Goal: Task Accomplishment & Management: Use online tool/utility

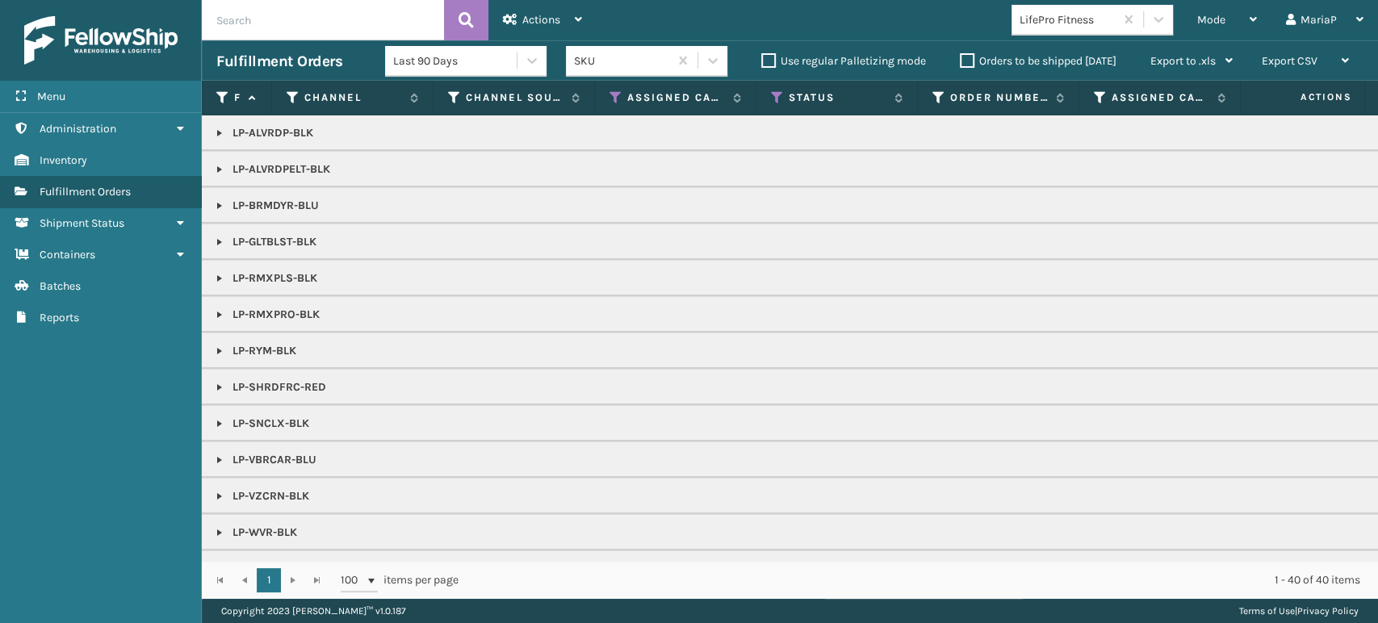
click at [971, 61] on label "Orders to be shipped [DATE]" at bounding box center [1038, 61] width 157 height 14
click at [961, 61] on input "Orders to be shipped [DATE]" at bounding box center [960, 57] width 1 height 10
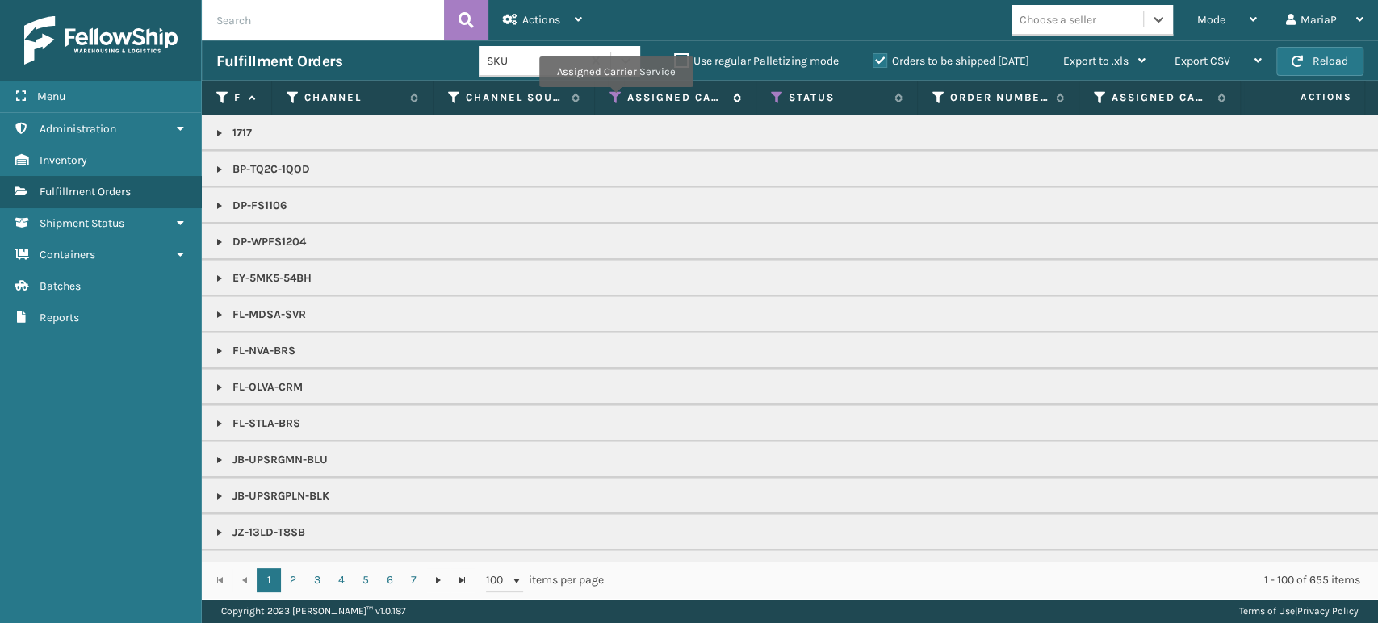
click at [615, 98] on icon at bounding box center [616, 97] width 13 height 15
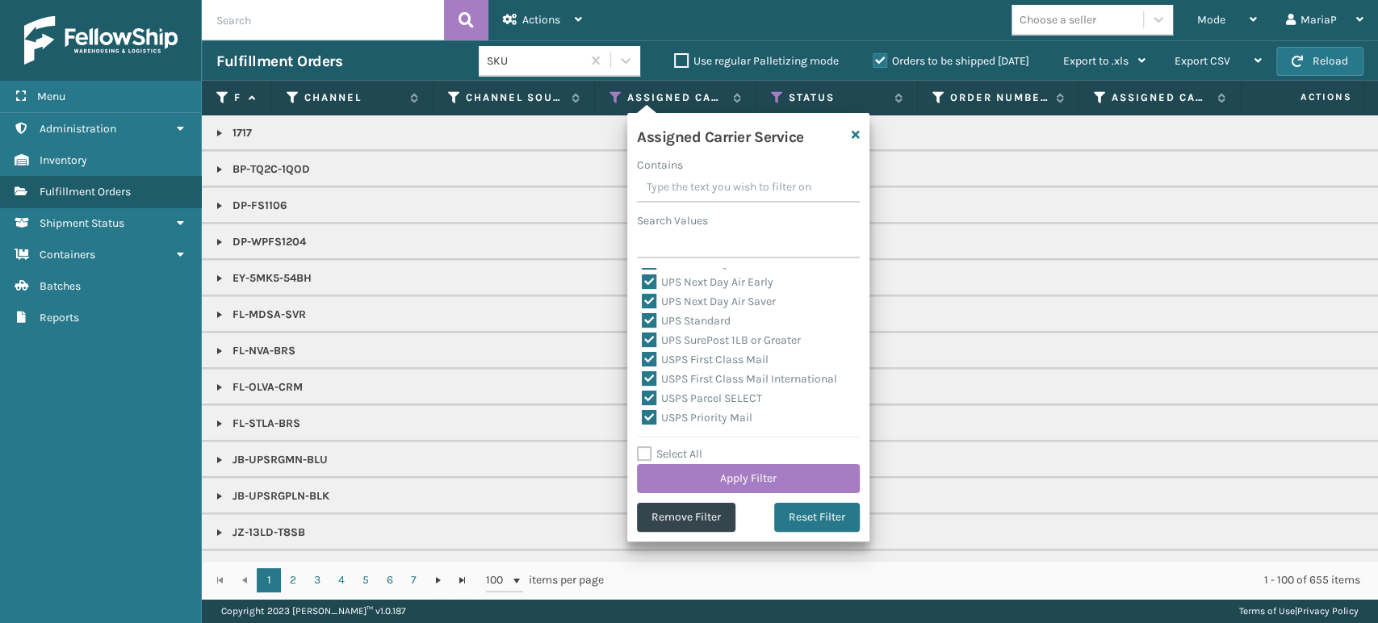
scroll to position [497, 0]
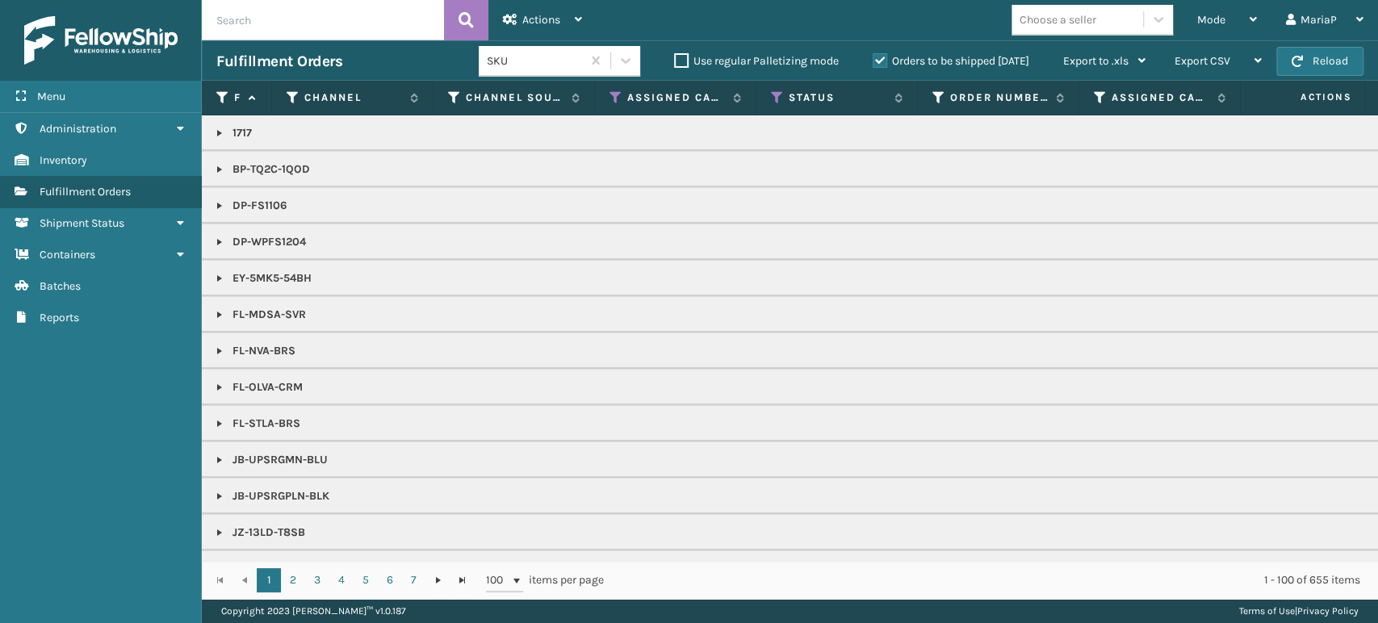
click at [774, 94] on icon at bounding box center [777, 97] width 13 height 15
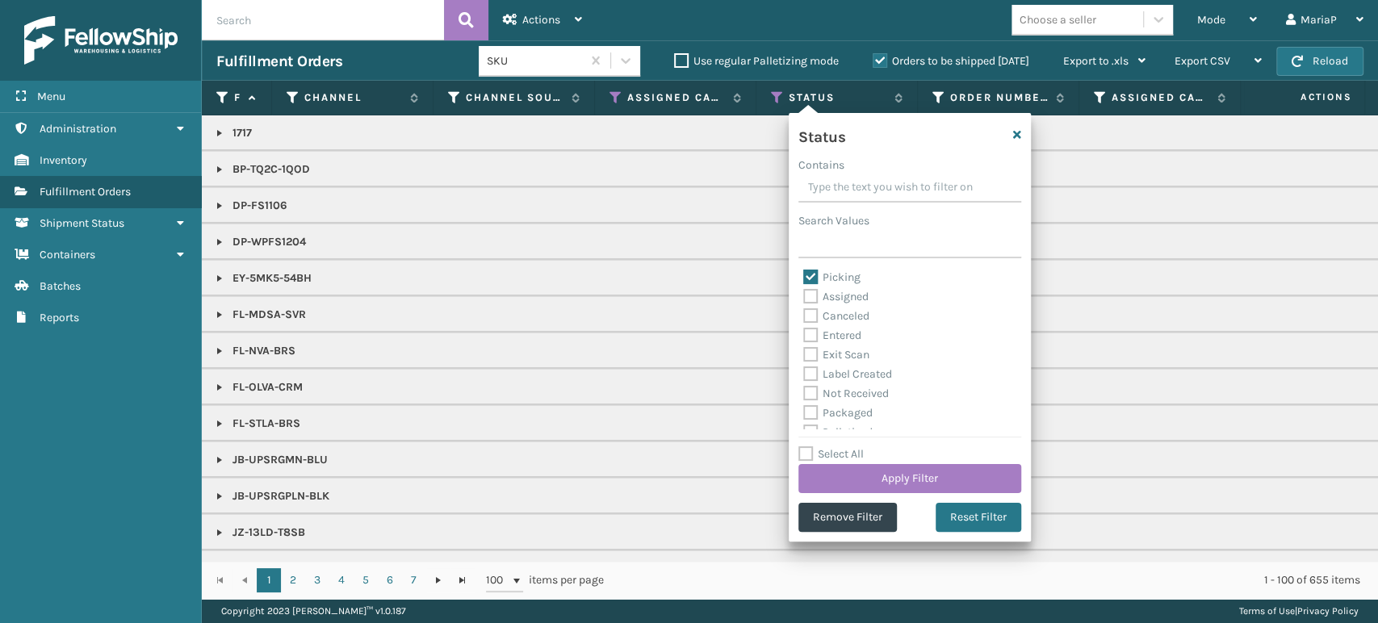
click at [1012, 462] on div "Select All Apply Filter" at bounding box center [909, 469] width 223 height 48
click at [996, 479] on button "Apply Filter" at bounding box center [909, 478] width 223 height 29
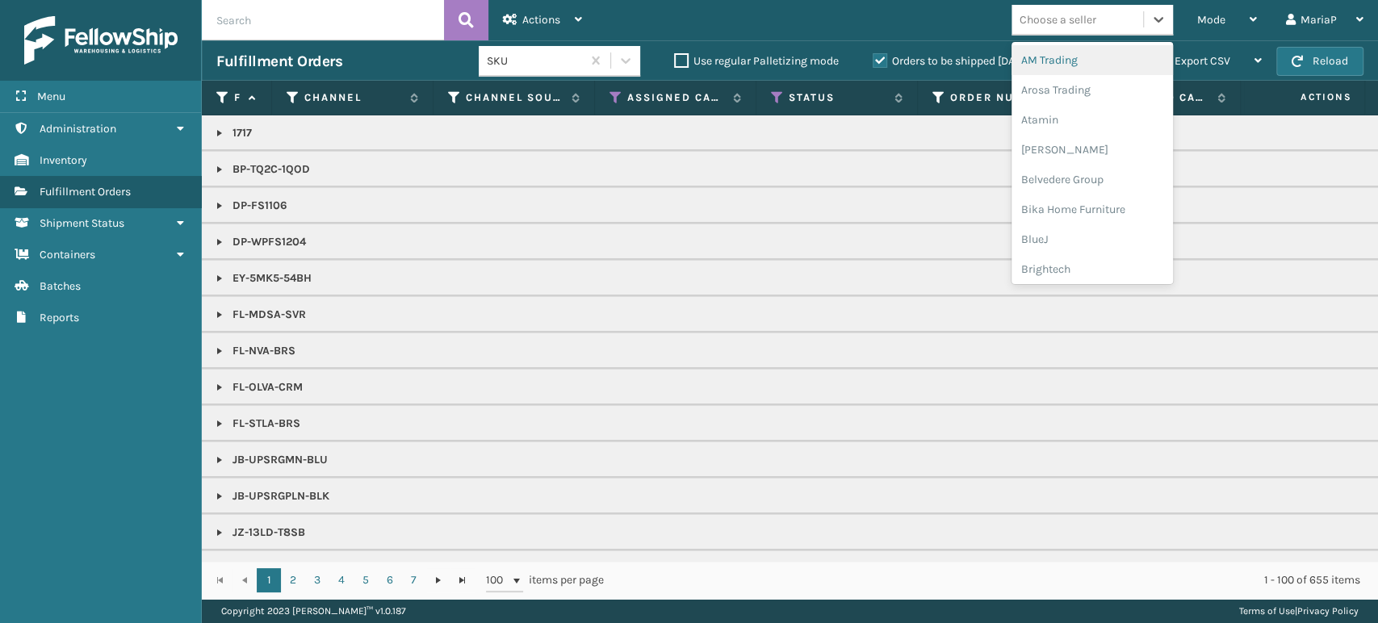
click at [1078, 24] on div "Choose a seller" at bounding box center [1058, 19] width 77 height 17
type input "br"
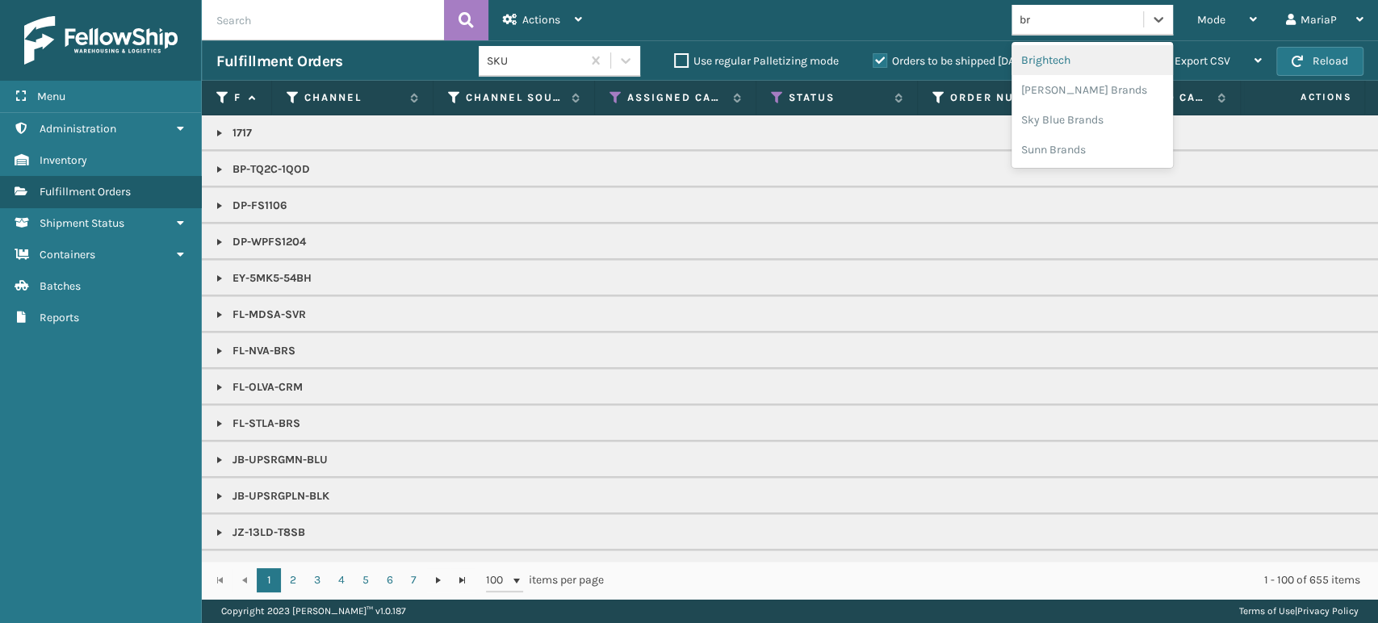
click at [1066, 61] on div "Brightech" at bounding box center [1092, 60] width 161 height 30
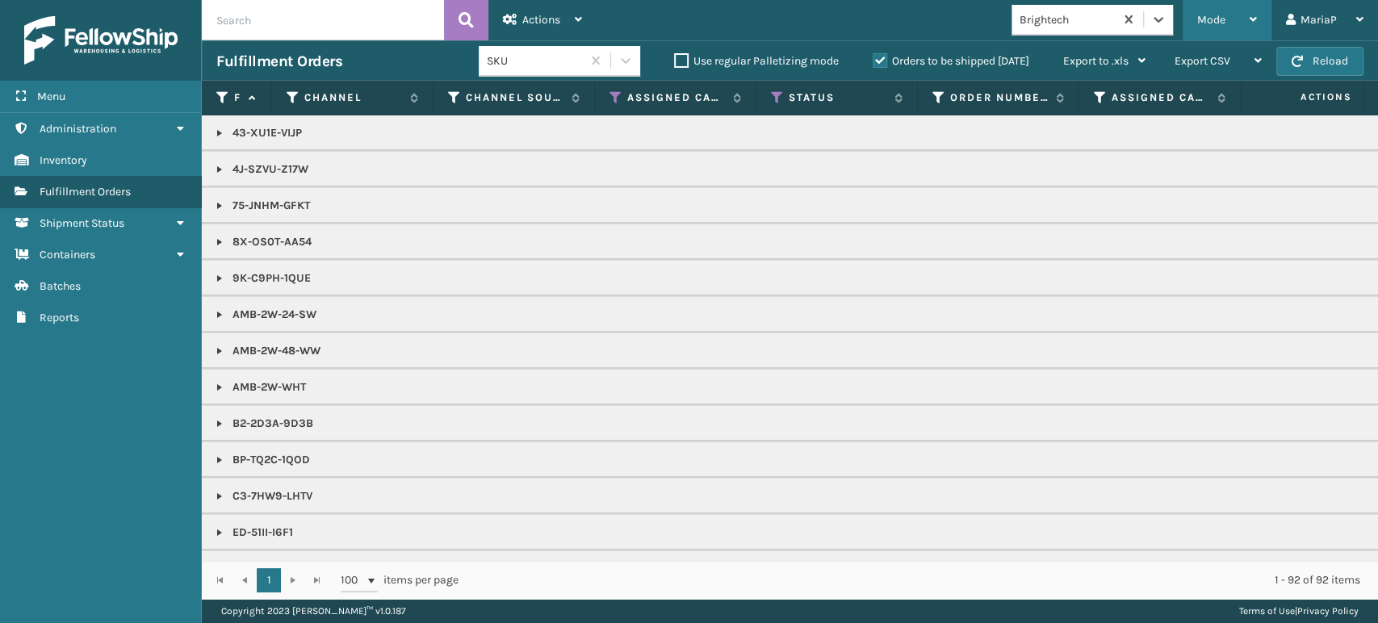
click at [1207, 8] on div "Mode" at bounding box center [1227, 20] width 60 height 40
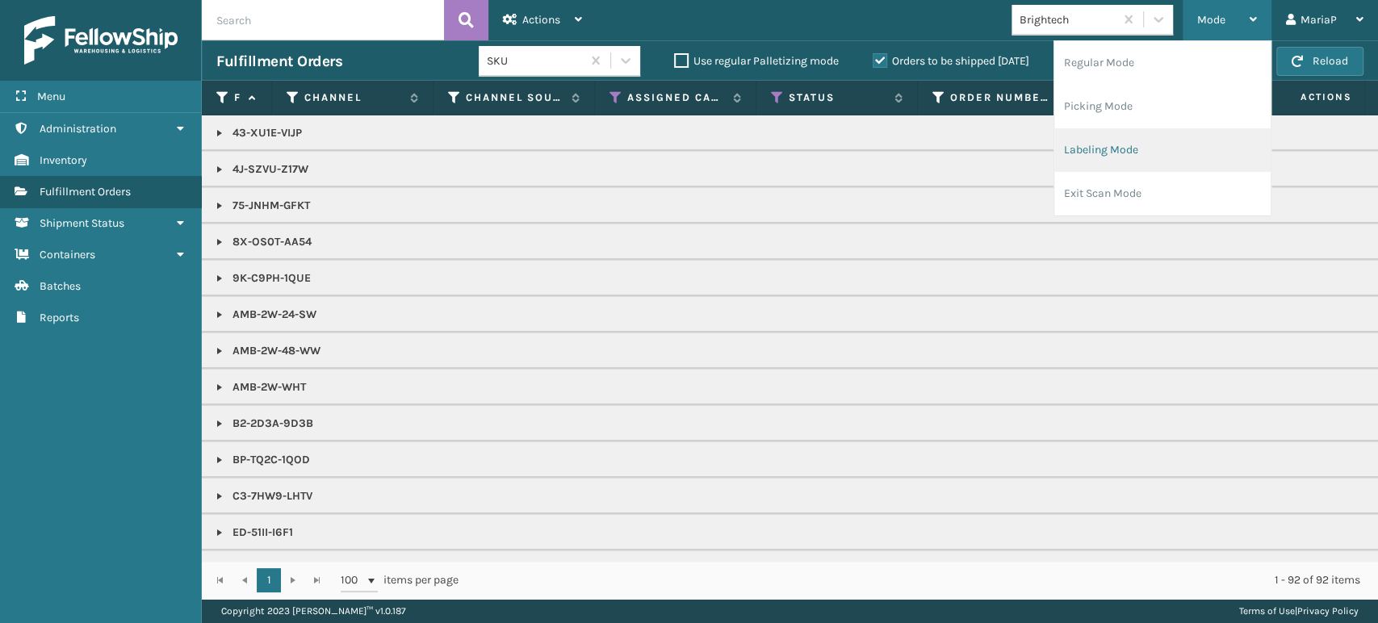
click at [1124, 160] on li "Labeling Mode" at bounding box center [1162, 150] width 216 height 44
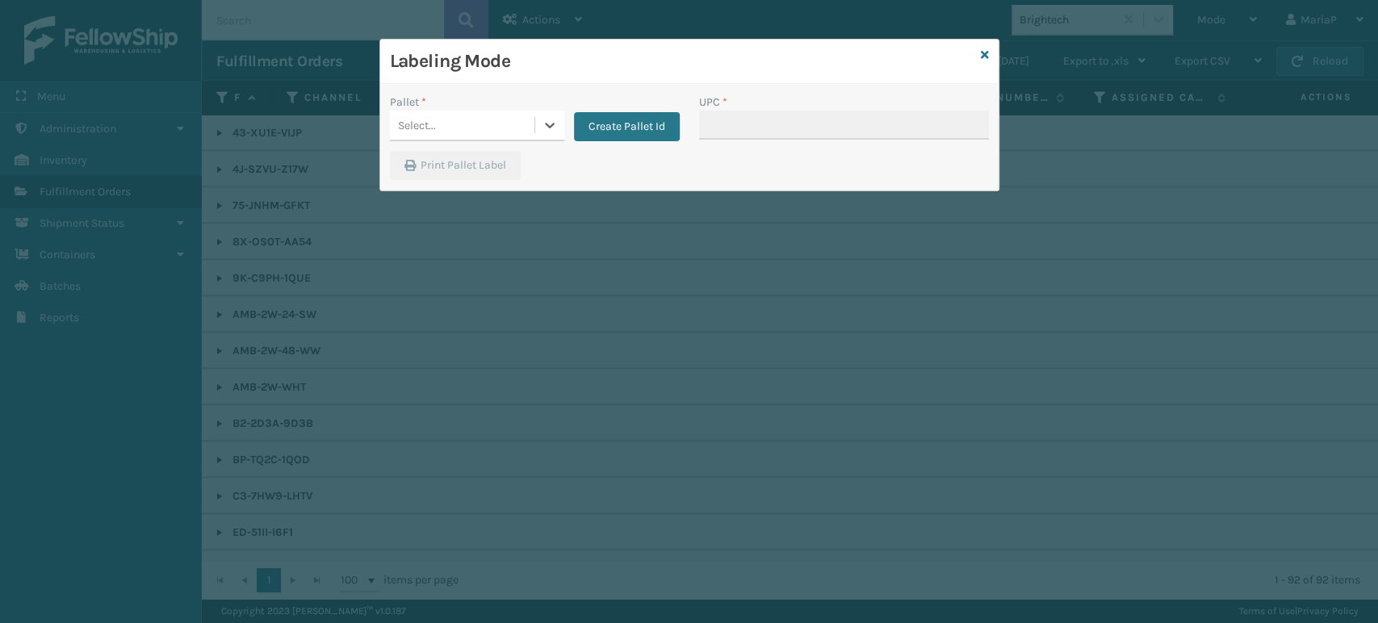
click at [484, 133] on div "Select..." at bounding box center [462, 125] width 145 height 27
click at [502, 121] on div "Select..." at bounding box center [462, 125] width 145 height 27
click at [978, 57] on div "Labeling Mode" at bounding box center [689, 62] width 618 height 44
click at [987, 51] on icon at bounding box center [985, 54] width 8 height 11
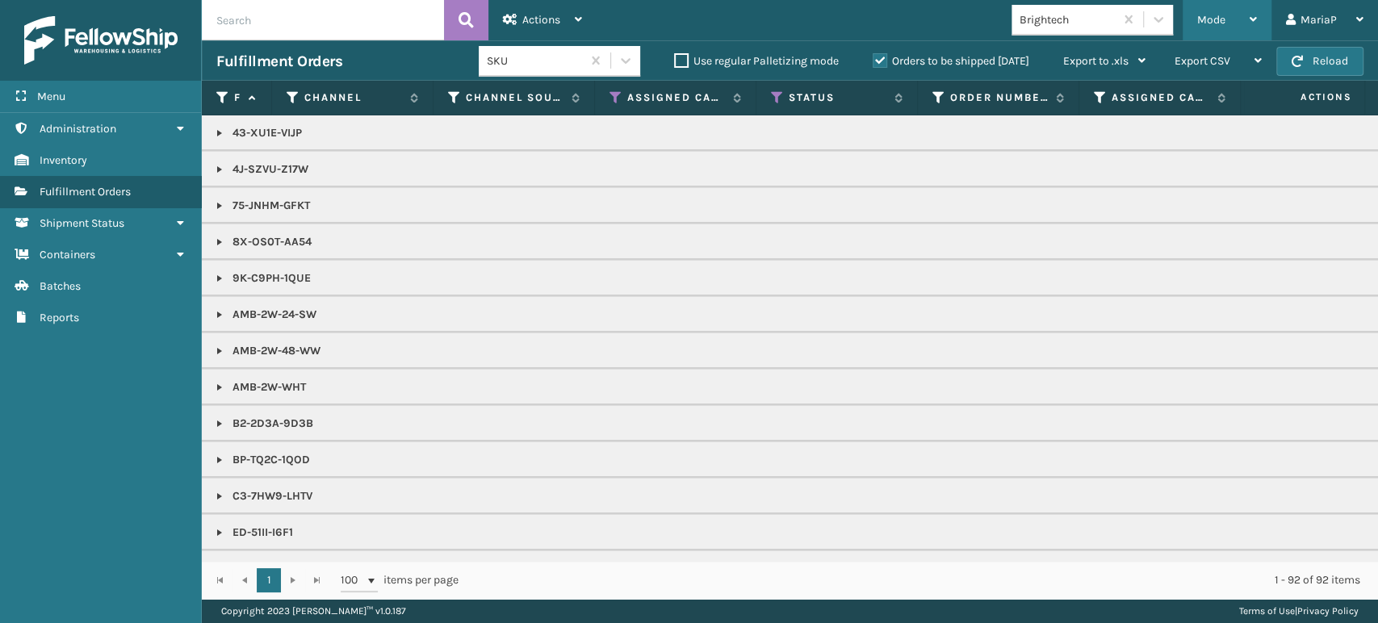
click at [1212, 21] on span "Mode" at bounding box center [1211, 20] width 28 height 14
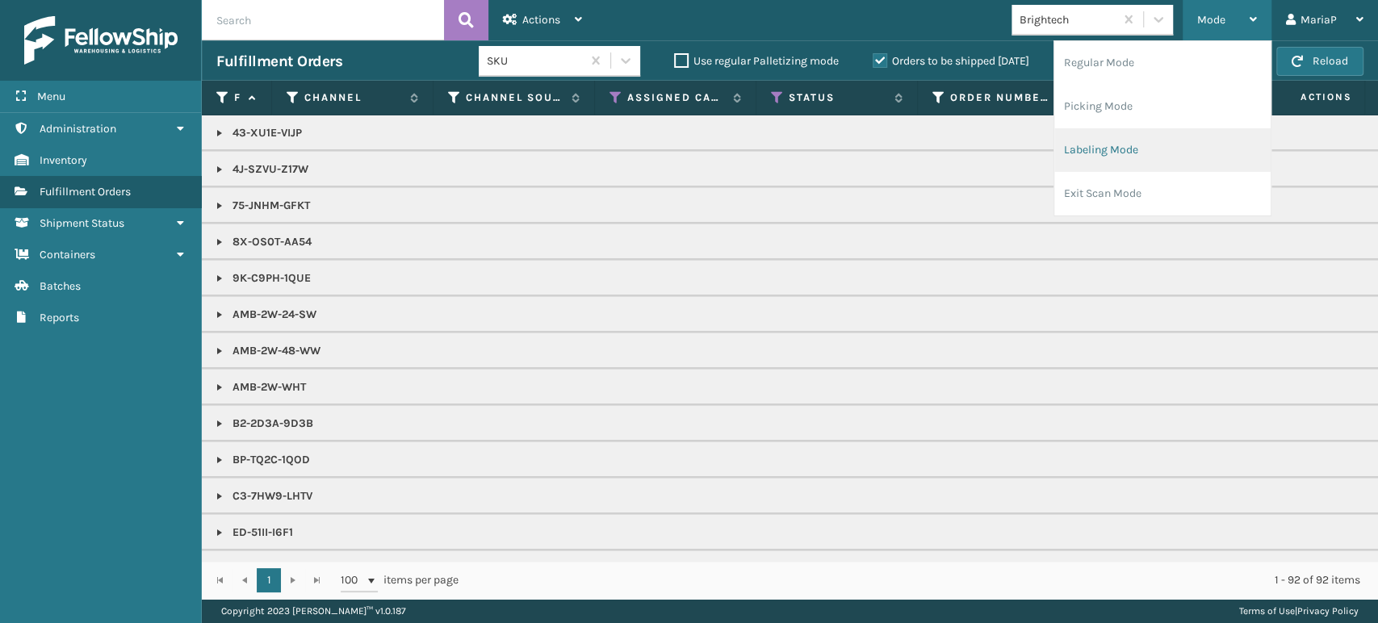
click at [1160, 146] on li "Labeling Mode" at bounding box center [1162, 150] width 216 height 44
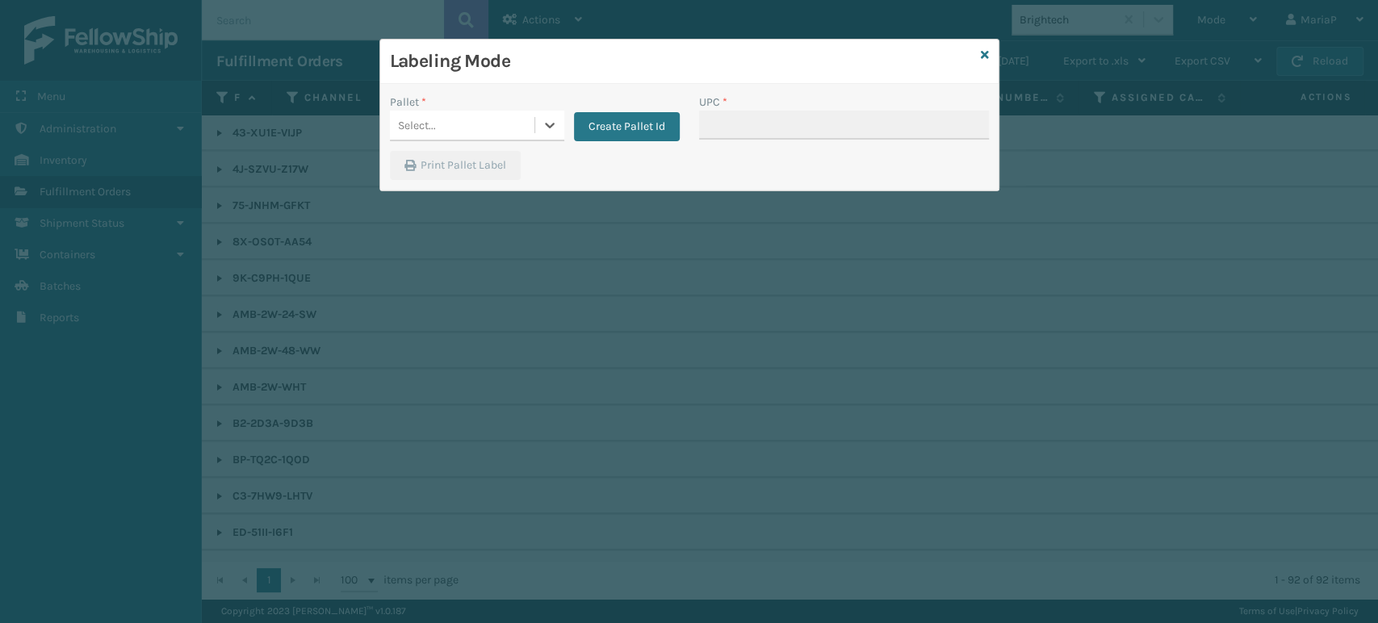
click at [459, 124] on div "Select..." at bounding box center [462, 125] width 145 height 27
click at [982, 45] on div "Labeling Mode" at bounding box center [689, 62] width 618 height 44
click at [982, 60] on icon at bounding box center [985, 54] width 8 height 11
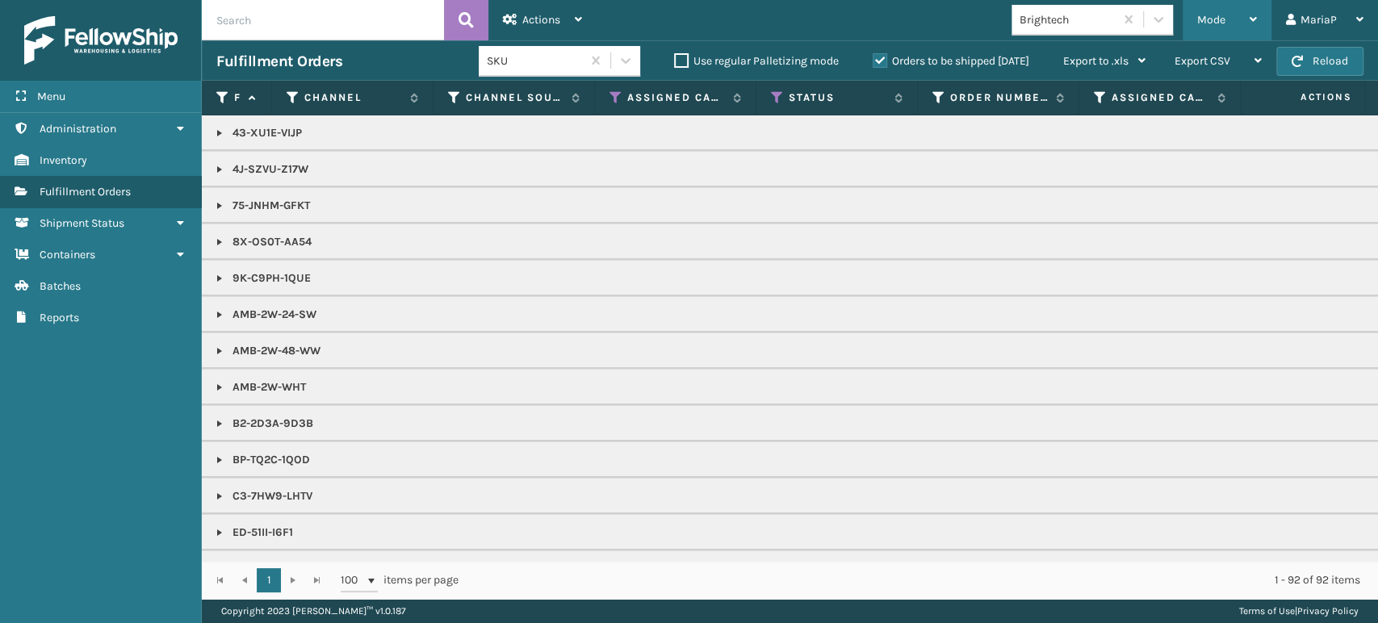
drag, startPoint x: 1185, startPoint y: 27, endPoint x: 1220, endPoint y: 23, distance: 34.9
click at [1187, 27] on div "Mode Regular Mode Picking Mode Labeling Mode Exit Scan Mode" at bounding box center [1227, 20] width 89 height 40
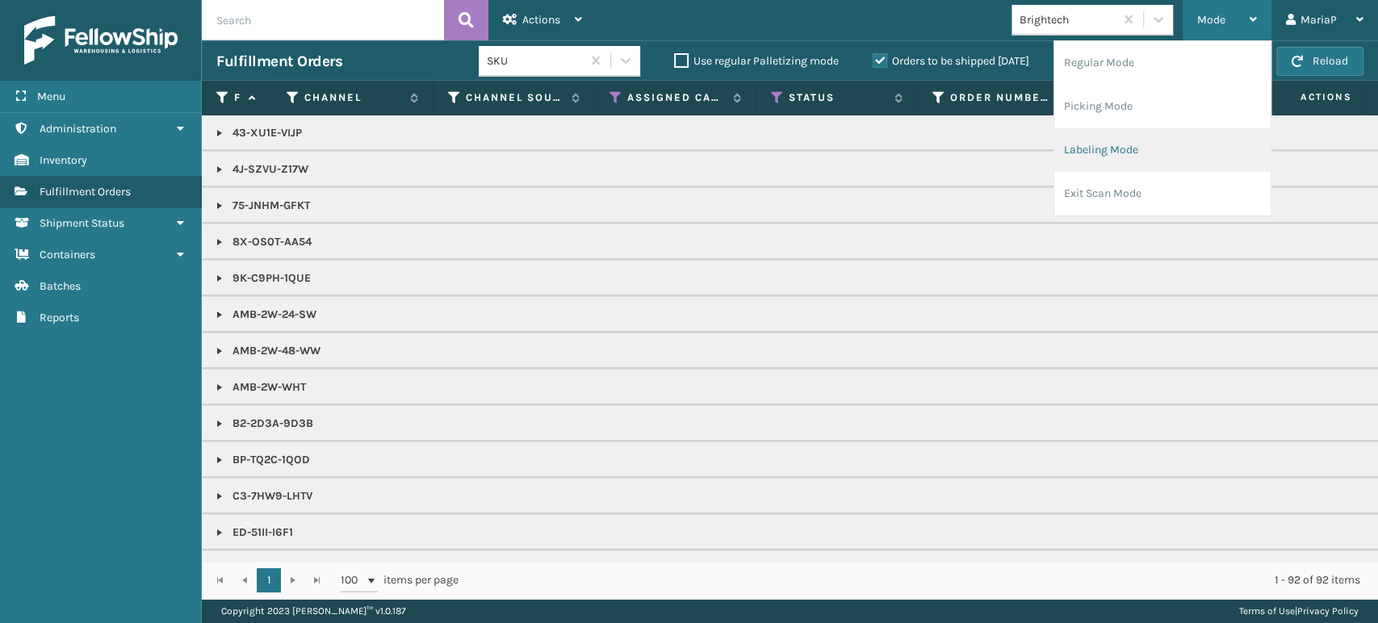
click at [1138, 149] on li "Labeling Mode" at bounding box center [1162, 150] width 216 height 44
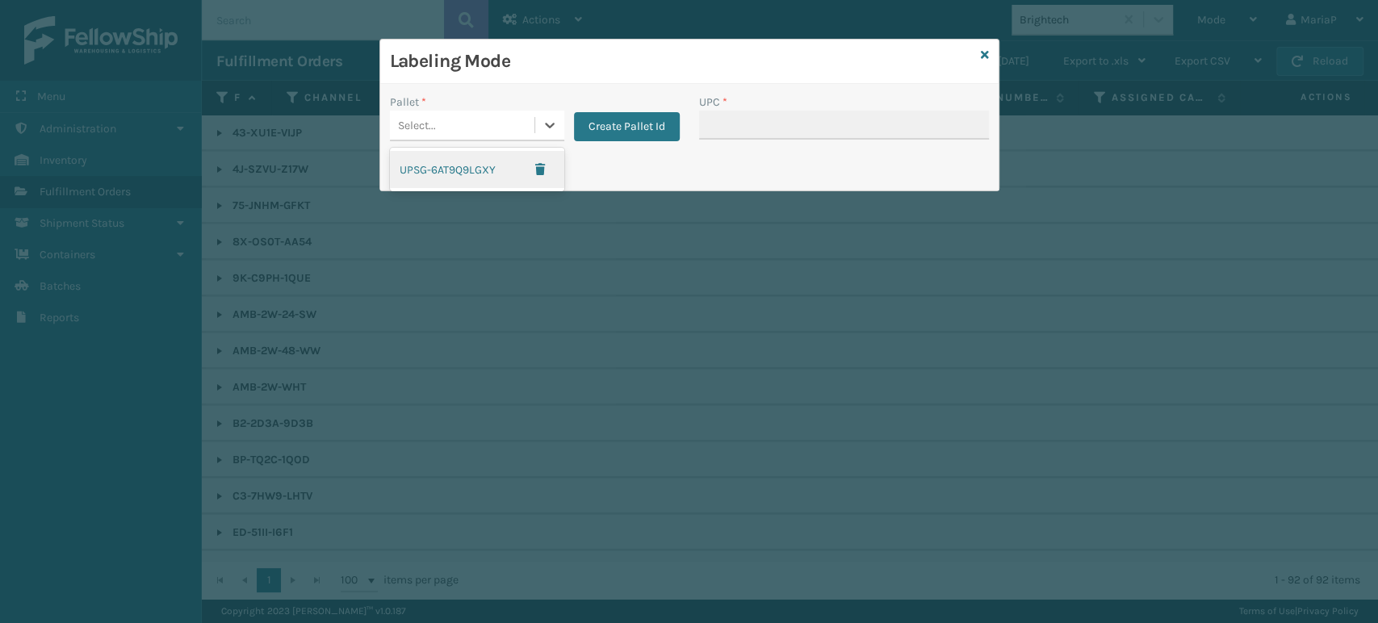
click at [492, 115] on div "Select..." at bounding box center [462, 125] width 145 height 27
drag, startPoint x: 468, startPoint y: 165, endPoint x: 693, endPoint y: 142, distance: 225.6
click at [470, 165] on div "UPSG-6AT9Q9LGXY" at bounding box center [477, 169] width 174 height 37
click at [772, 129] on input "UPC *" at bounding box center [844, 125] width 290 height 29
type input "8101582"
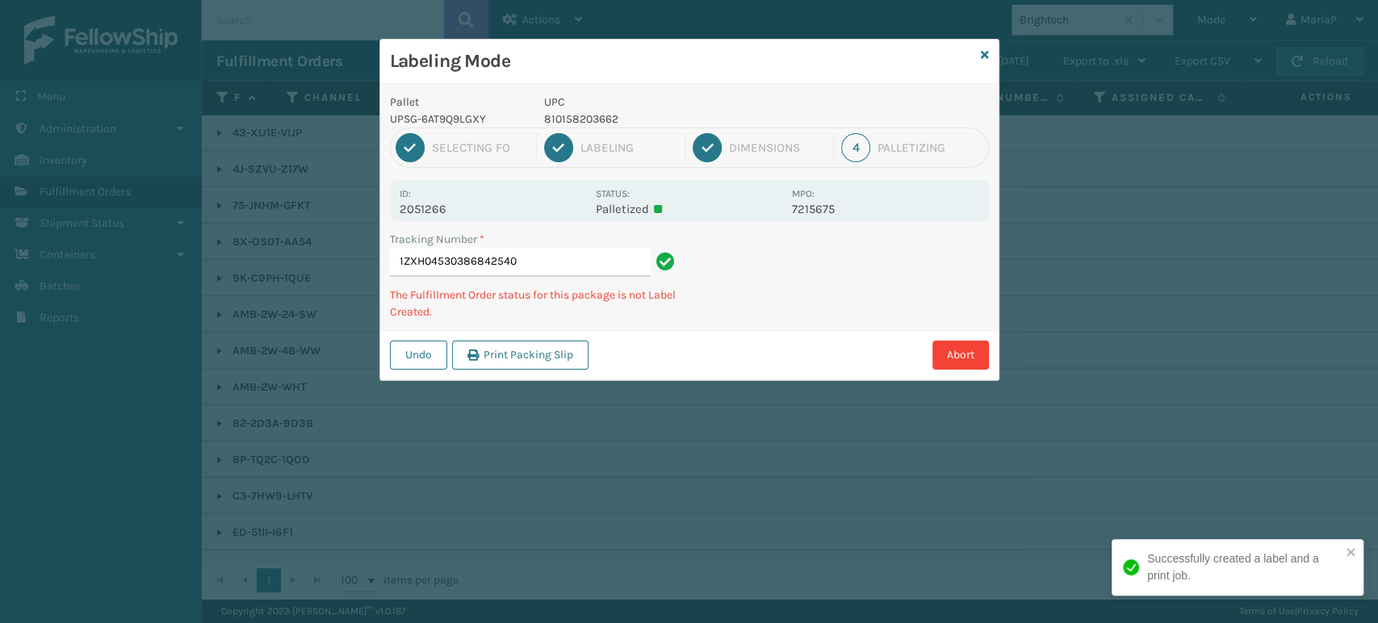
click at [578, 114] on p "810158203662" at bounding box center [663, 119] width 238 height 17
copy p "810158203662"
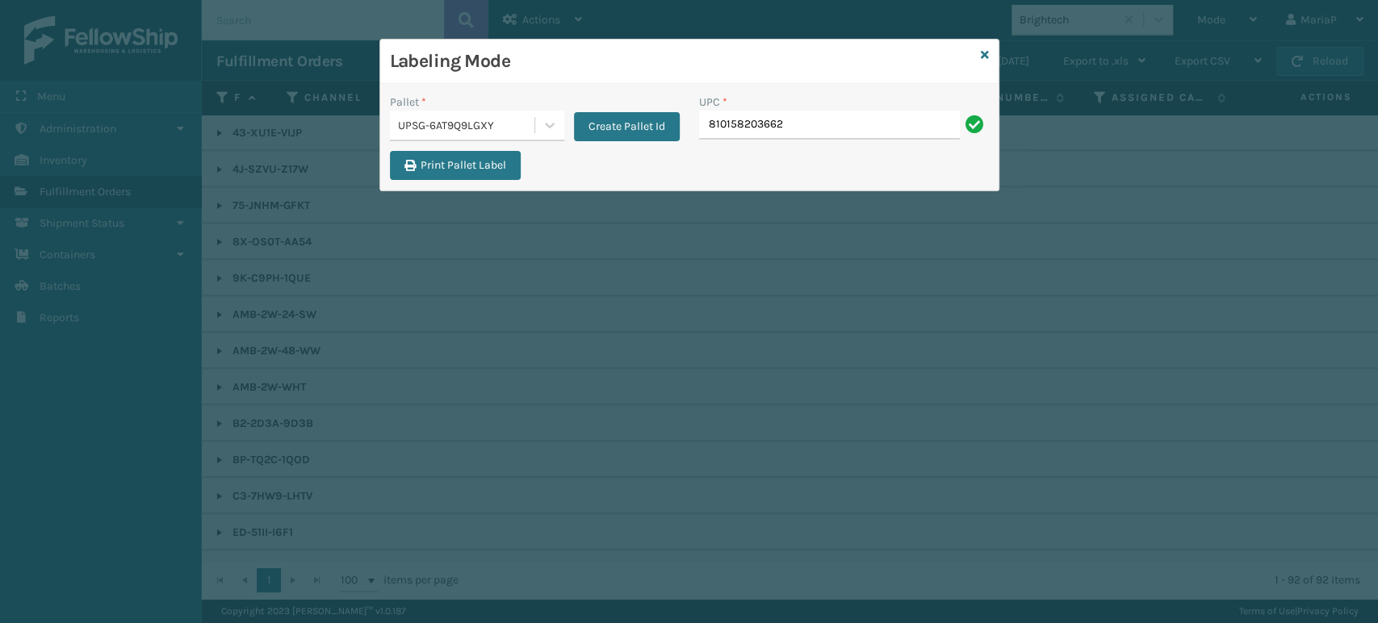
type input "810158203662"
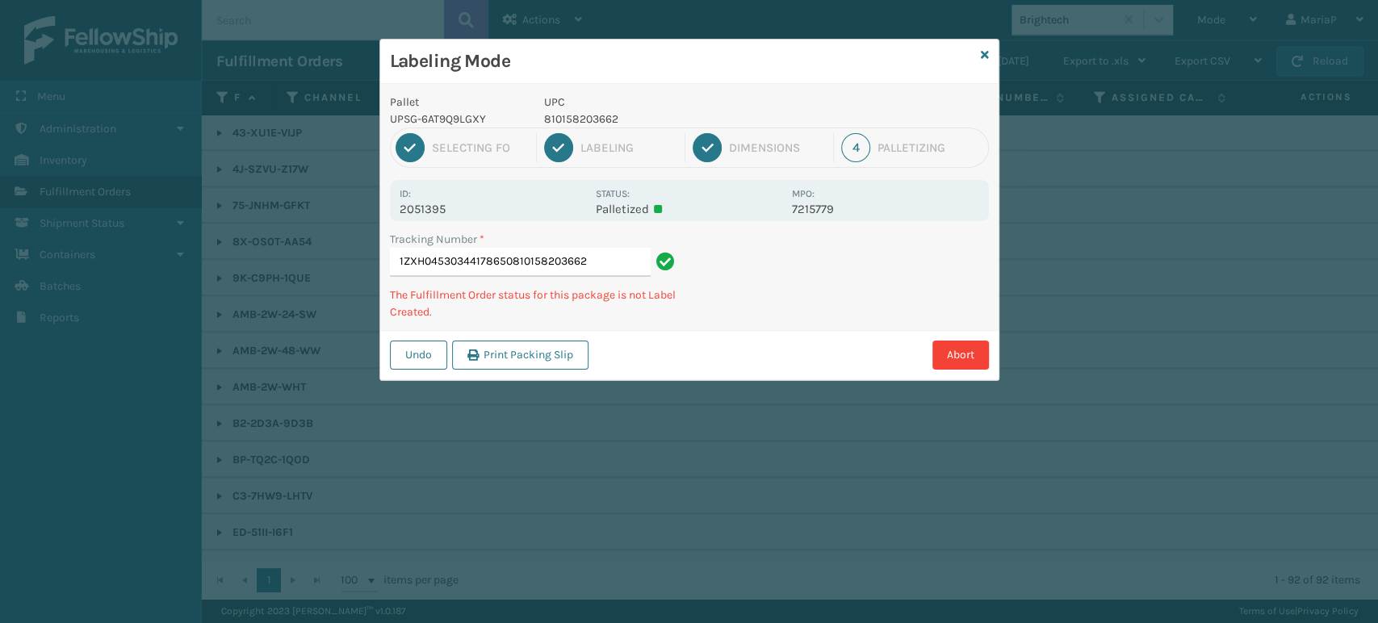
type input "1ZXH04530344178650810158203662810158203662"
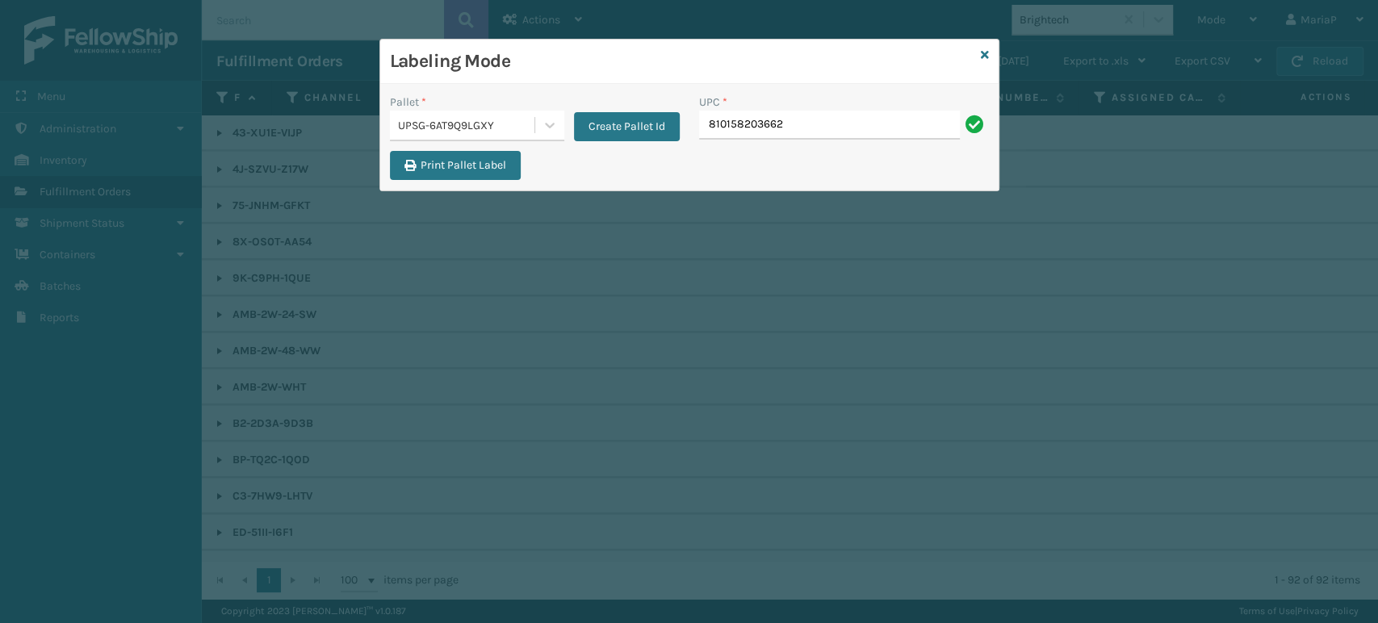
type input "810158203662"
click at [565, 103] on div "Create Pallet Id" at bounding box center [621, 118] width 115 height 48
click at [840, 132] on input "810158203662" at bounding box center [829, 125] width 261 height 29
type input "810158203662"
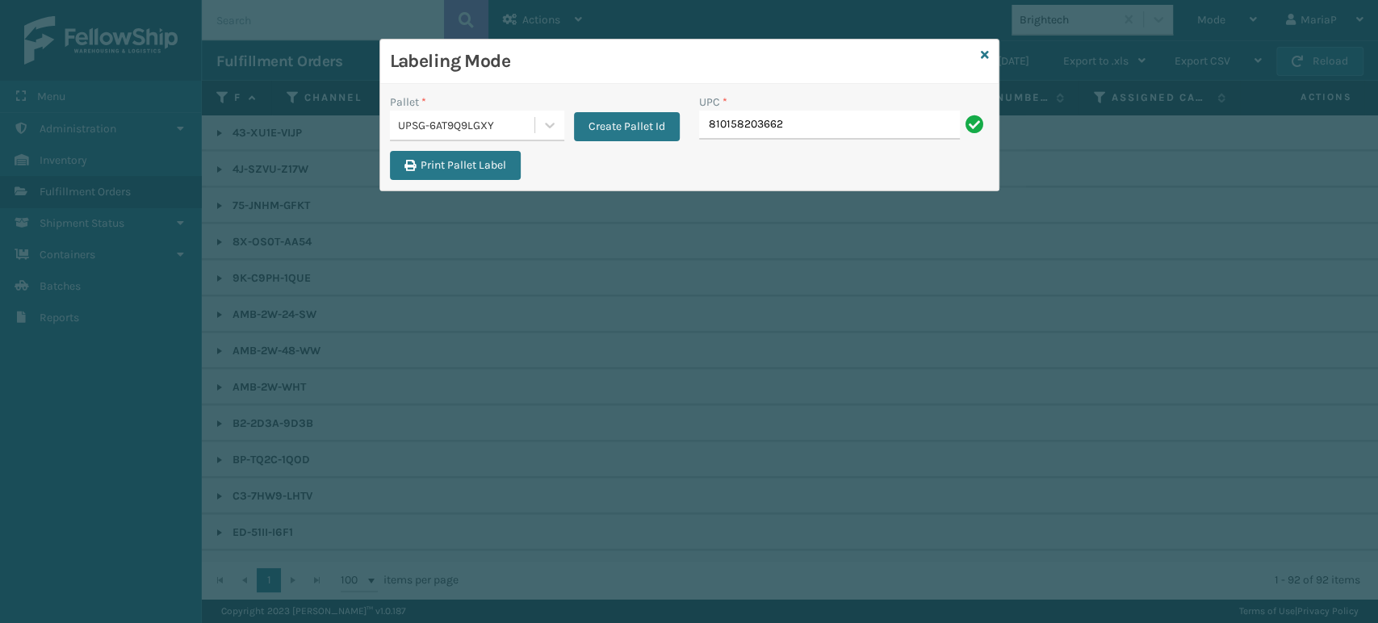
type input "810158203662"
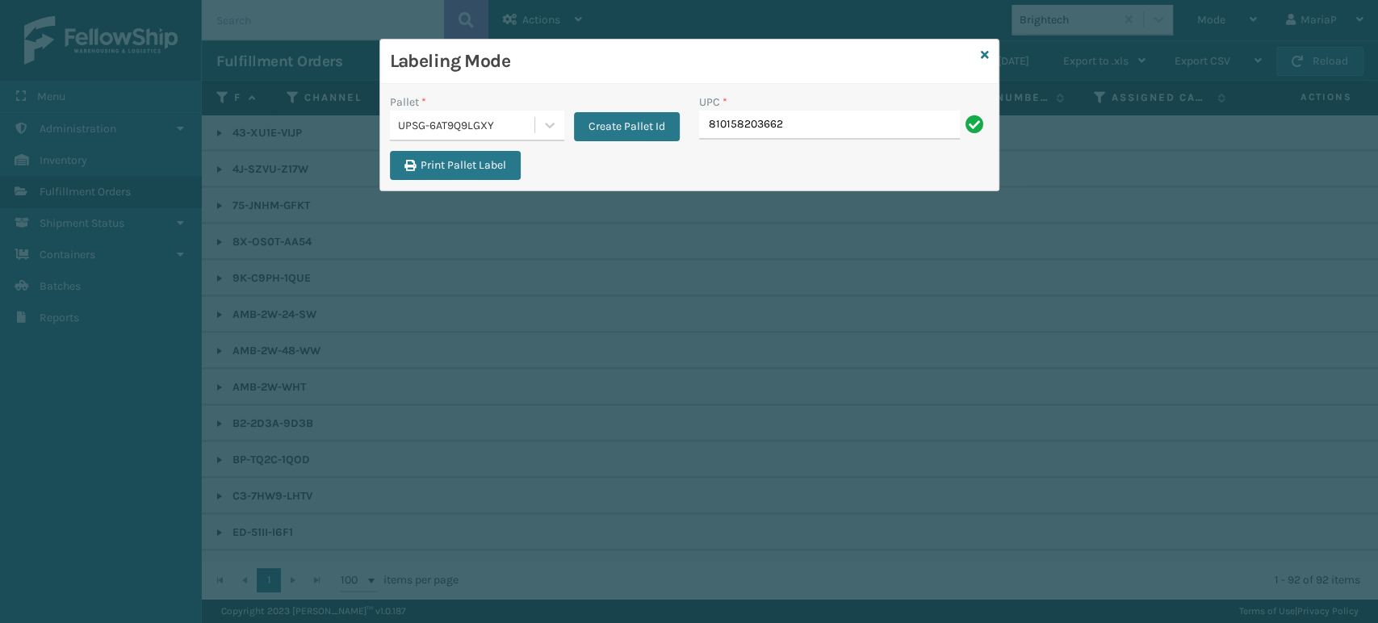
type input "810158203662"
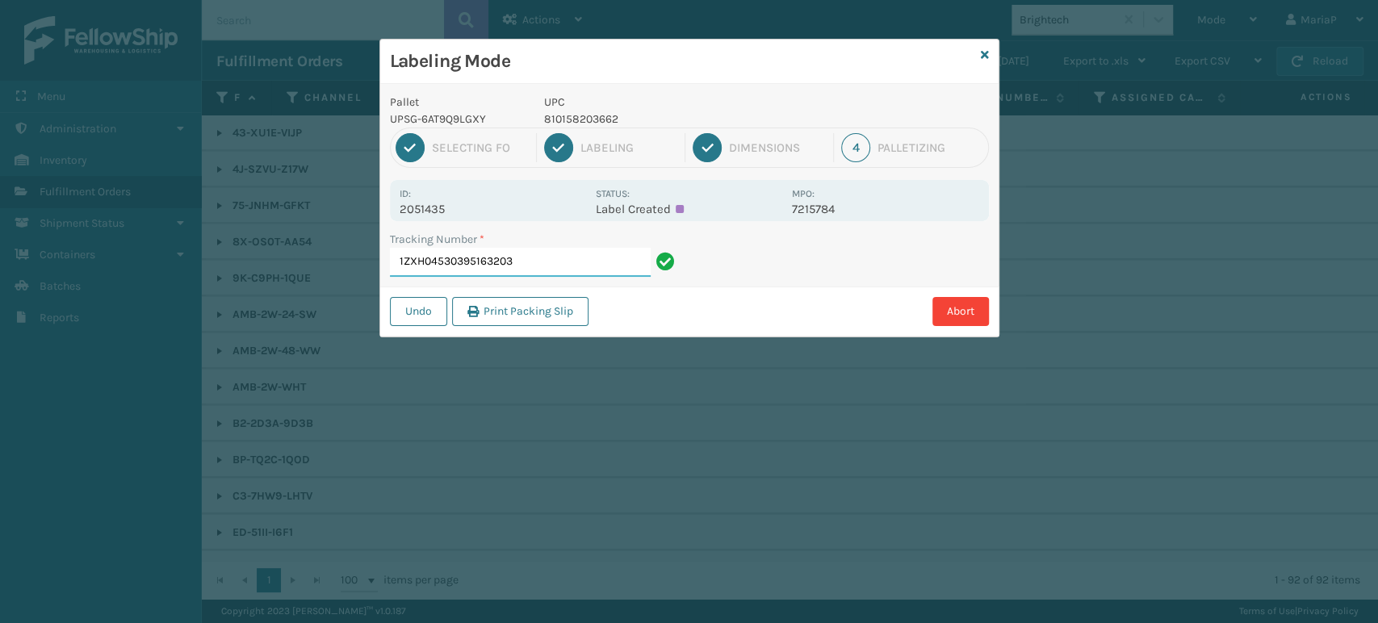
click at [596, 262] on input "1ZXH04530395163203" at bounding box center [520, 262] width 261 height 29
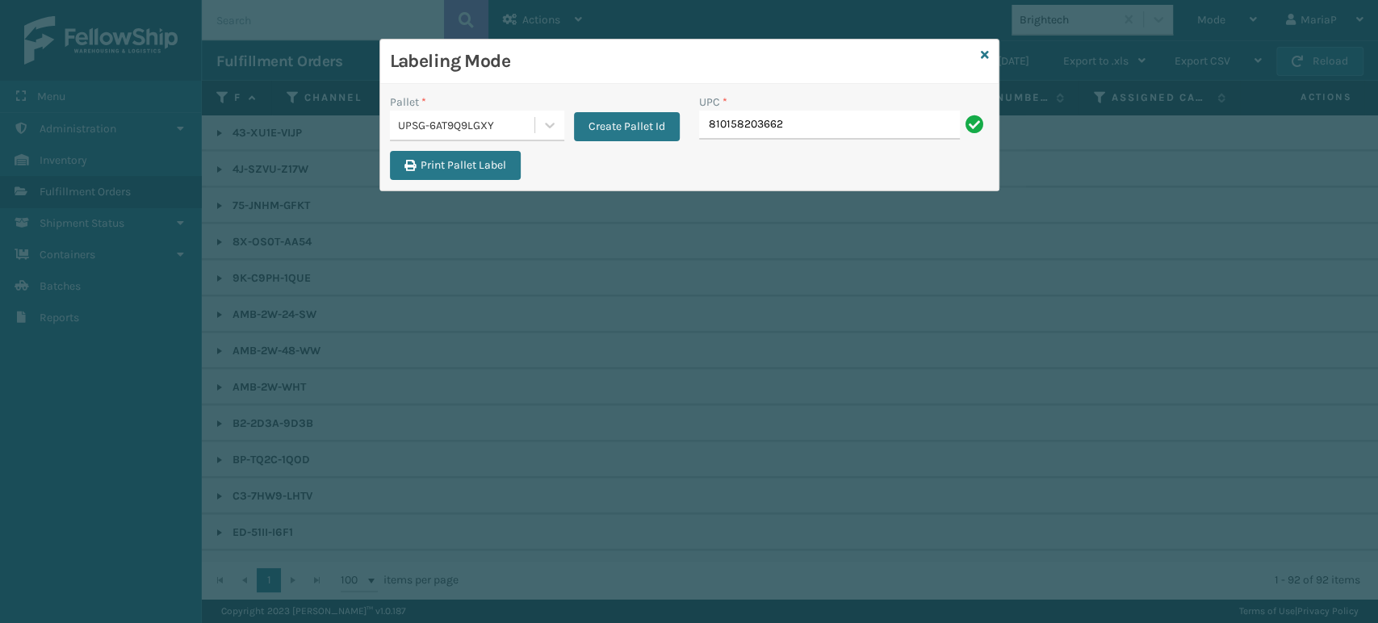
type input "810158203662"
type input "68888027106."
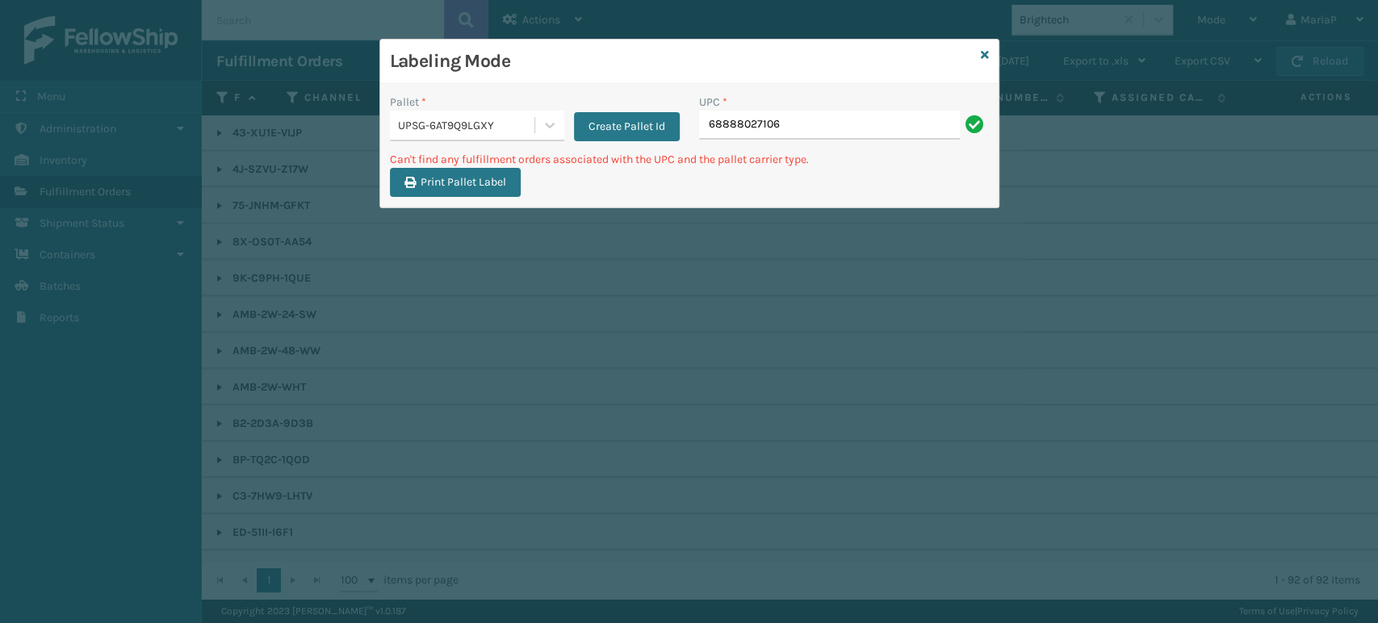
type input "68888027106"
click at [777, 124] on input "68888027106" at bounding box center [829, 125] width 261 height 29
click at [820, 125] on input "68888027106" at bounding box center [829, 125] width 261 height 29
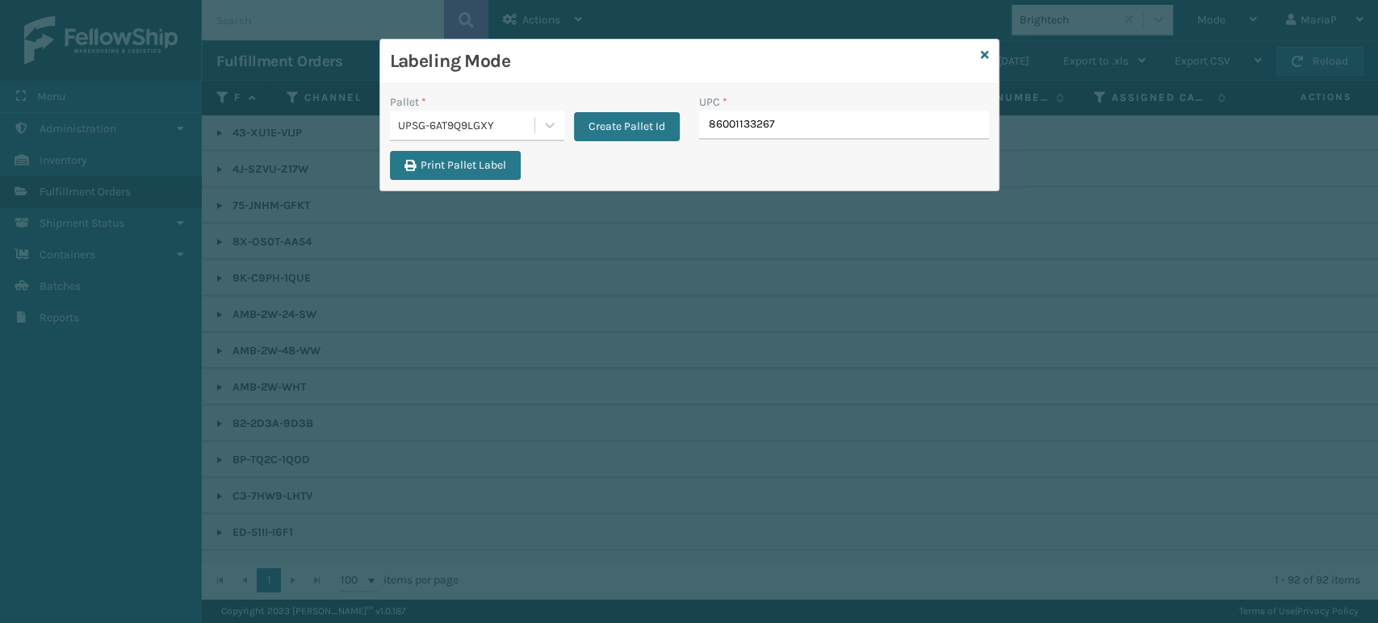
type input "860011332671"
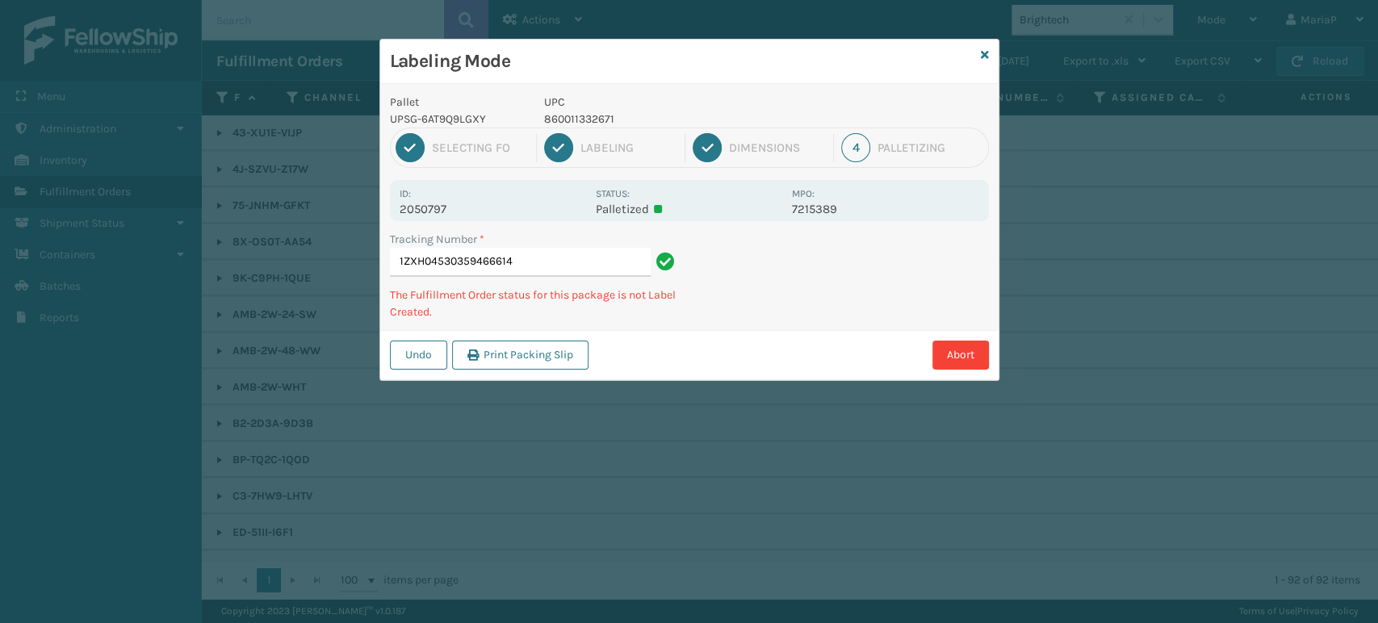
click at [588, 117] on p "860011332671" at bounding box center [663, 119] width 238 height 17
copy p "860011332671"
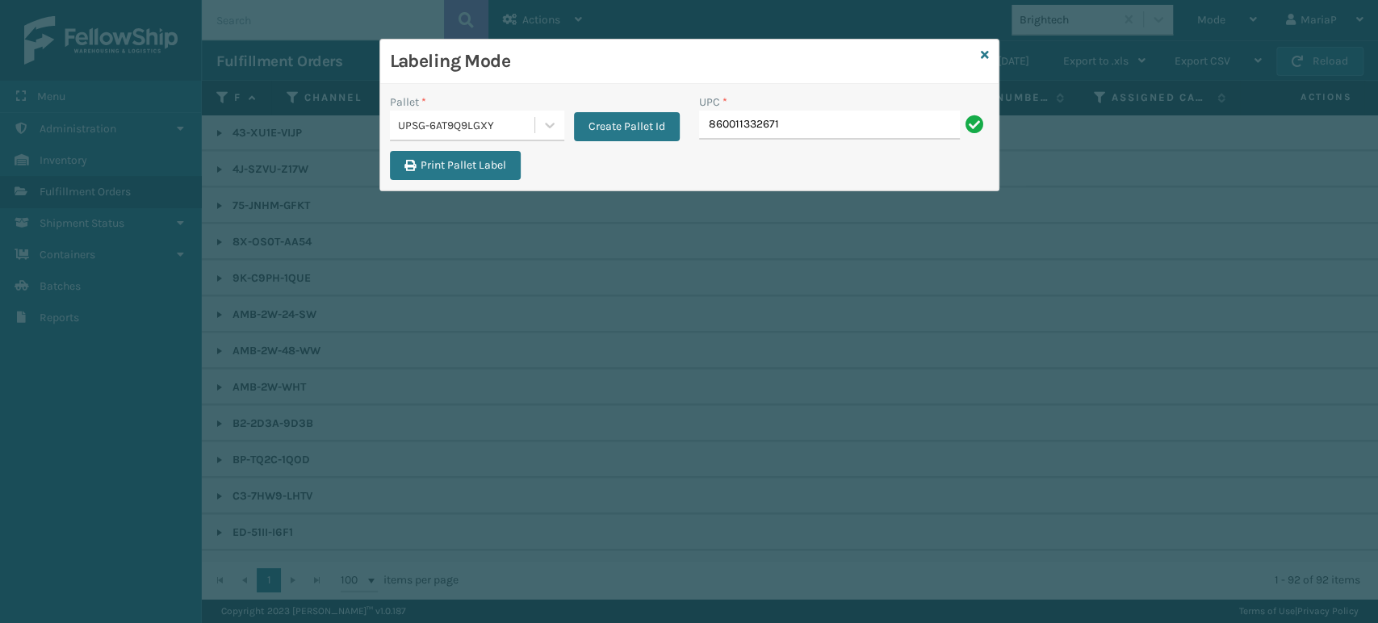
type input "860011332671"
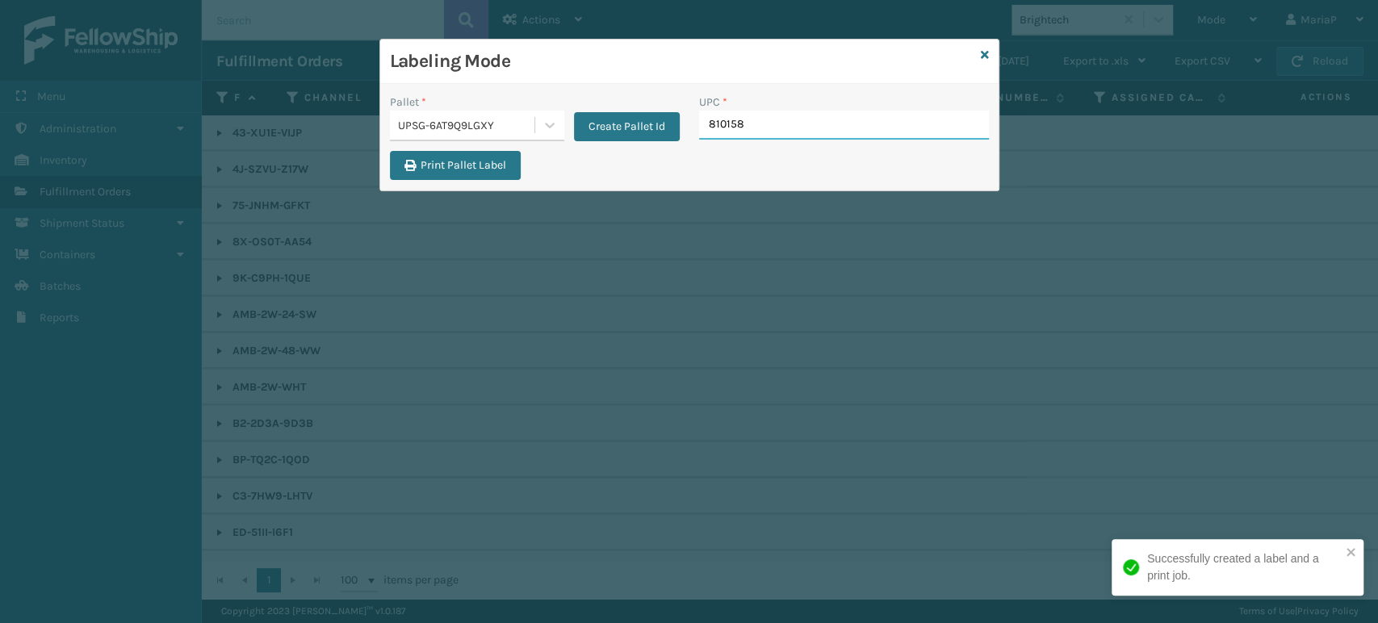
type input "8101582"
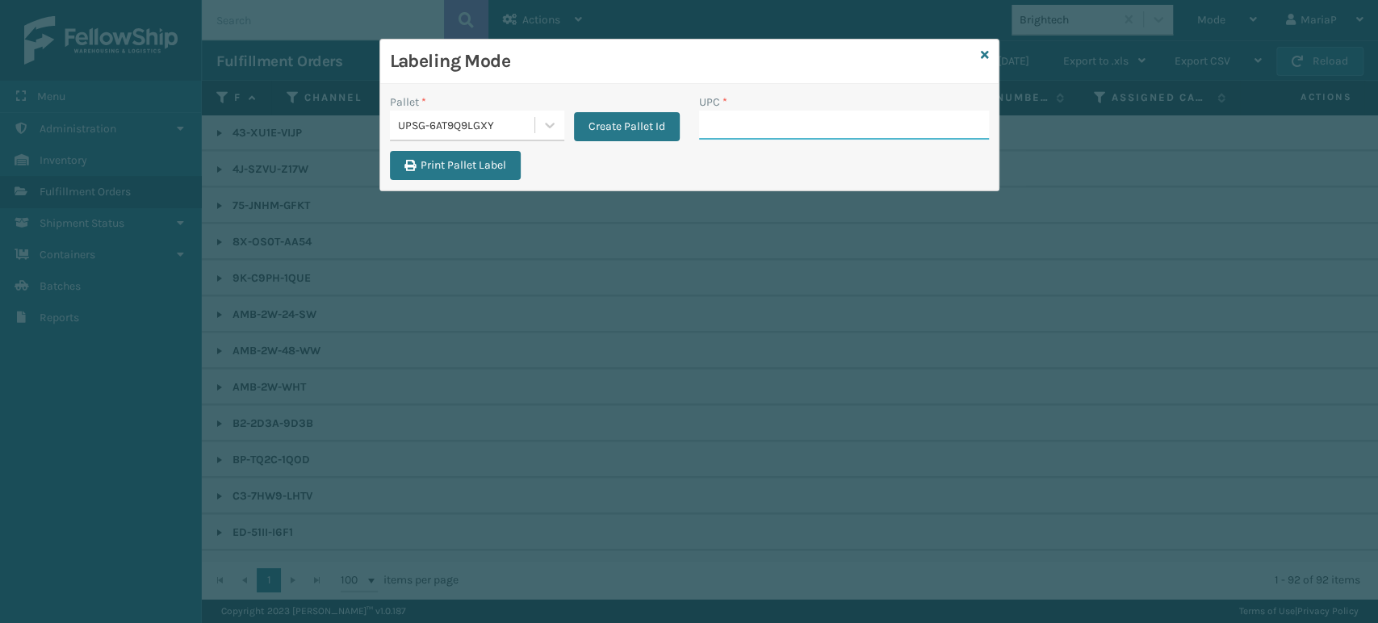
click at [755, 113] on input "UPC *" at bounding box center [844, 125] width 290 height 29
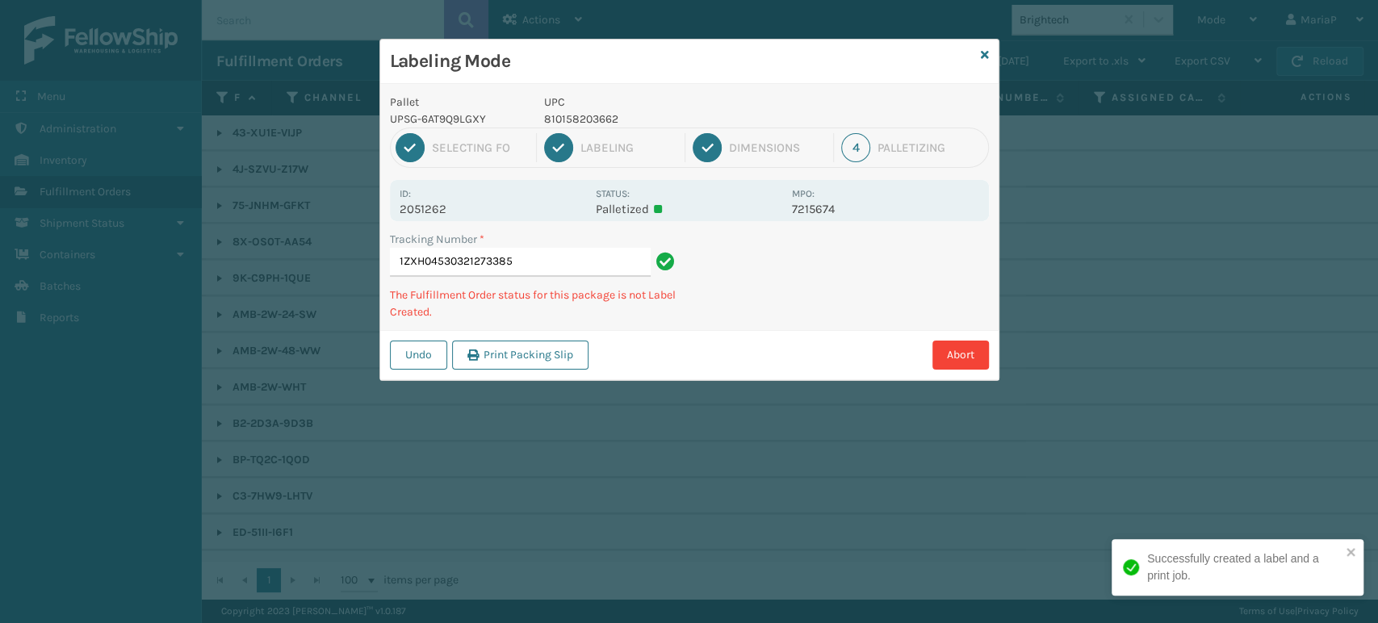
click at [593, 119] on p "810158203662" at bounding box center [663, 119] width 238 height 17
copy p "810158203662"
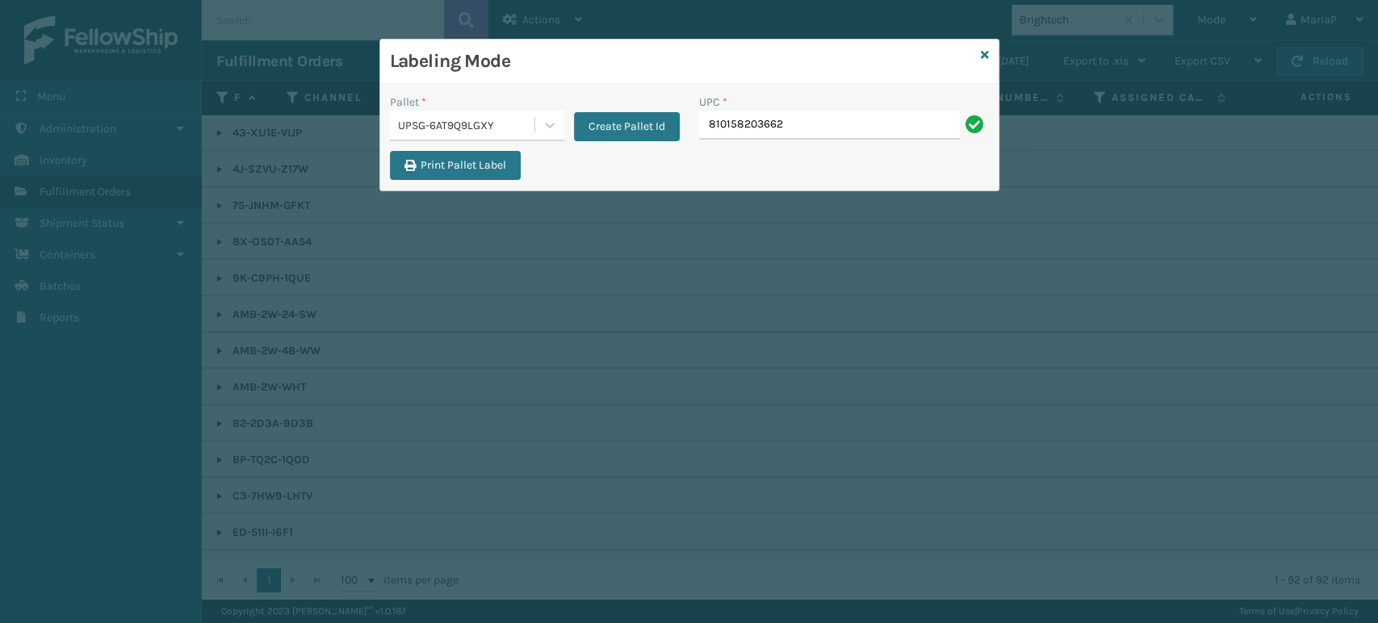
type input "810158203662"
type input "8101582"
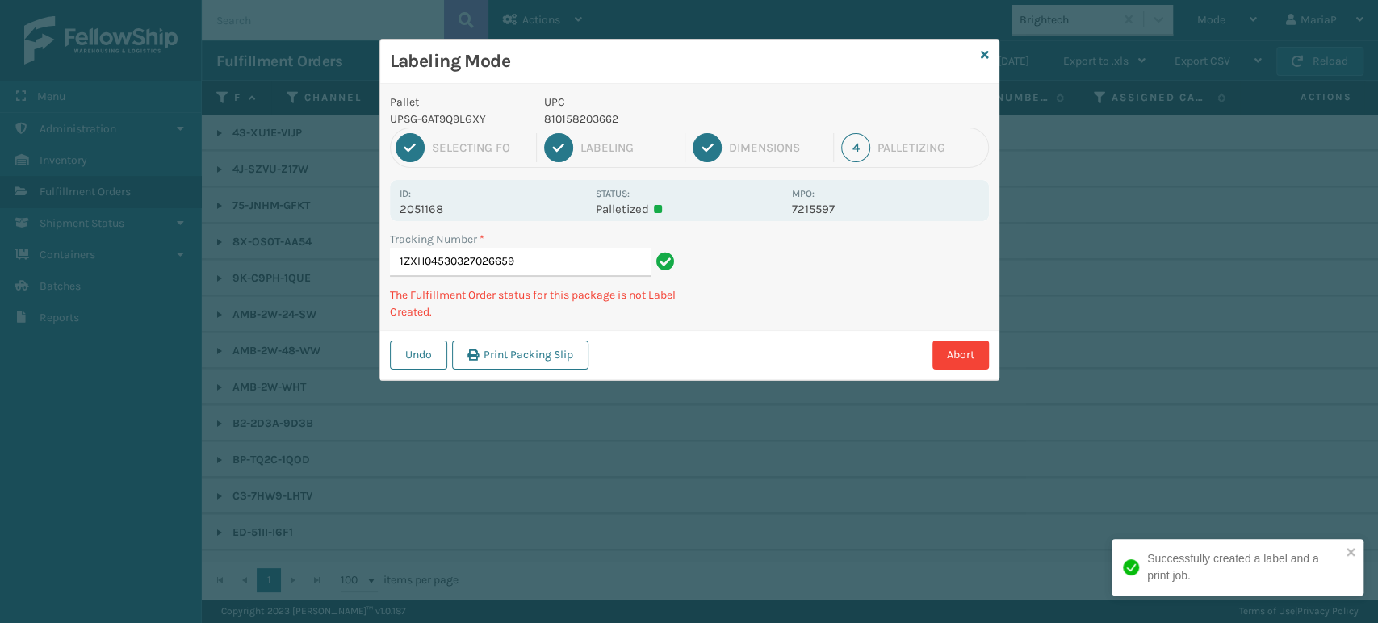
click at [593, 119] on p "810158203662" at bounding box center [663, 119] width 238 height 17
copy p "810158203662"
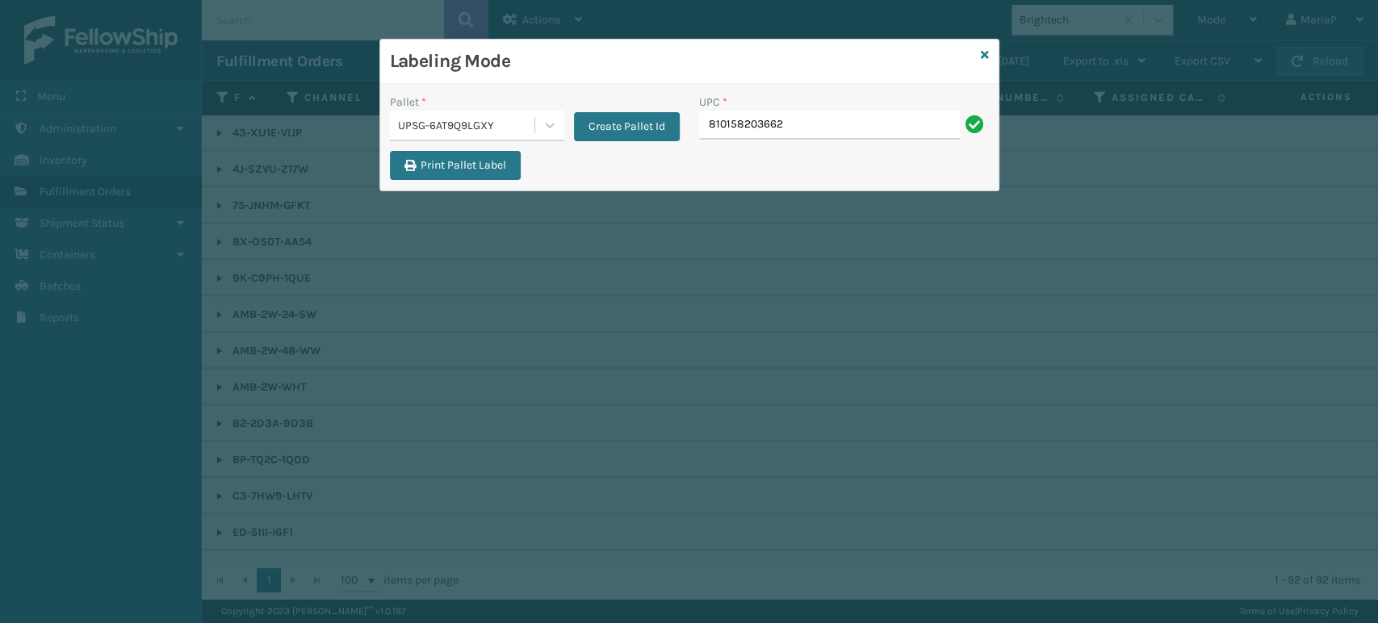
type input "810158203662"
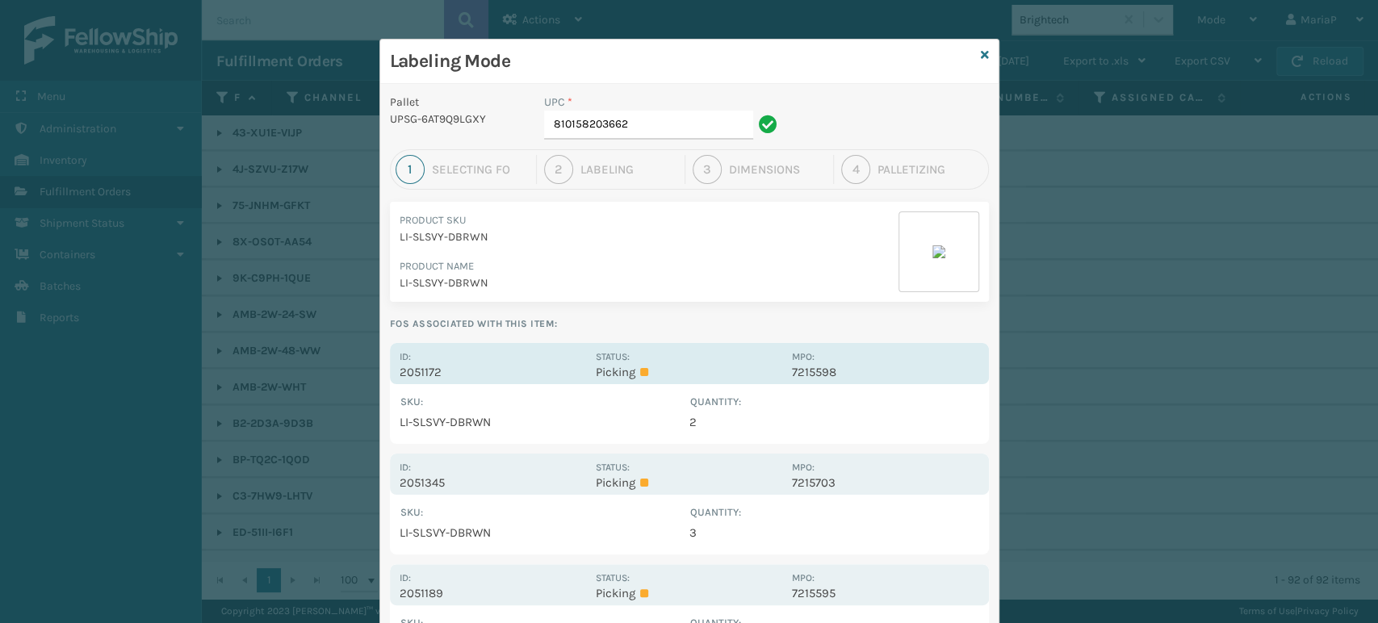
click at [423, 377] on p "2051172" at bounding box center [493, 372] width 186 height 15
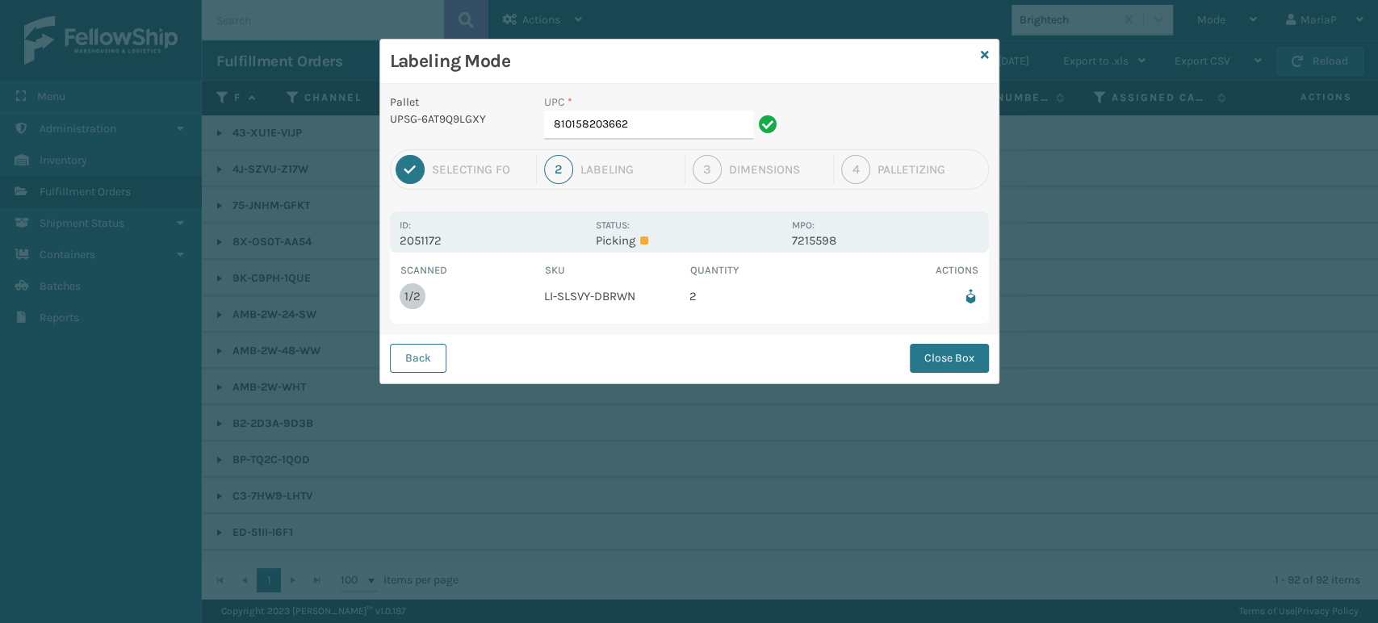
click at [924, 375] on div "Back Close Box" at bounding box center [689, 357] width 618 height 49
click at [928, 354] on button "Close Box" at bounding box center [949, 358] width 79 height 29
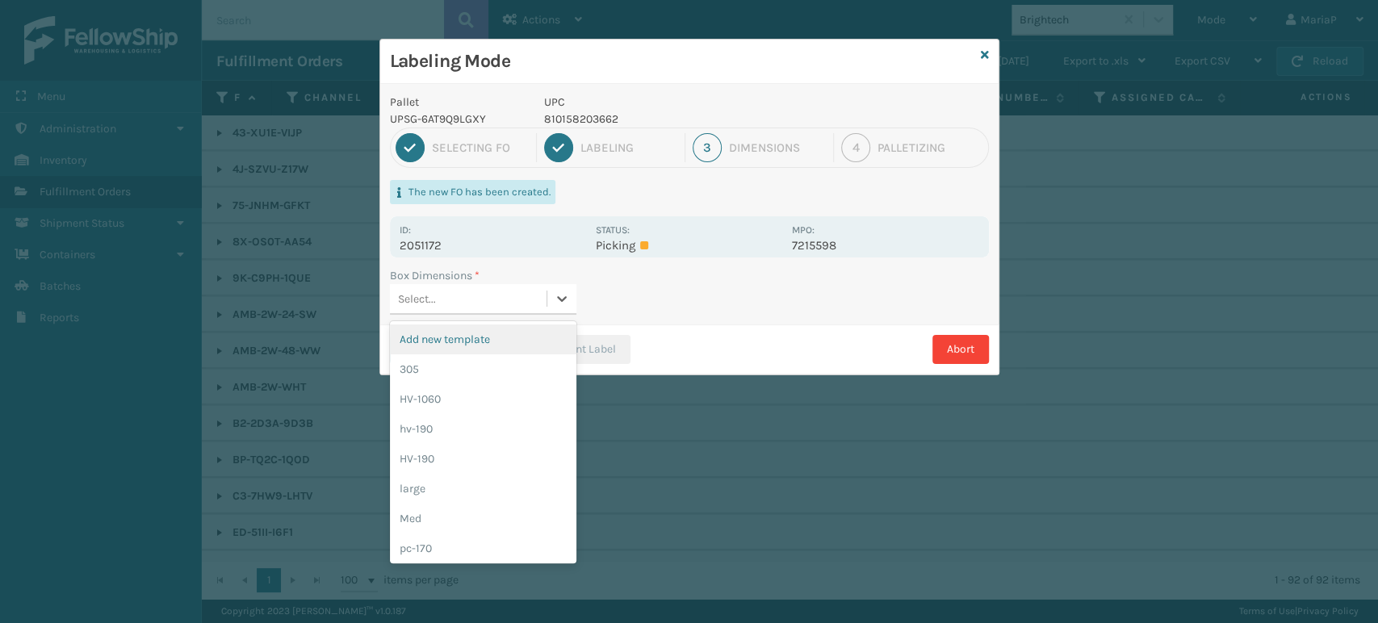
click at [507, 290] on div "Select..." at bounding box center [468, 299] width 157 height 27
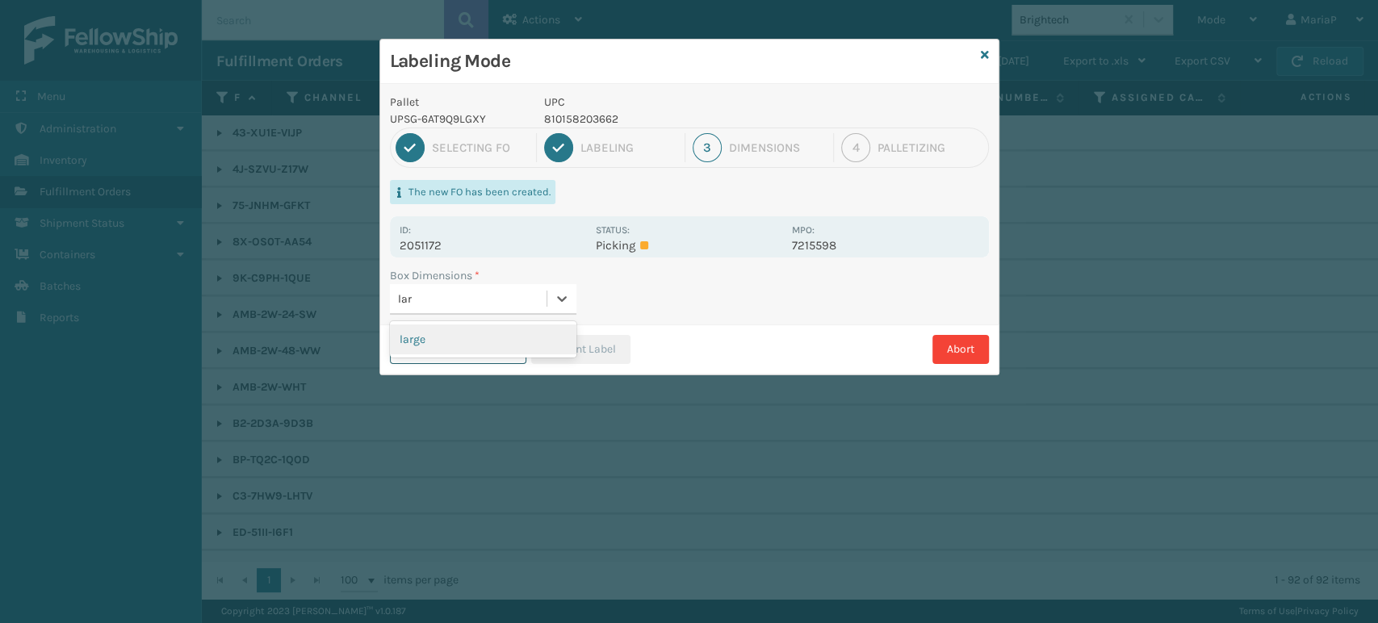
type input "lar"
click at [491, 358] on button "Print Packing Slip" at bounding box center [458, 349] width 136 height 29
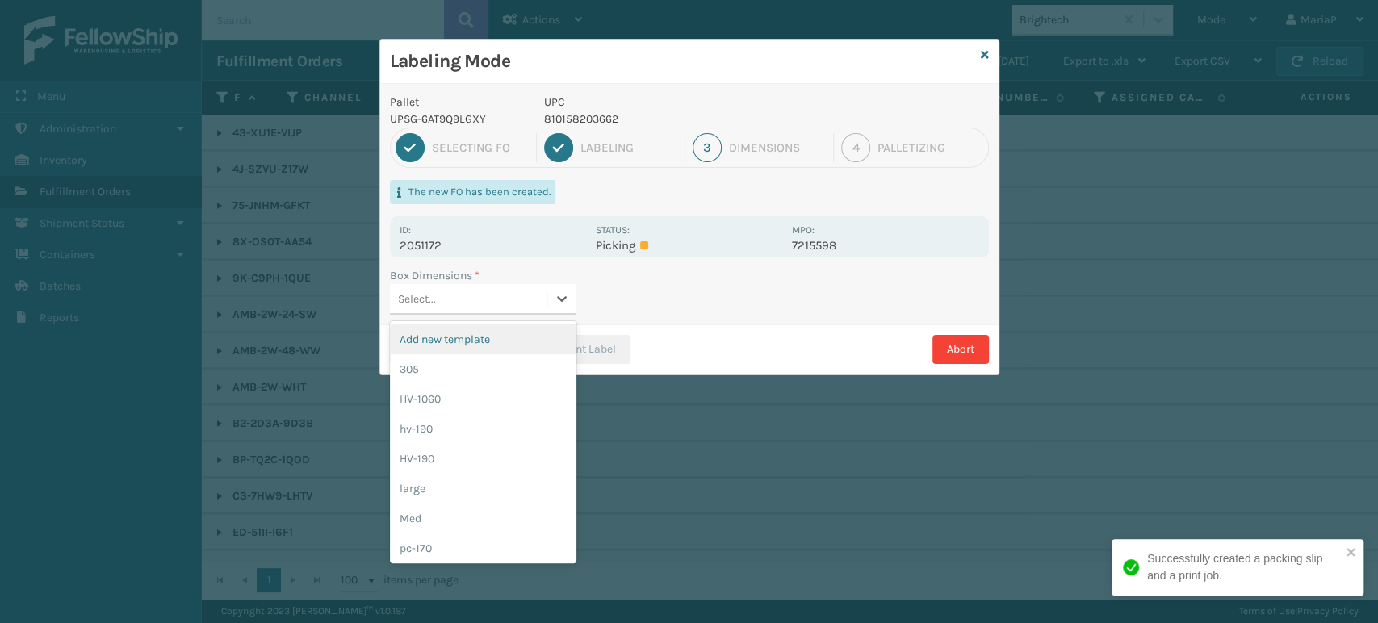
click at [502, 291] on div "Select..." at bounding box center [468, 299] width 157 height 27
type input "la"
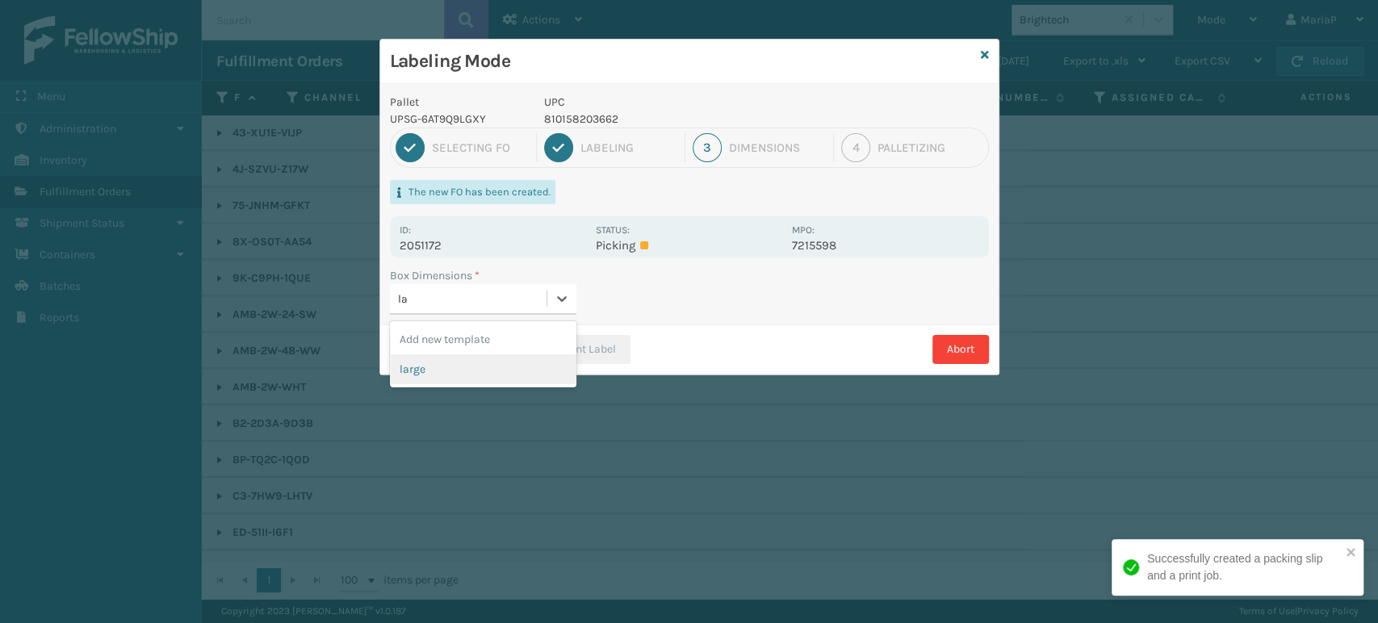
click at [487, 366] on div "large" at bounding box center [483, 369] width 186 height 30
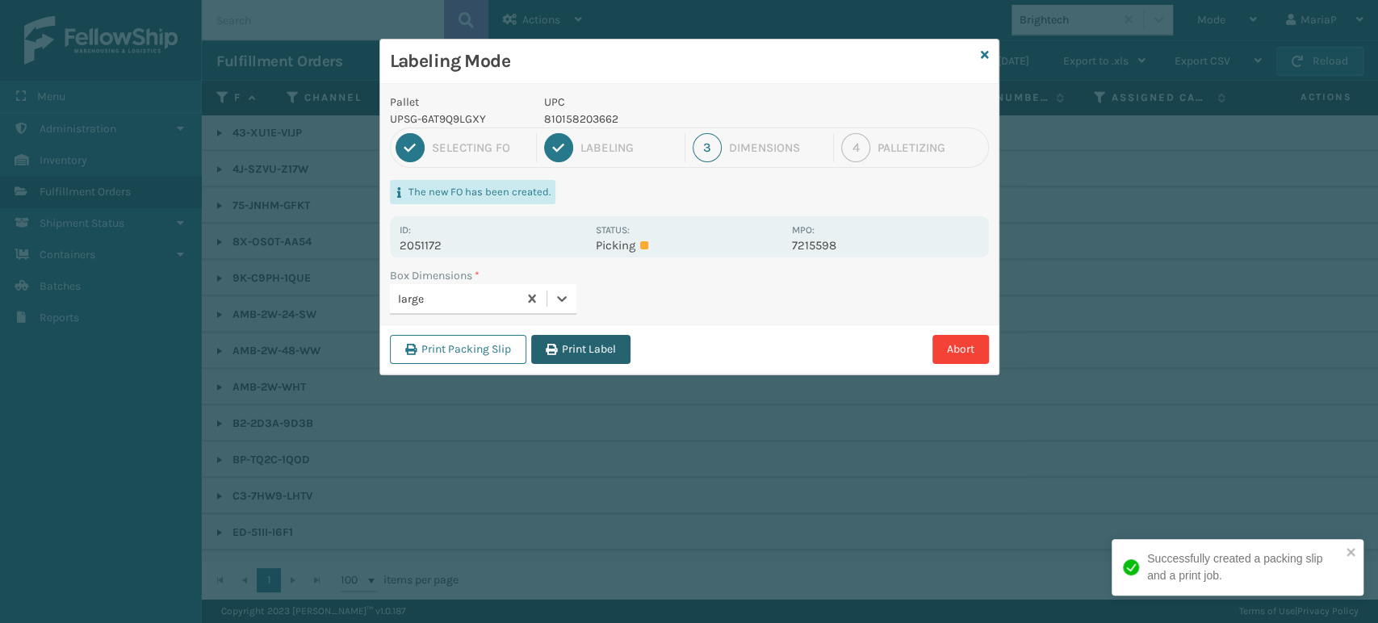
click at [602, 344] on button "Print Label" at bounding box center [580, 349] width 99 height 29
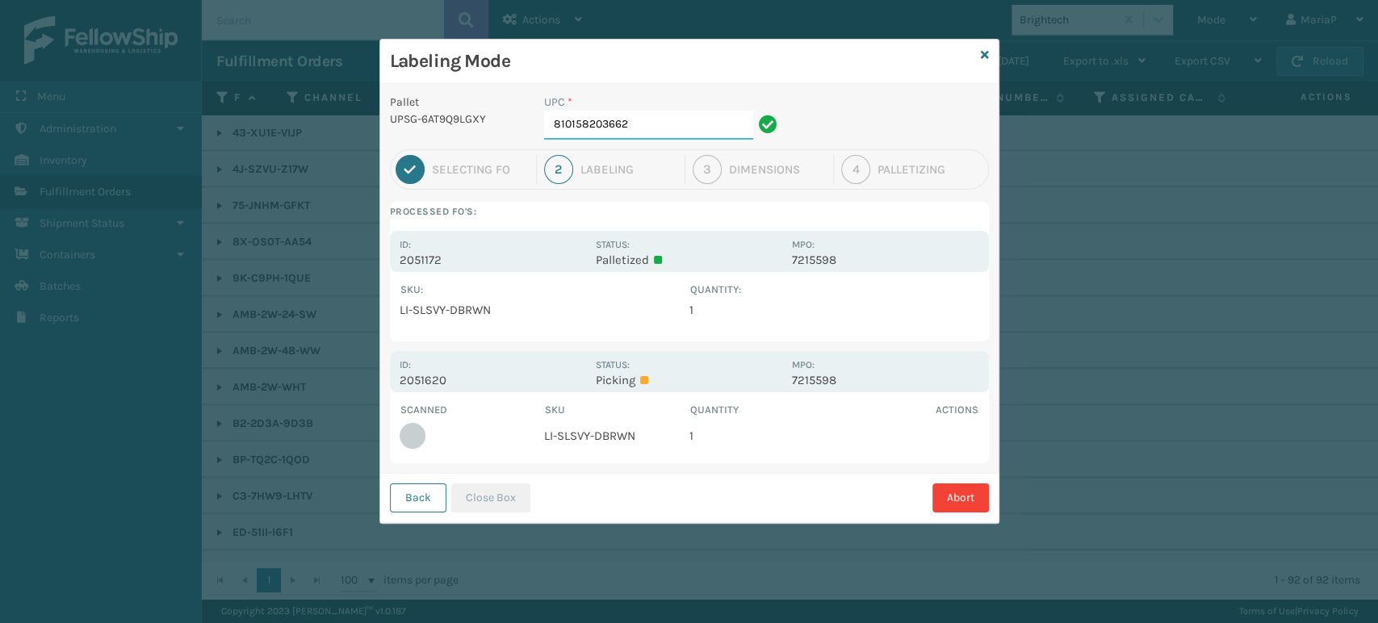
click at [650, 128] on input "810158203662" at bounding box center [648, 125] width 209 height 29
click at [507, 482] on div "Back Close Box Abort" at bounding box center [689, 497] width 618 height 49
click at [509, 494] on button "Close Box" at bounding box center [490, 498] width 79 height 29
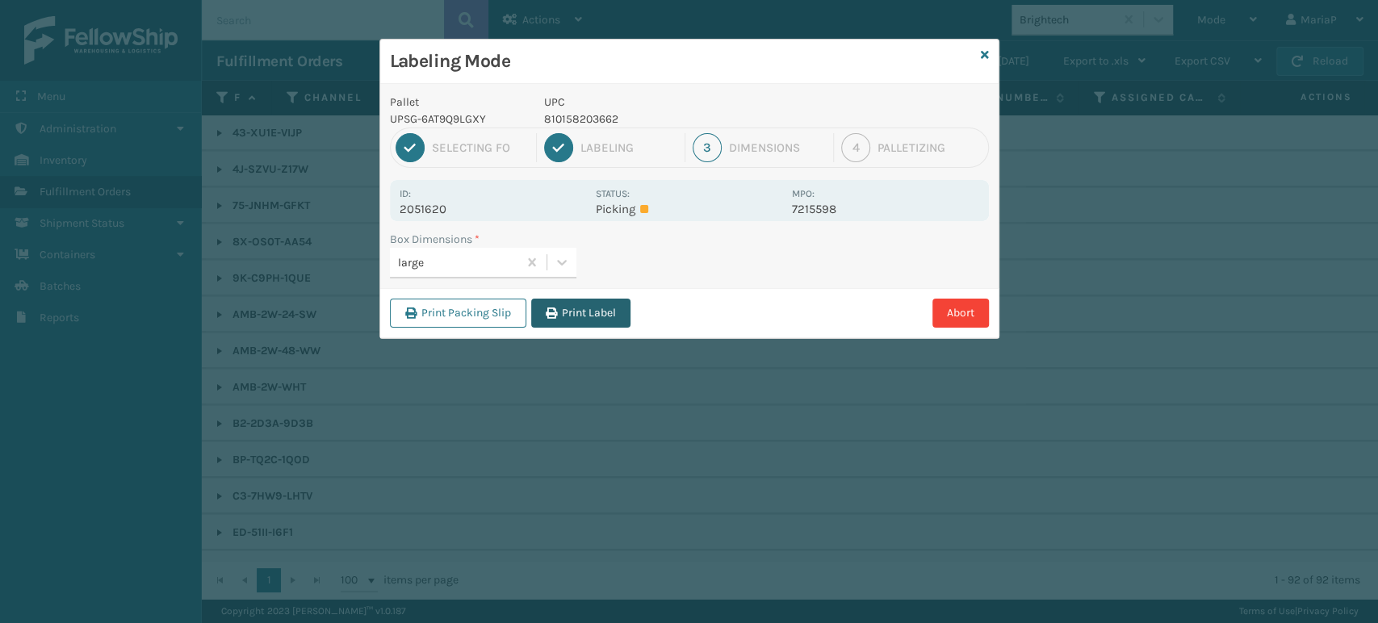
click at [583, 306] on button "Print Label" at bounding box center [580, 313] width 99 height 29
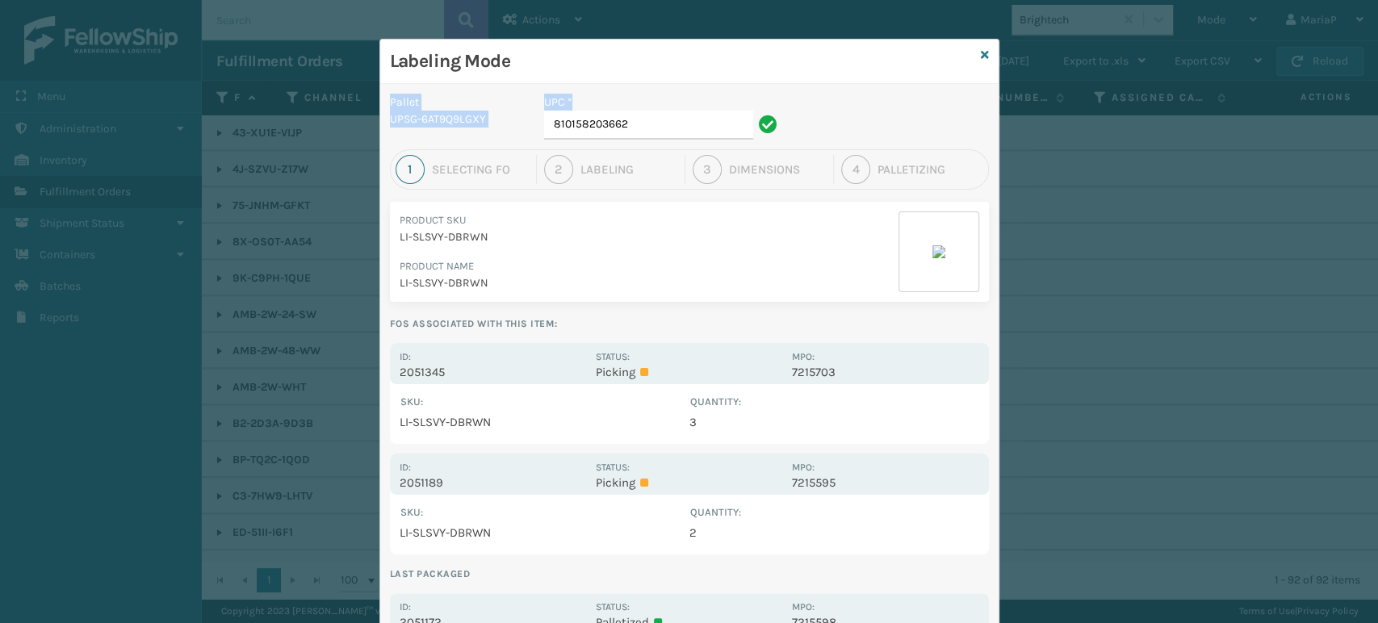
drag, startPoint x: 578, startPoint y: 82, endPoint x: 582, endPoint y: 90, distance: 9.0
click at [582, 90] on div "Labeling Mode Pallet UPSG-6AT9Q9LGXY UPC * 810158203662 1 Selecting FO 2 Labeli…" at bounding box center [689, 438] width 618 height 796
click at [642, 122] on input "810158203662" at bounding box center [648, 125] width 209 height 29
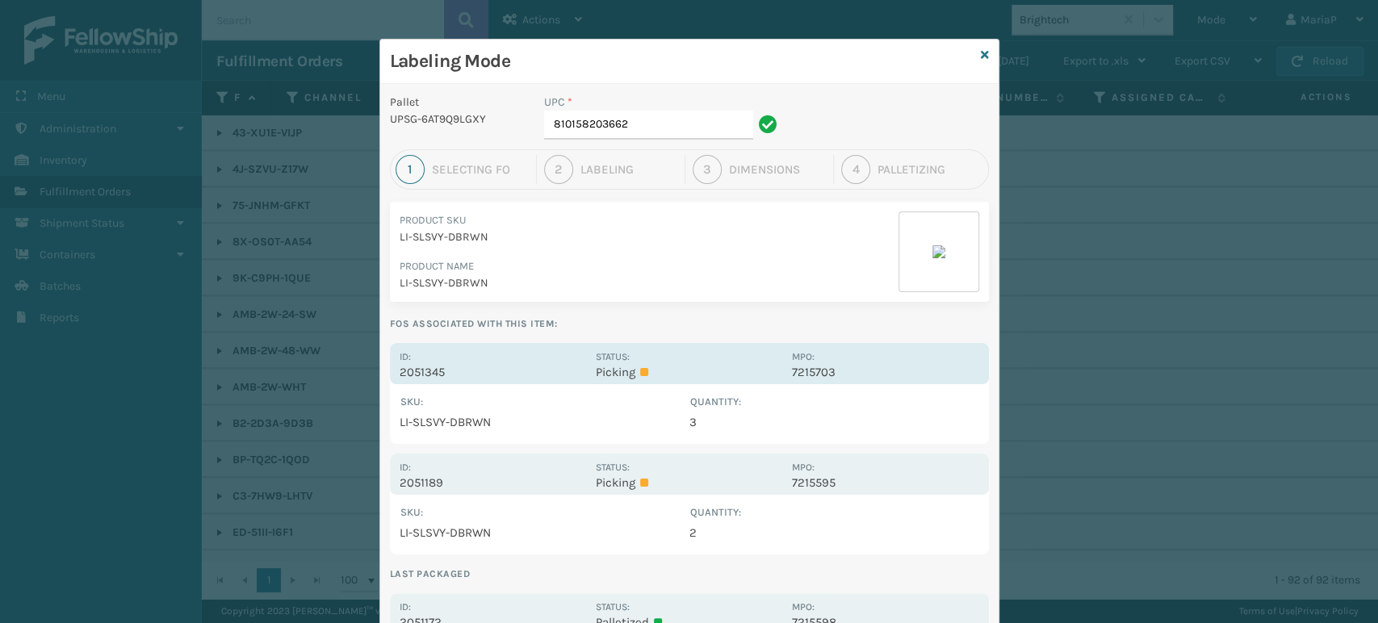
click at [400, 374] on p "2051345" at bounding box center [493, 372] width 186 height 15
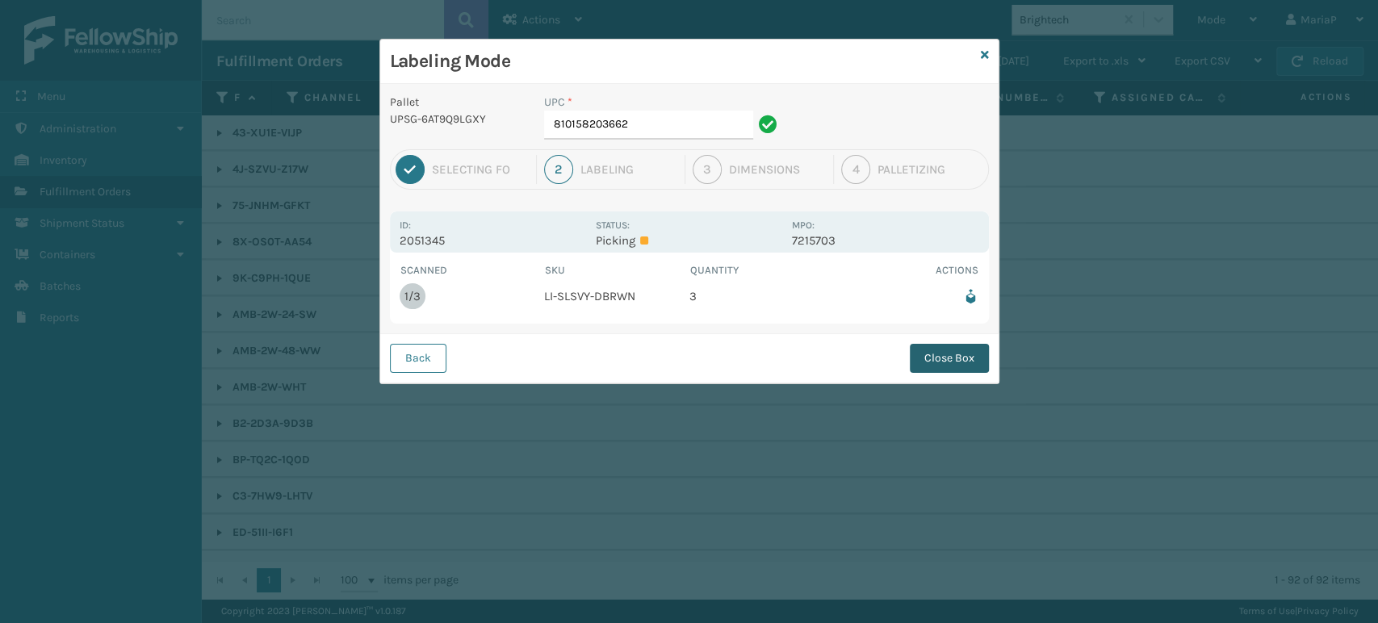
click at [941, 362] on button "Close Box" at bounding box center [949, 358] width 79 height 29
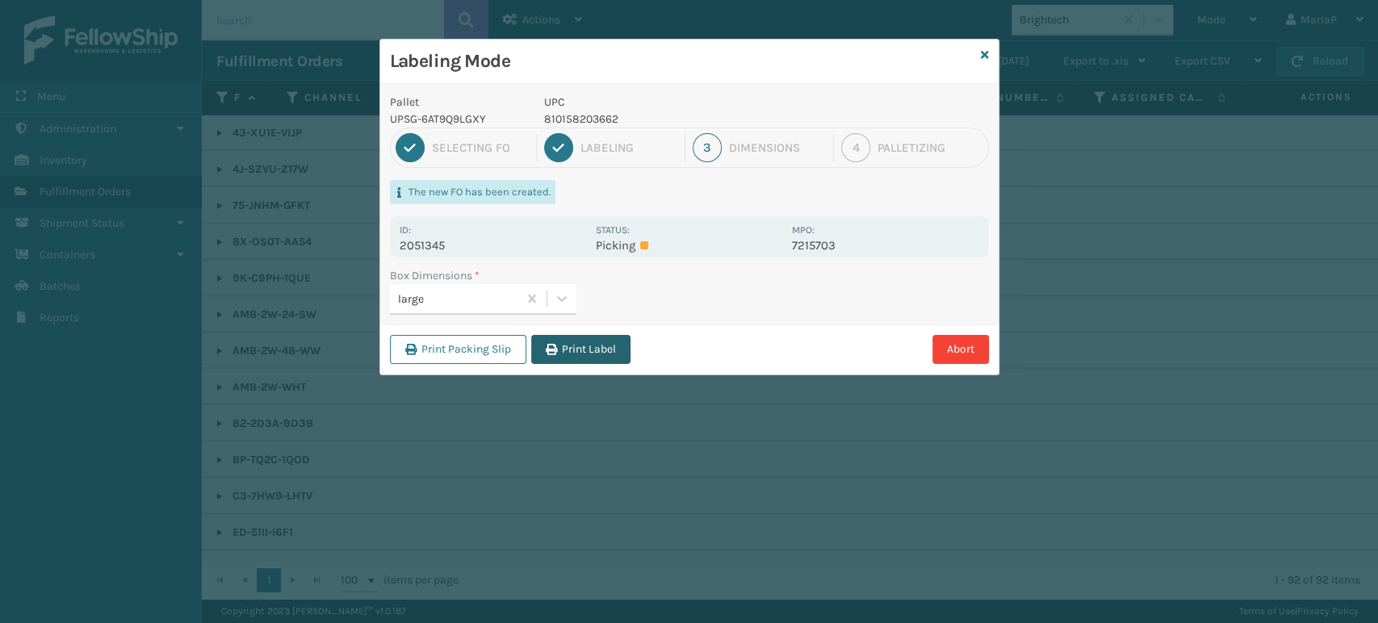
click at [618, 349] on button "Print Label" at bounding box center [580, 349] width 99 height 29
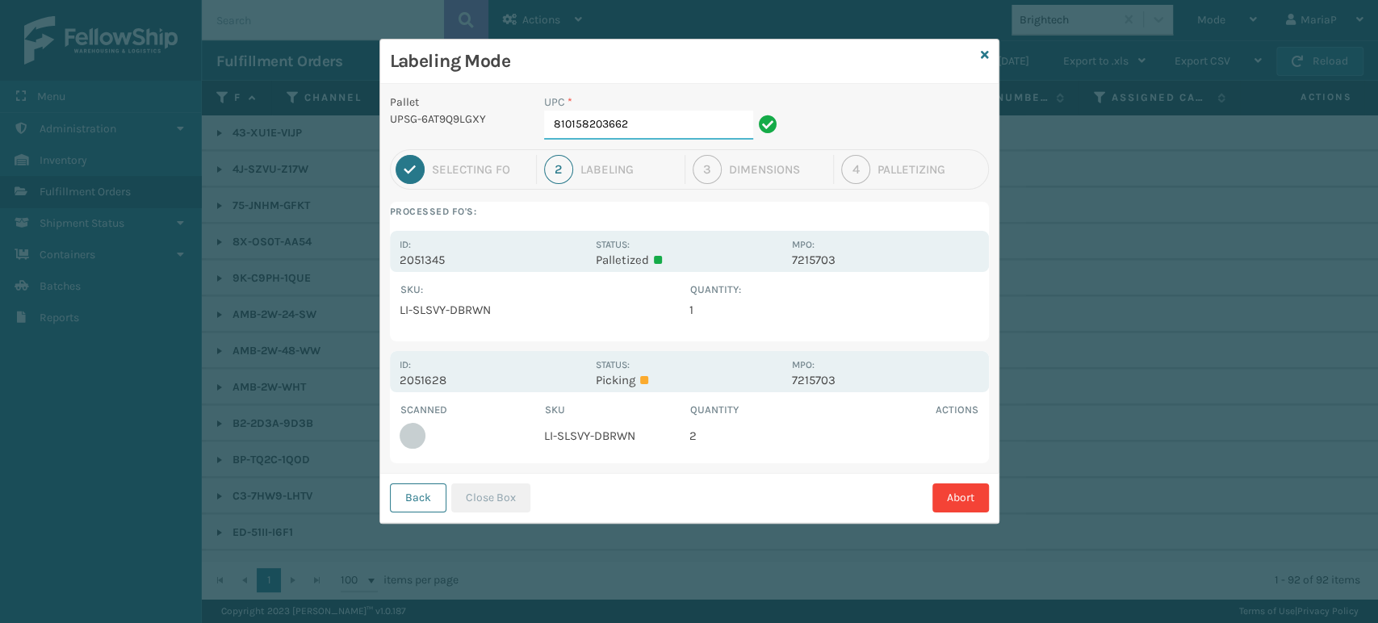
click at [660, 128] on input "810158203662" at bounding box center [648, 125] width 209 height 29
click at [493, 496] on button "Close Box" at bounding box center [490, 498] width 79 height 29
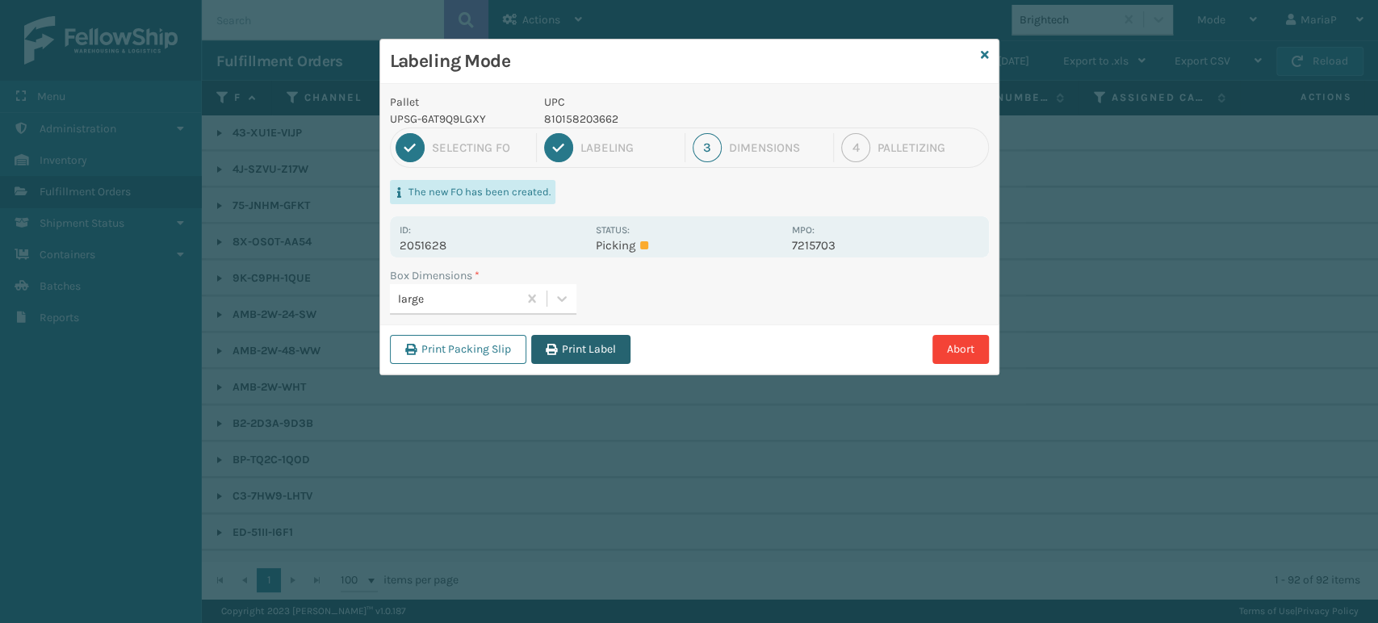
click at [559, 341] on button "Print Label" at bounding box center [580, 349] width 99 height 29
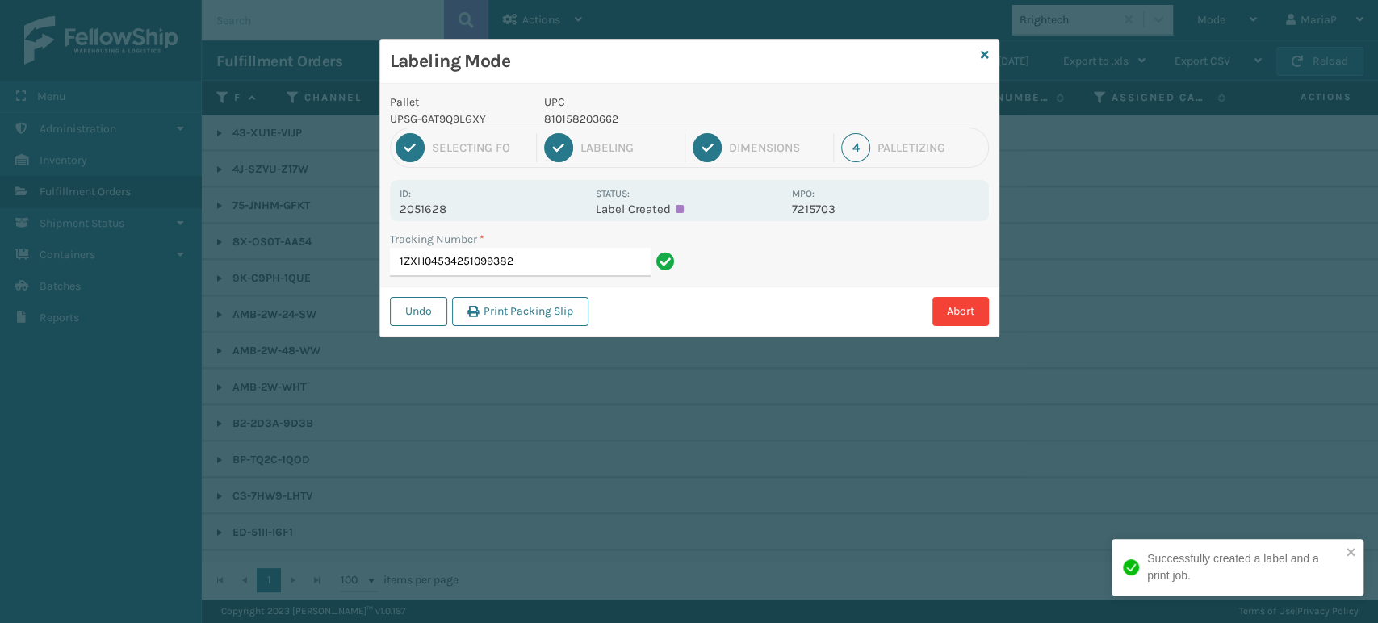
click at [642, 51] on h3 "Labeling Mode" at bounding box center [682, 61] width 584 height 24
click at [567, 263] on input "1ZXH04534251099382" at bounding box center [520, 262] width 261 height 29
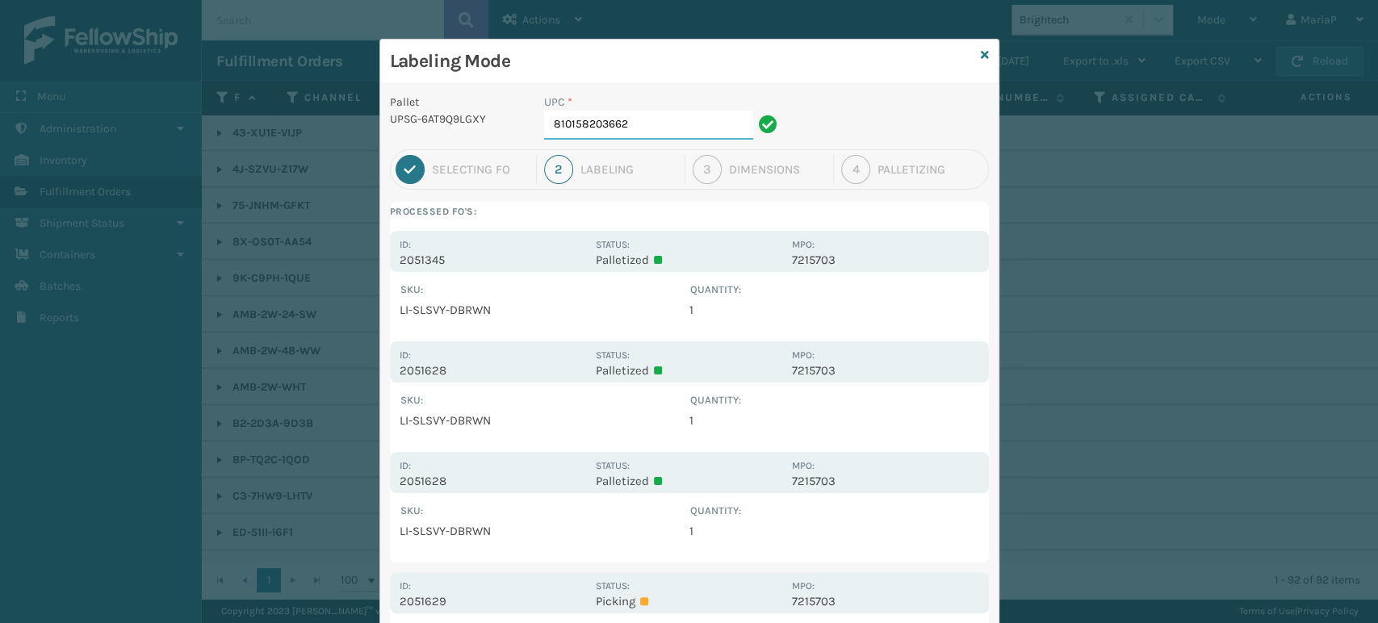
click at [642, 122] on input "810158203662" at bounding box center [648, 125] width 209 height 29
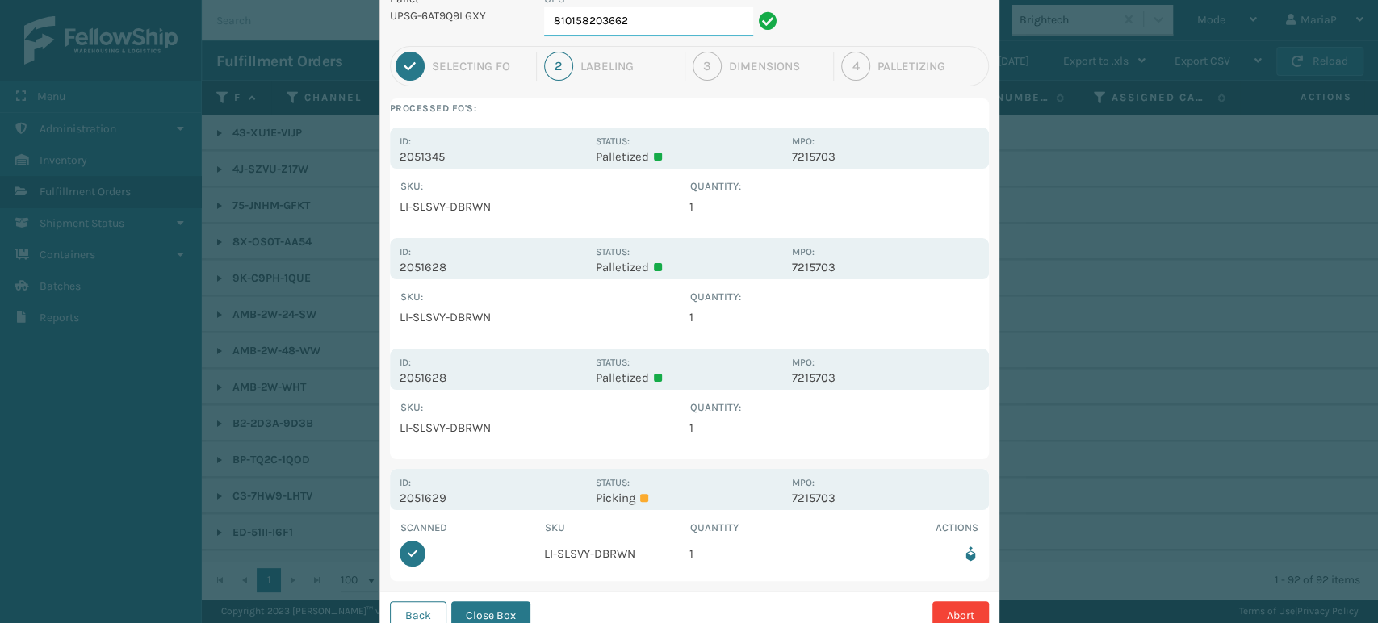
scroll to position [160, 0]
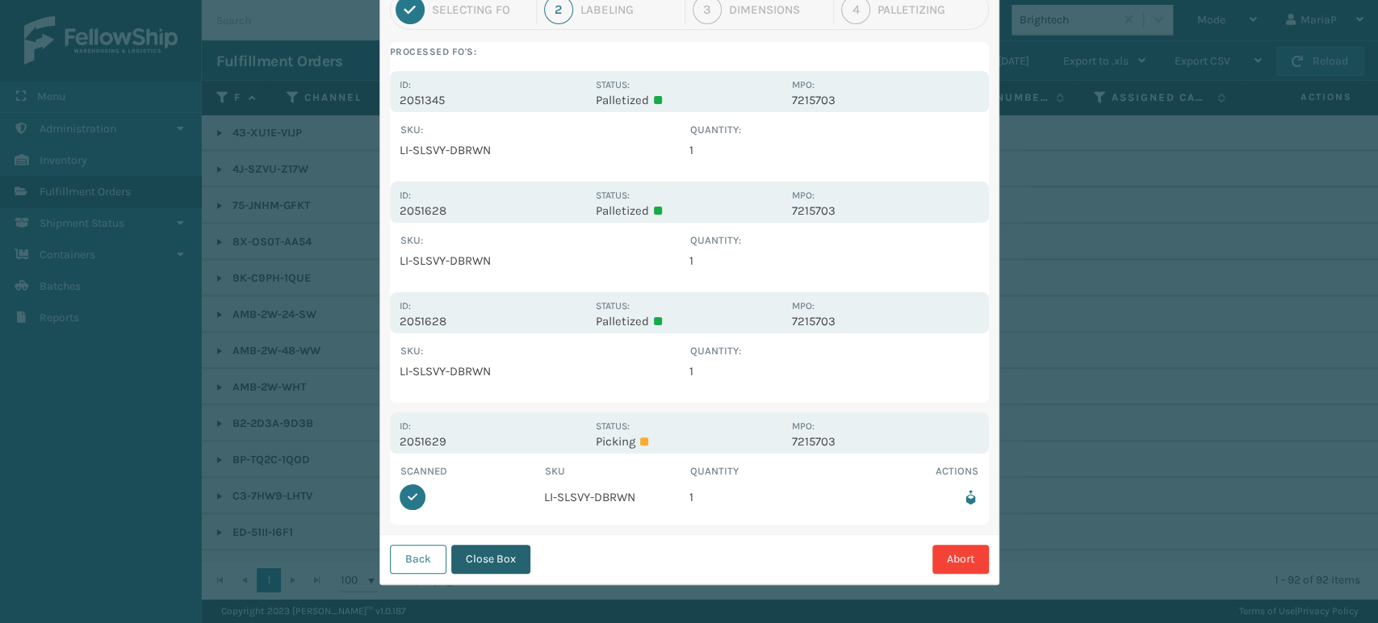
click at [517, 567] on button "Close Box" at bounding box center [490, 559] width 79 height 29
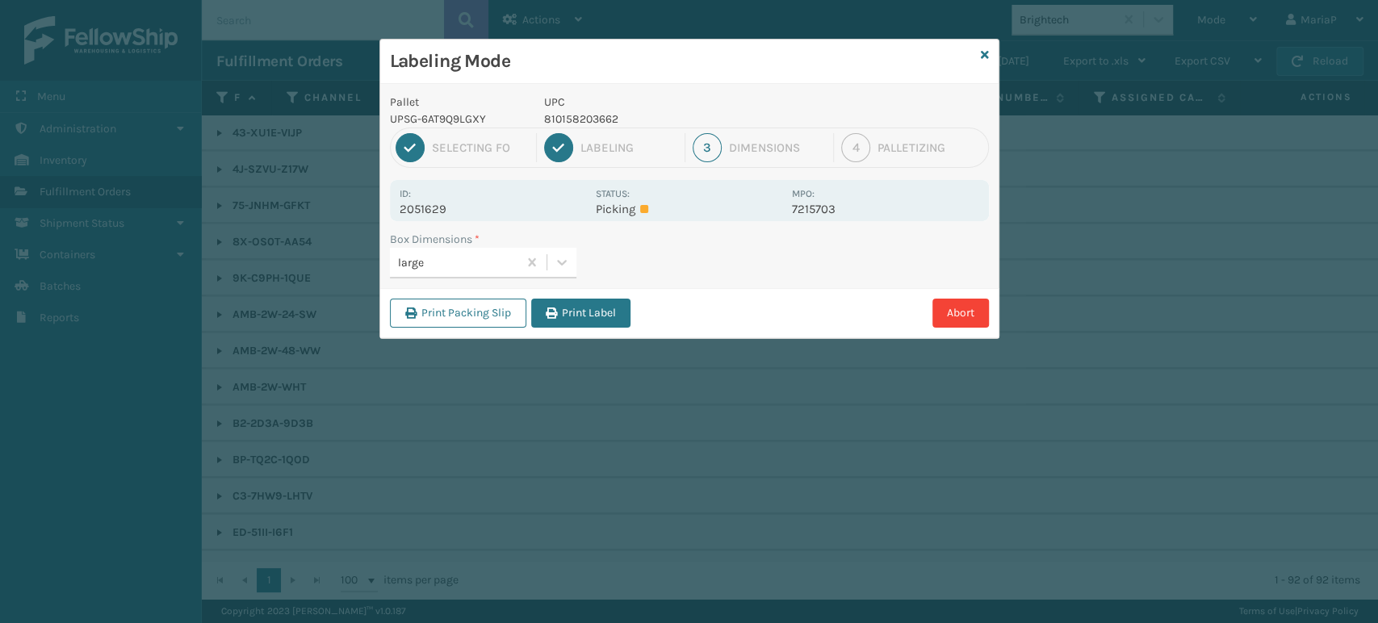
click at [576, 329] on div "Print Packing Slip Print Label Abort" at bounding box center [689, 312] width 618 height 49
click at [581, 323] on button "Print Label" at bounding box center [580, 313] width 99 height 29
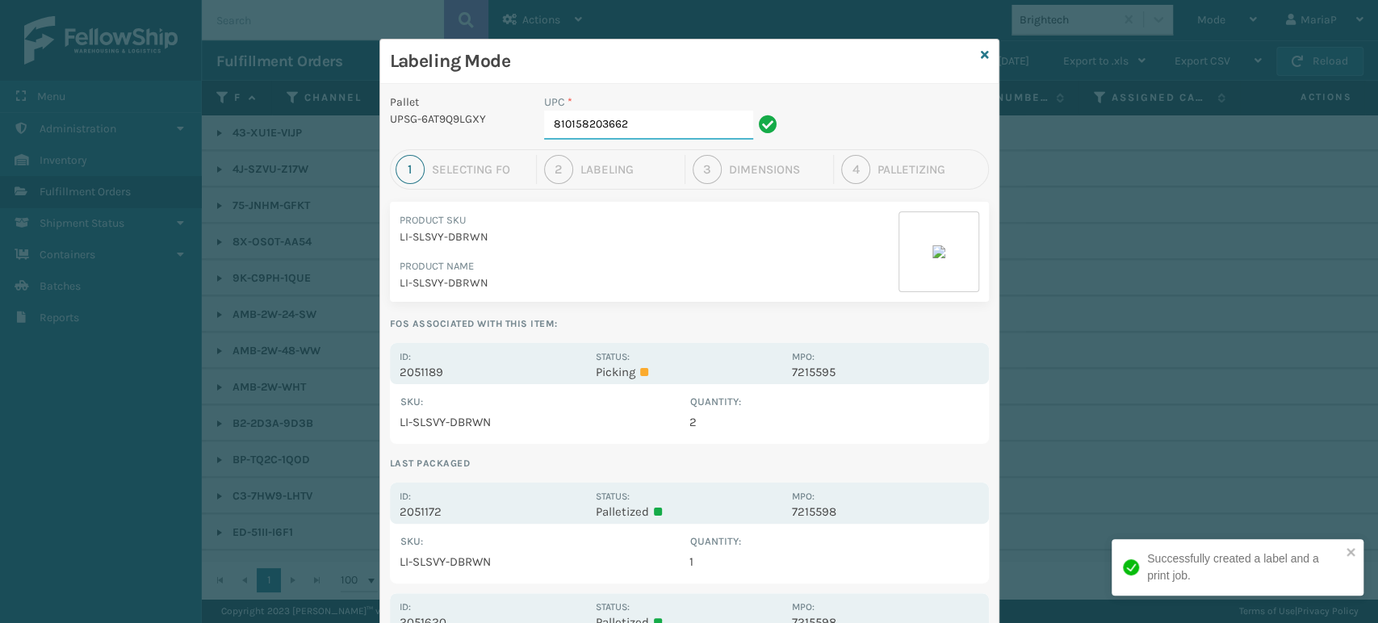
click at [624, 125] on input "810158203662" at bounding box center [648, 125] width 209 height 29
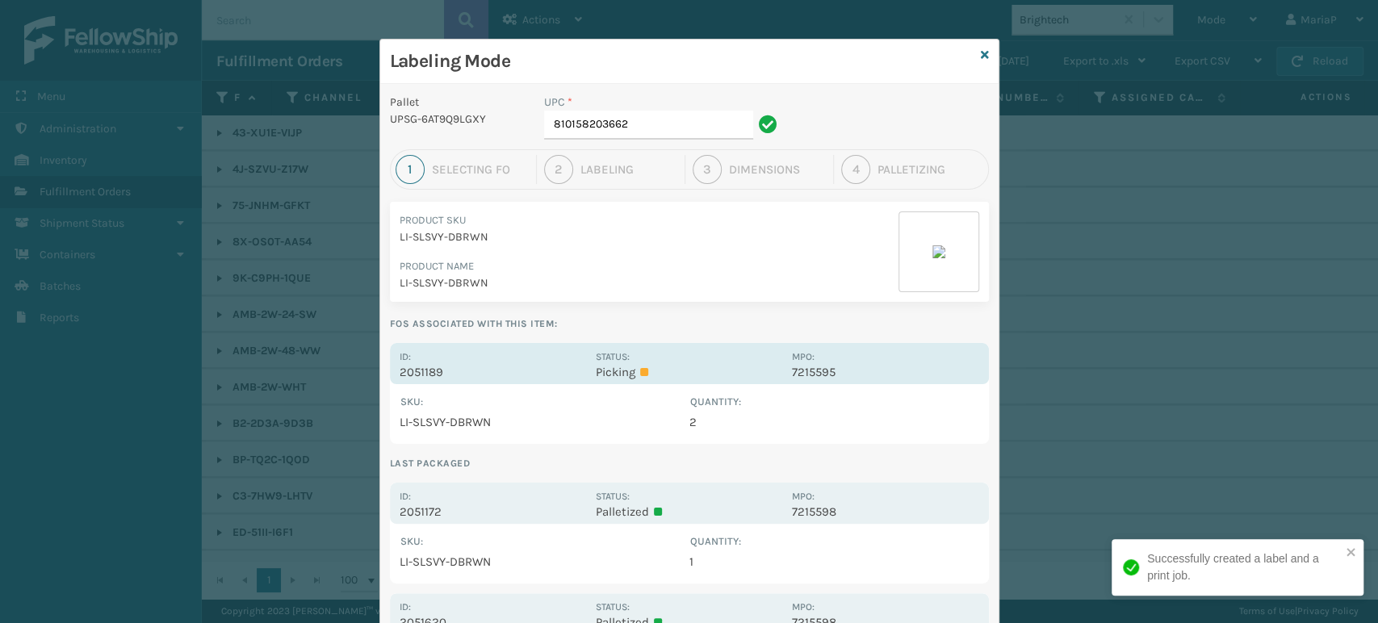
click at [425, 374] on p "2051189" at bounding box center [493, 372] width 186 height 15
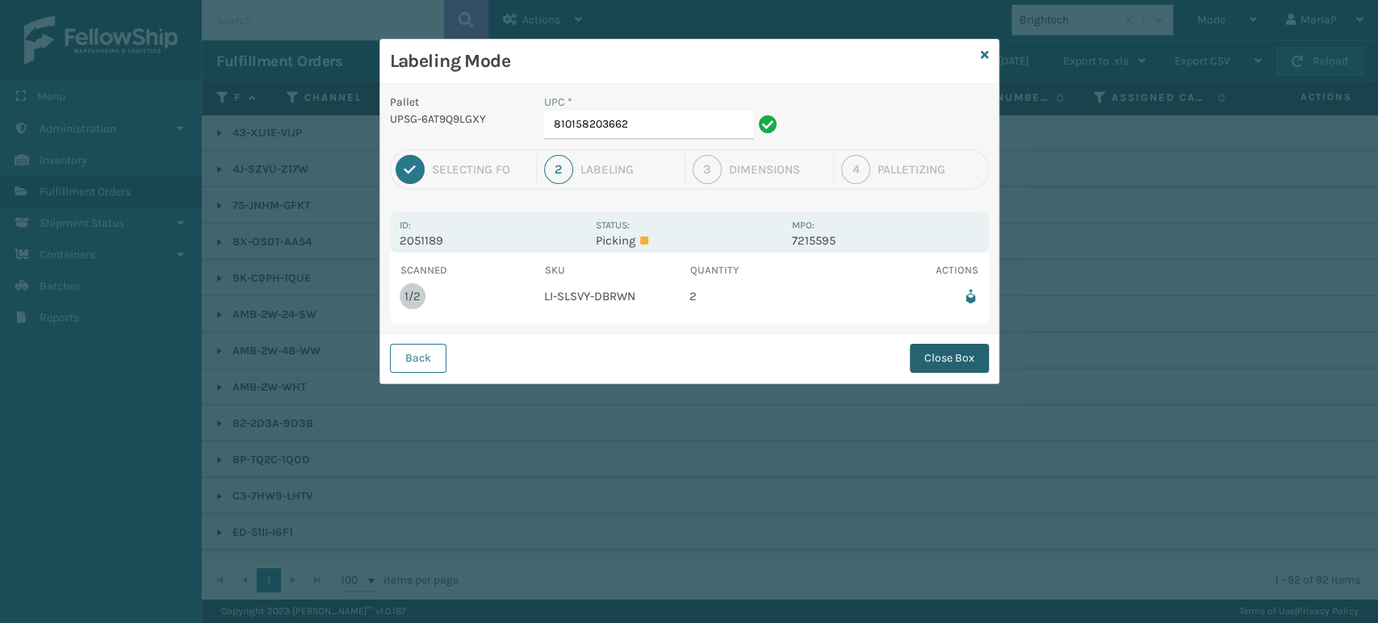
click at [949, 344] on button "Close Box" at bounding box center [949, 358] width 79 height 29
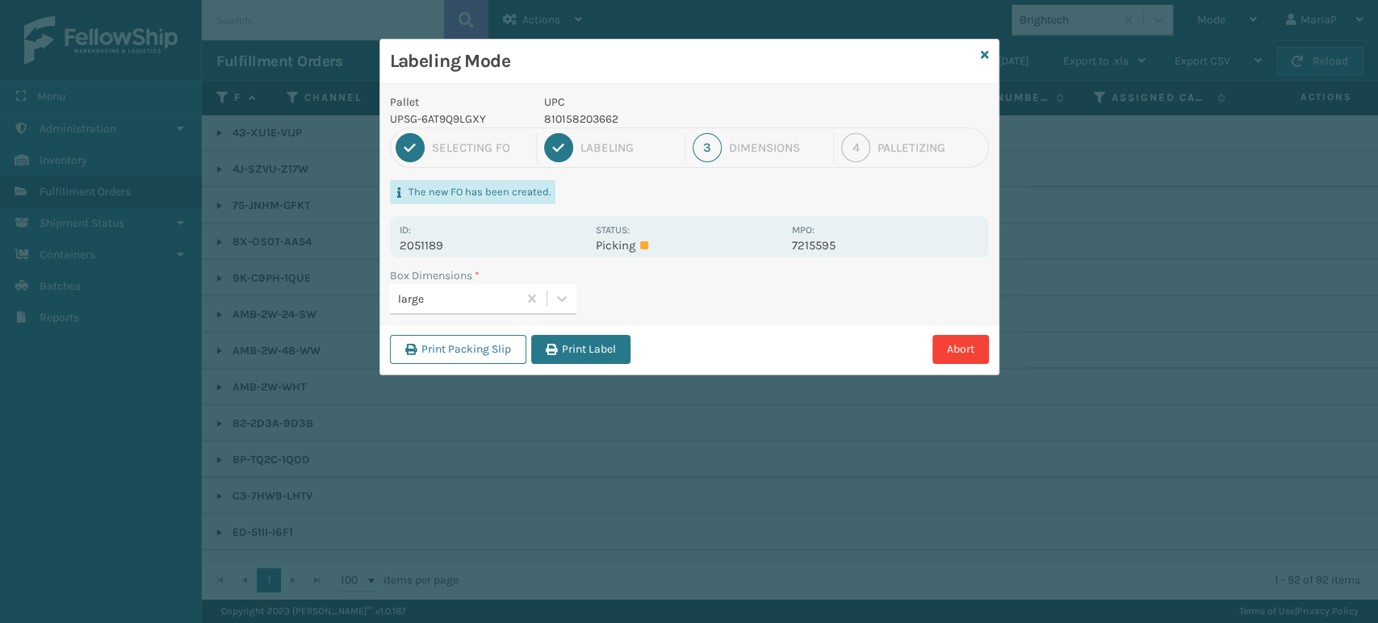
click at [612, 341] on button "Print Label" at bounding box center [580, 349] width 99 height 29
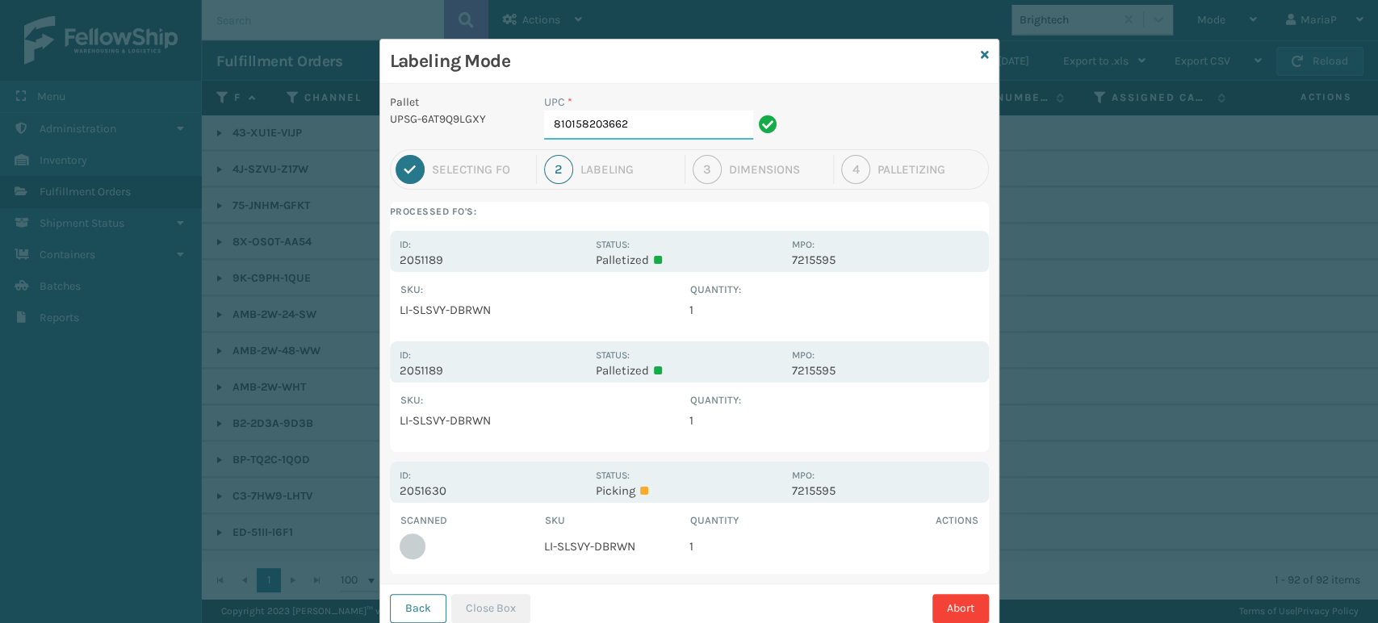
click at [659, 123] on input "810158203662" at bounding box center [648, 125] width 209 height 29
click at [505, 602] on button "Close Box" at bounding box center [490, 608] width 79 height 29
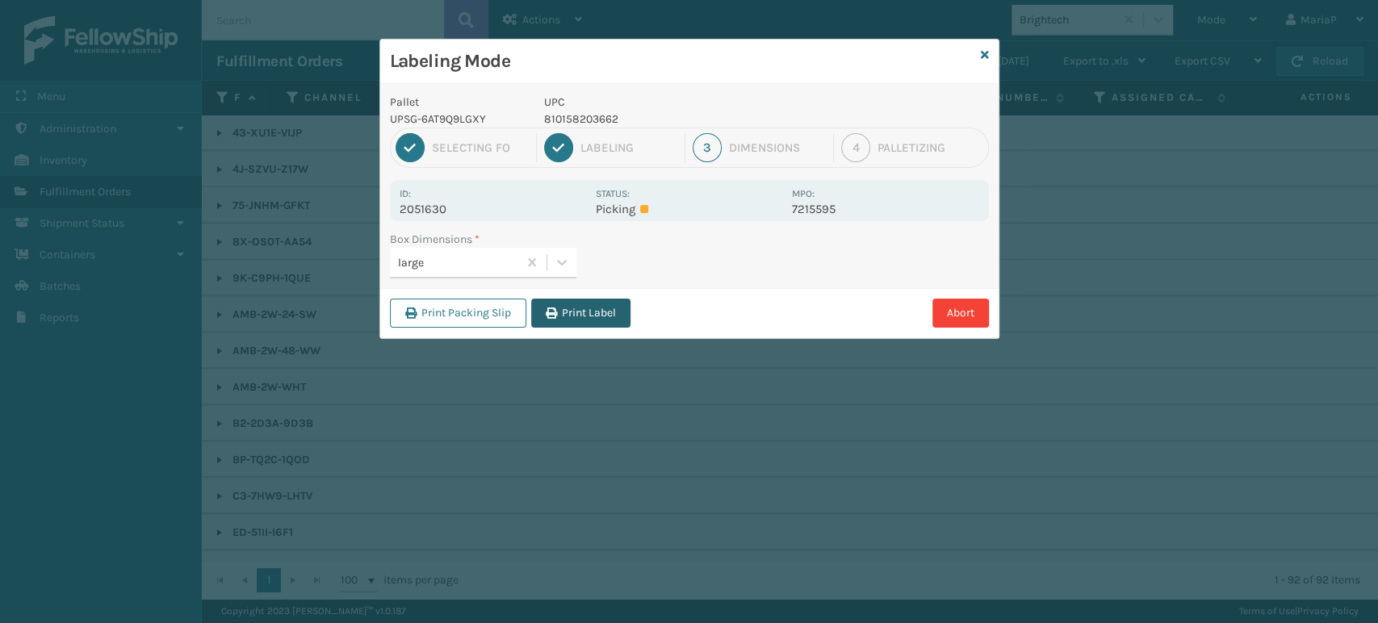
click at [555, 308] on icon "button" at bounding box center [551, 313] width 11 height 11
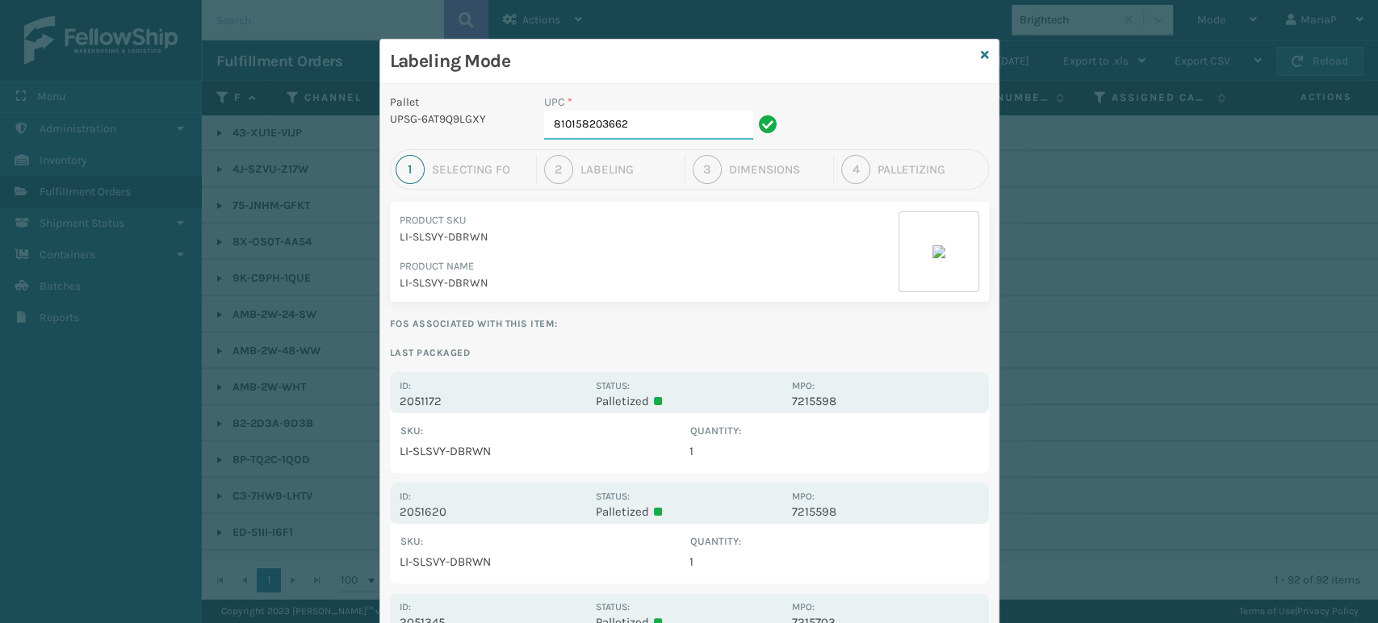
click at [636, 134] on input "810158203662" at bounding box center [648, 125] width 209 height 29
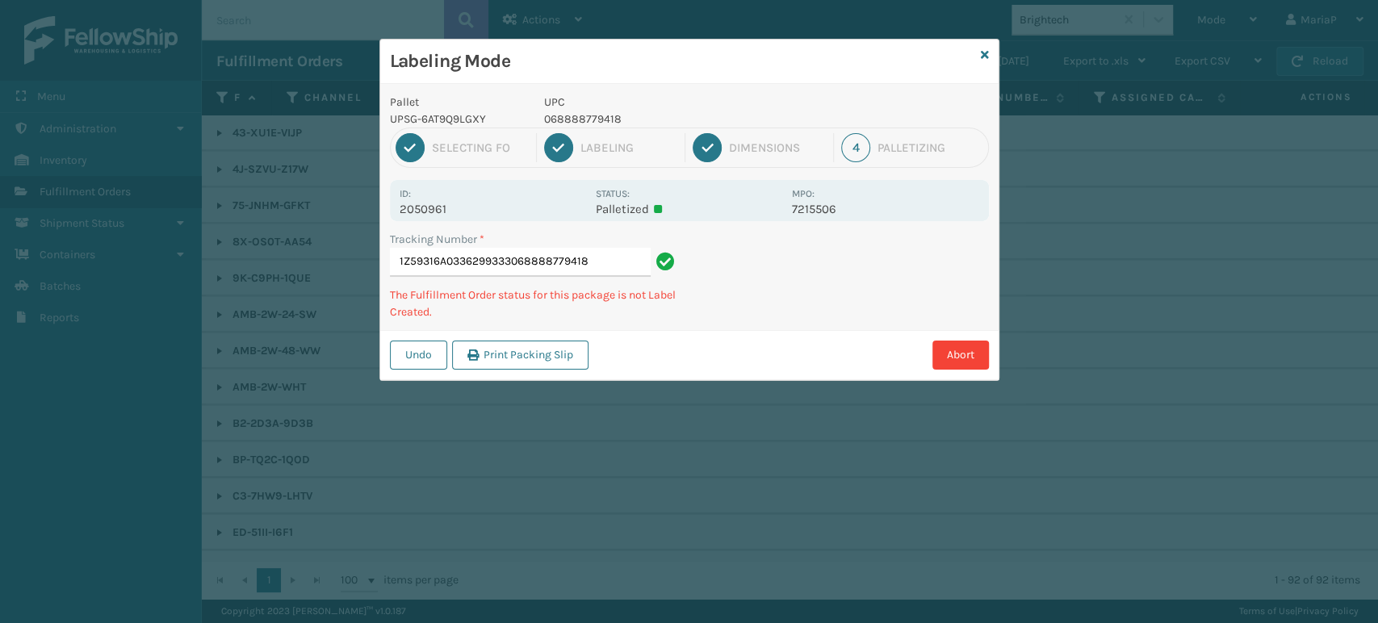
type input "1Z59316A0336299333068888779418"
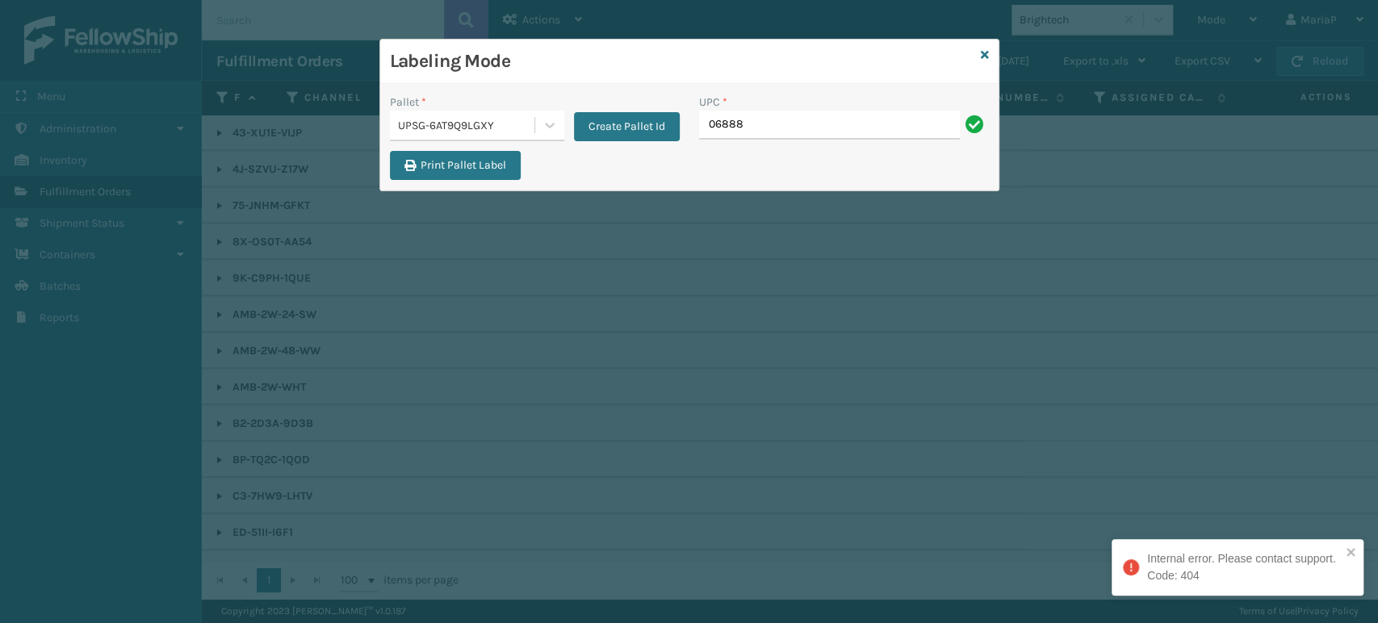
type input "068888"
type input "810090"
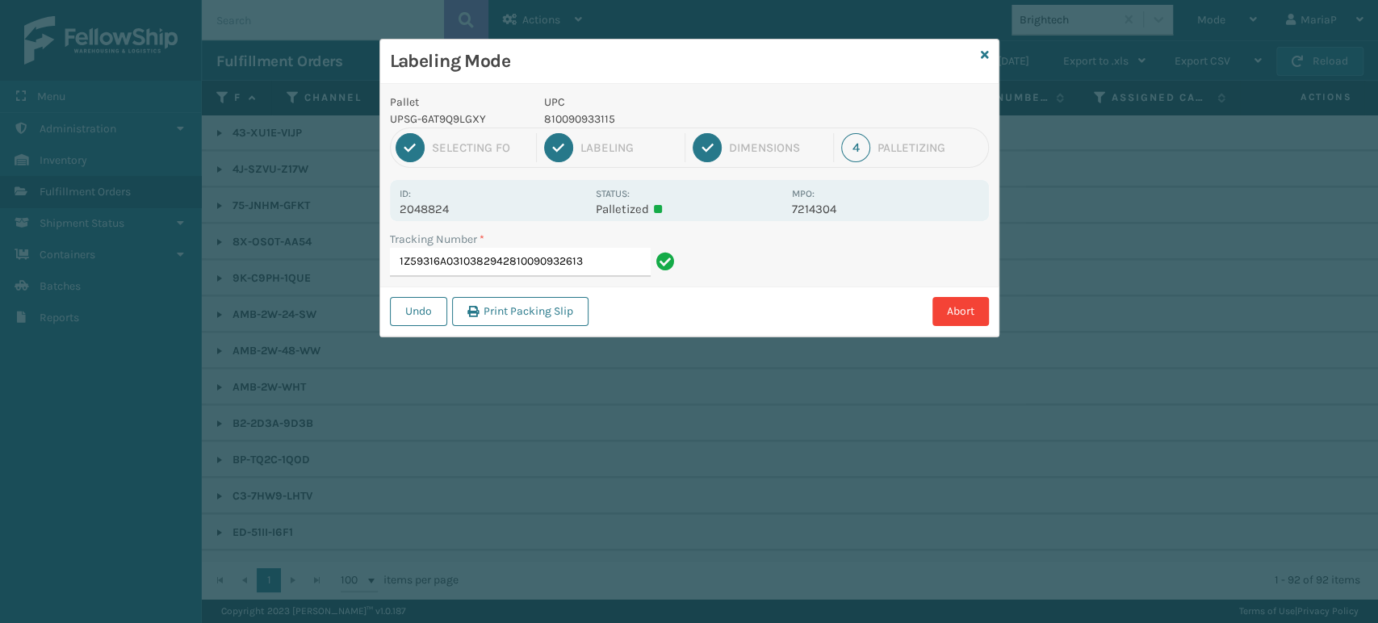
type input "1Z59316A0310382942810090932613"
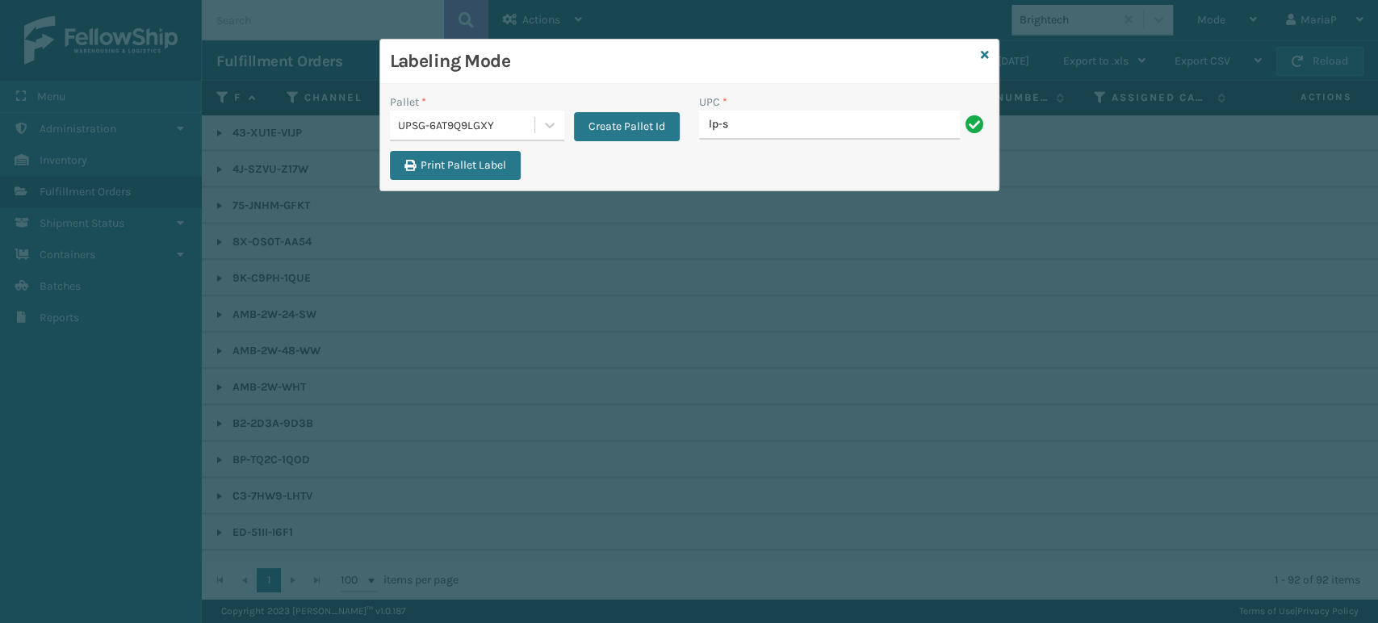
type input "LP-STMRC-SLV"
drag, startPoint x: 724, startPoint y: 128, endPoint x: 691, endPoint y: 145, distance: 37.2
click at [724, 128] on input "UPC *" at bounding box center [844, 125] width 290 height 29
type input "0688887"
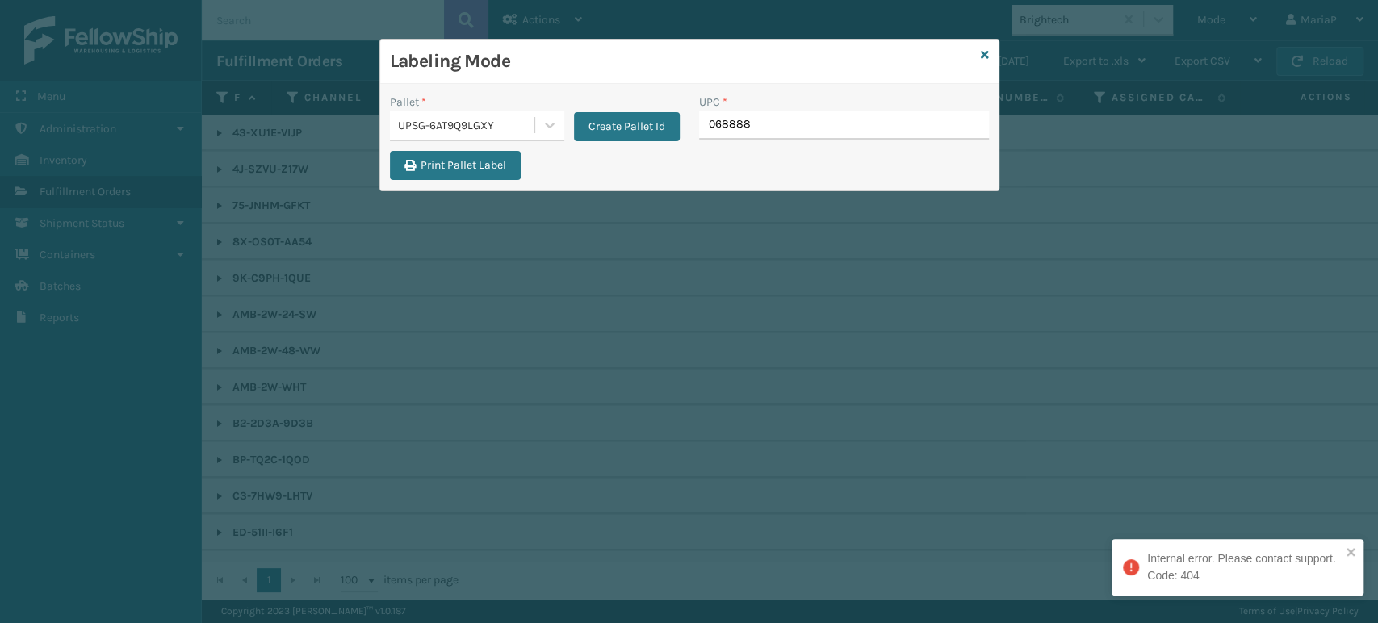
type input "0688887"
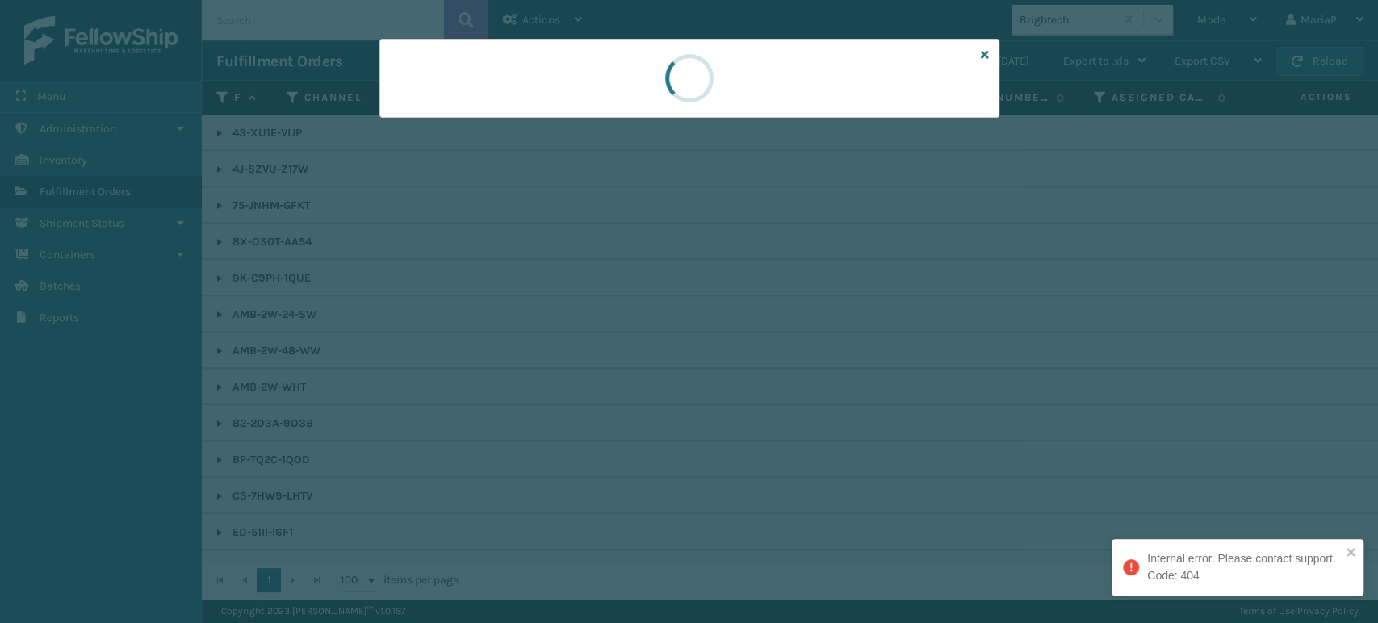
click at [691, 145] on div at bounding box center [689, 311] width 1378 height 623
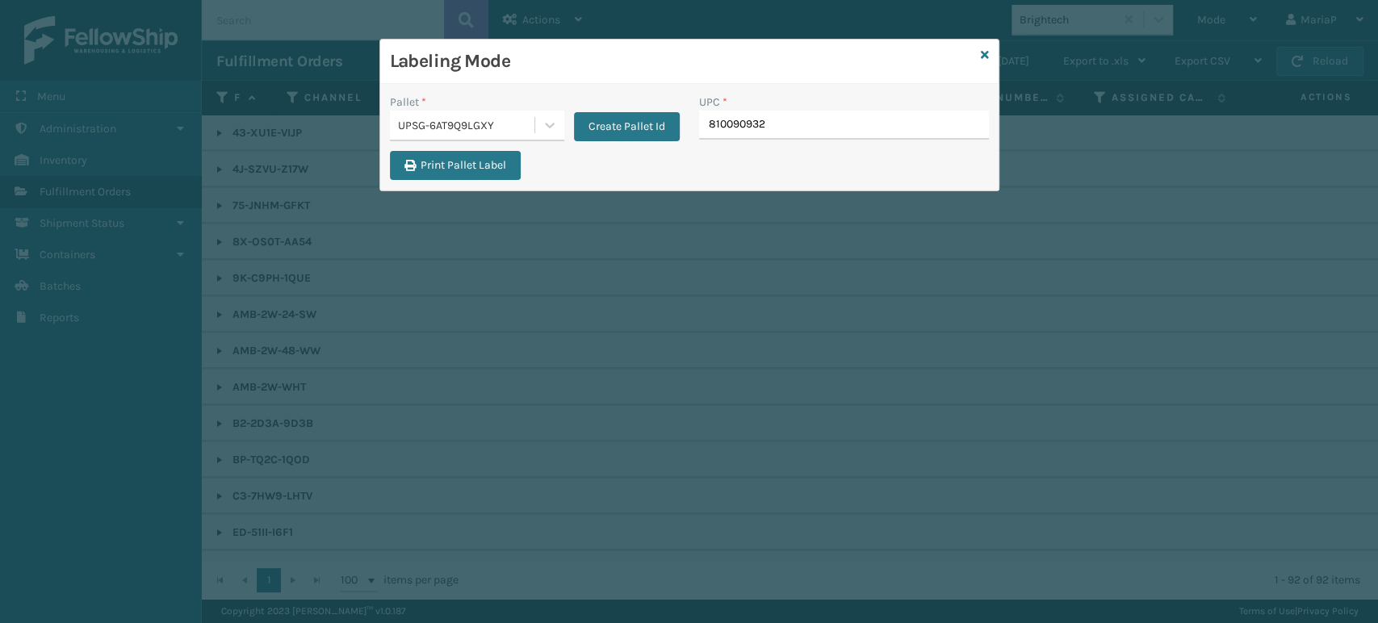
type input "8100909326"
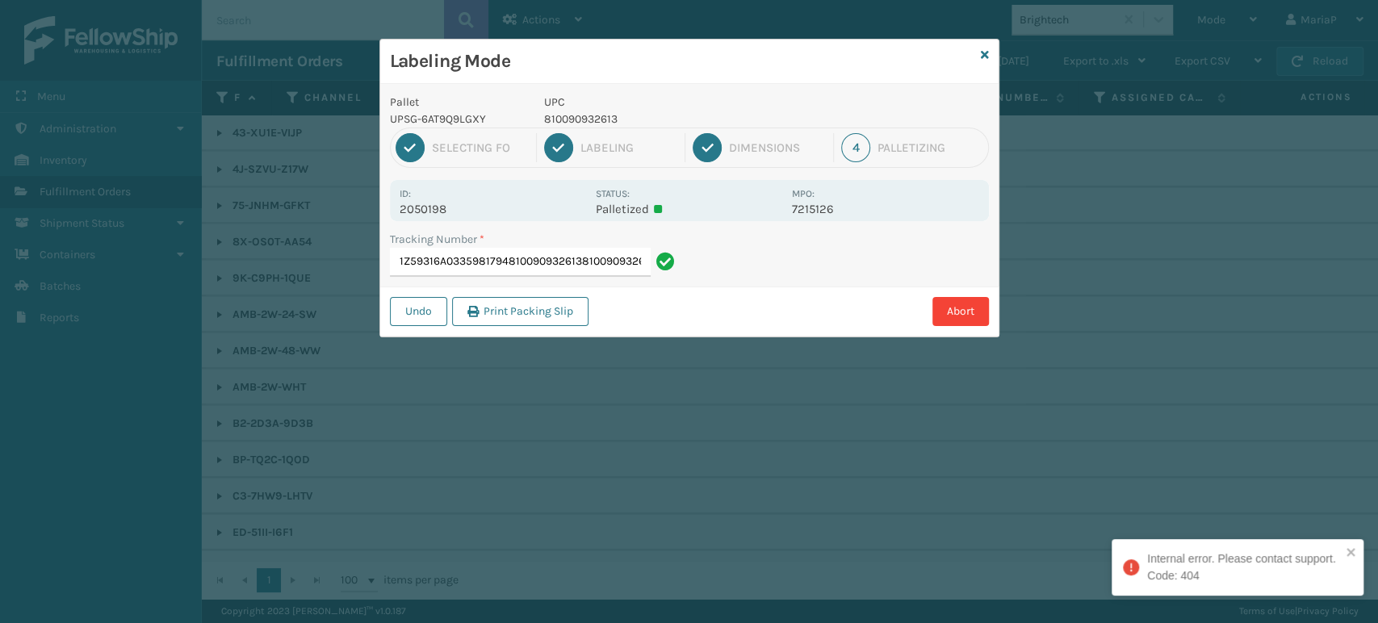
type input "1Z59316A0335981794810090932613810090932613"
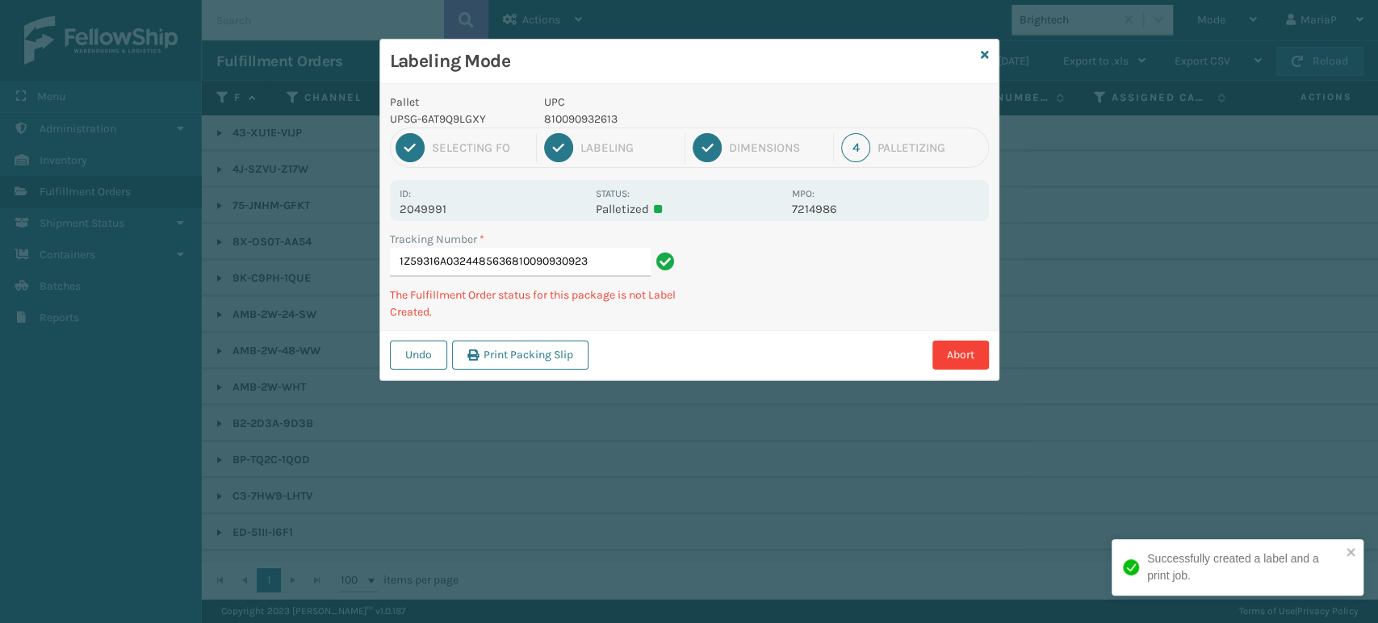
type input "1Z59316A0324485636810090930923"
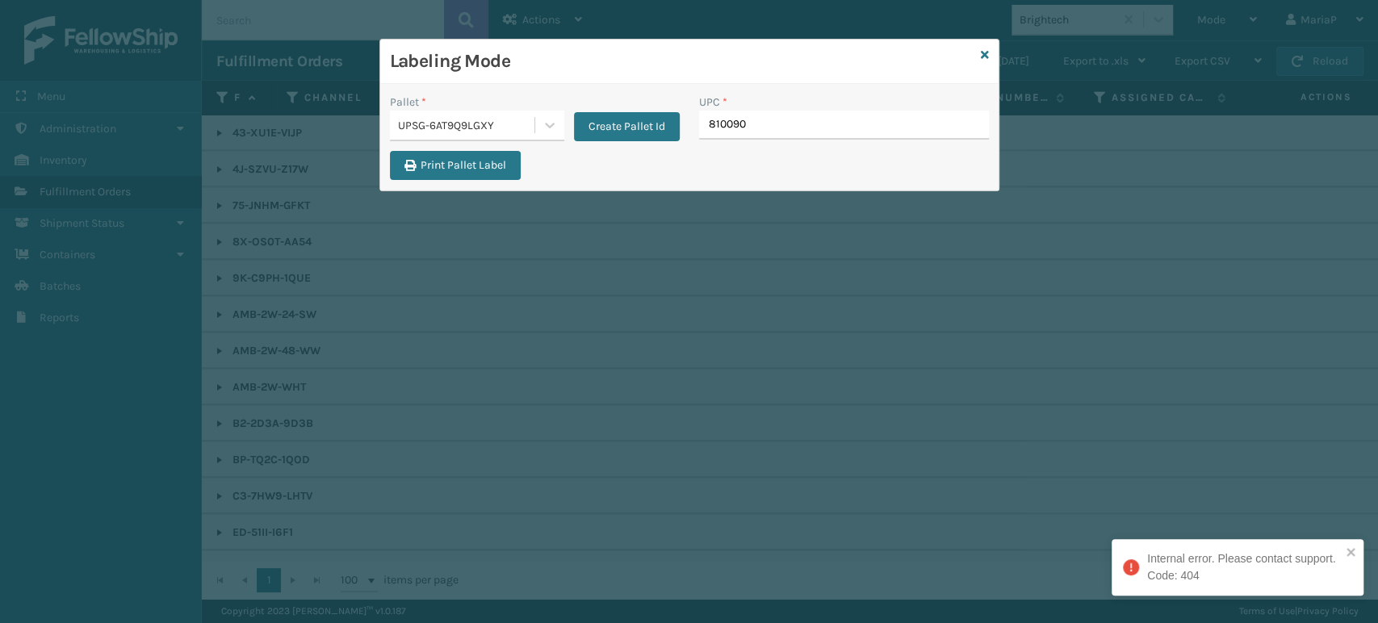
type input "8100909"
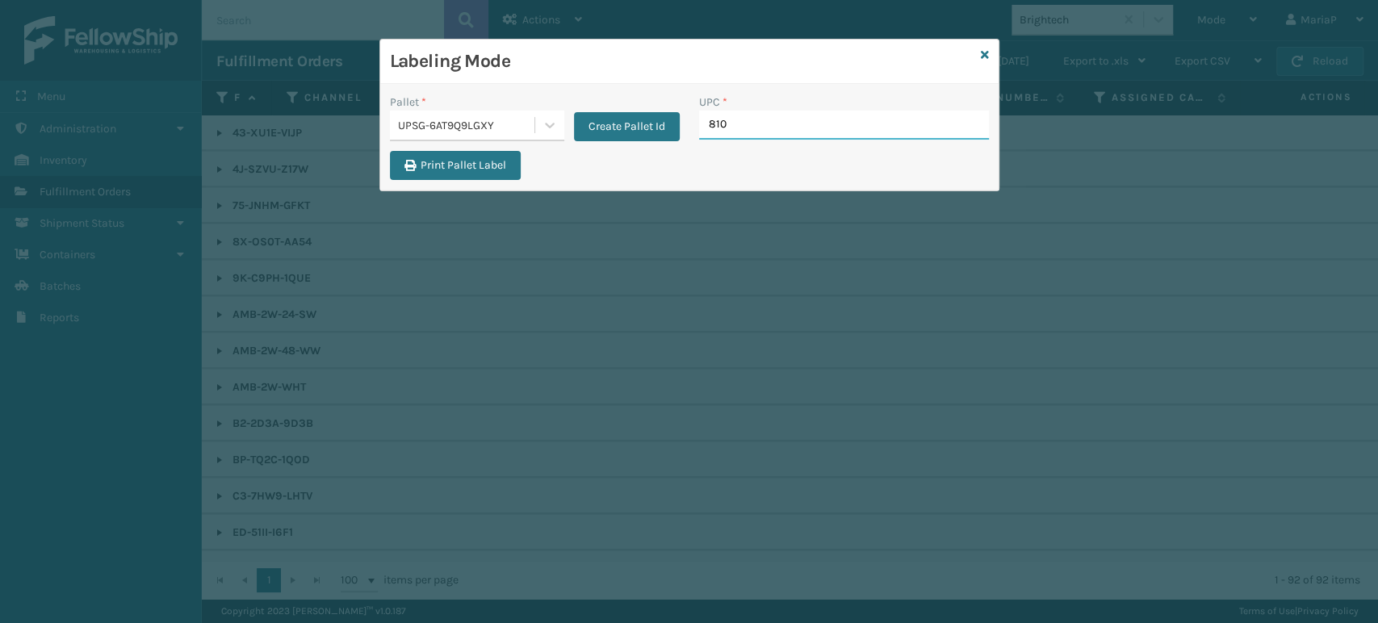
type input "8100"
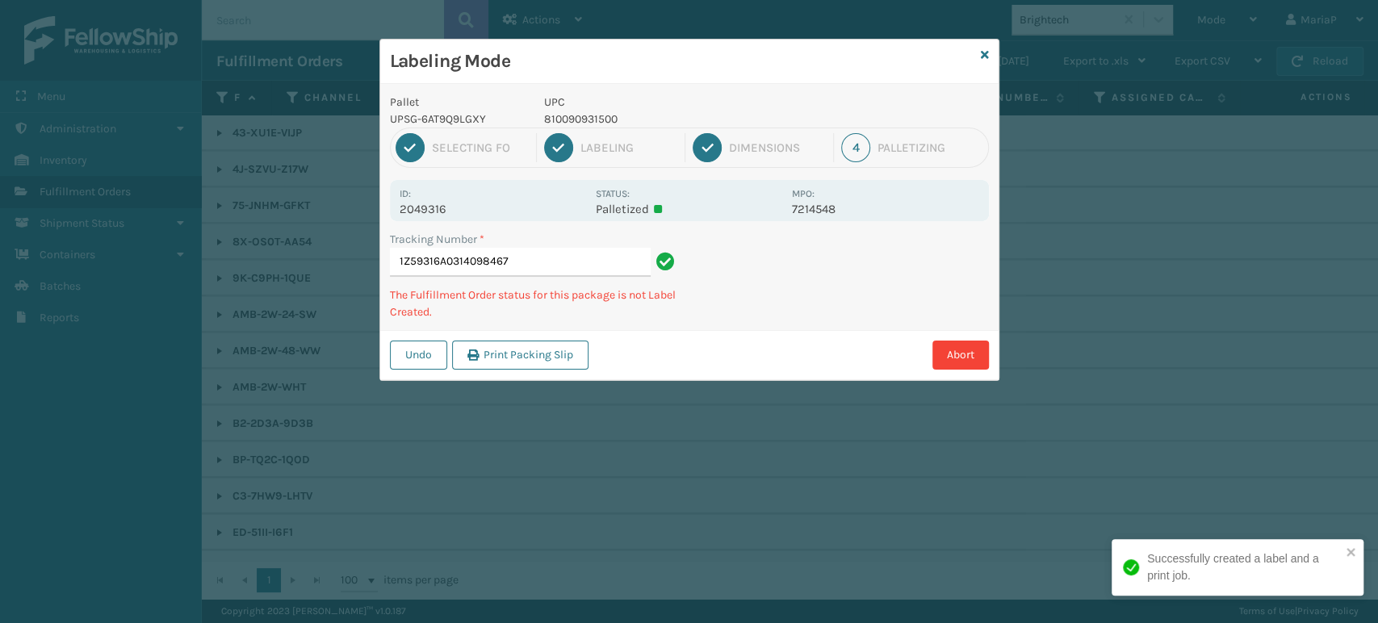
click at [576, 121] on p "810090931500" at bounding box center [663, 119] width 238 height 17
copy p "810090931500"
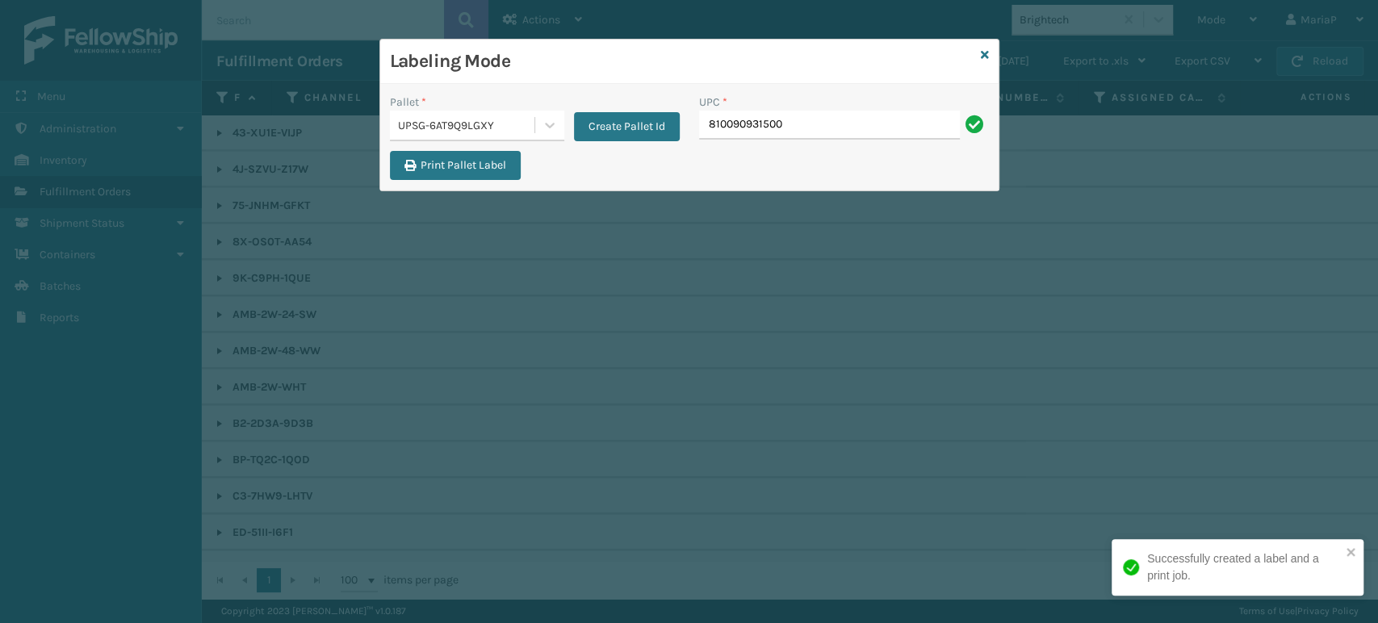
type input "810090931500"
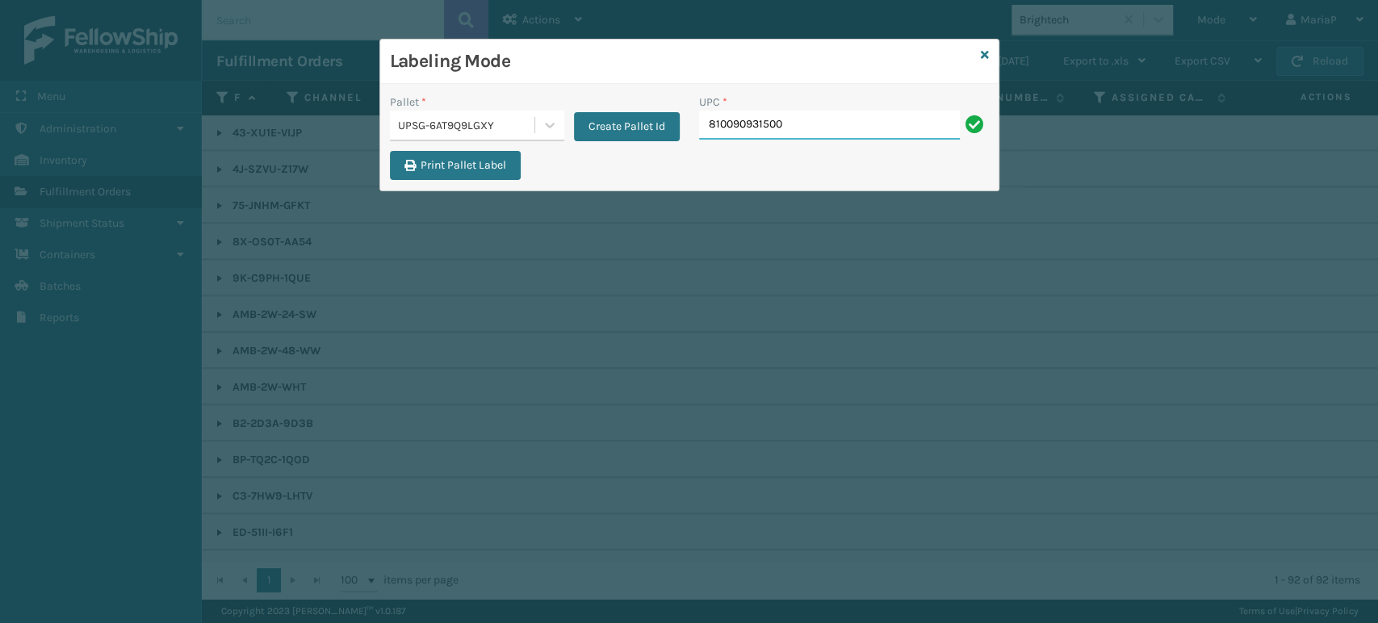
click at [836, 134] on input "810090931500" at bounding box center [829, 125] width 261 height 29
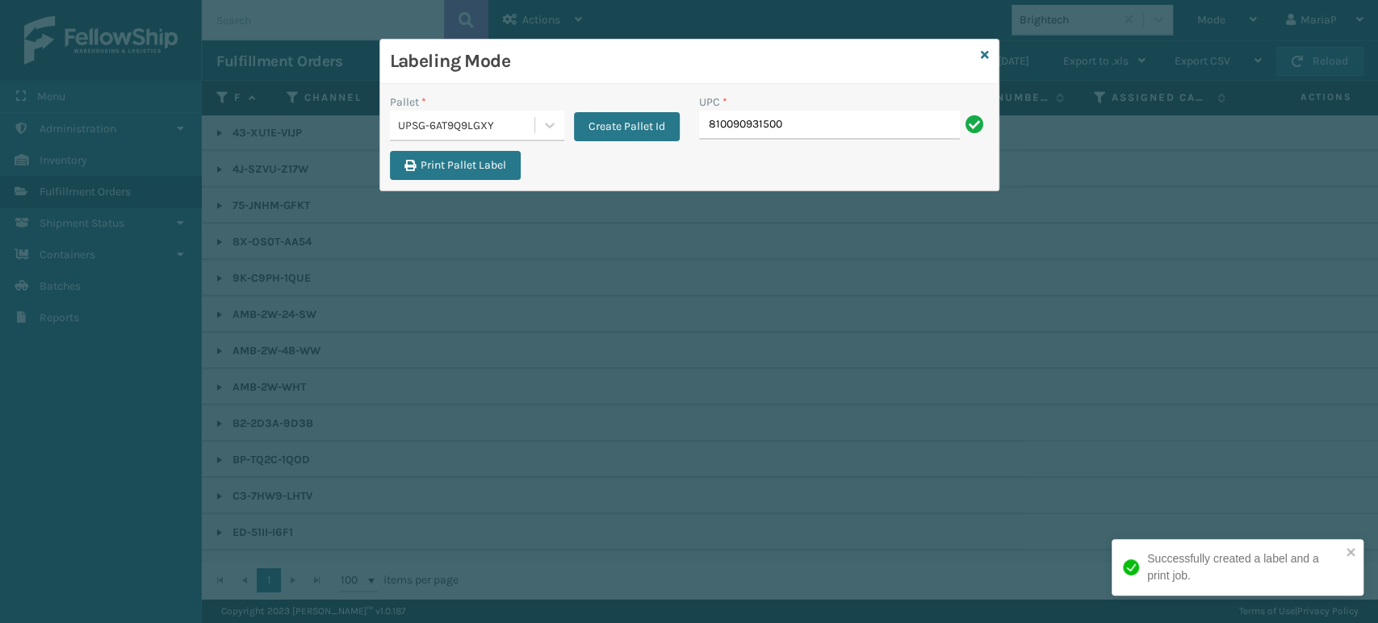
type input "810090931500"
click at [836, 134] on input "810090931500" at bounding box center [829, 125] width 261 height 29
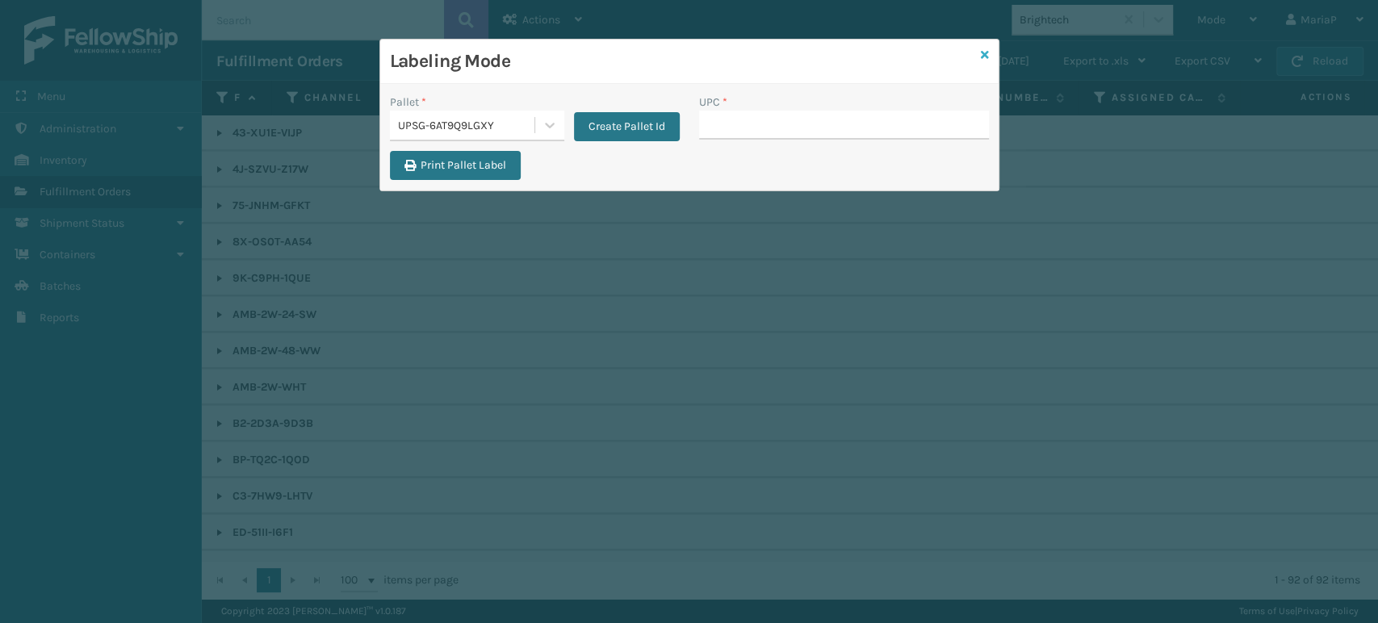
click at [983, 53] on icon at bounding box center [985, 54] width 8 height 11
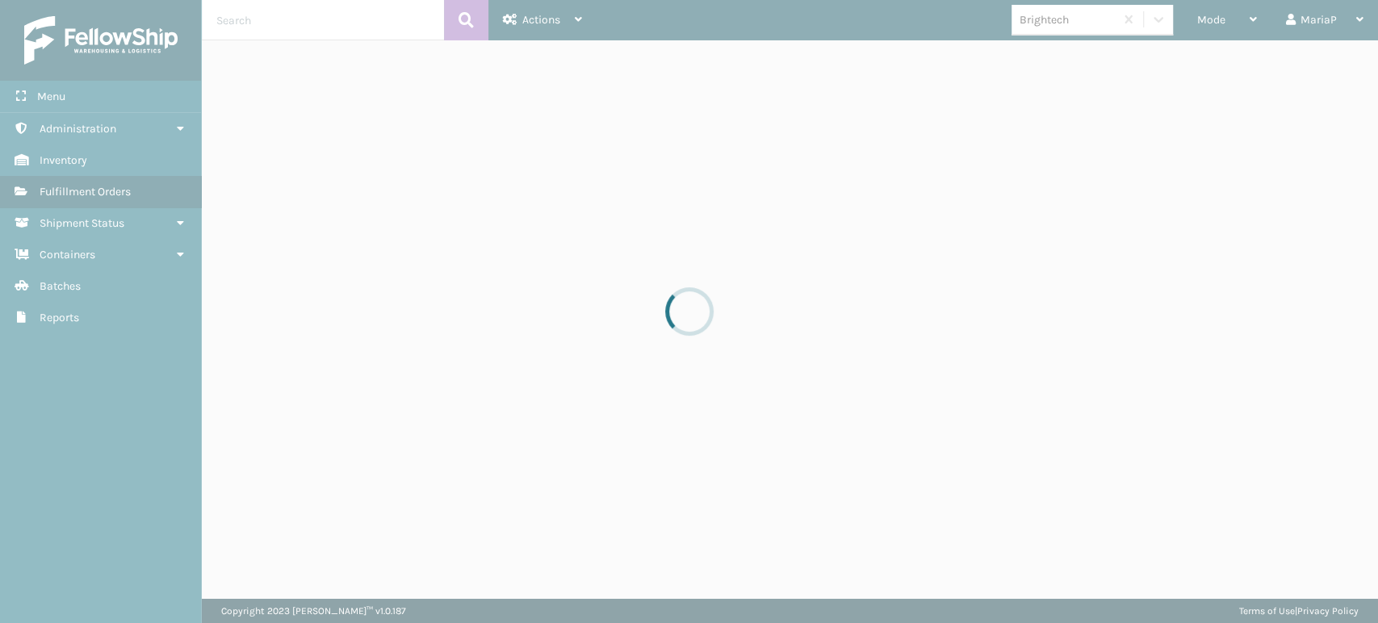
click at [1052, 30] on div at bounding box center [689, 311] width 1378 height 623
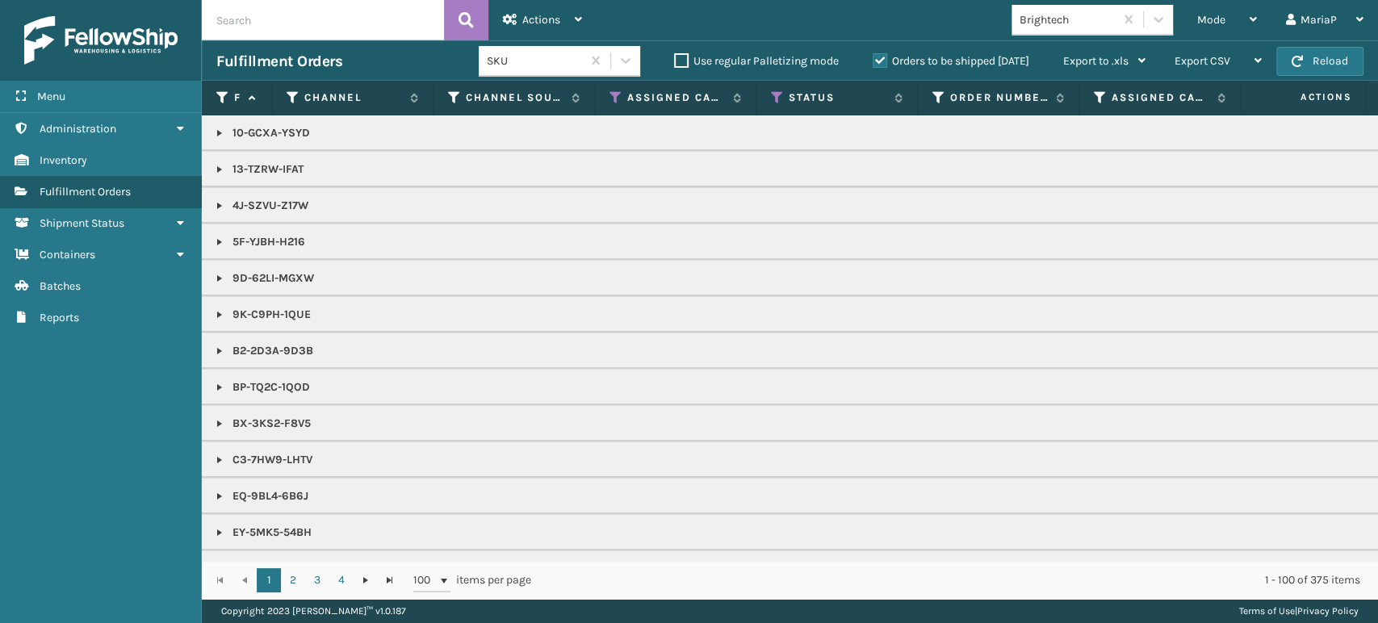
click at [1059, 15] on div "Brightech" at bounding box center [1068, 19] width 96 height 17
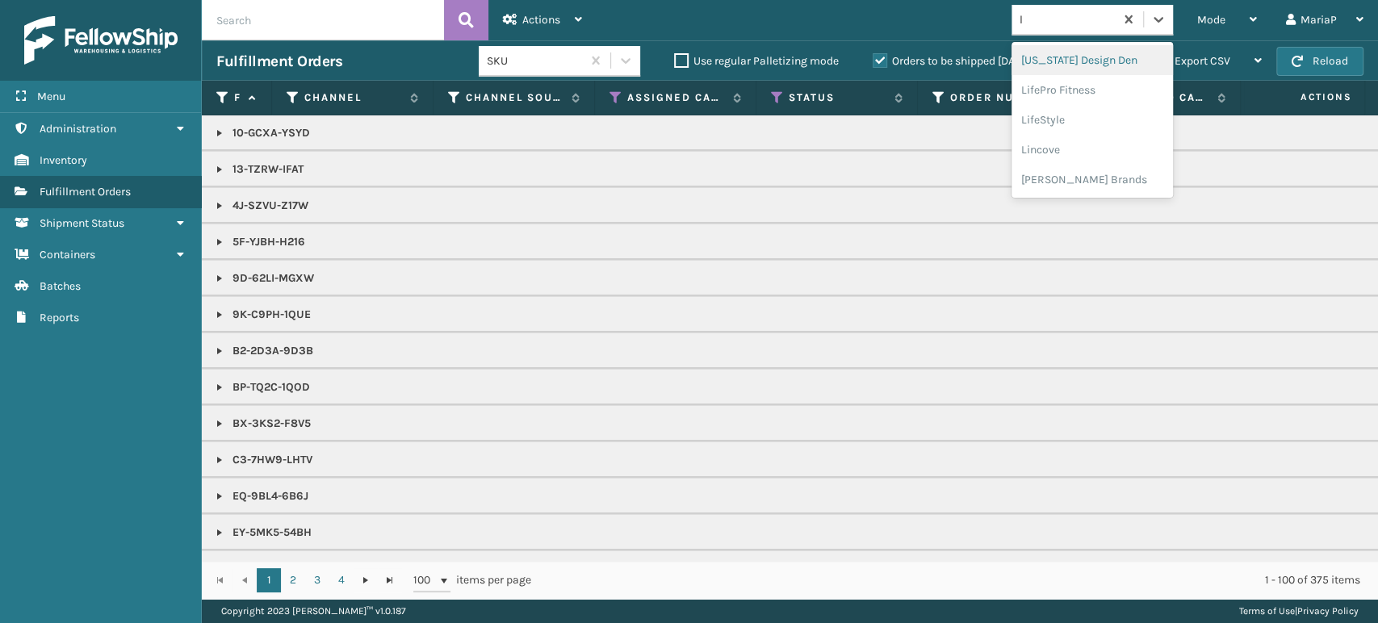
type input "lo"
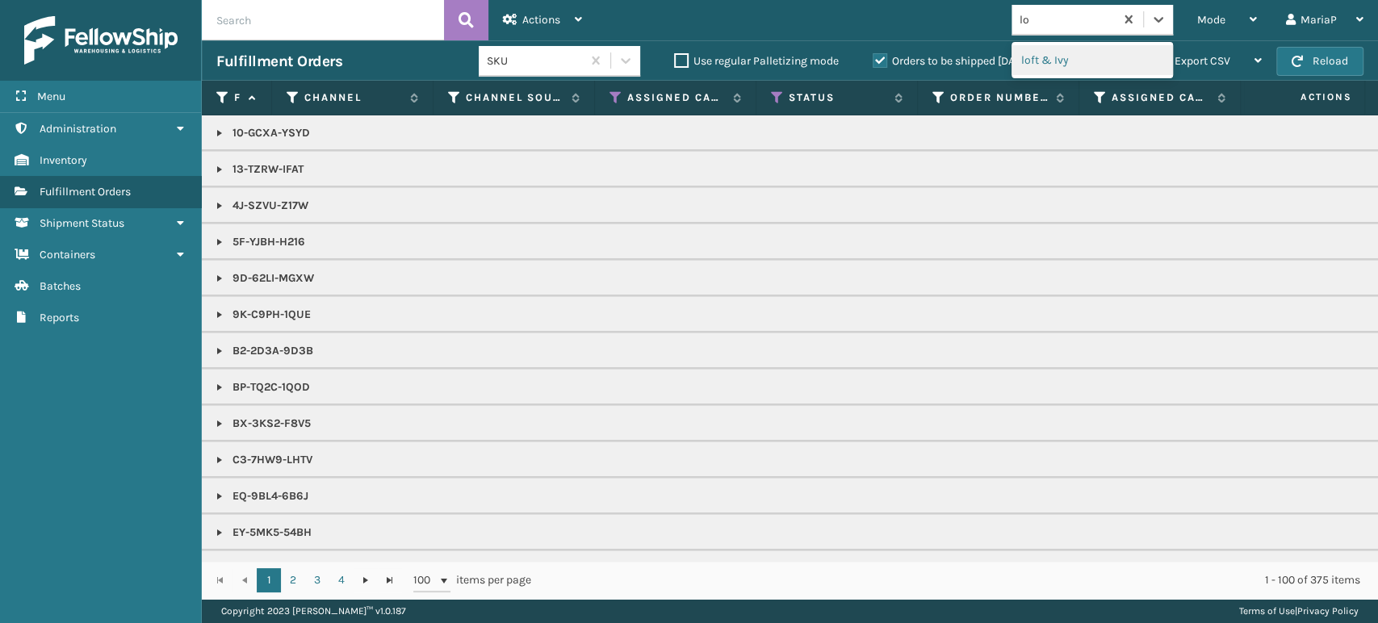
click at [1041, 55] on div "loft & Ivy" at bounding box center [1092, 60] width 161 height 30
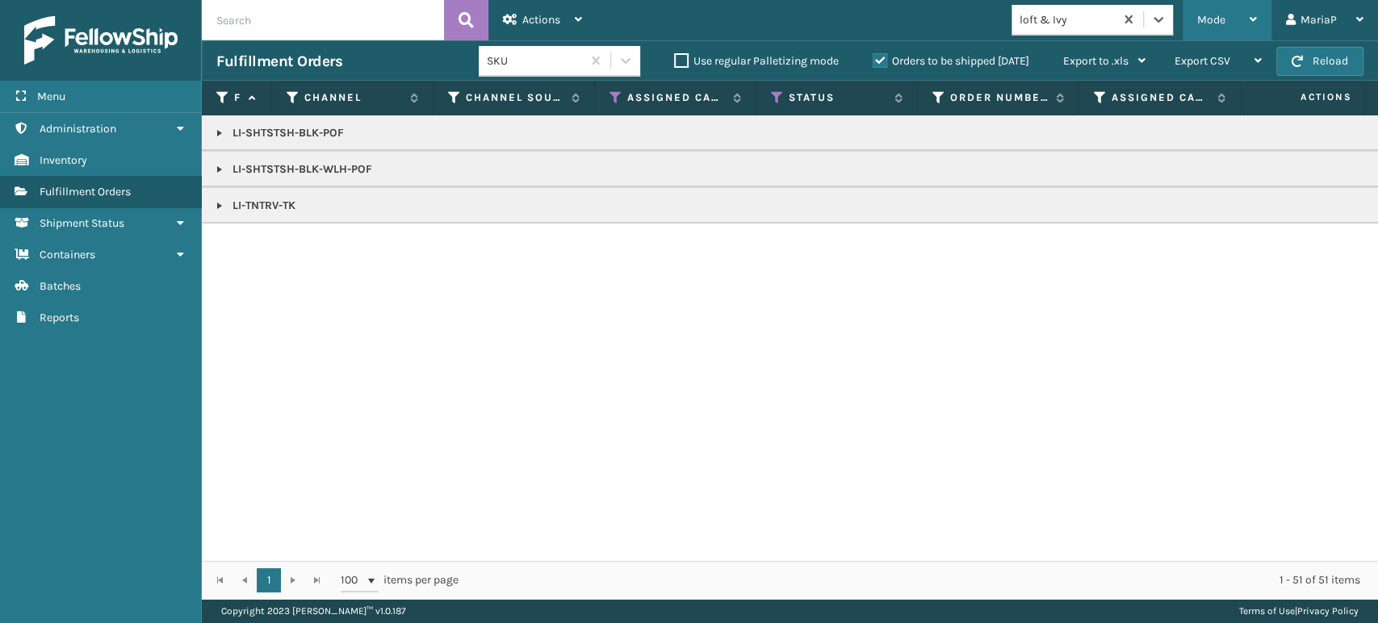
click at [1216, 7] on div "Mode" at bounding box center [1227, 20] width 60 height 40
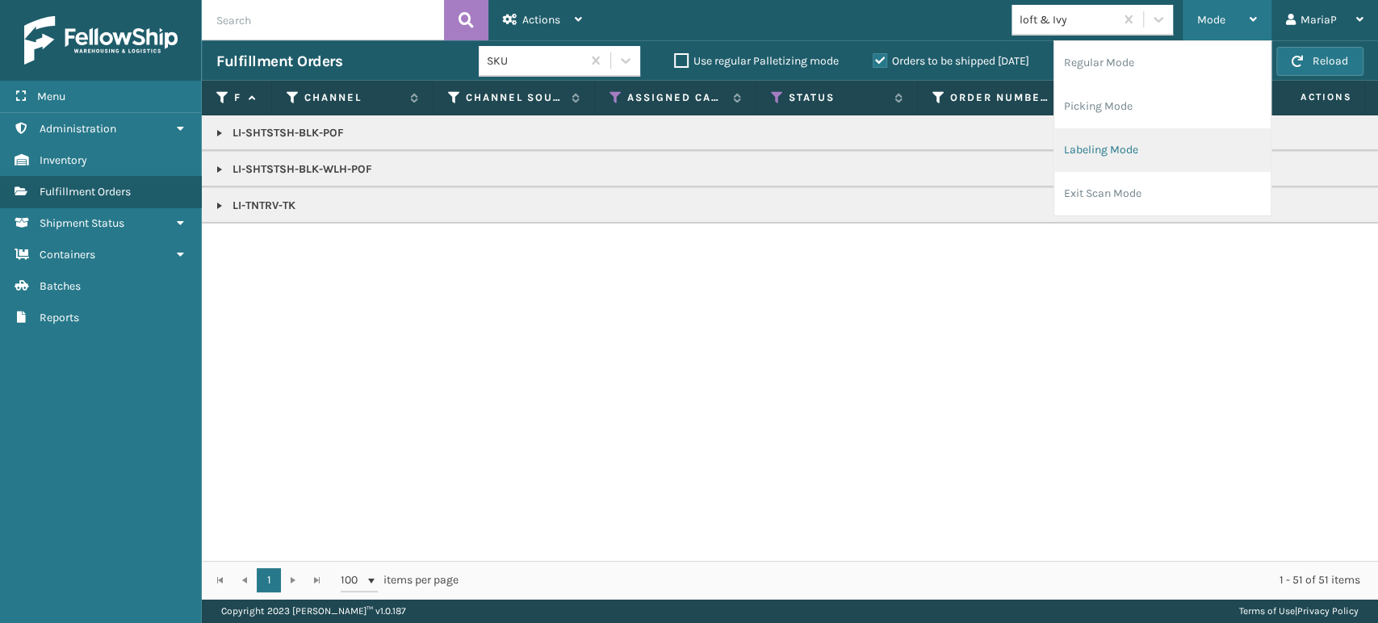
click at [1138, 148] on li "Labeling Mode" at bounding box center [1162, 150] width 216 height 44
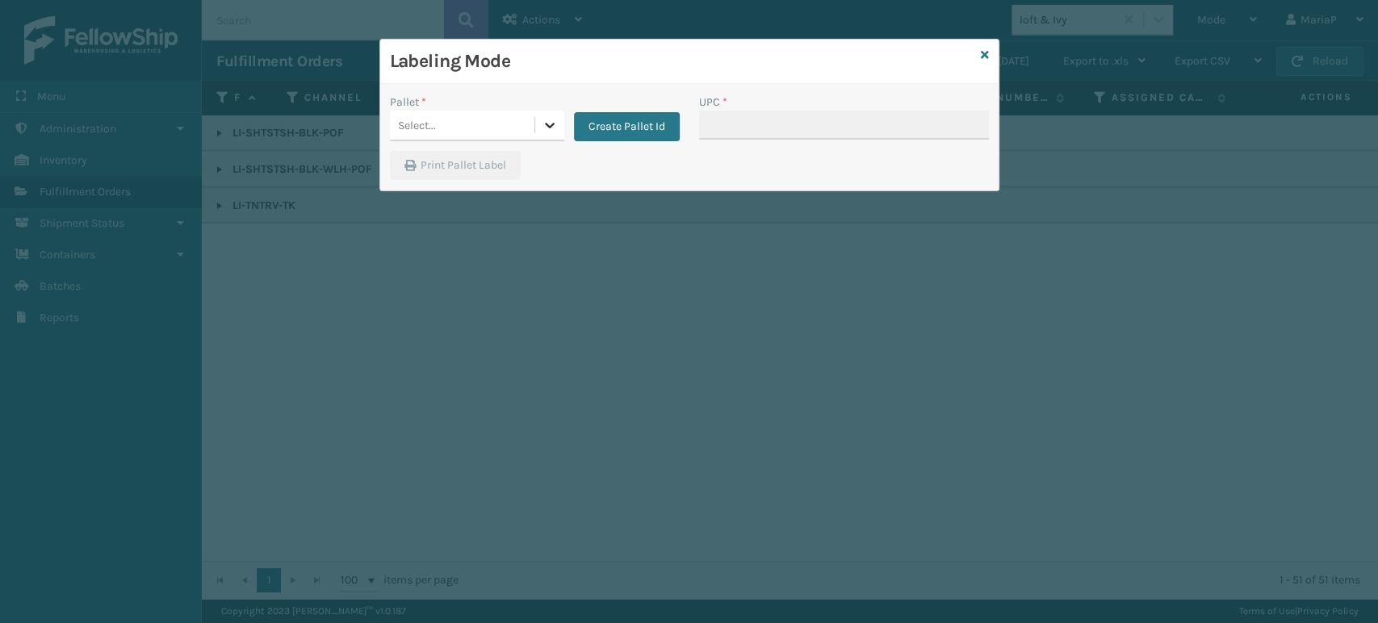
click at [562, 124] on div at bounding box center [549, 125] width 29 height 29
click at [477, 198] on div "UPSG-6AT9Q9LGXY" at bounding box center [477, 196] width 174 height 30
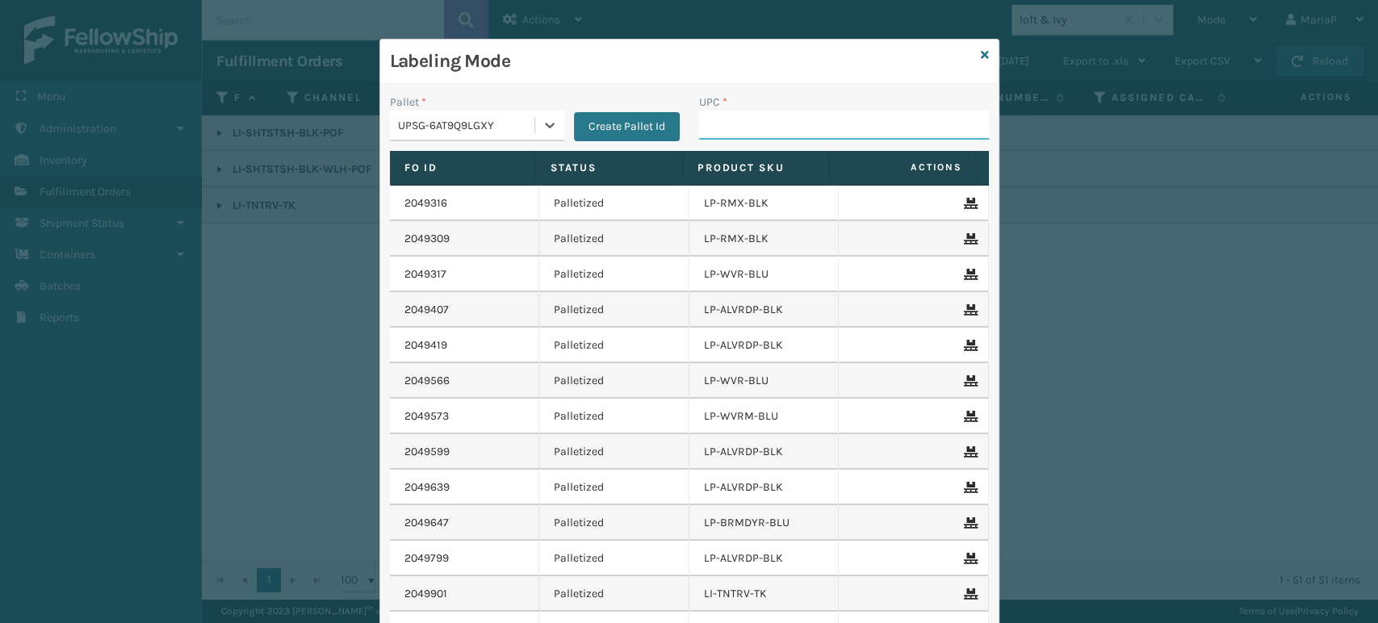
click at [727, 122] on input "UPC *" at bounding box center [844, 125] width 290 height 29
type input "85006001335"
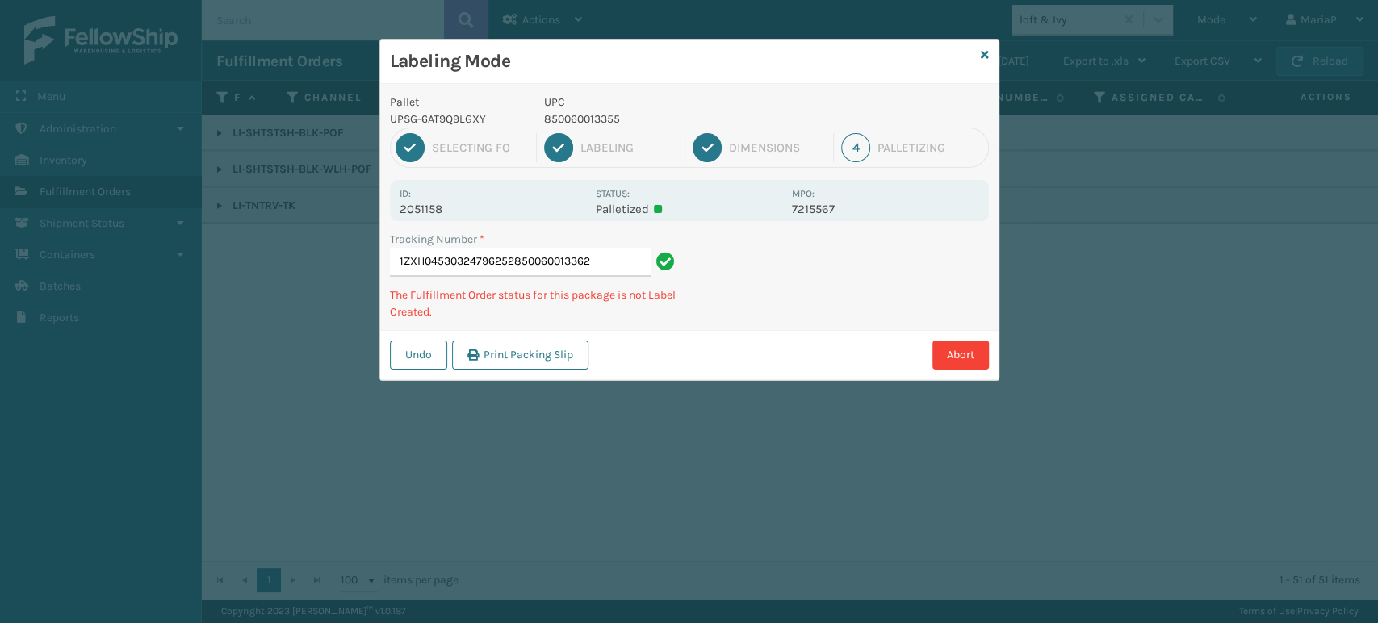
type input "1ZXH04530324796252850060013362"
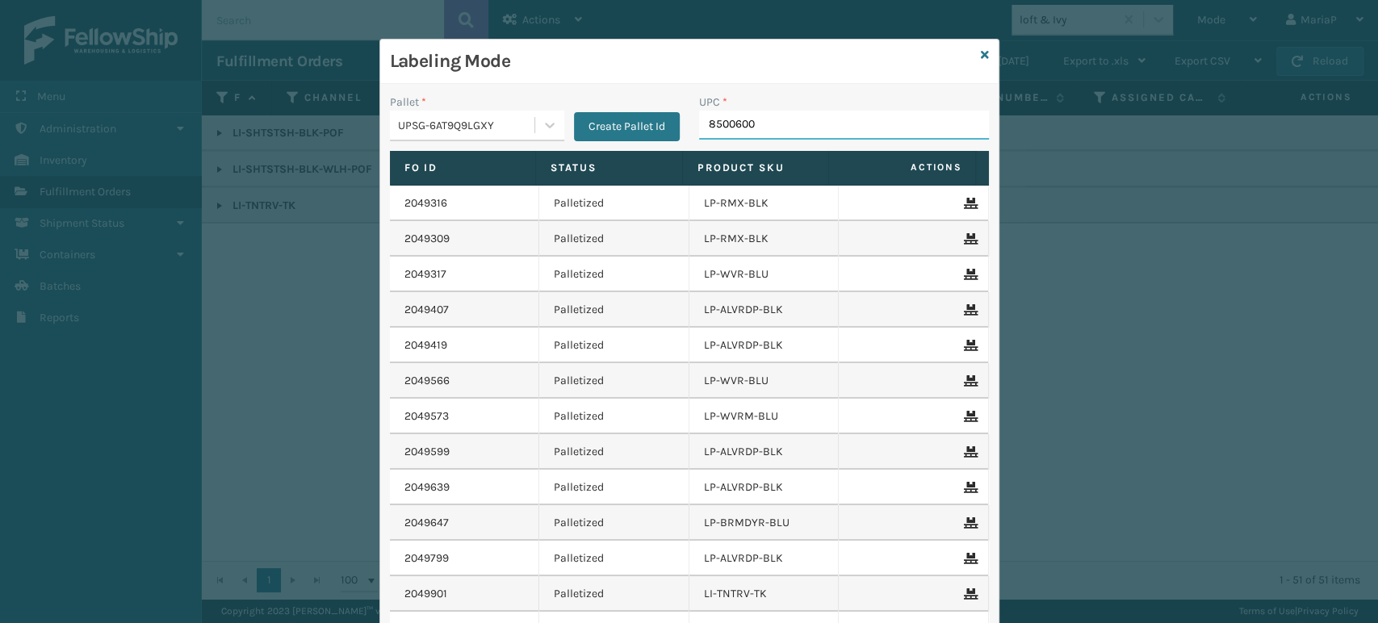
type input "85006001"
click at [747, 126] on input "UPC *" at bounding box center [844, 125] width 290 height 29
click at [795, 98] on div "UPC *" at bounding box center [844, 102] width 290 height 17
click at [755, 129] on input "UPC *" at bounding box center [844, 125] width 290 height 29
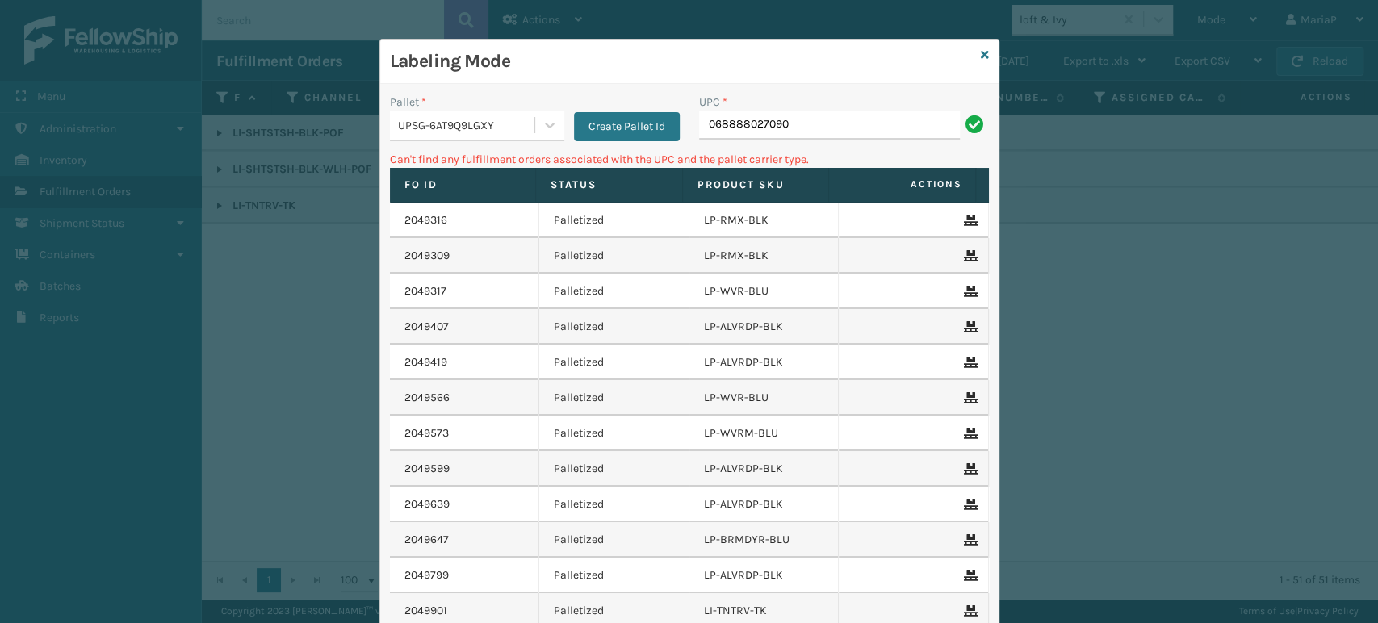
click at [704, 120] on input "068888027090" at bounding box center [829, 125] width 261 height 29
type input "68888027090"
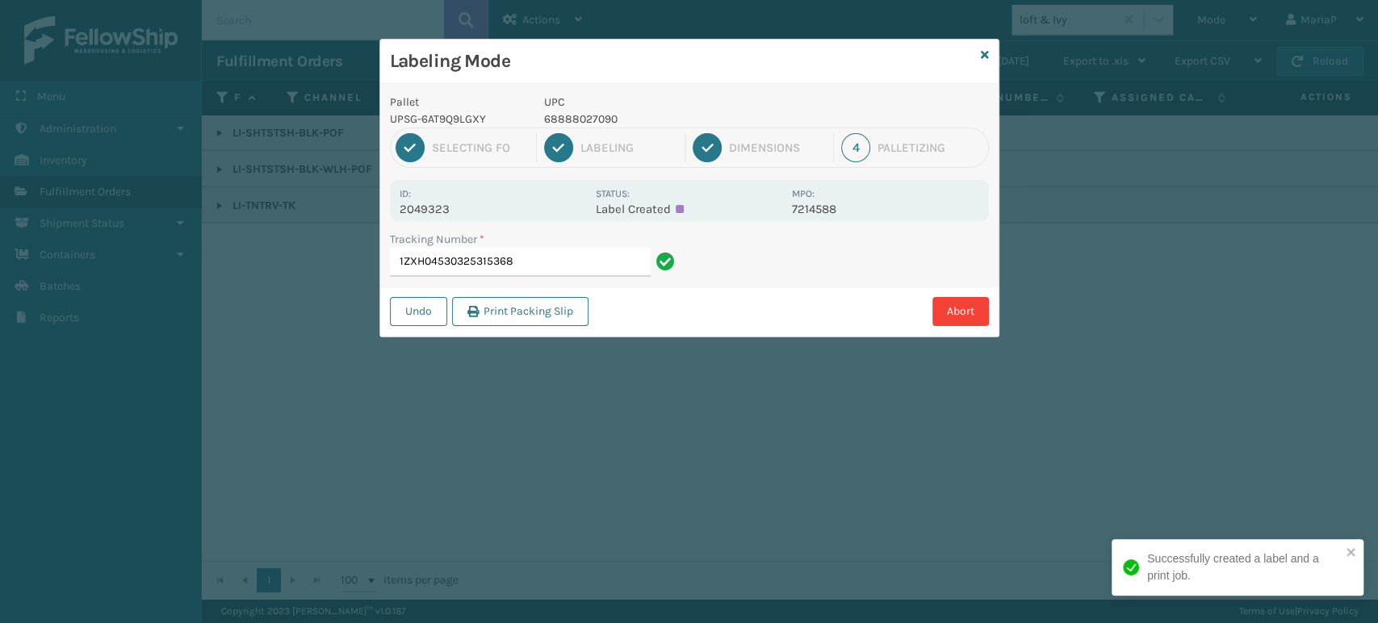
click at [580, 121] on p "68888027090" at bounding box center [663, 119] width 238 height 17
copy p "68888027090"
click at [526, 262] on input "1ZXH04530325315368" at bounding box center [520, 262] width 261 height 29
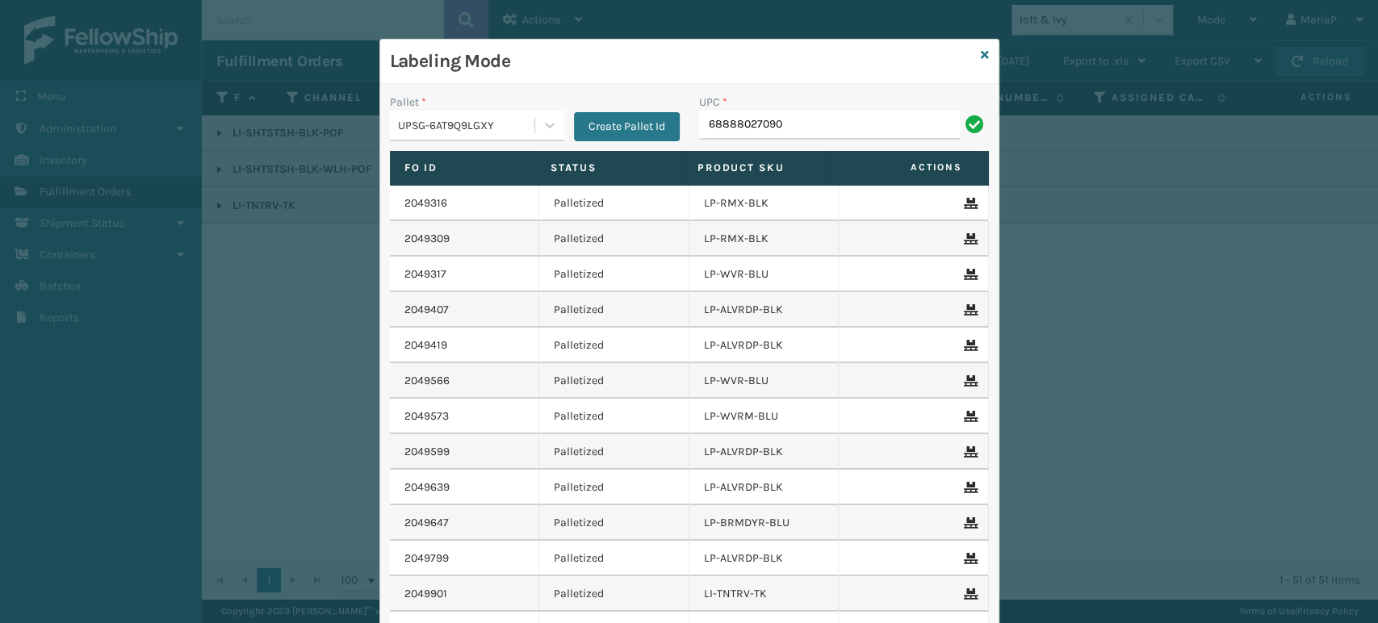
type input "68888027090"
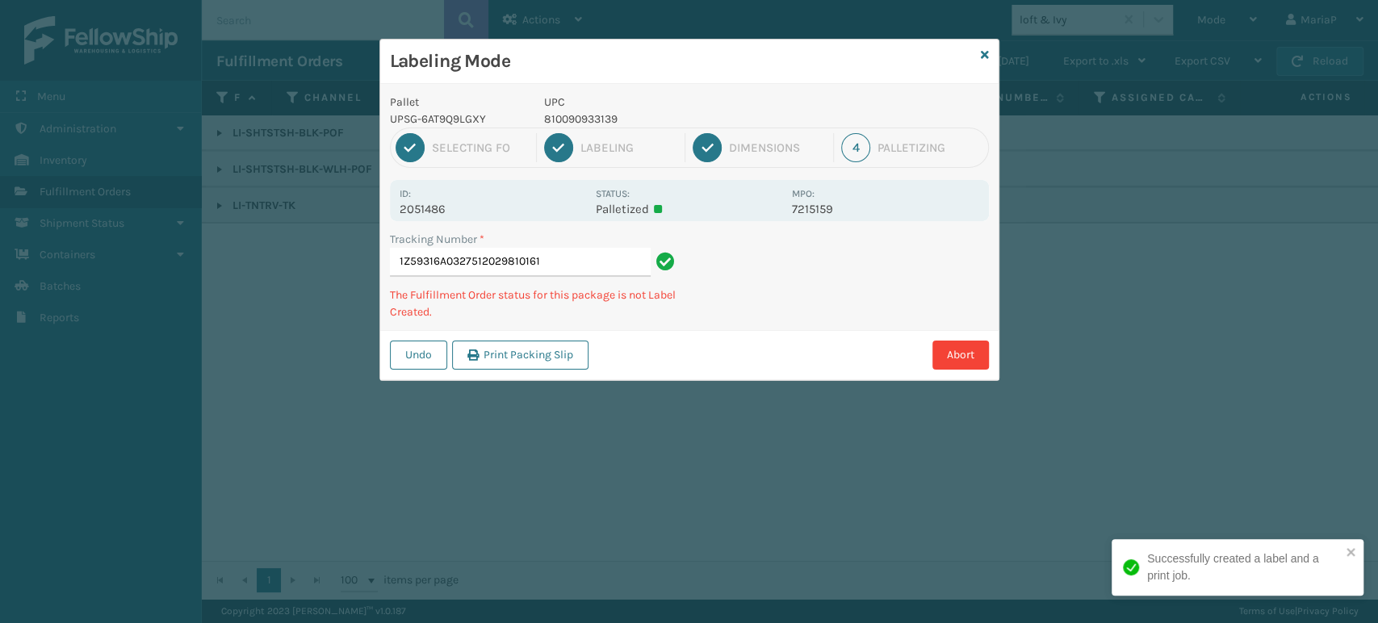
type input "1Z59316A03275120298101613"
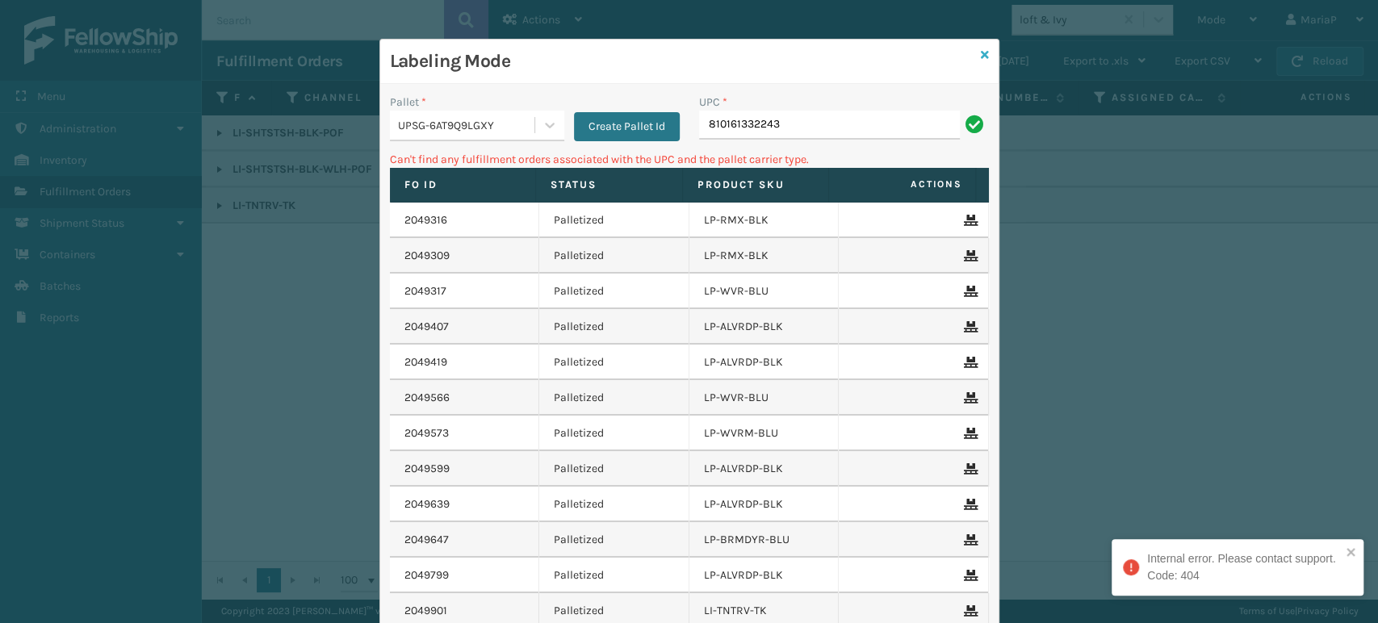
click at [981, 57] on icon at bounding box center [985, 54] width 8 height 11
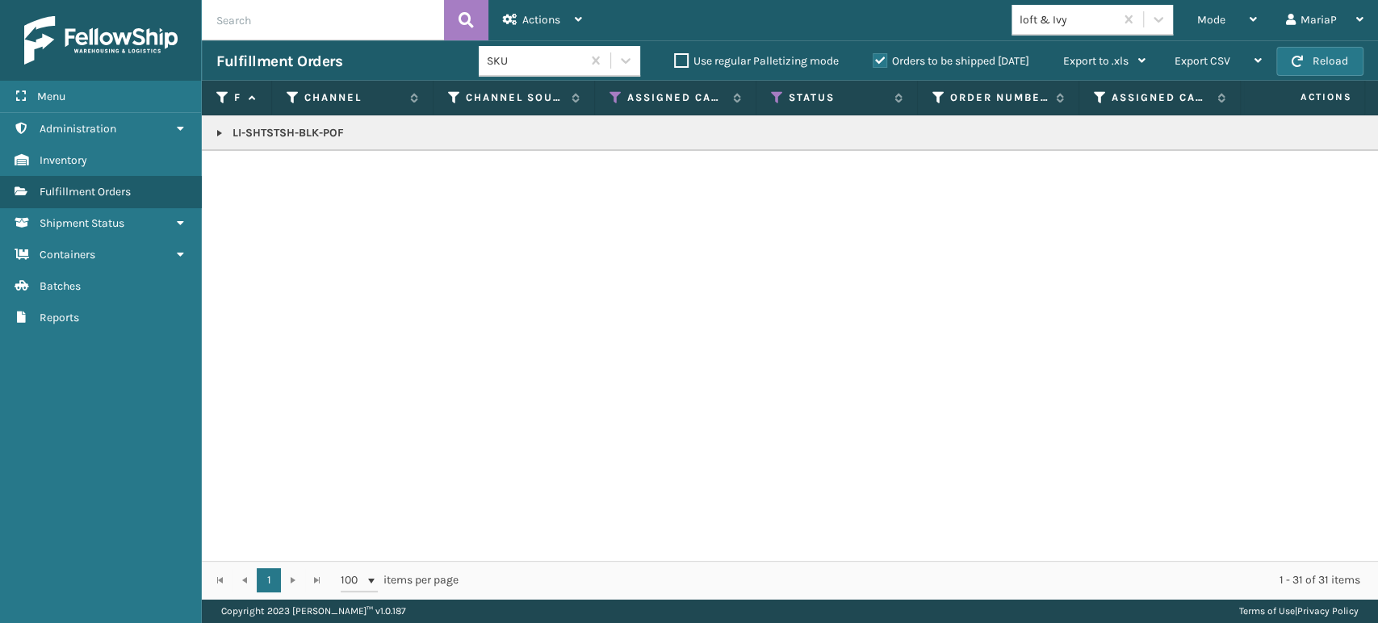
click at [1040, 27] on div "loft & Ivy" at bounding box center [1068, 19] width 96 height 17
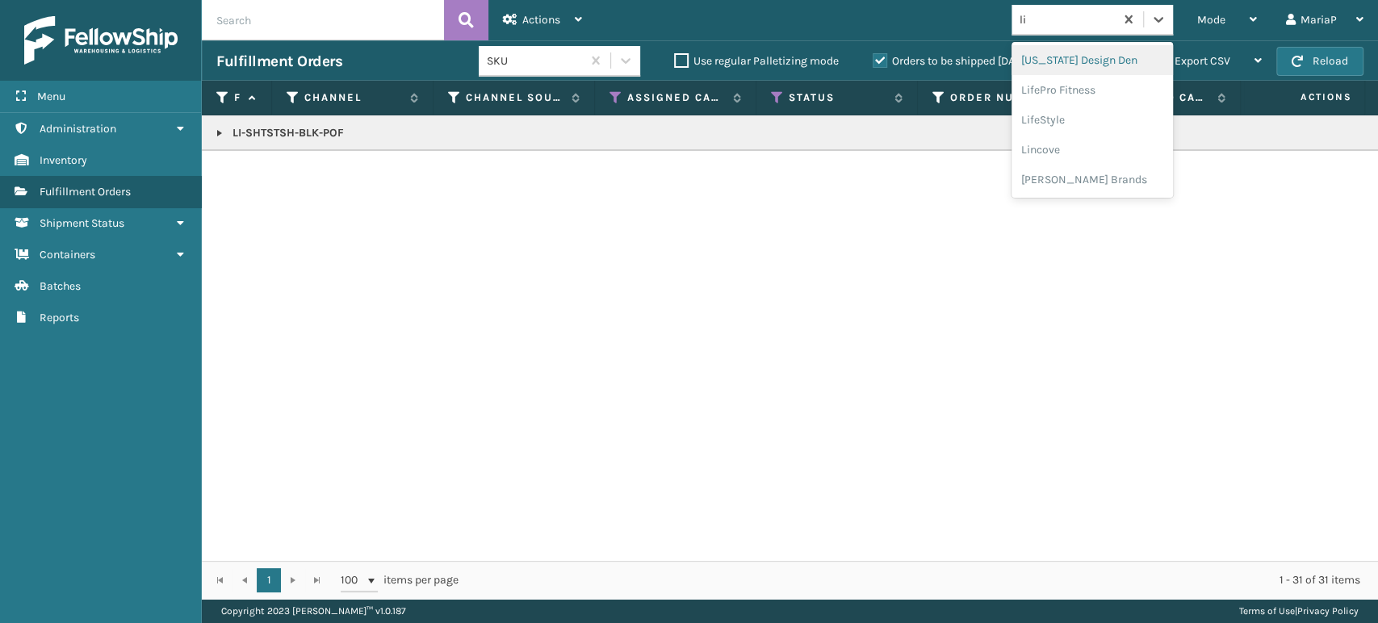
type input "li"
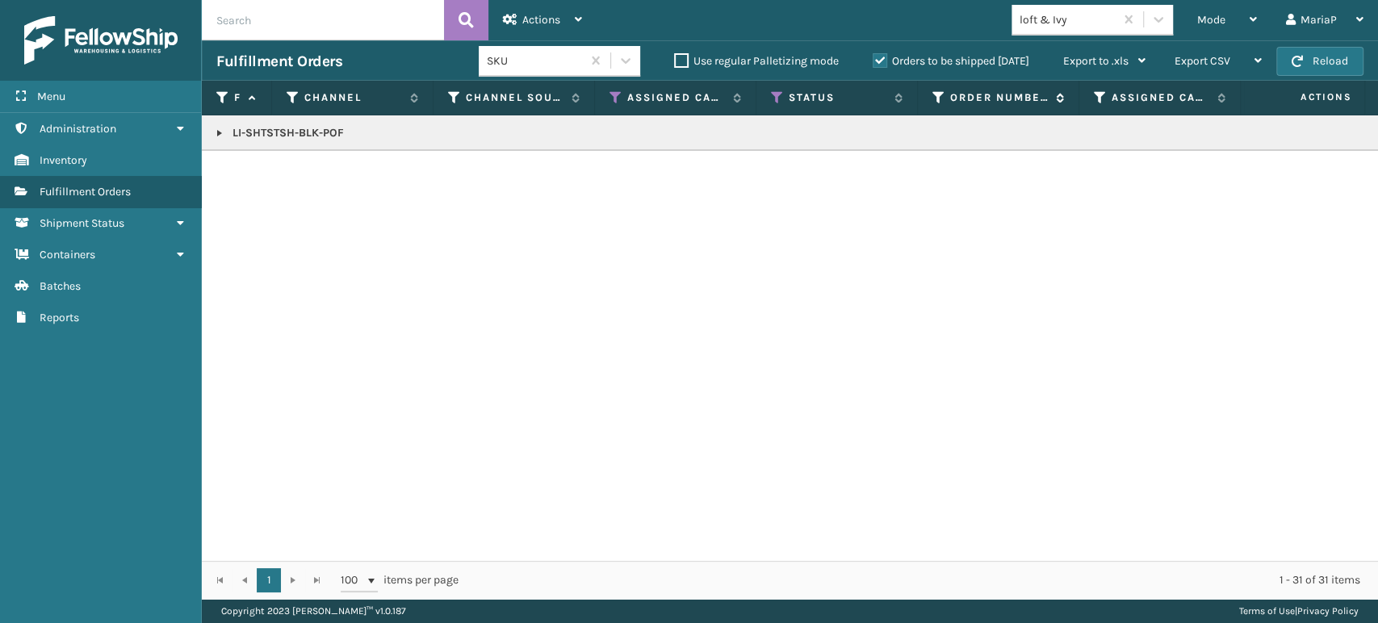
drag, startPoint x: 988, startPoint y: 80, endPoint x: 1050, endPoint y: 102, distance: 65.9
drag, startPoint x: 1050, startPoint y: 102, endPoint x: 1075, endPoint y: 26, distance: 79.7
click at [1075, 26] on div "loft & Ivy" at bounding box center [1068, 19] width 96 height 17
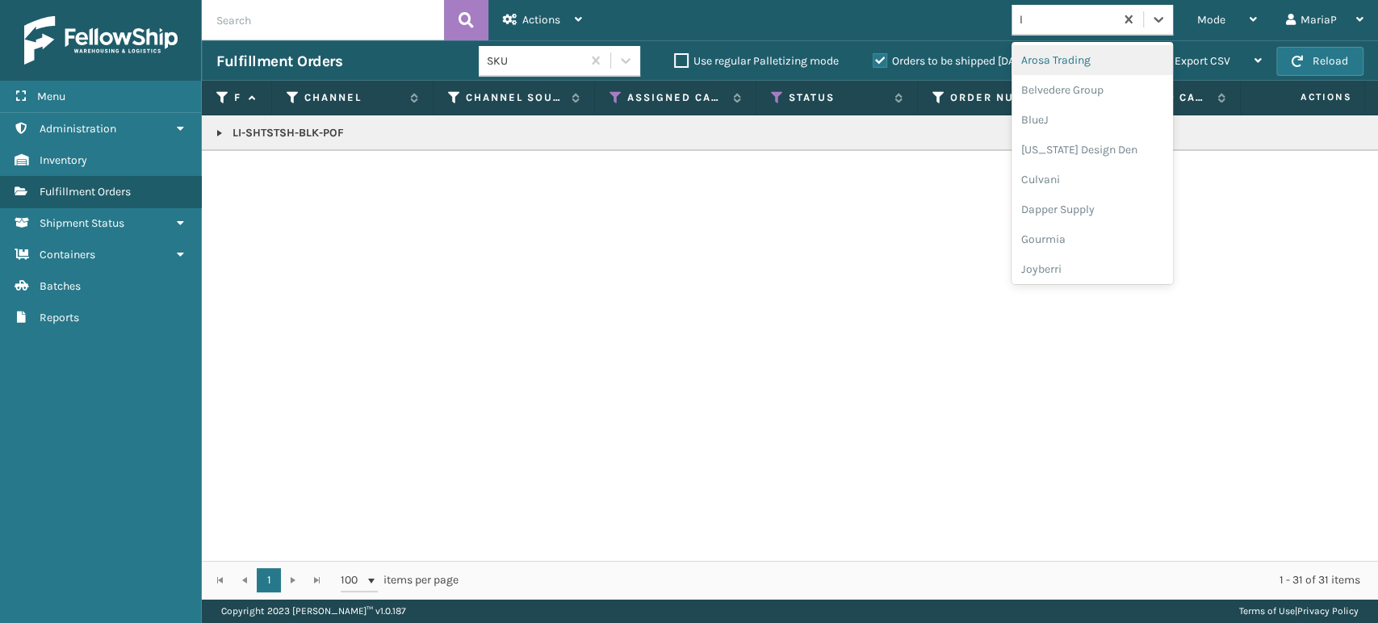
type input "li"
click at [1092, 90] on div "LifePro Fitness" at bounding box center [1092, 90] width 161 height 30
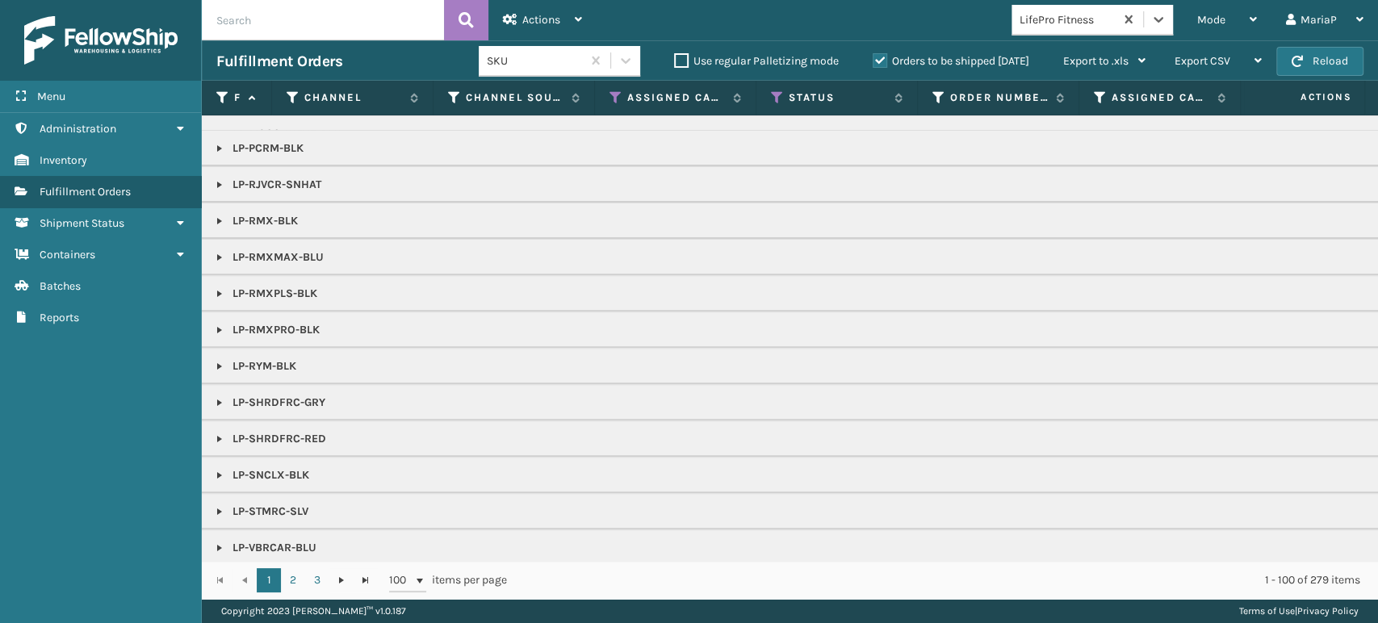
scroll to position [295, 0]
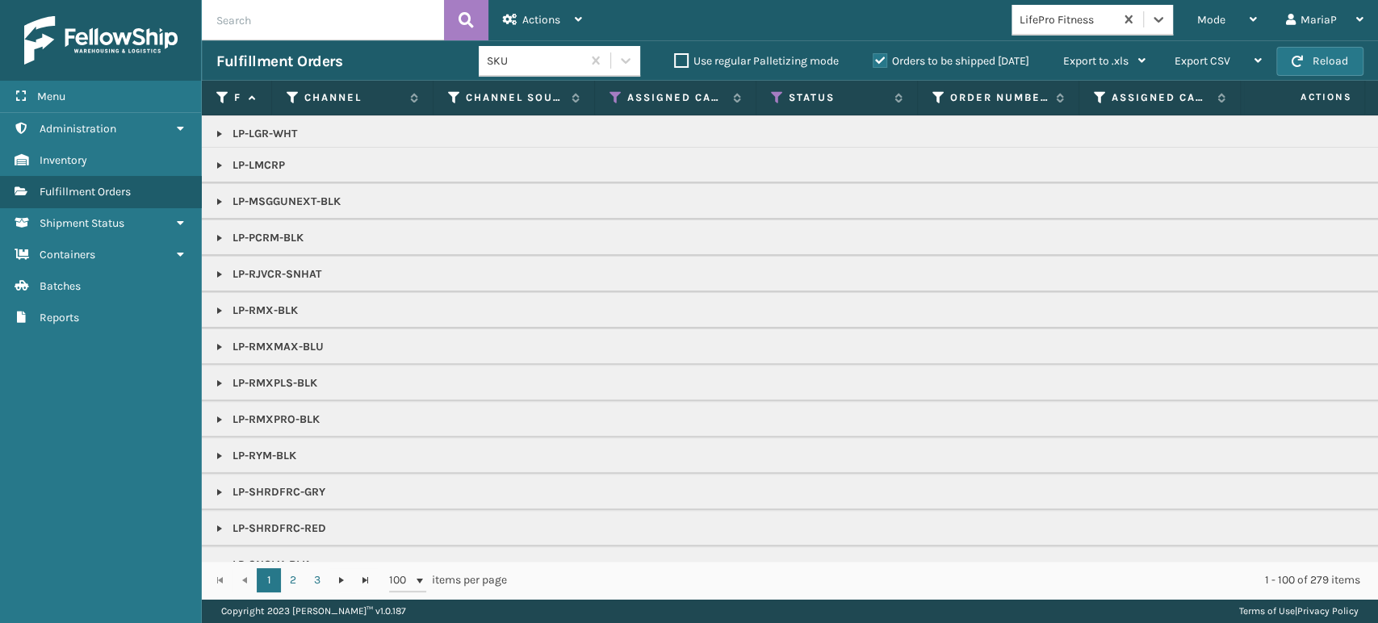
click at [213, 234] on link at bounding box center [219, 238] width 13 height 13
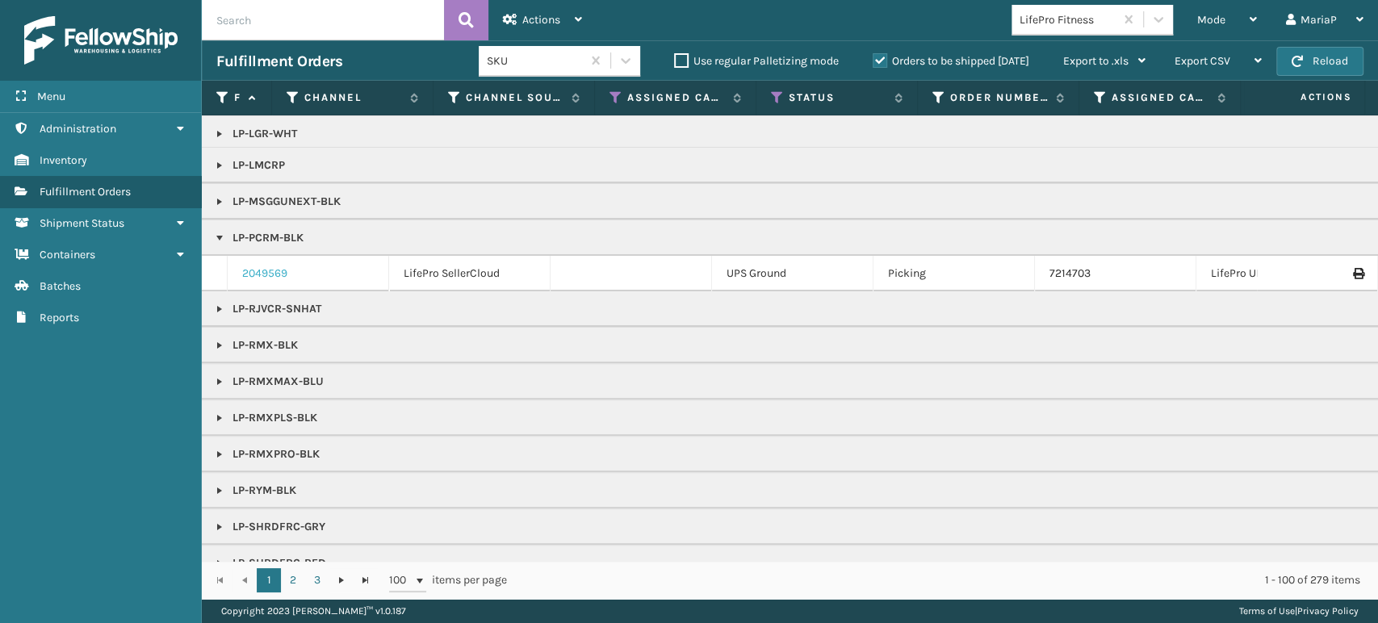
click at [253, 276] on link "2049569" at bounding box center [264, 274] width 45 height 16
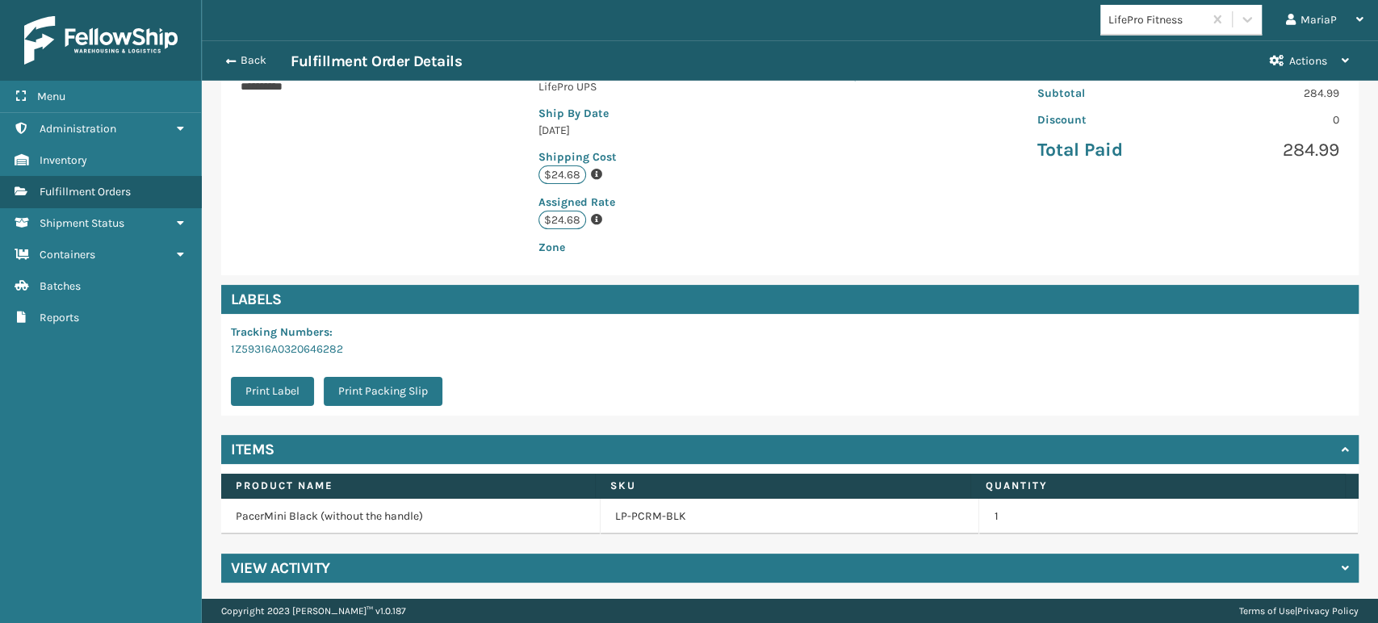
scroll to position [329, 0]
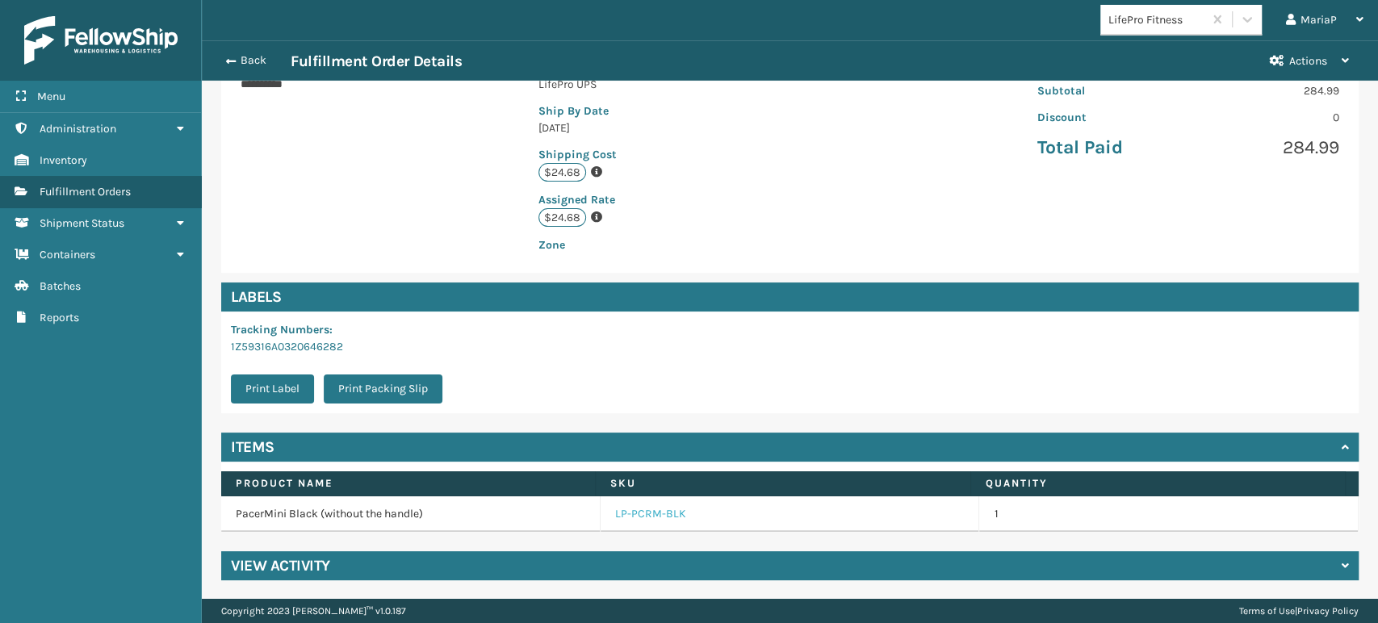
click at [672, 513] on link "LP-PCRM-BLK" at bounding box center [650, 514] width 71 height 16
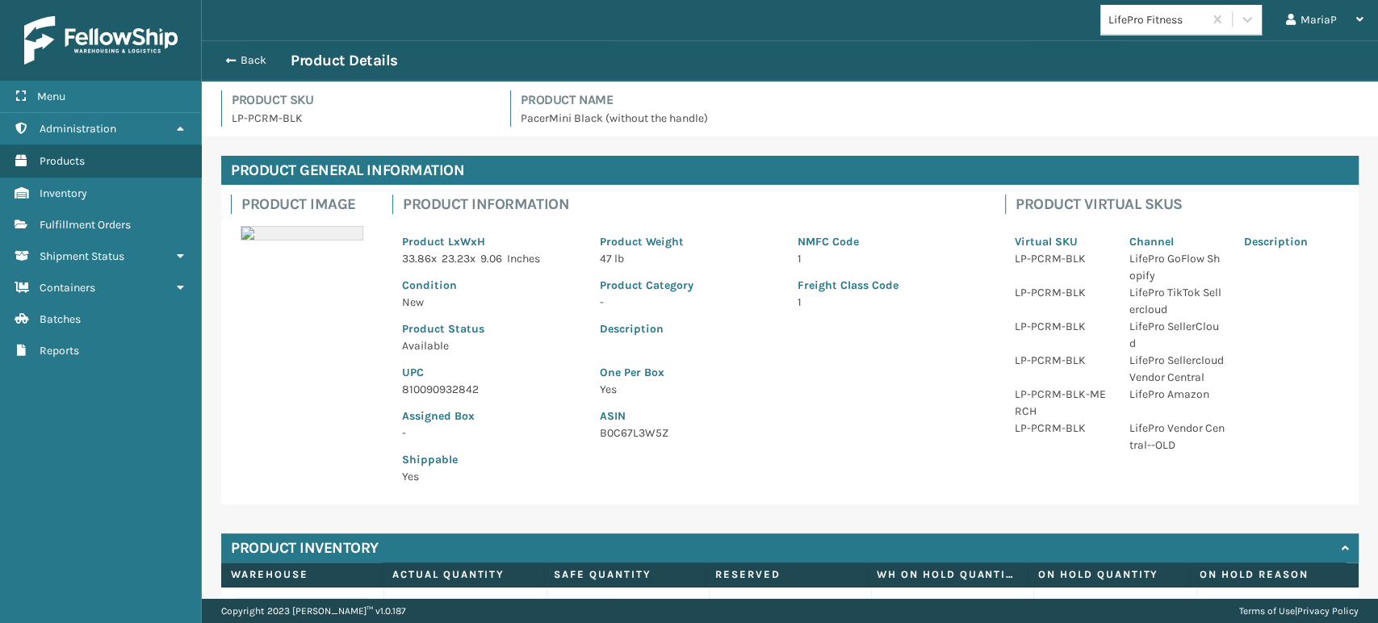
click at [446, 382] on p "810090932842" at bounding box center [491, 389] width 178 height 17
click at [448, 384] on p "810090932842" at bounding box center [491, 389] width 178 height 17
click at [451, 386] on p "810090932842" at bounding box center [491, 389] width 178 height 17
click at [450, 385] on p "810090932842" at bounding box center [491, 389] width 178 height 17
copy p "810090932842"
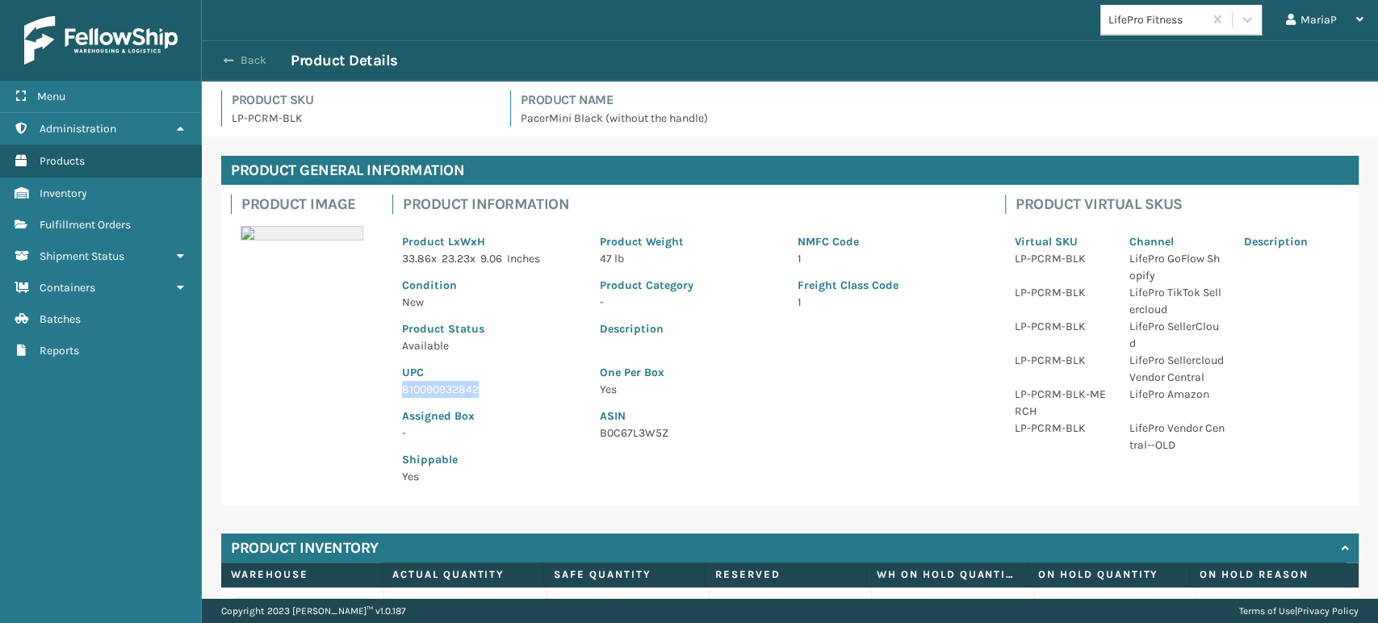
click at [258, 61] on button "Back" at bounding box center [253, 60] width 74 height 15
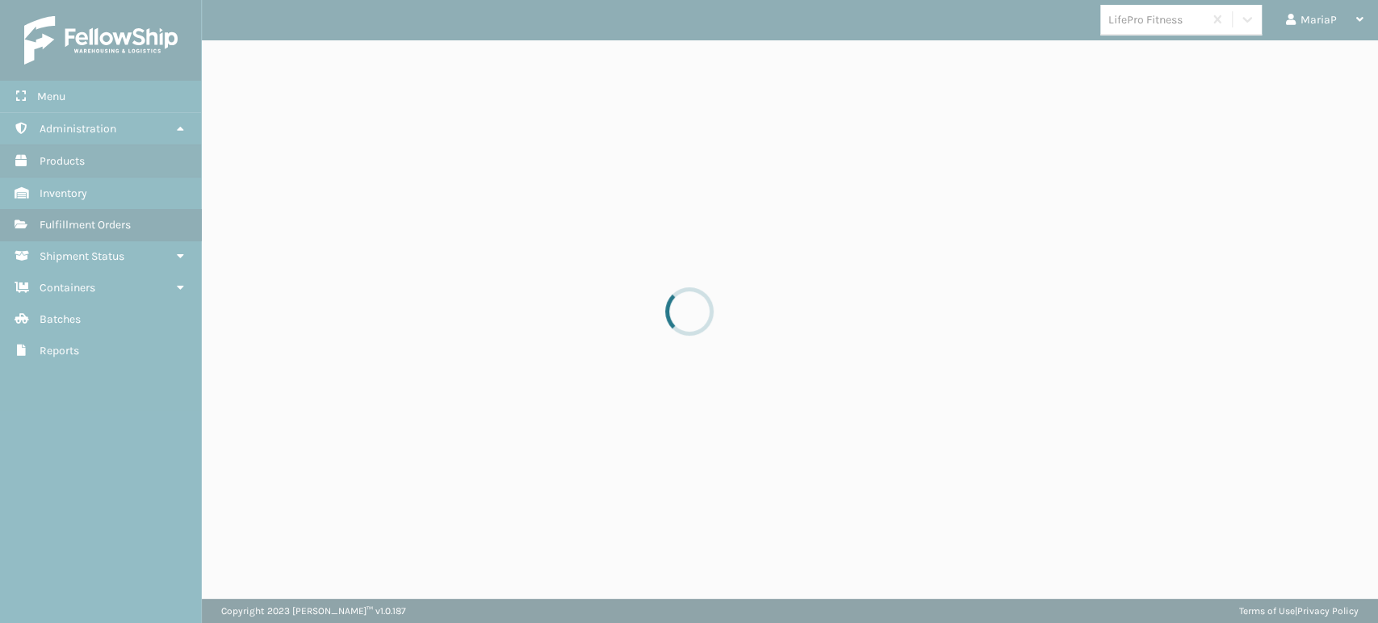
click at [258, 61] on div at bounding box center [689, 311] width 1378 height 623
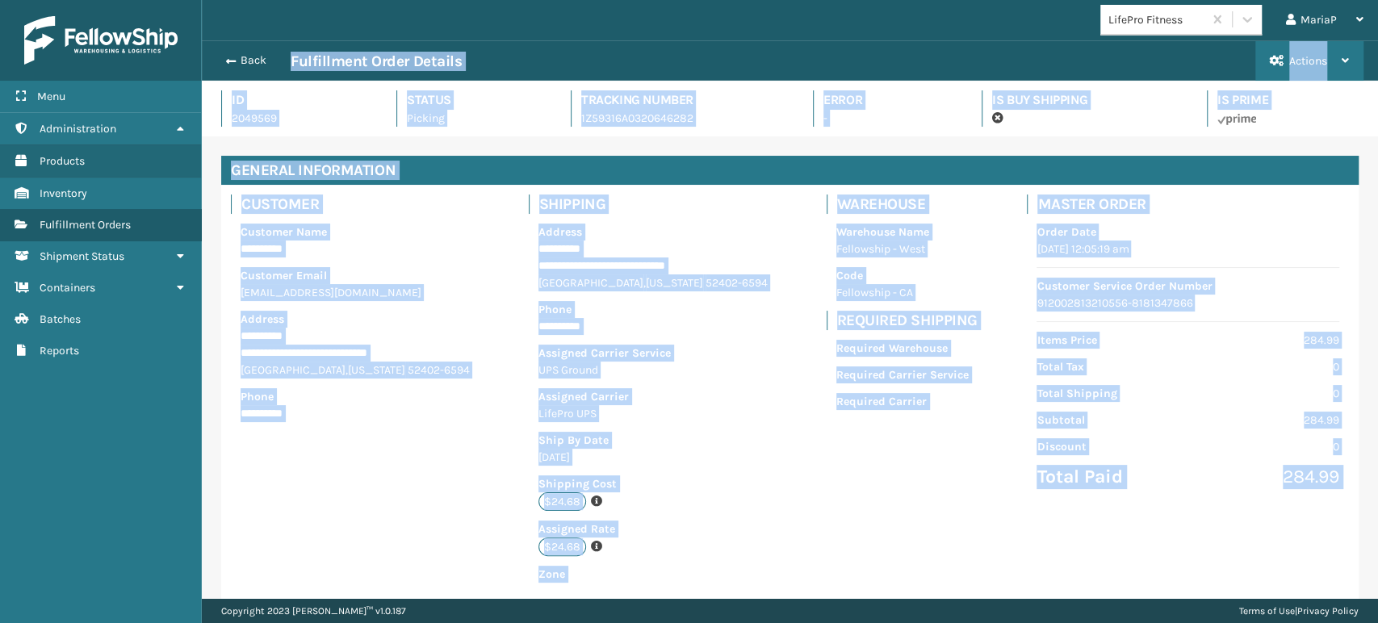
scroll to position [39, 1175]
click at [260, 65] on button "Back" at bounding box center [253, 60] width 74 height 15
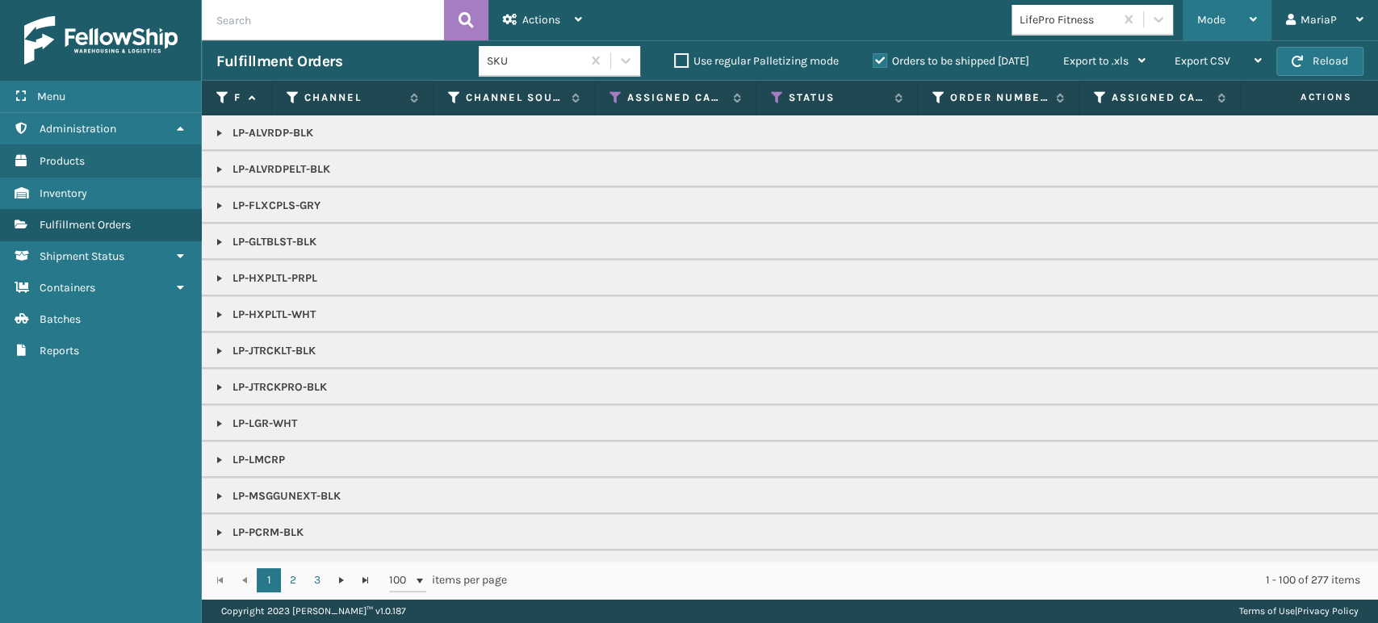
click at [1206, 31] on div "Mode" at bounding box center [1227, 20] width 60 height 40
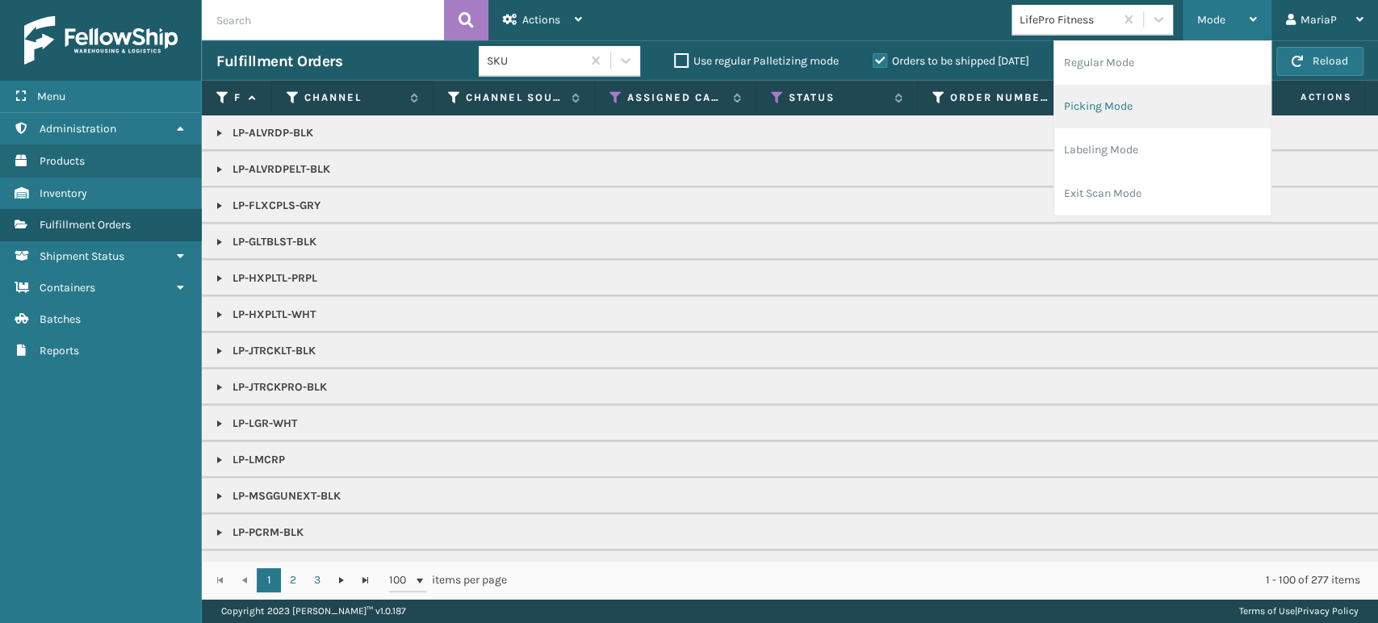
click at [1150, 125] on li "Picking Mode" at bounding box center [1162, 107] width 216 height 44
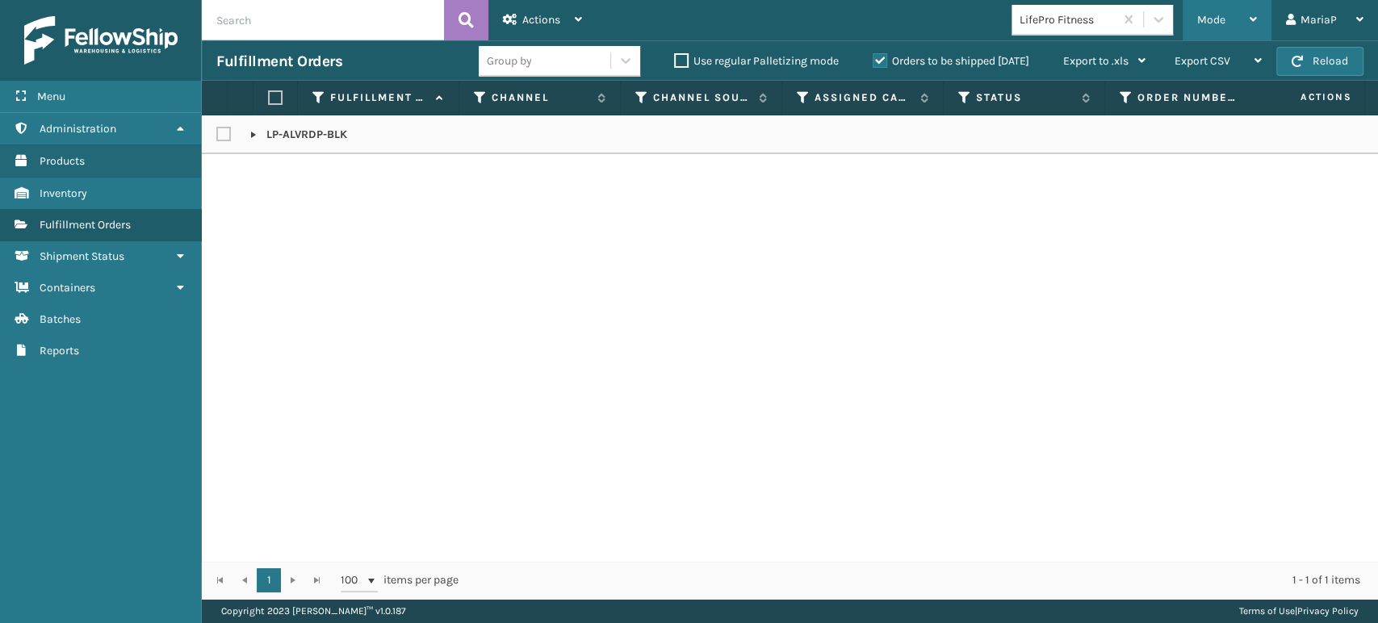
click at [1218, 23] on span "Mode" at bounding box center [1211, 20] width 28 height 14
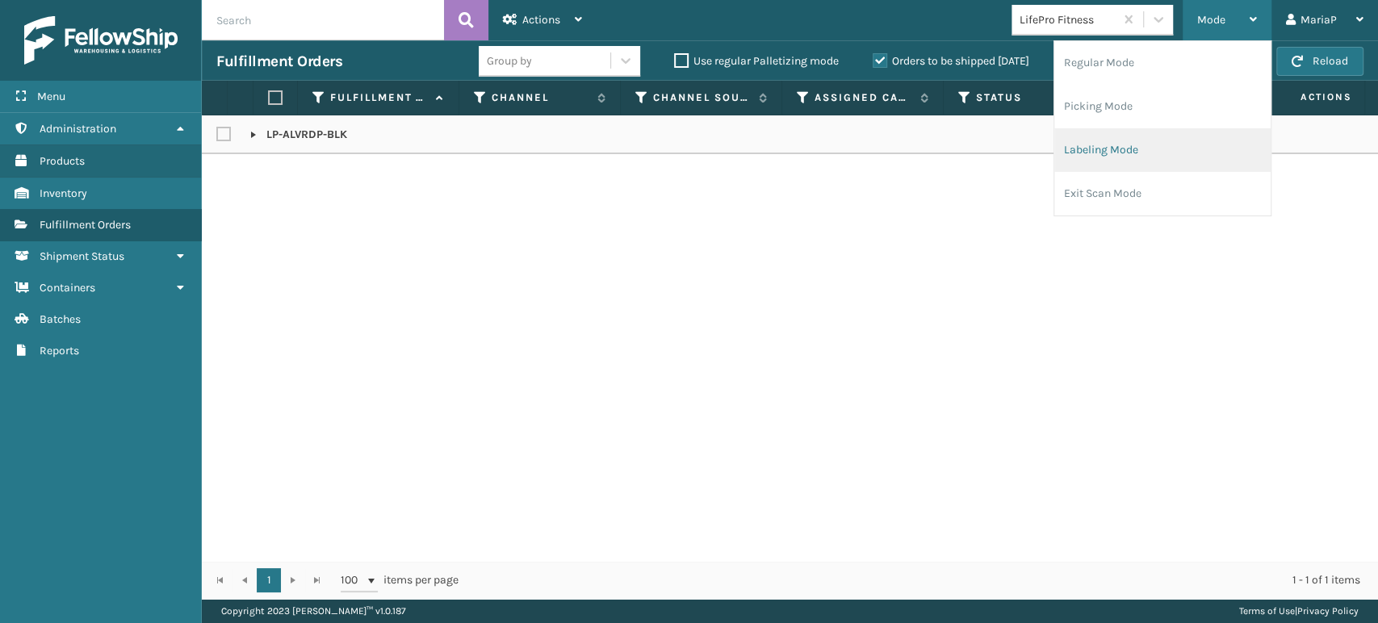
click at [1133, 147] on li "Labeling Mode" at bounding box center [1162, 150] width 216 height 44
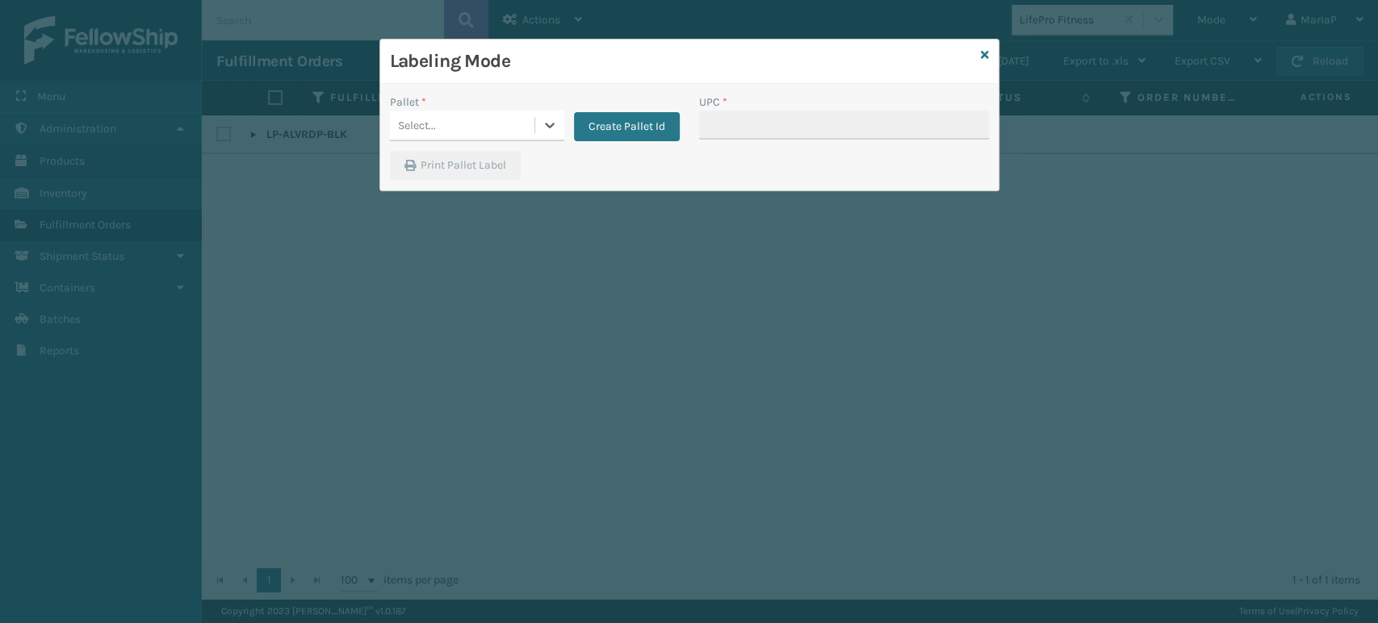
click at [484, 134] on div "Select..." at bounding box center [462, 125] width 145 height 27
click at [496, 176] on div "UPSE-LD8CM6G7VI" at bounding box center [477, 166] width 174 height 30
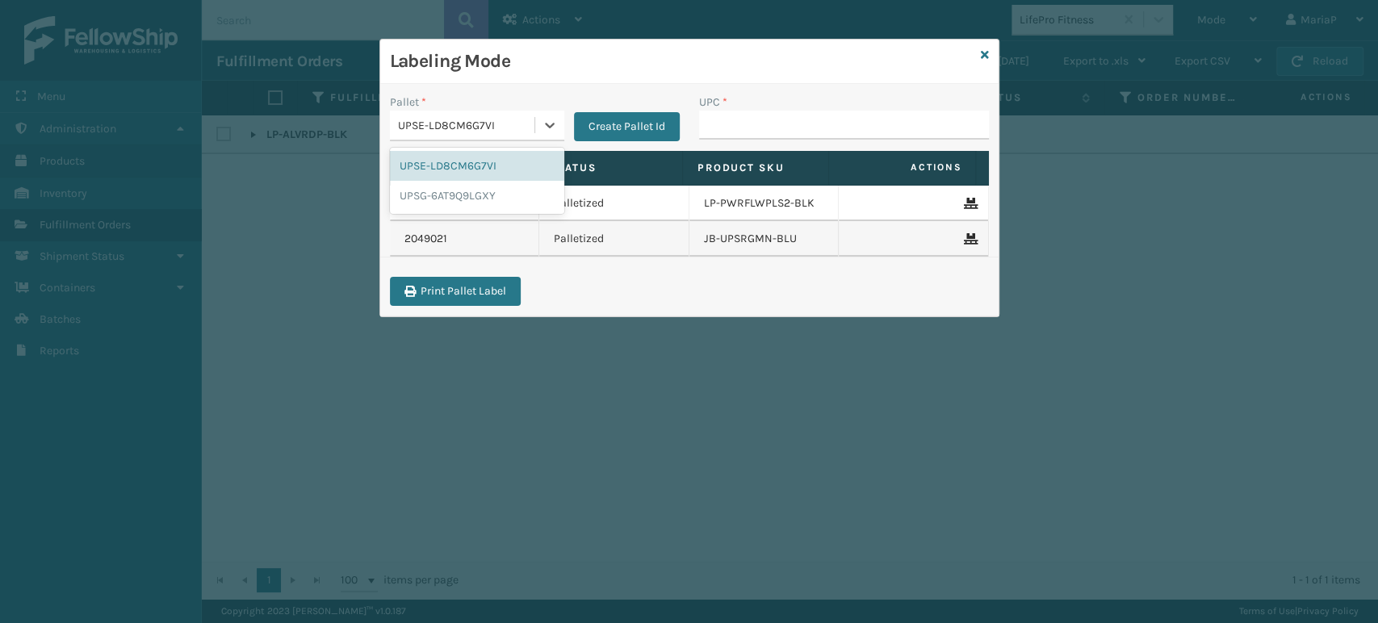
click at [512, 121] on div "UPSE-LD8CM6G7VI" at bounding box center [467, 125] width 138 height 17
click at [491, 197] on div "UPSG-6AT9Q9LGXY" at bounding box center [477, 196] width 174 height 30
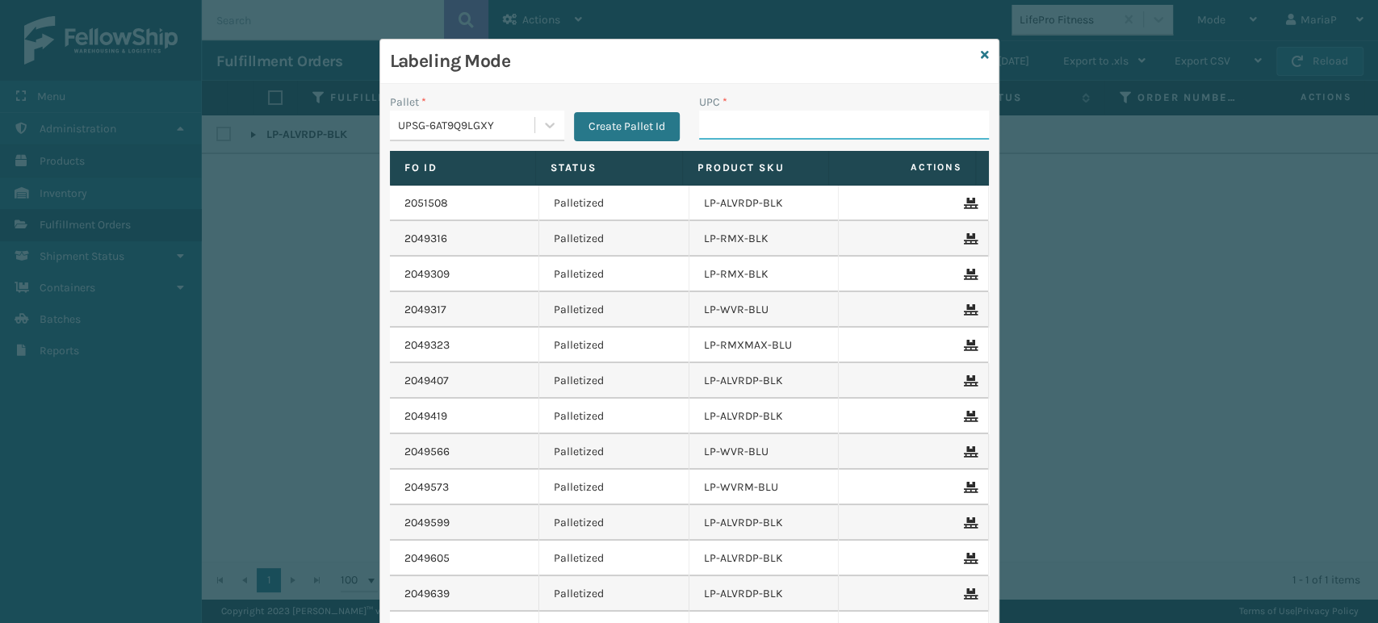
click at [762, 111] on input "UPC *" at bounding box center [844, 125] width 290 height 29
paste input "810090932842"
type input "810090932842"
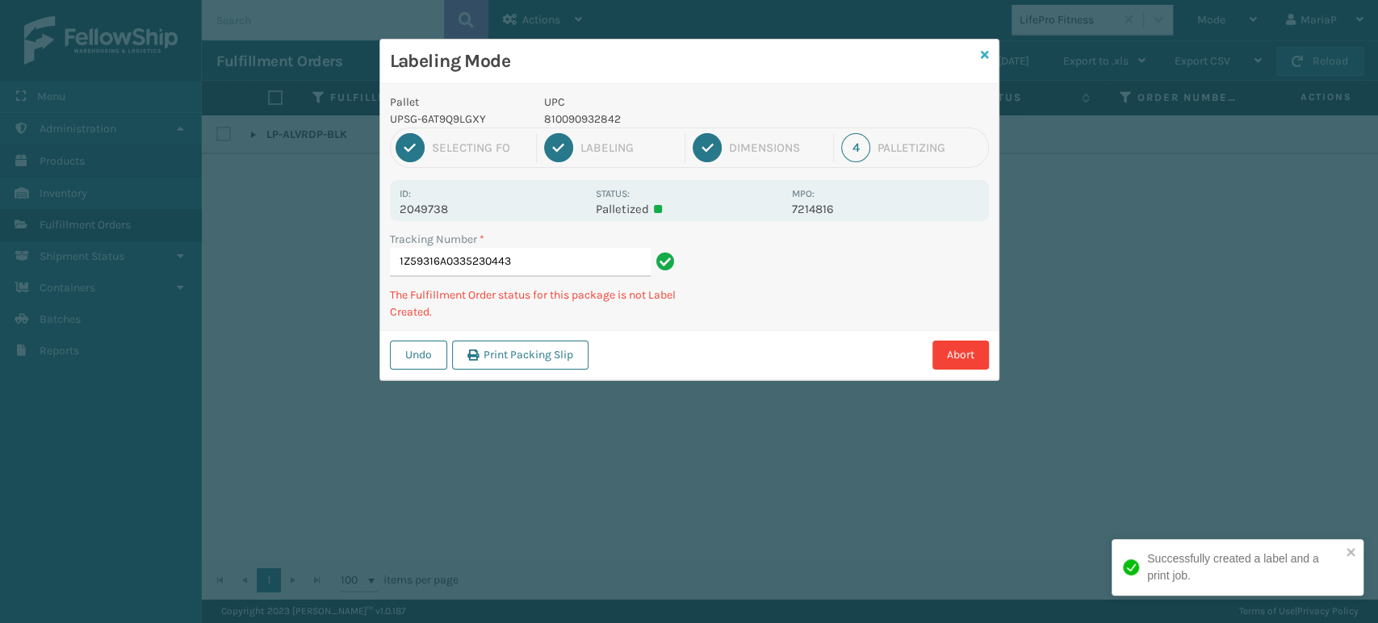
click at [982, 51] on icon at bounding box center [985, 54] width 8 height 11
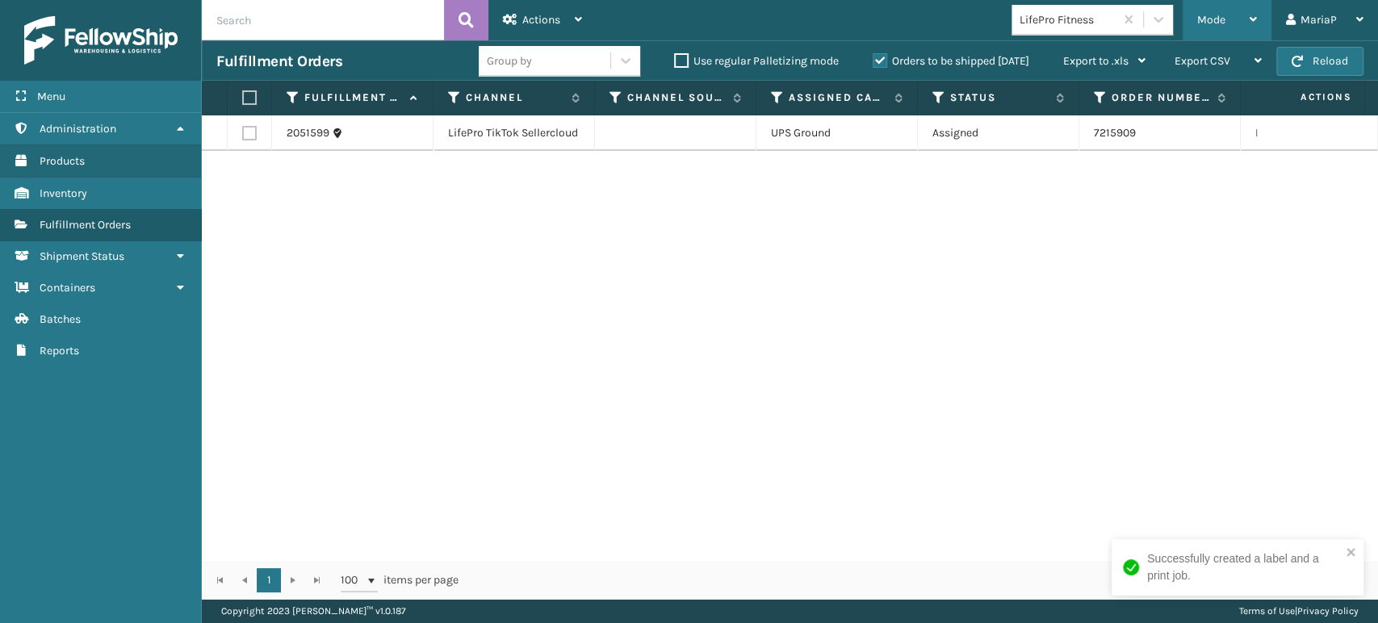
drag, startPoint x: 1228, startPoint y: 24, endPoint x: 1227, endPoint y: 35, distance: 10.5
click at [1228, 24] on div "Mode" at bounding box center [1227, 20] width 60 height 40
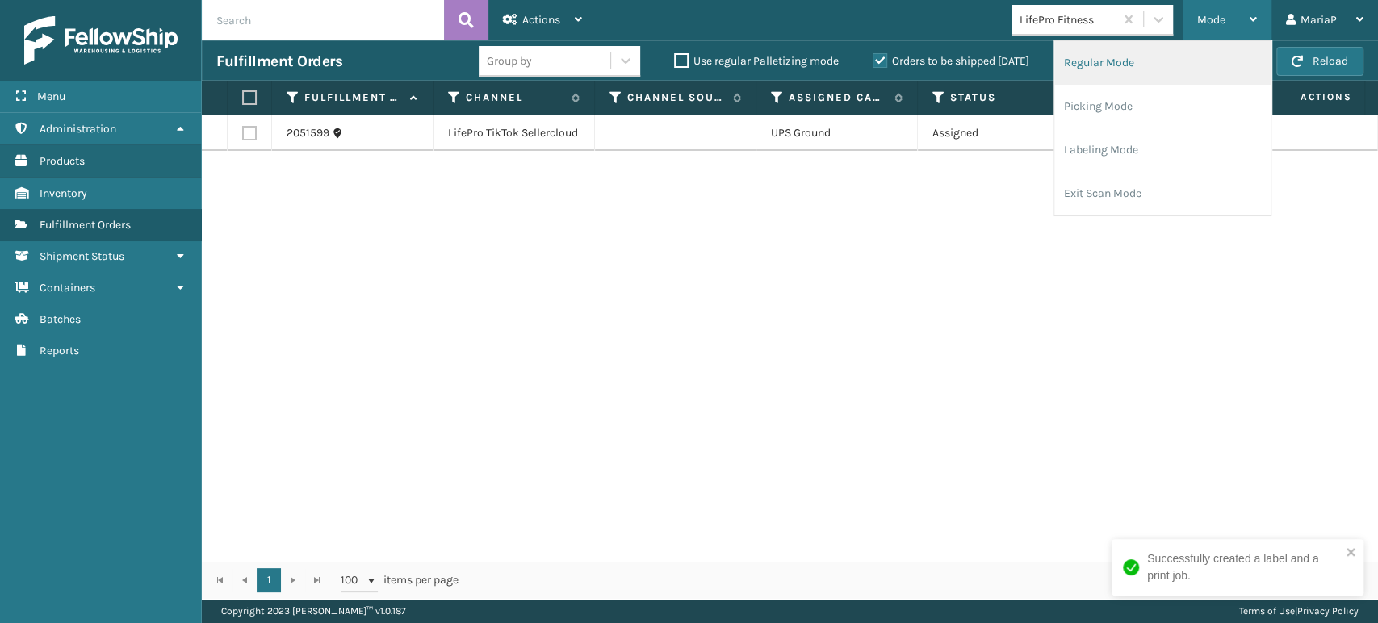
click at [1117, 71] on li "Regular Mode" at bounding box center [1162, 63] width 216 height 44
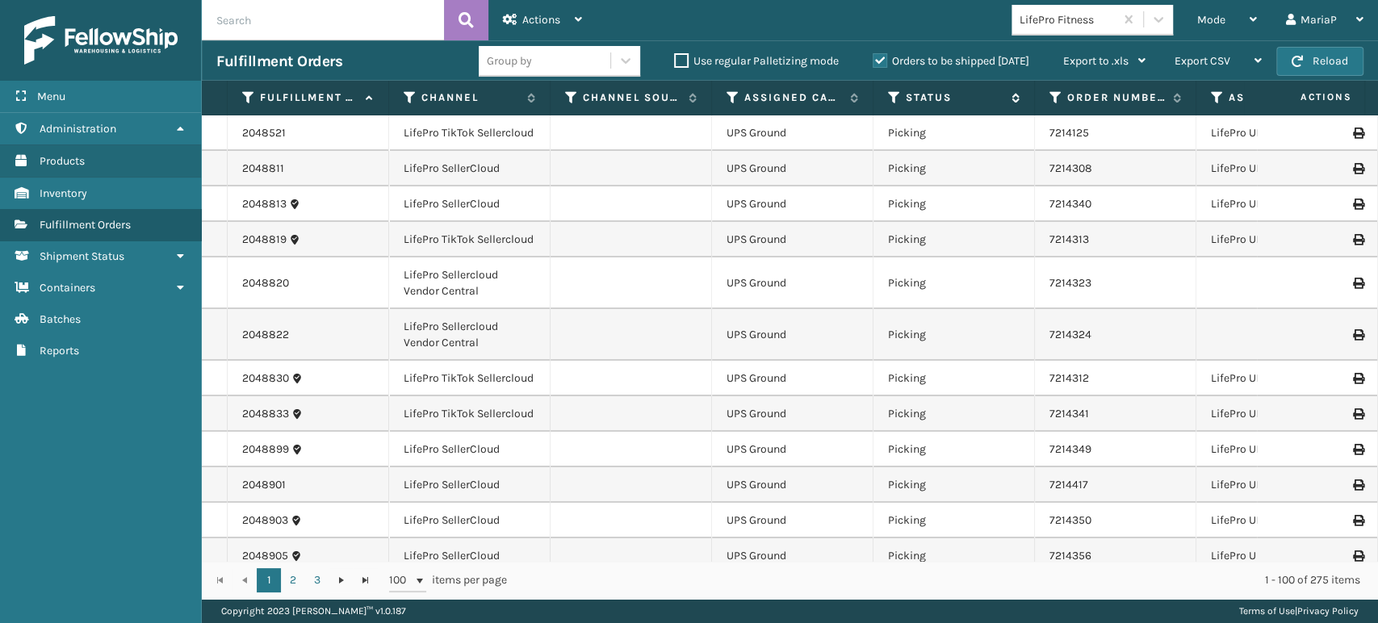
click at [889, 95] on icon at bounding box center [894, 97] width 13 height 15
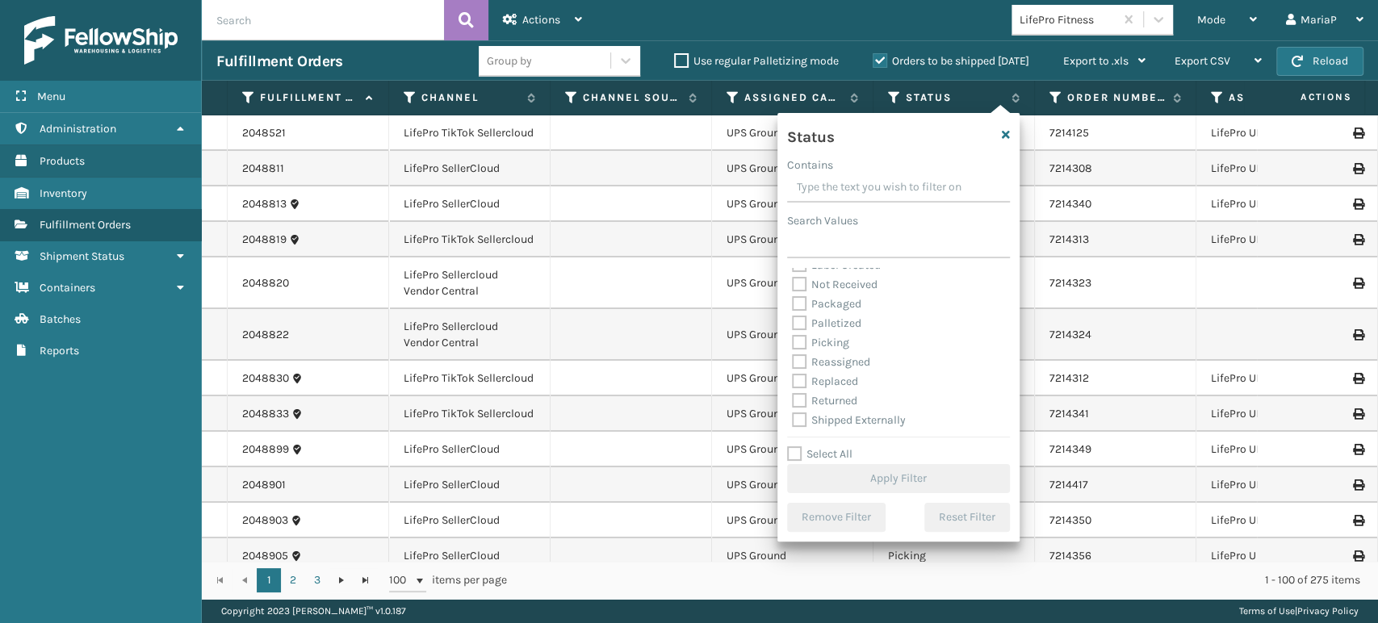
scroll to position [90, 0]
click at [796, 344] on label "Picking" at bounding box center [820, 342] width 57 height 14
click at [793, 343] on input "Picking" at bounding box center [792, 338] width 1 height 10
checkbox input "true"
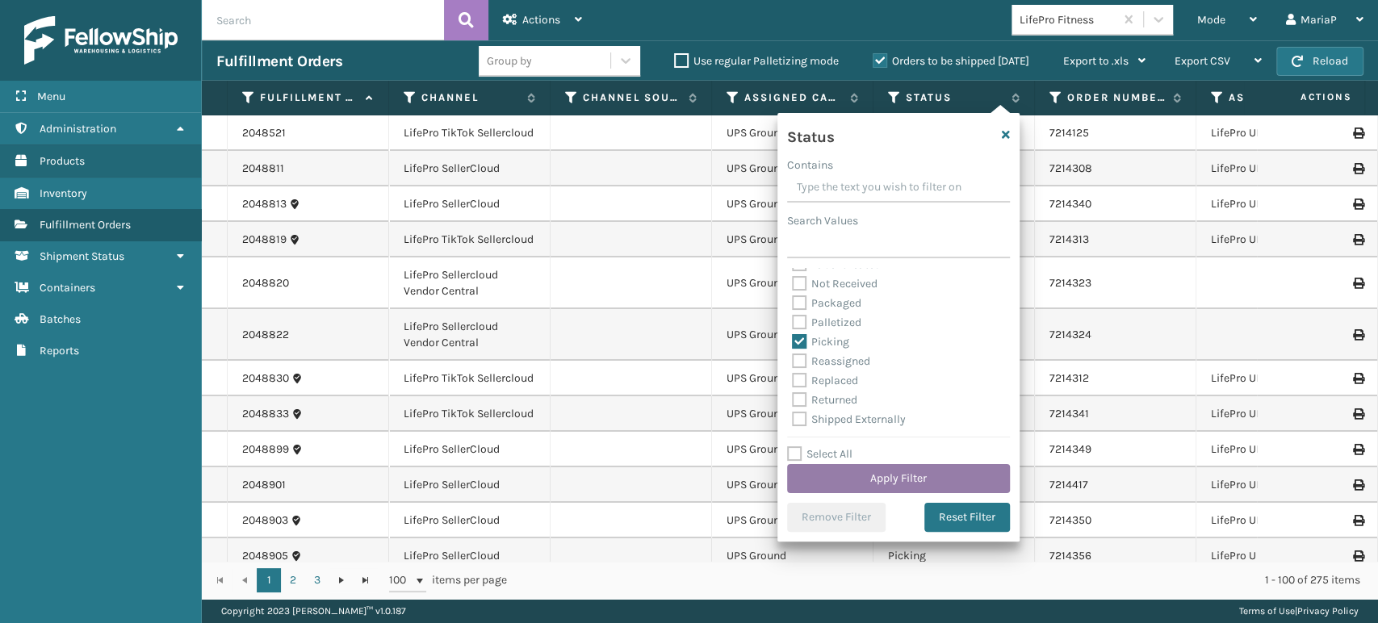
click at [904, 481] on button "Apply Filter" at bounding box center [898, 478] width 223 height 29
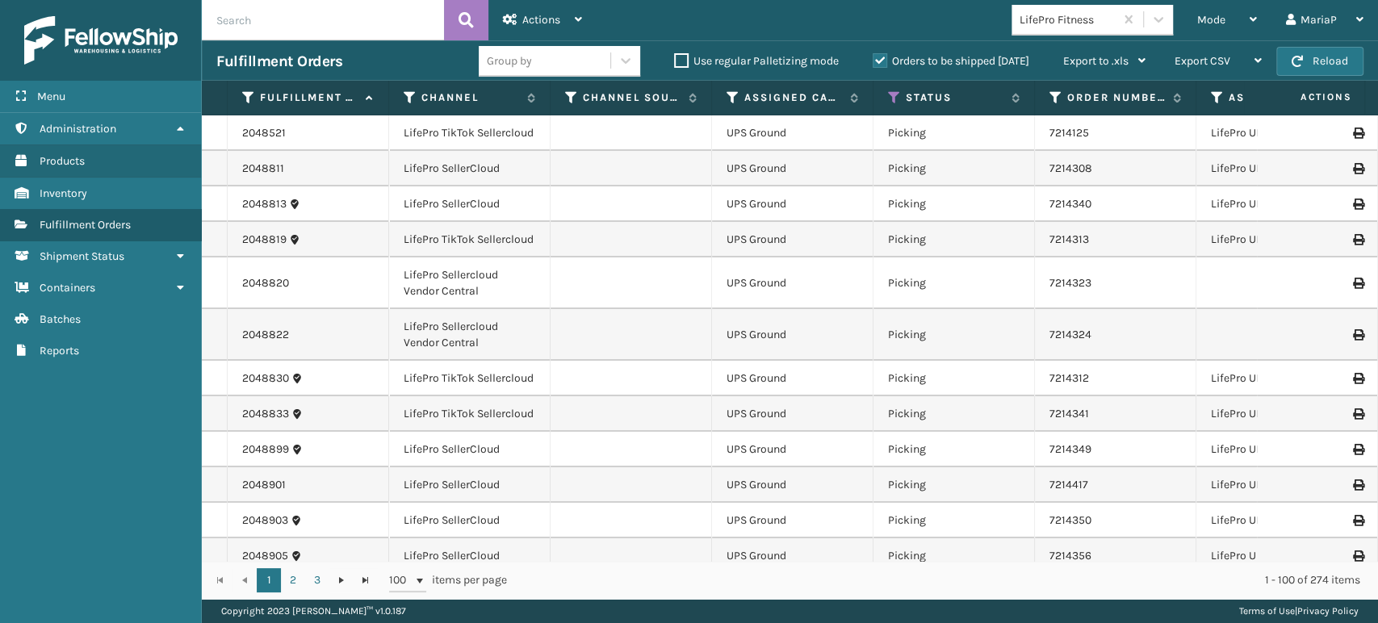
click at [572, 72] on div "Group by" at bounding box center [545, 61] width 132 height 27
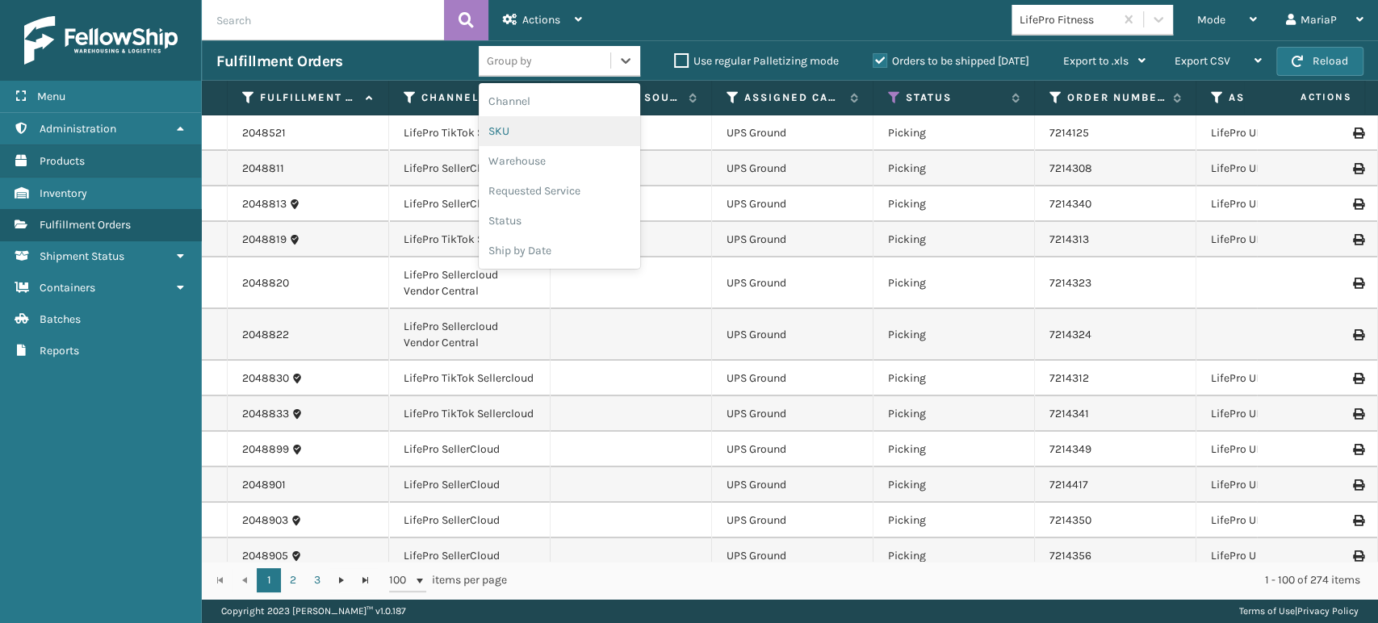
click at [546, 127] on div "SKU" at bounding box center [559, 131] width 161 height 30
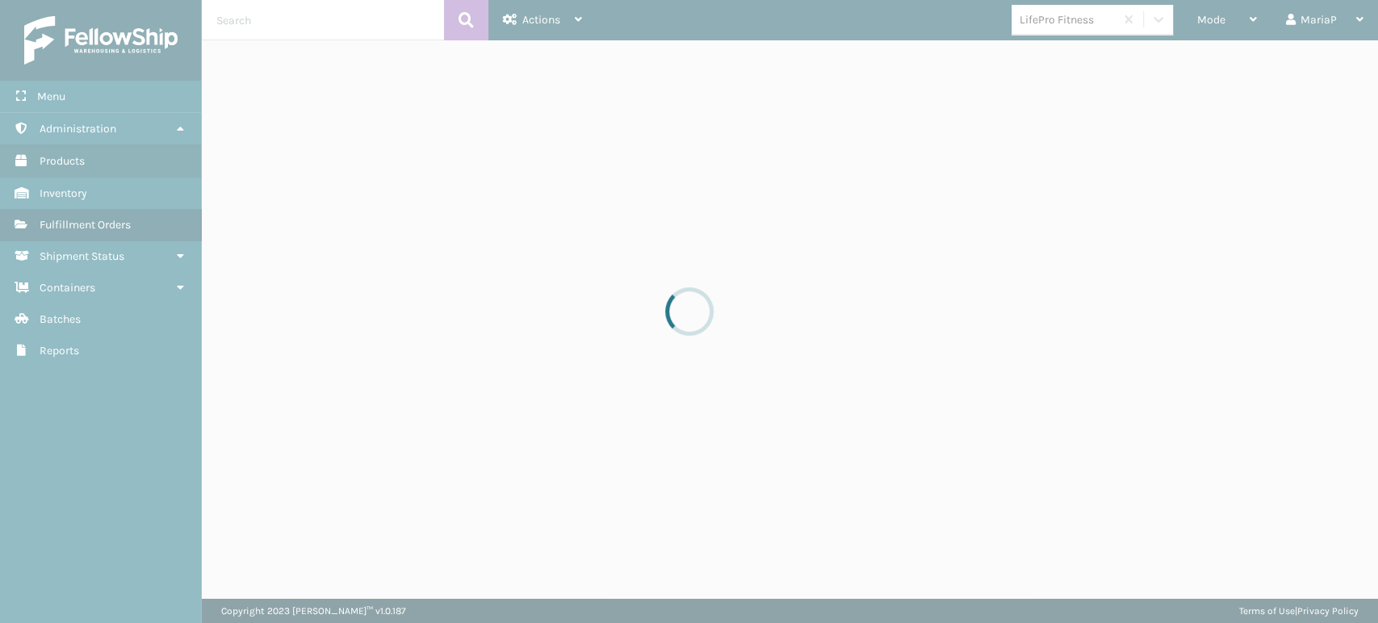
click at [1207, 10] on div at bounding box center [689, 311] width 1378 height 623
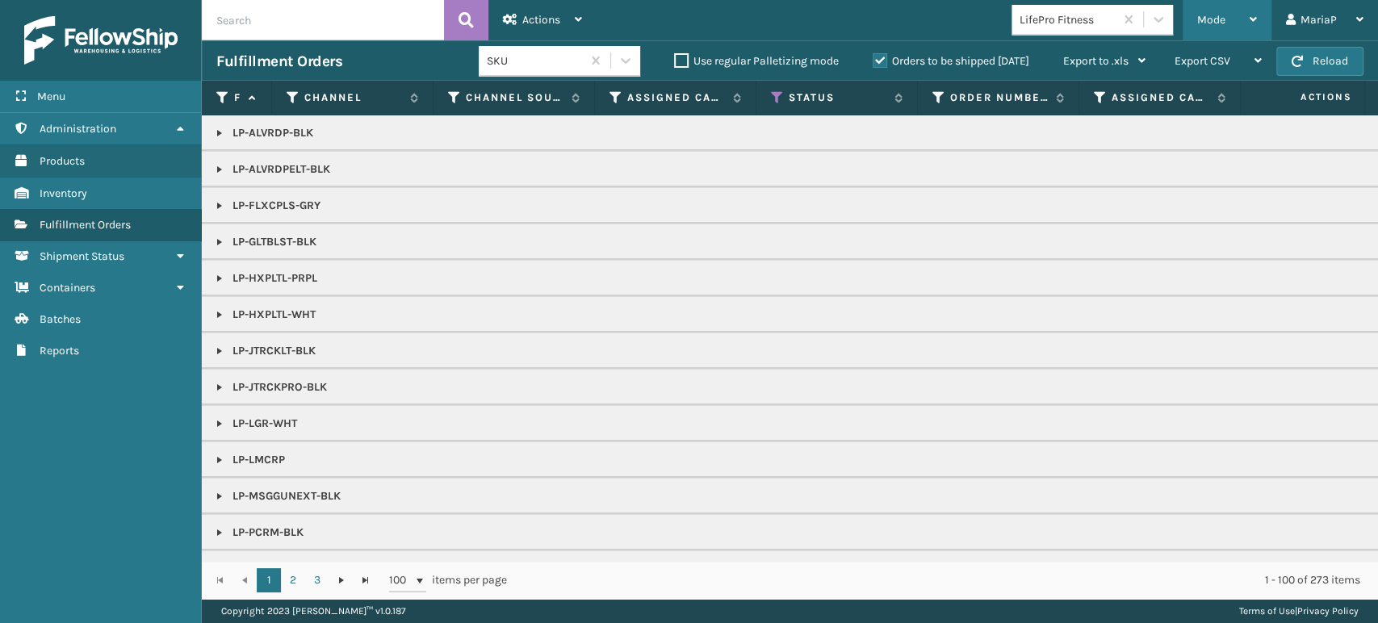
click at [1214, 23] on span "Mode" at bounding box center [1211, 20] width 28 height 14
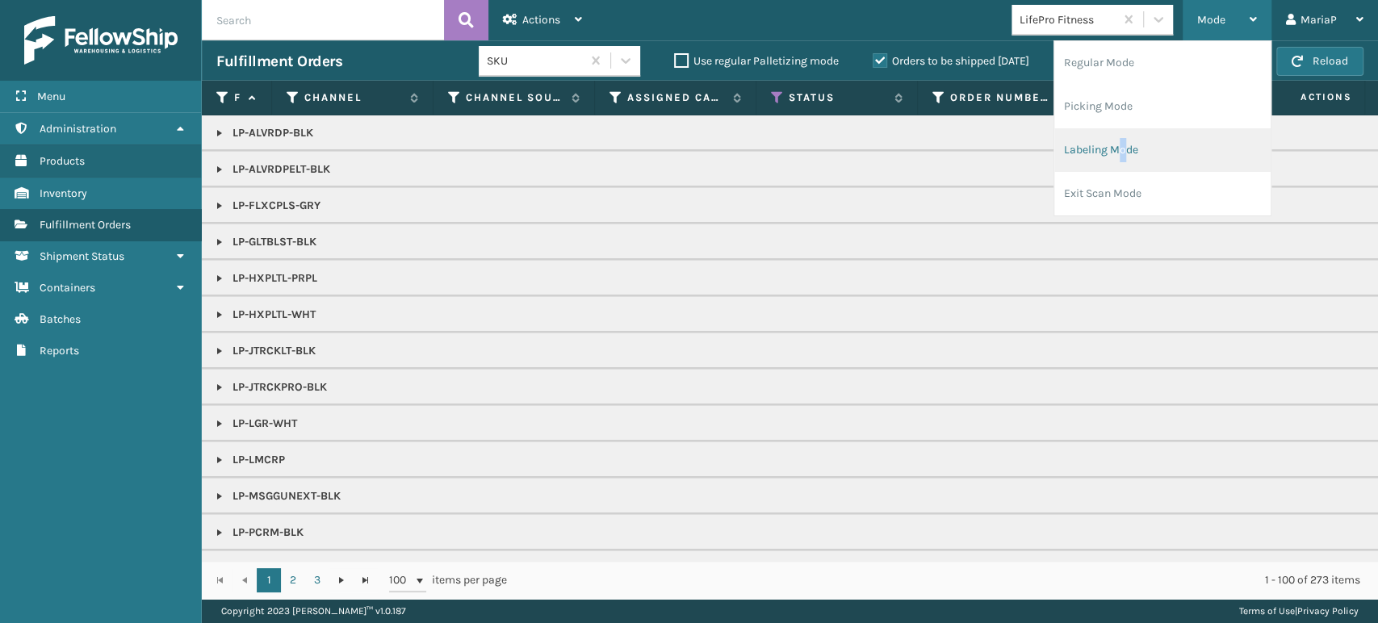
click at [1123, 153] on li "Labeling Mode" at bounding box center [1162, 150] width 216 height 44
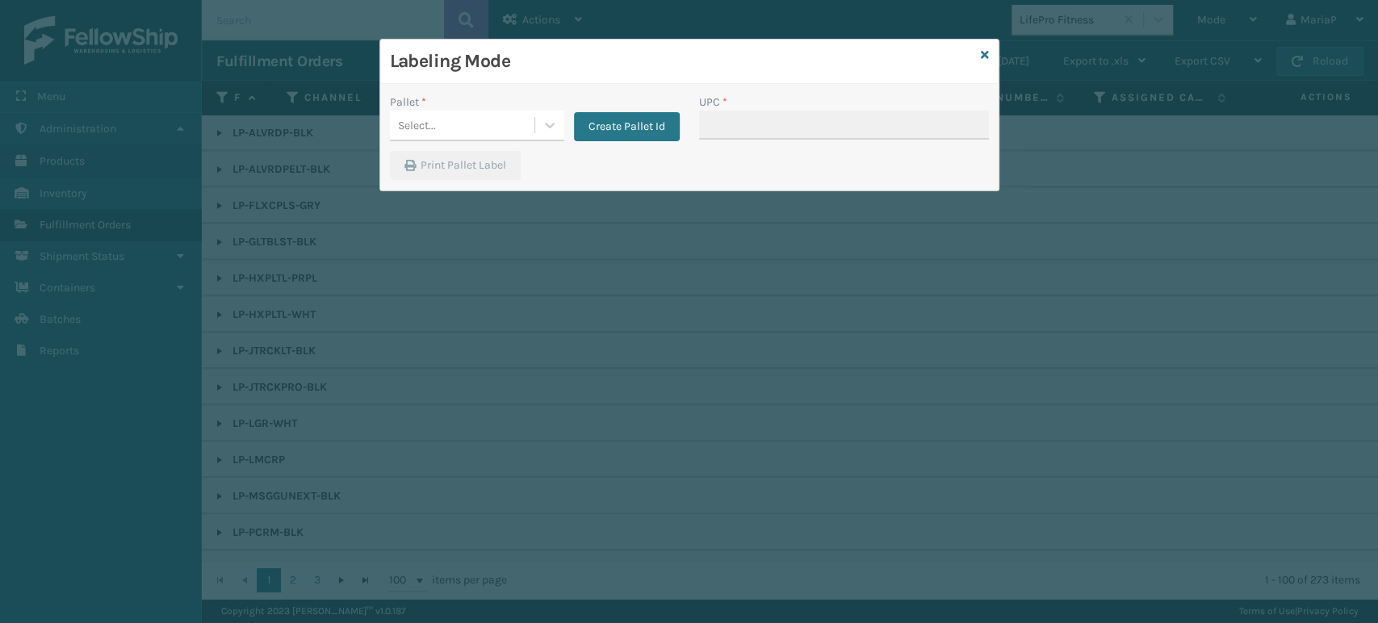
click at [988, 52] on div "Labeling Mode" at bounding box center [689, 62] width 618 height 44
click at [982, 59] on icon at bounding box center [985, 54] width 8 height 11
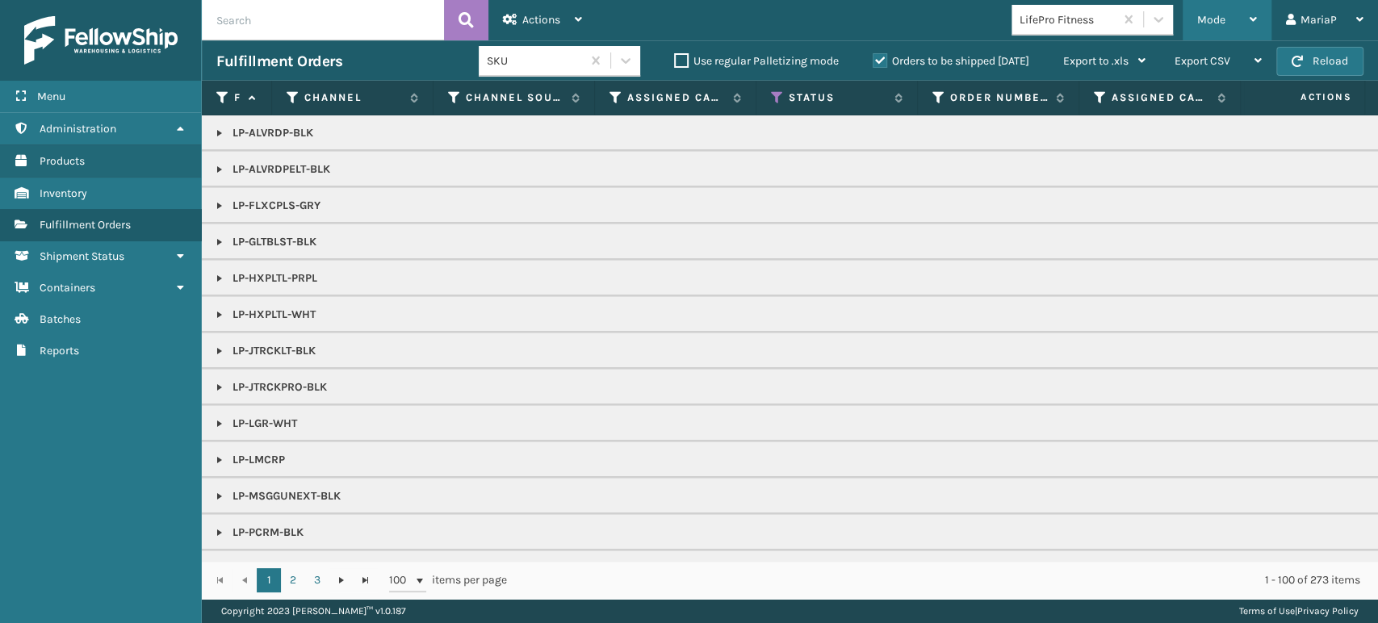
click at [1213, 13] on span "Mode" at bounding box center [1211, 20] width 28 height 14
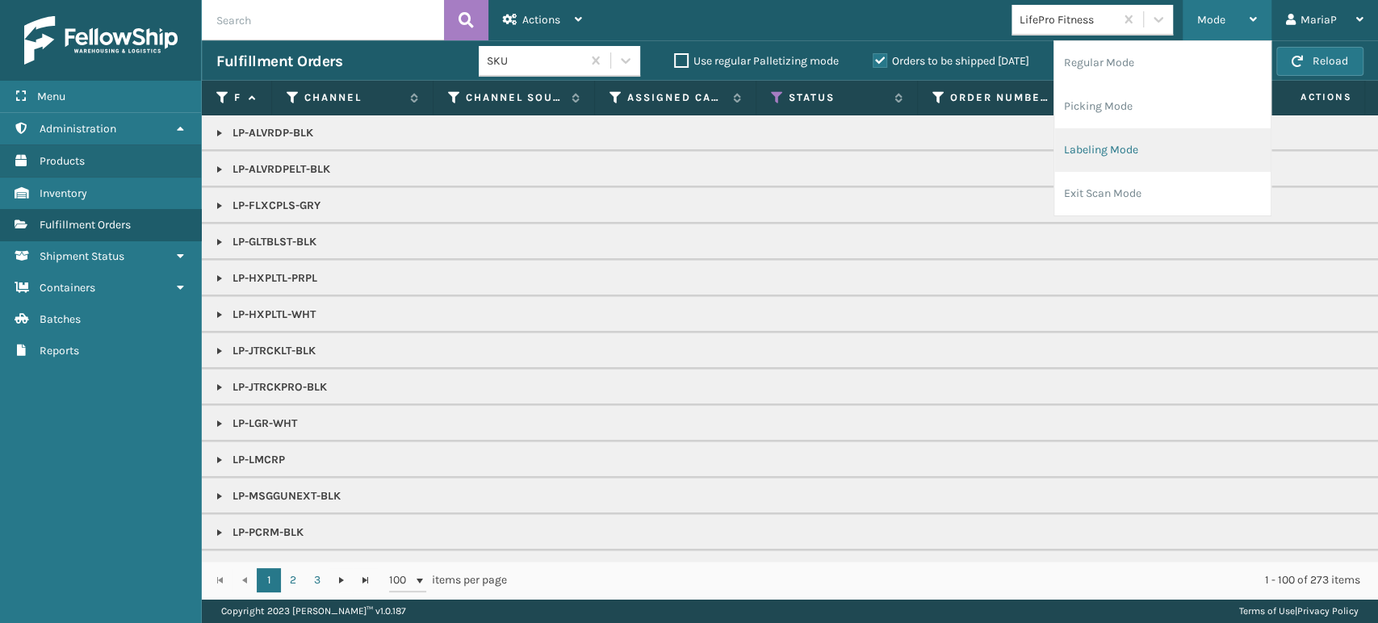
click at [1194, 135] on li "Labeling Mode" at bounding box center [1162, 150] width 216 height 44
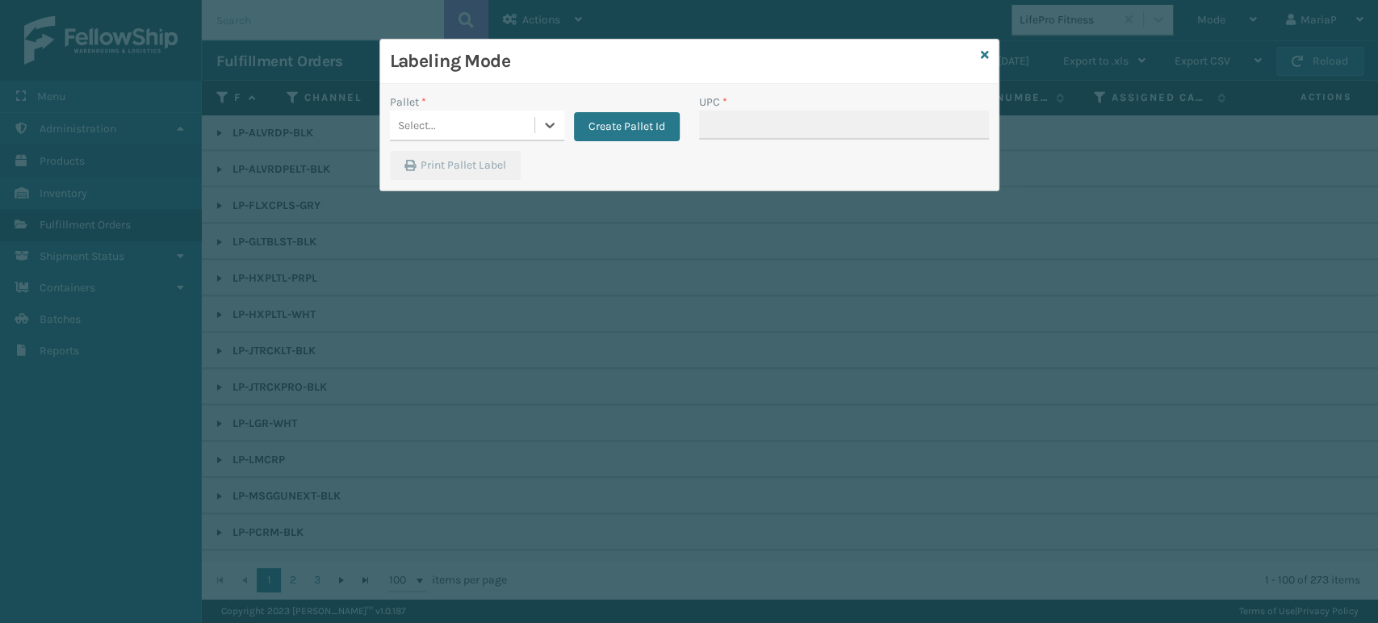
click at [512, 128] on div "Select..." at bounding box center [462, 125] width 145 height 27
click at [511, 201] on div "UPSG-6AT9Q9LGXY" at bounding box center [477, 196] width 174 height 30
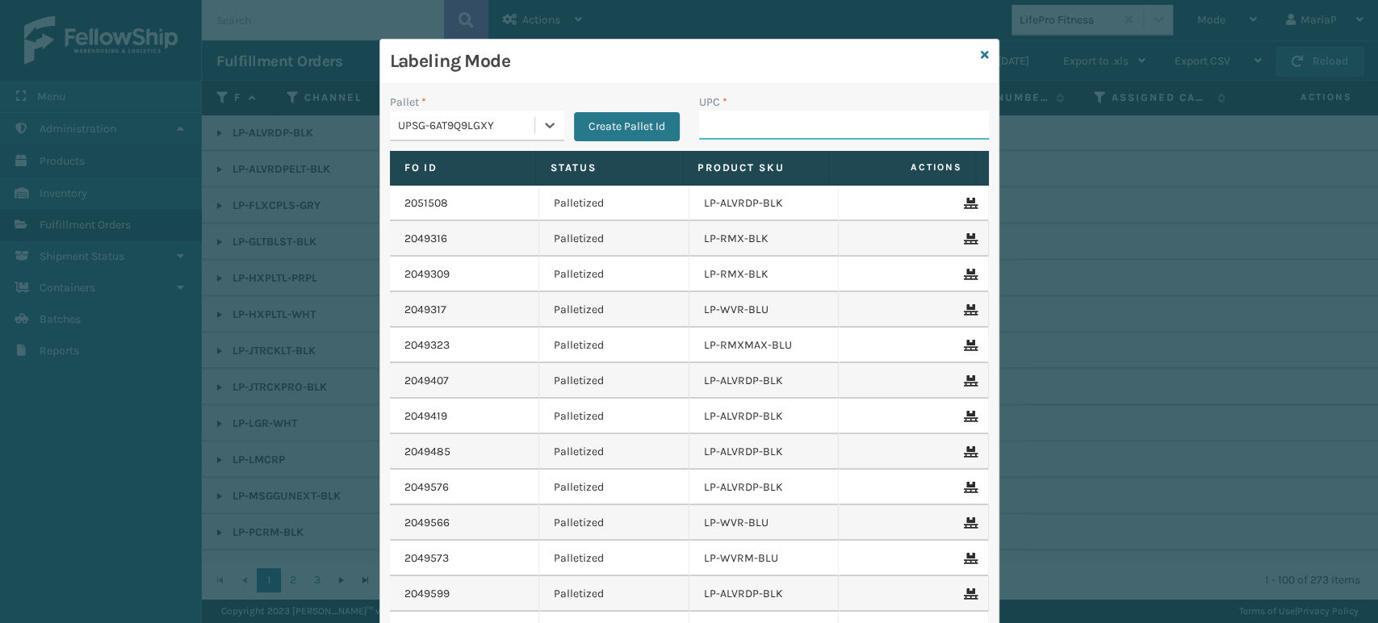
click at [740, 128] on input "UPC *" at bounding box center [844, 125] width 290 height 29
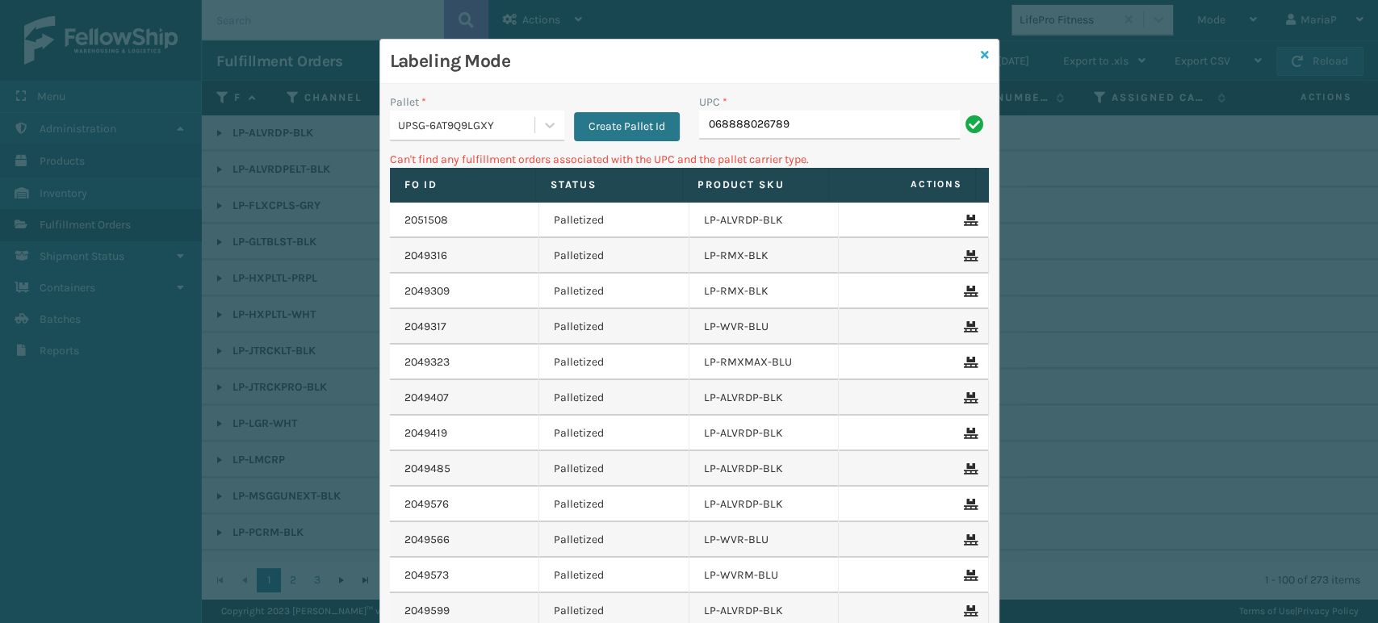
click at [981, 57] on icon at bounding box center [985, 54] width 8 height 11
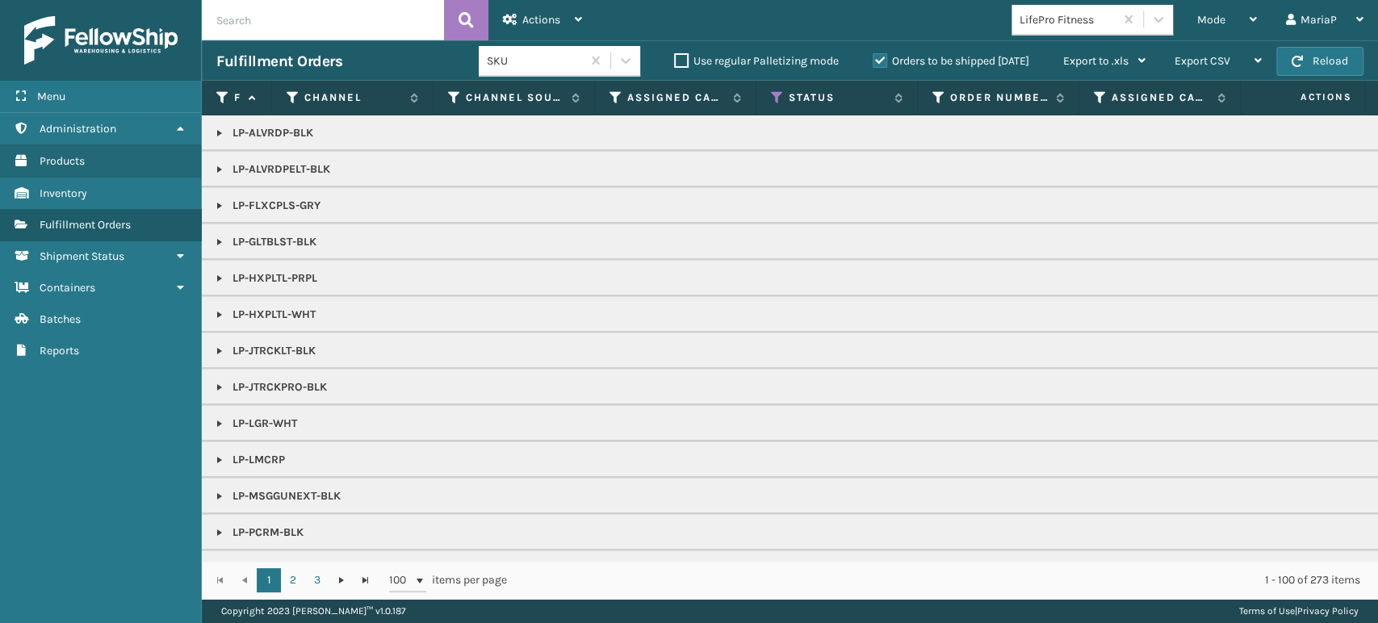
drag, startPoint x: 155, startPoint y: 270, endPoint x: 121, endPoint y: 449, distance: 181.6
click at [121, 449] on div "Menu Administration Products Inventory Fulfillment Orders Shipment Status Conta…" at bounding box center [101, 311] width 202 height 623
click at [220, 203] on link at bounding box center [219, 205] width 13 height 13
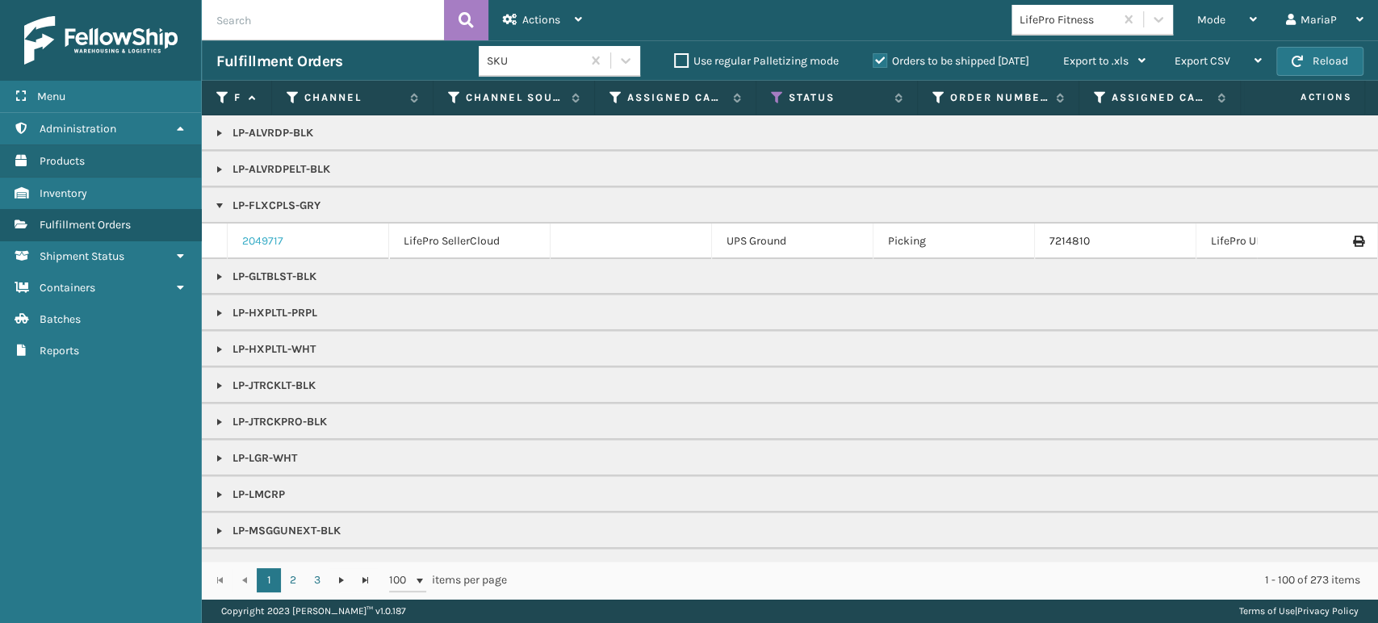
click at [271, 237] on link "2049717" at bounding box center [262, 241] width 41 height 16
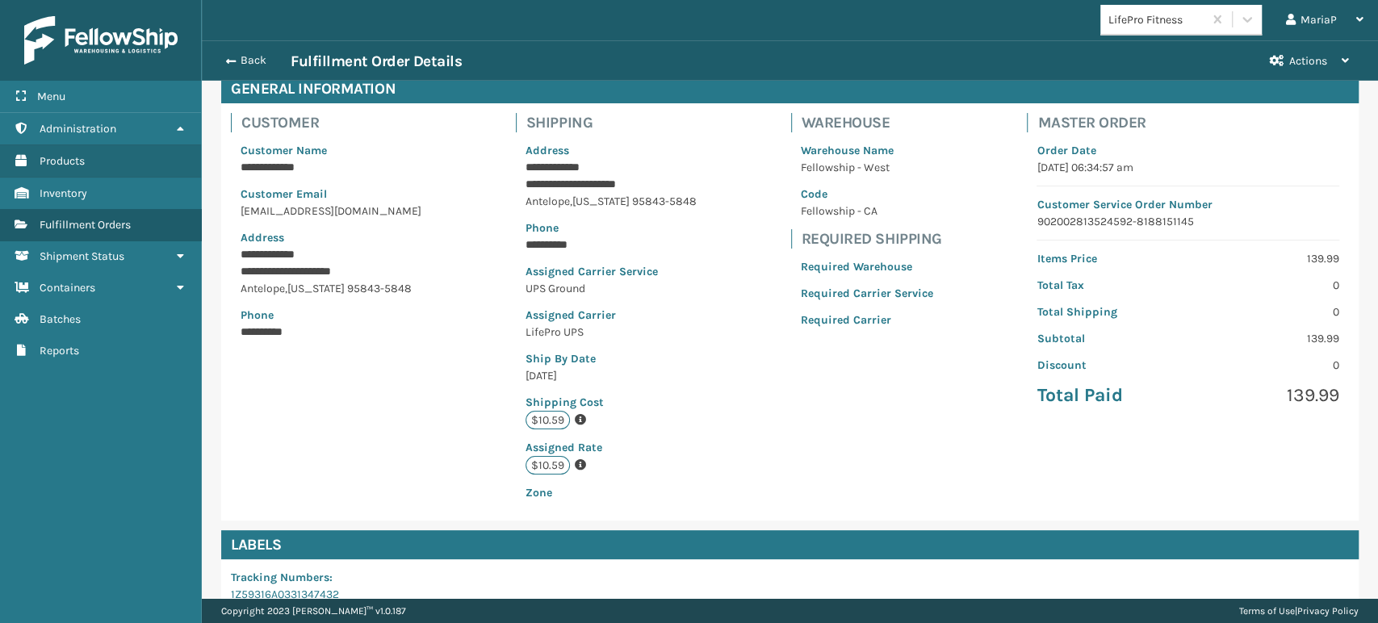
scroll to position [329, 0]
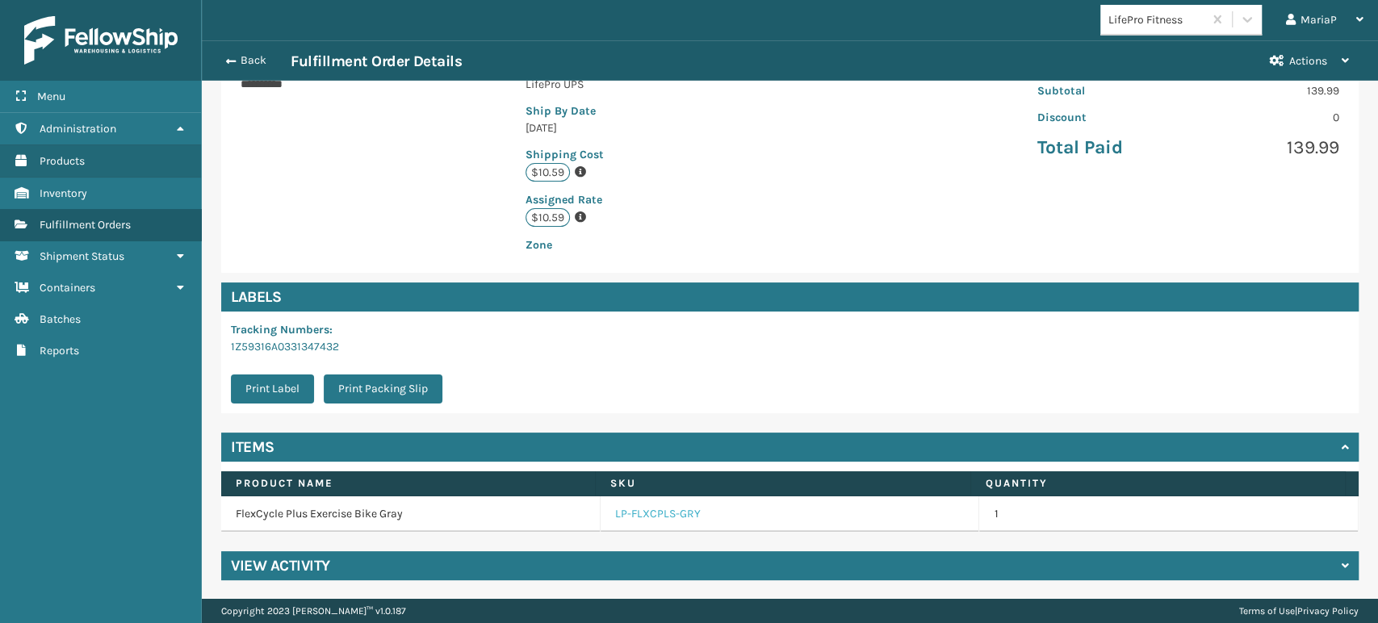
click at [628, 515] on link "LP-FLXCPLS-GRY" at bounding box center [658, 514] width 86 height 16
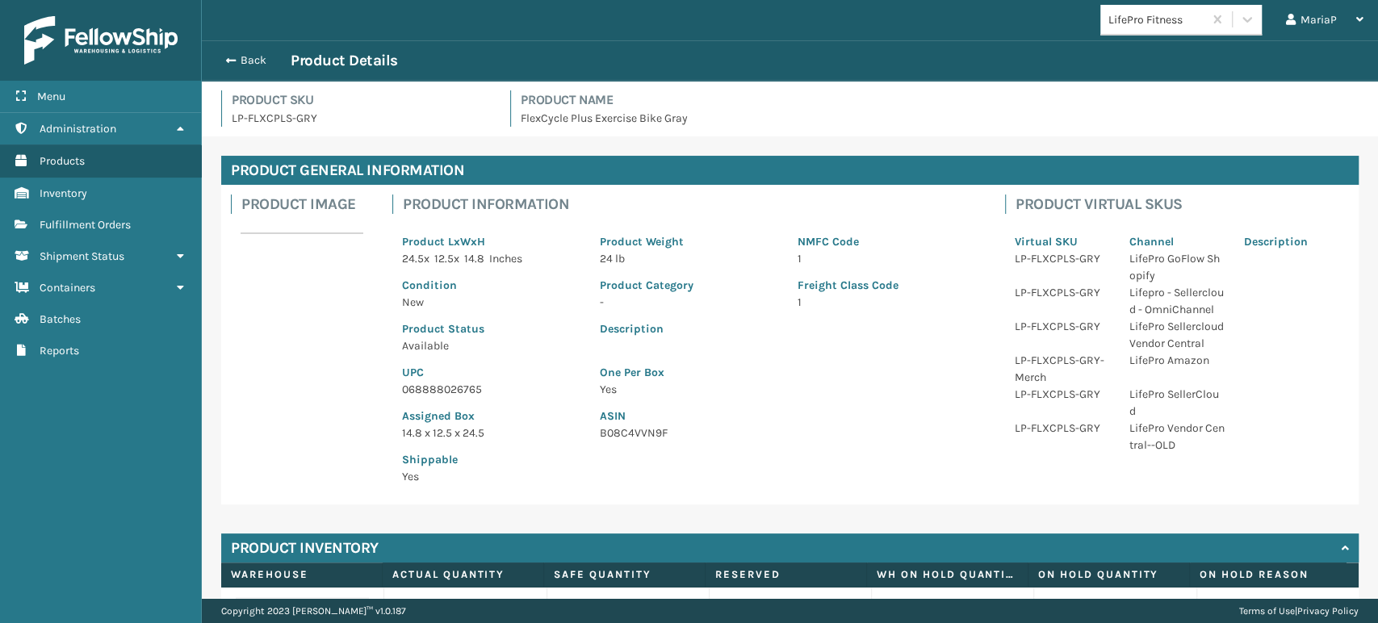
click at [428, 396] on p "068888026765" at bounding box center [491, 389] width 178 height 17
click at [442, 382] on p "068888026765" at bounding box center [491, 389] width 178 height 17
click at [442, 381] on p "068888026765" at bounding box center [491, 389] width 178 height 17
copy p "068888026765"
click at [446, 392] on p "068888026765" at bounding box center [491, 389] width 178 height 17
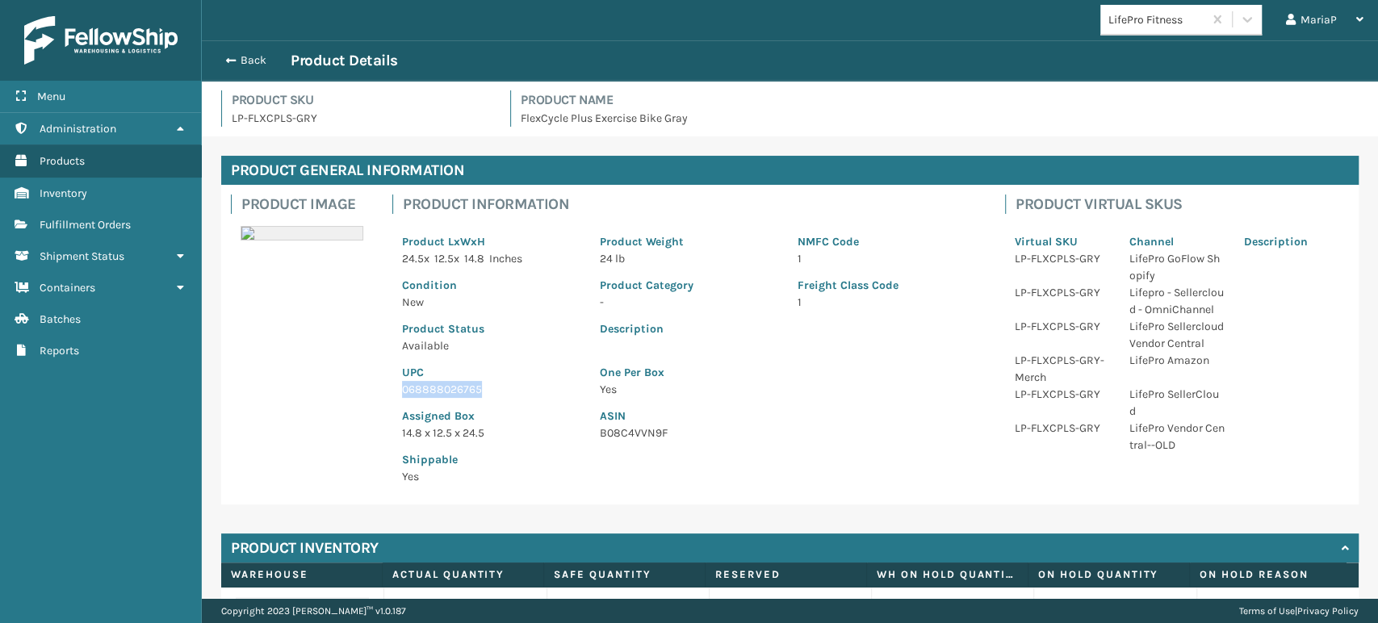
click at [446, 392] on p "068888026765" at bounding box center [491, 389] width 178 height 17
copy p "068888026765"
click at [229, 61] on span "button" at bounding box center [229, 60] width 10 height 11
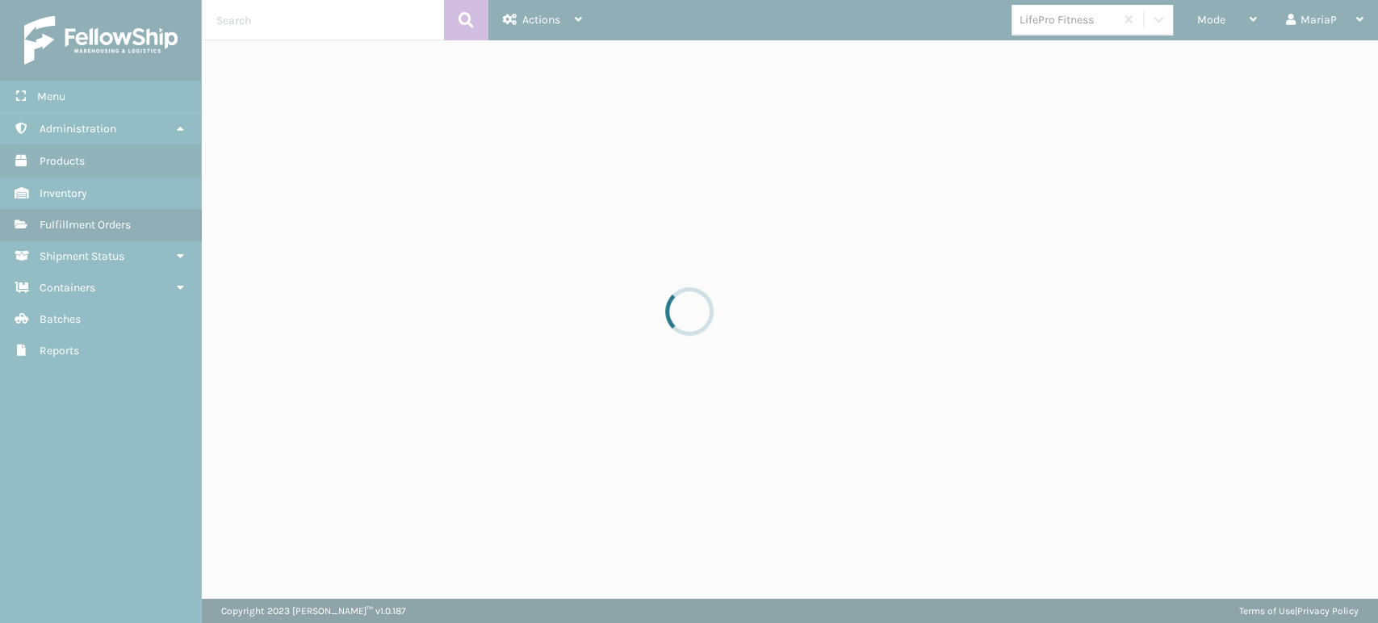
click at [229, 61] on div at bounding box center [689, 311] width 1378 height 623
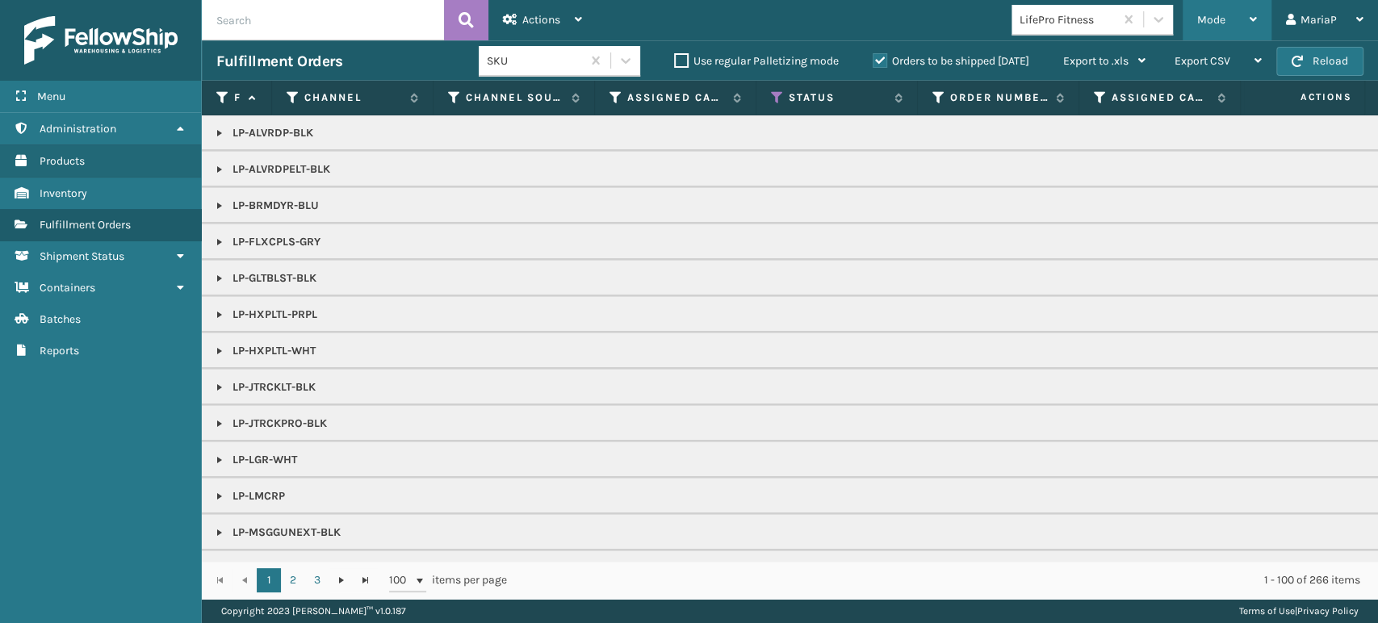
click at [1212, 6] on div "Mode" at bounding box center [1227, 20] width 60 height 40
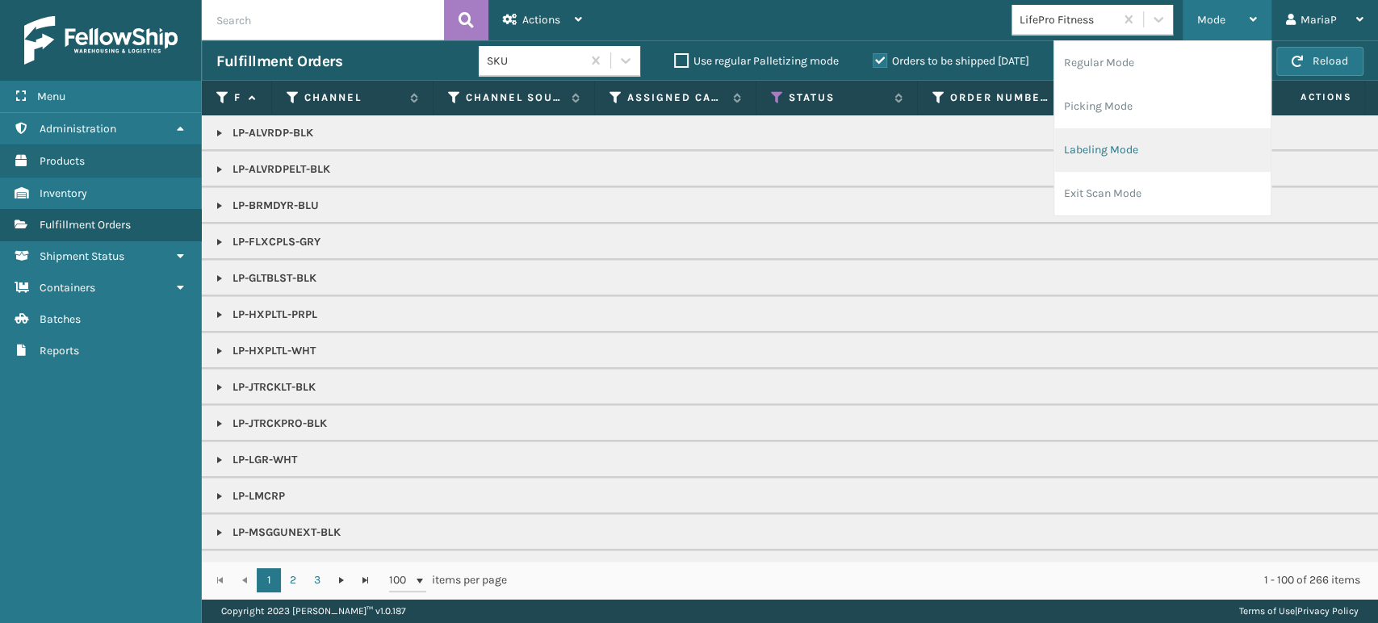
click at [1150, 135] on li "Labeling Mode" at bounding box center [1162, 150] width 216 height 44
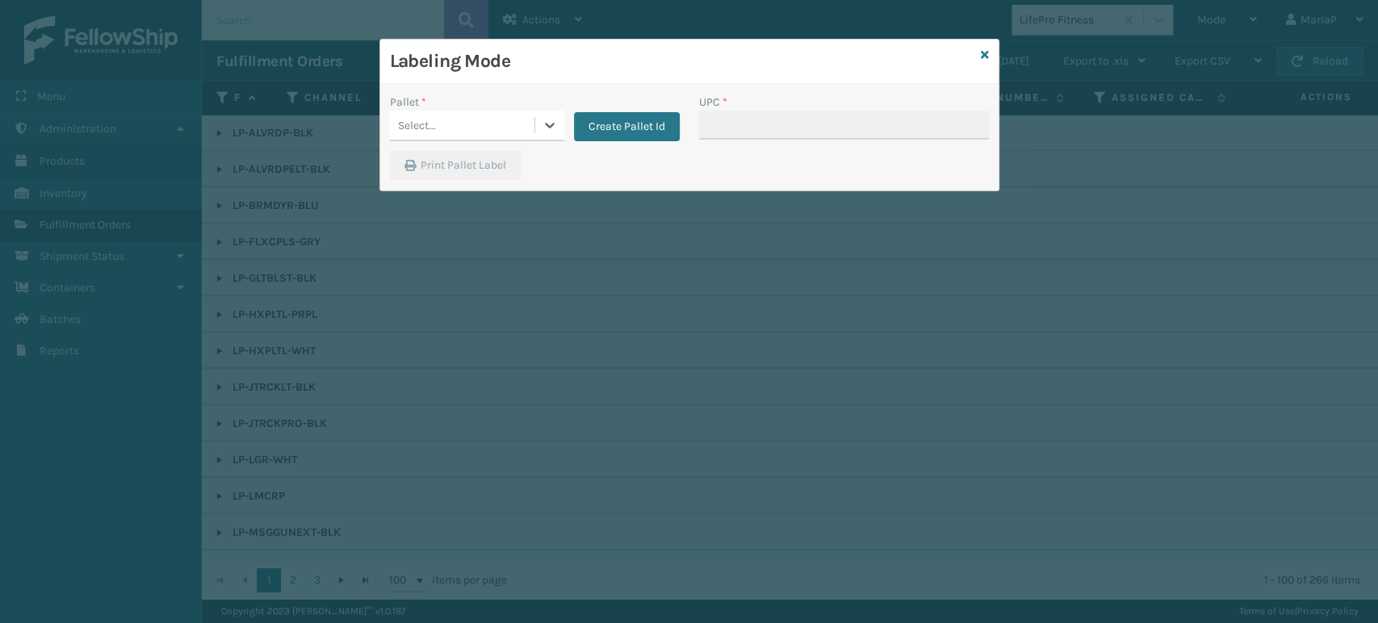
click at [509, 132] on div "Select..." at bounding box center [462, 125] width 145 height 27
click at [464, 205] on div "UPSG-6AT9Q9LGXY" at bounding box center [477, 196] width 174 height 30
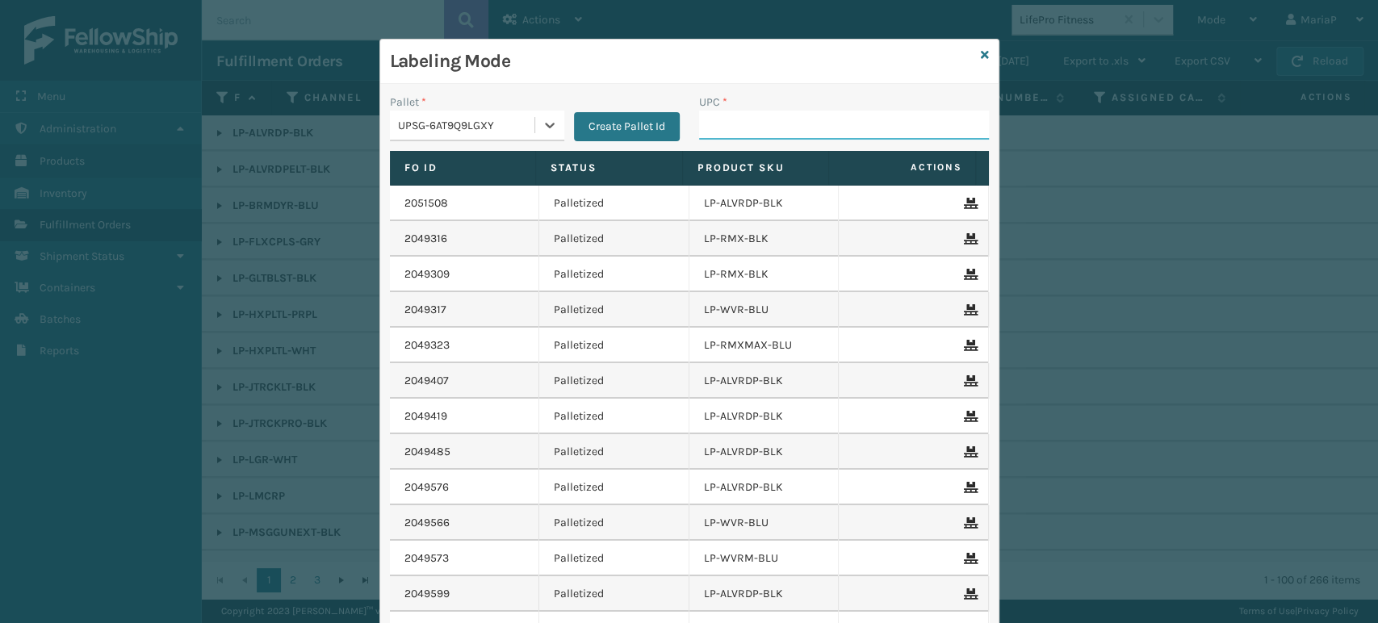
click at [760, 124] on input "UPC *" at bounding box center [844, 125] width 290 height 29
paste input "068888026765"
type input "068888026765"
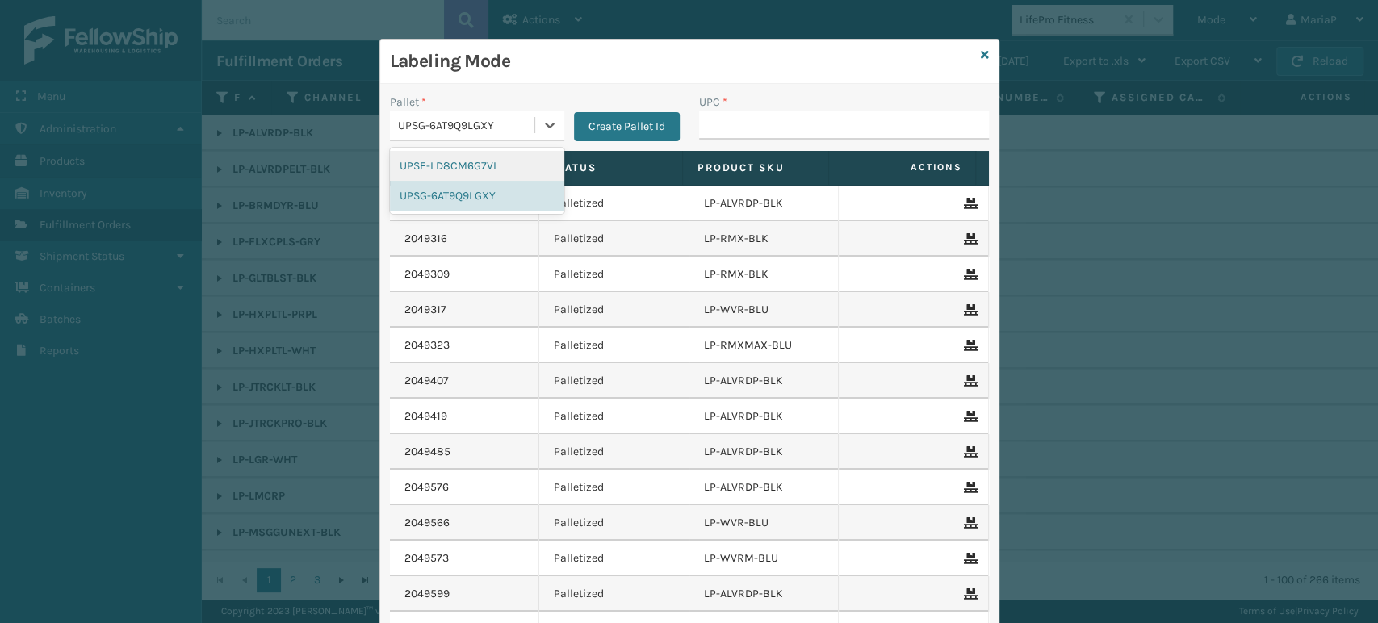
click at [509, 129] on div "UPSG-6AT9Q9LGXY" at bounding box center [467, 125] width 138 height 17
click at [475, 165] on div "UPSE-LD8CM6G7VI" at bounding box center [477, 166] width 174 height 30
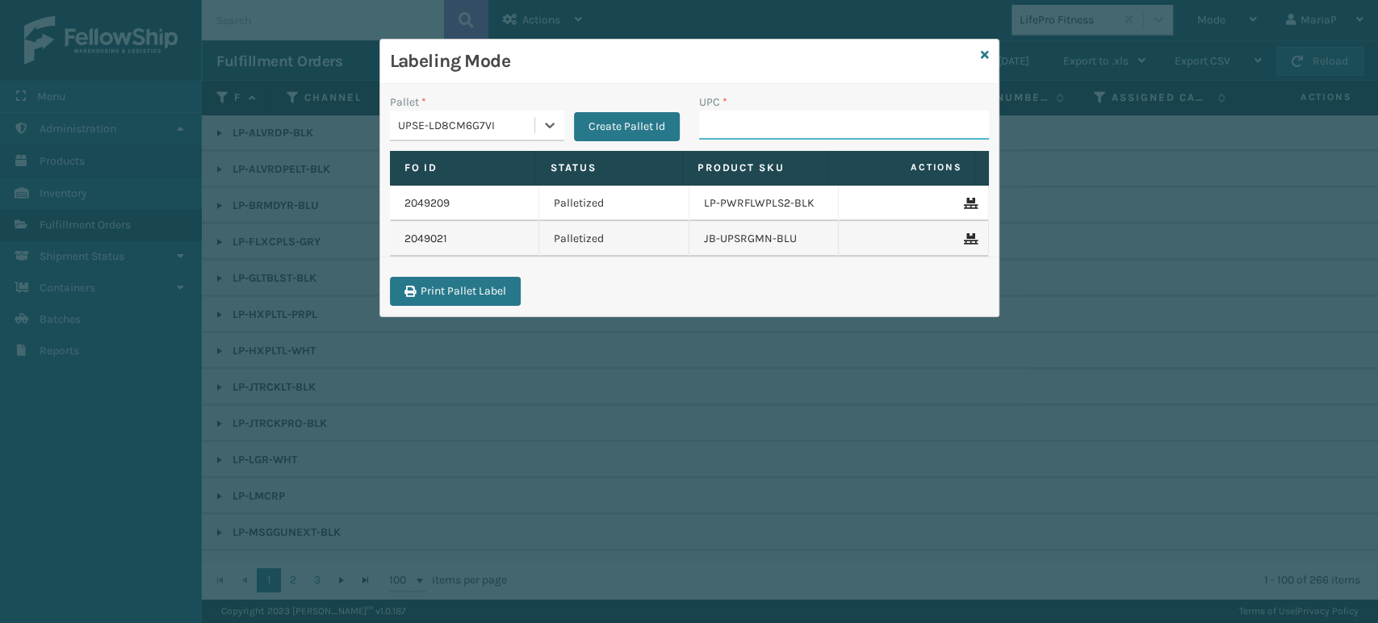
click at [759, 117] on input "UPC *" at bounding box center [844, 125] width 290 height 29
type input "068888026"
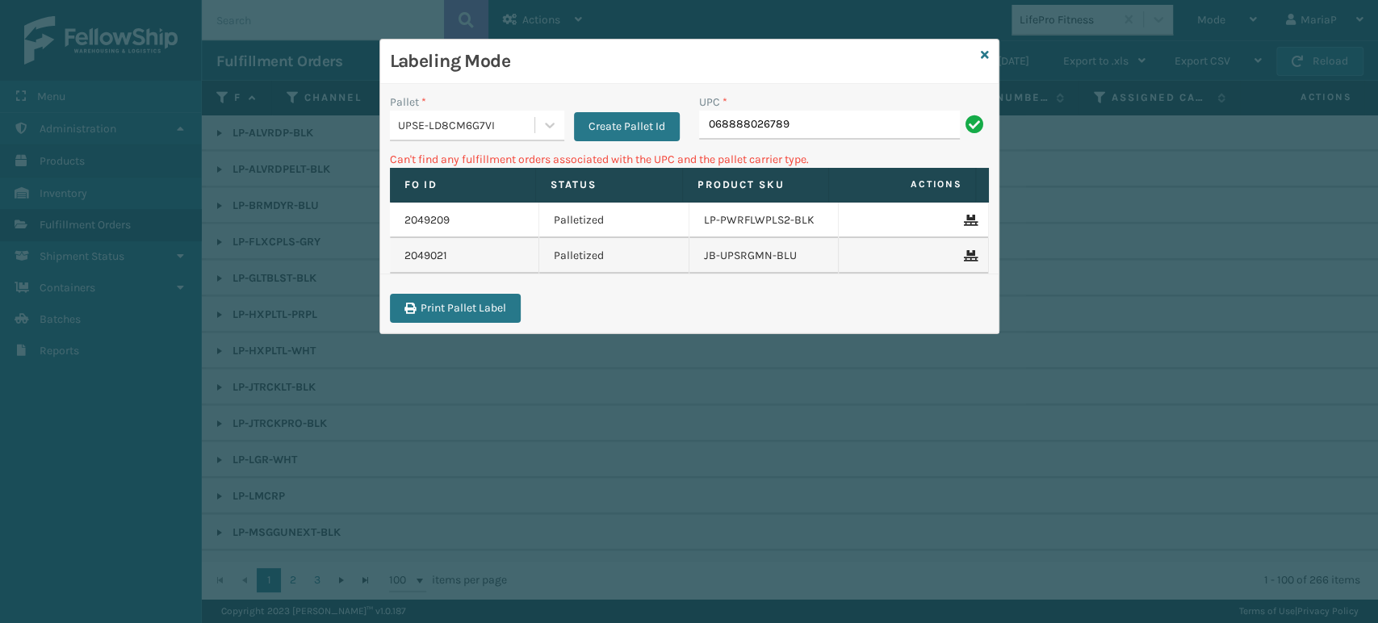
click at [974, 52] on div "Labeling Mode" at bounding box center [689, 62] width 618 height 44
click at [982, 50] on icon at bounding box center [985, 54] width 8 height 11
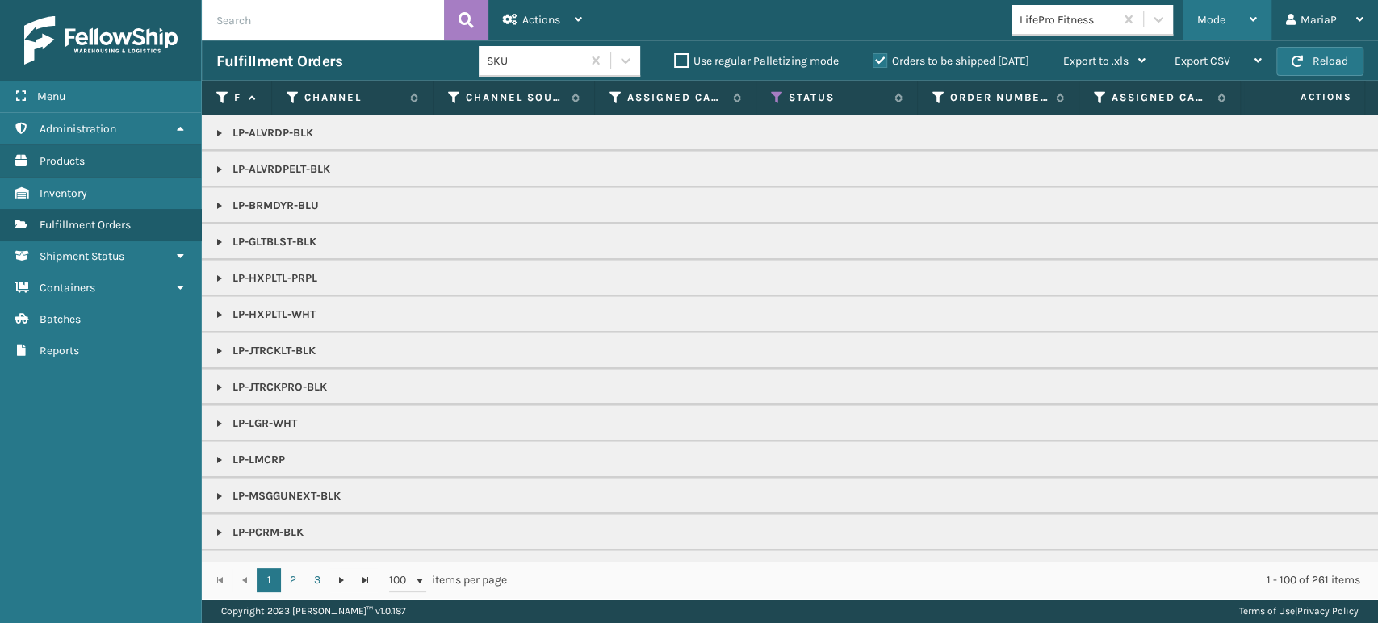
drag, startPoint x: 1225, startPoint y: 15, endPoint x: 1230, endPoint y: 52, distance: 38.3
click at [1225, 14] on span "Mode" at bounding box center [1211, 20] width 28 height 14
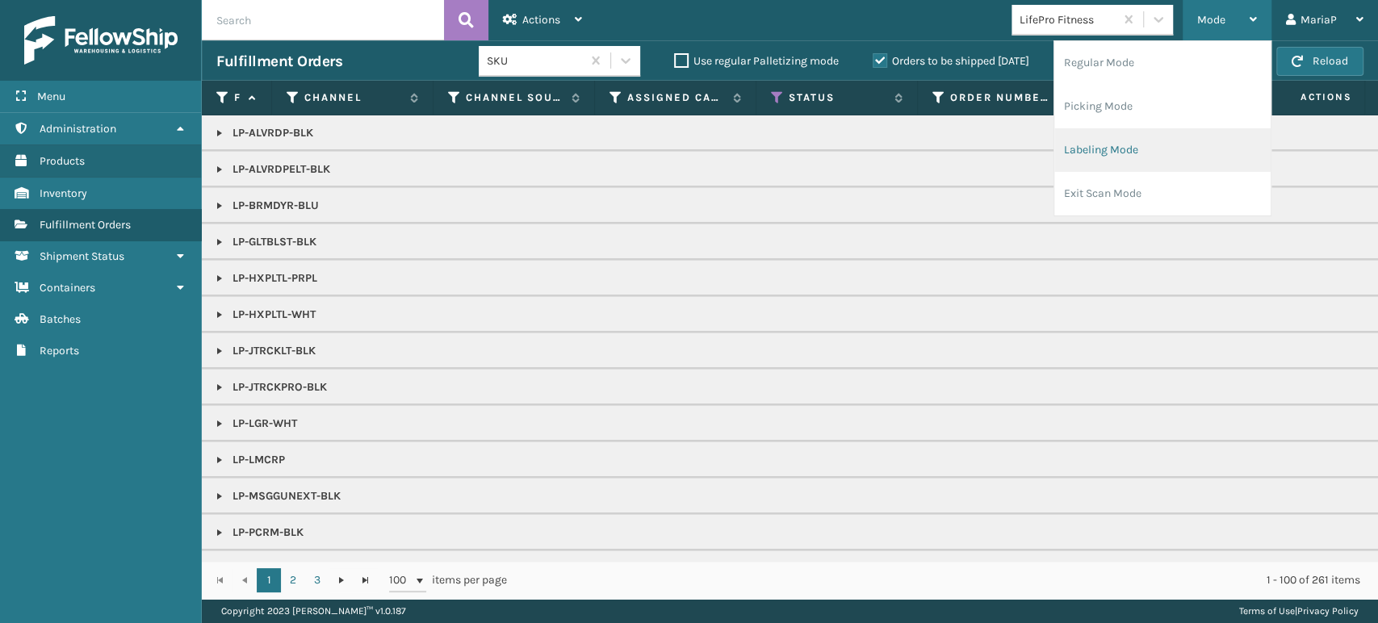
click at [1170, 142] on li "Labeling Mode" at bounding box center [1162, 150] width 216 height 44
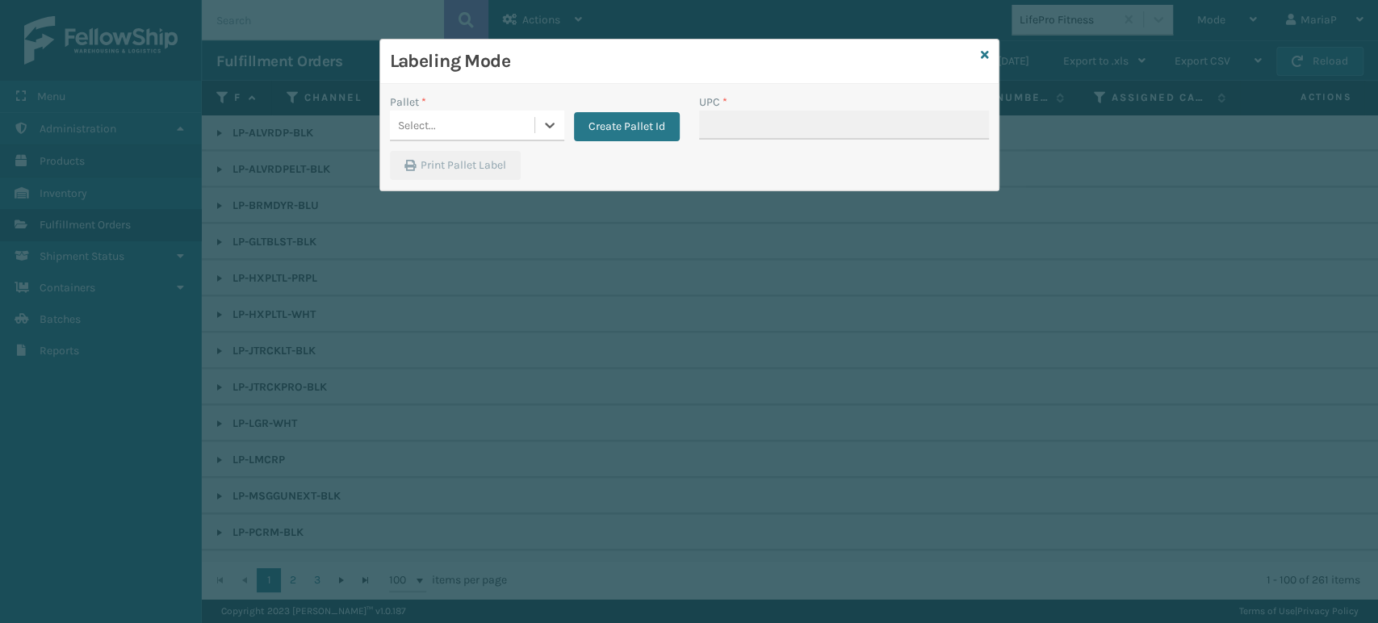
click at [483, 120] on div "Select..." at bounding box center [462, 125] width 145 height 27
click at [492, 191] on div "UPSG-6AT9Q9LGXY" at bounding box center [477, 196] width 174 height 30
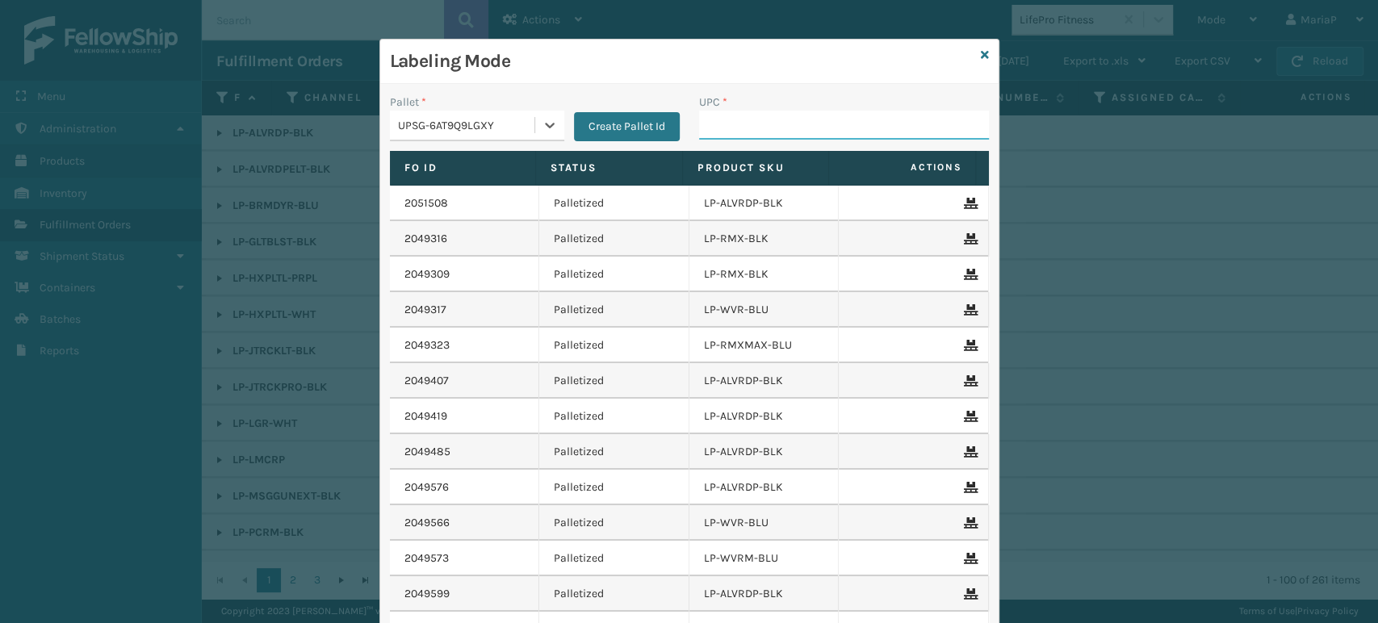
click at [798, 134] on input "UPC *" at bounding box center [844, 125] width 290 height 29
click at [820, 114] on input "UPC *" at bounding box center [844, 125] width 290 height 29
click at [814, 131] on input "810090933" at bounding box center [829, 125] width 261 height 29
type input "810090933382"
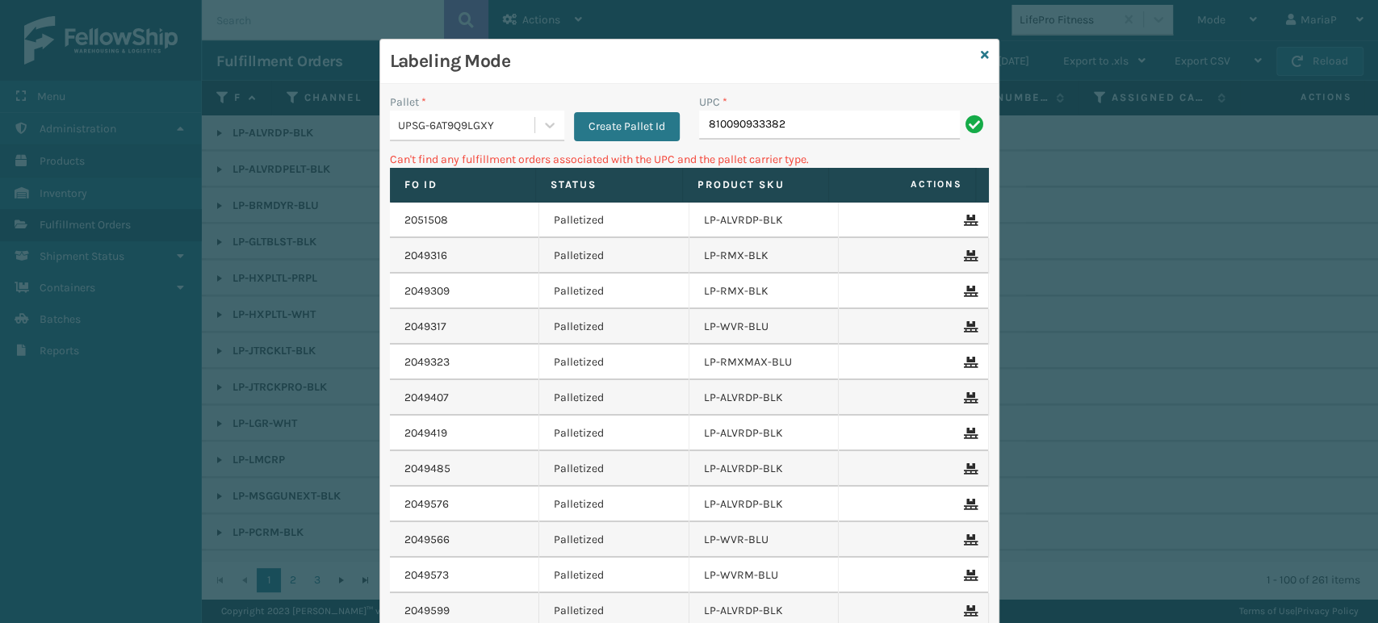
click at [854, 127] on input "810090933382" at bounding box center [829, 125] width 261 height 29
type input "810090933528"
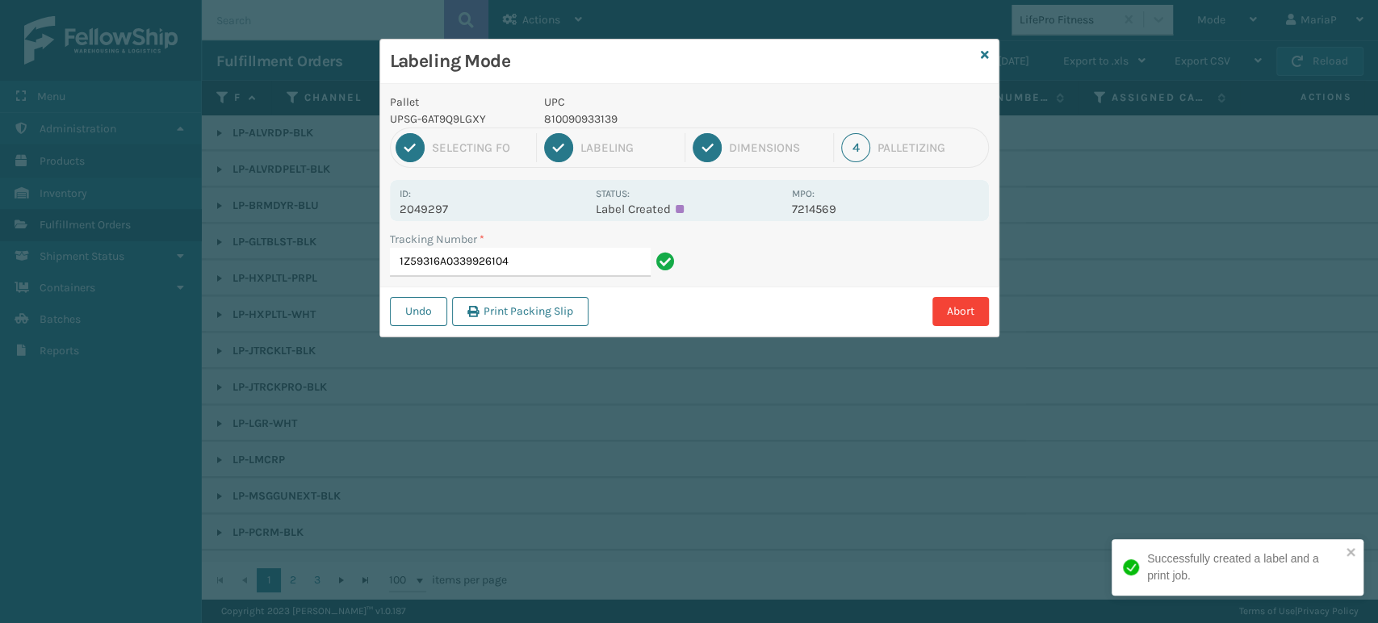
click at [555, 263] on input "1Z59316A0339926104" at bounding box center [520, 262] width 261 height 29
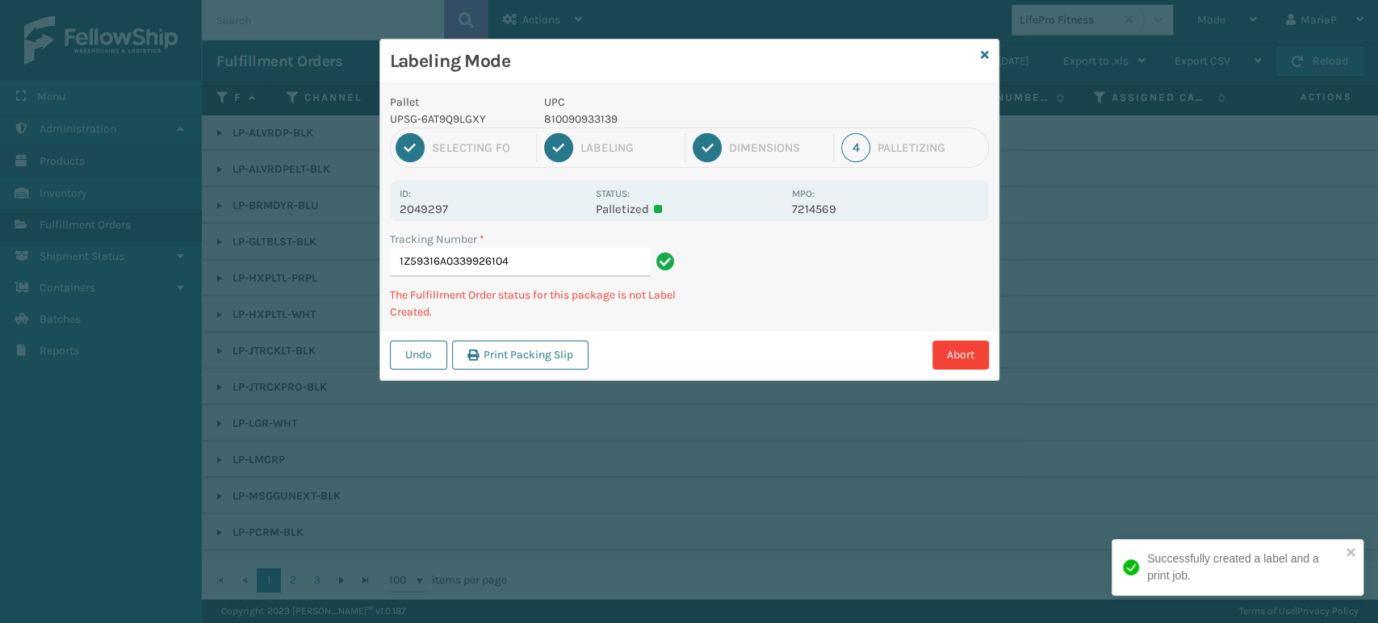
click at [593, 124] on p "810090933139" at bounding box center [663, 119] width 238 height 17
click at [592, 122] on p "810090933139" at bounding box center [663, 119] width 238 height 17
click at [592, 121] on p "810090933139" at bounding box center [663, 119] width 238 height 17
copy p "810090933139"
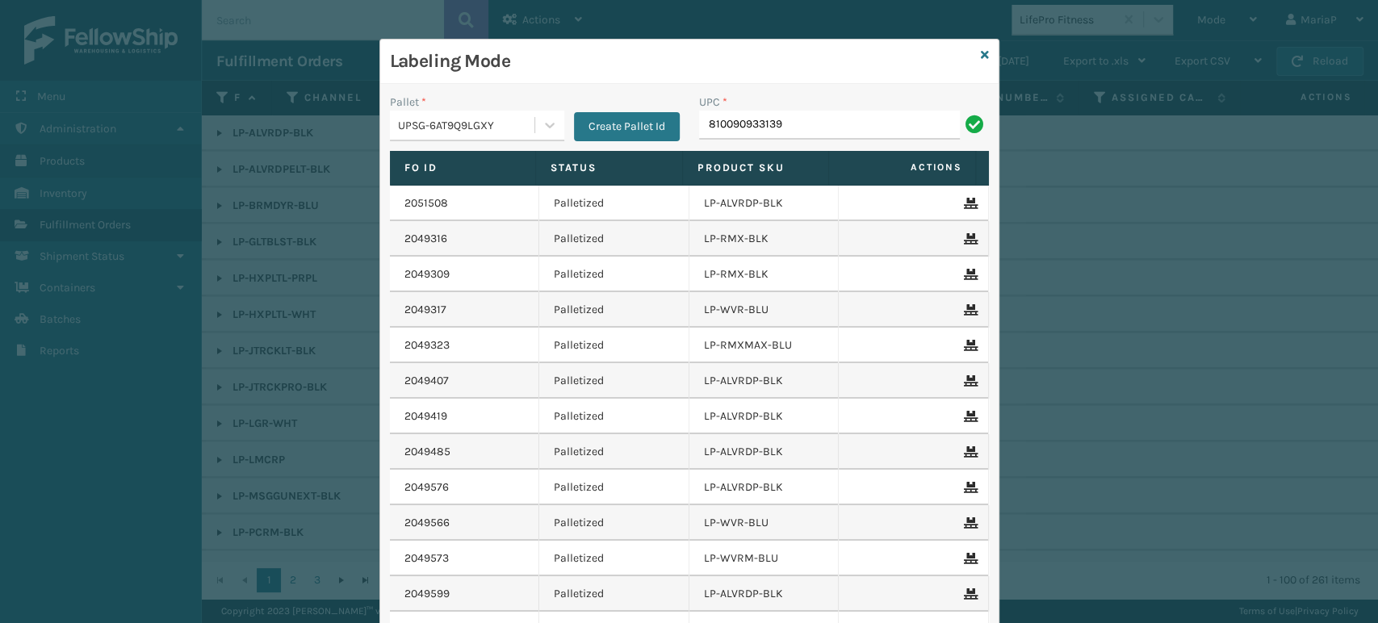
type input "810090933139"
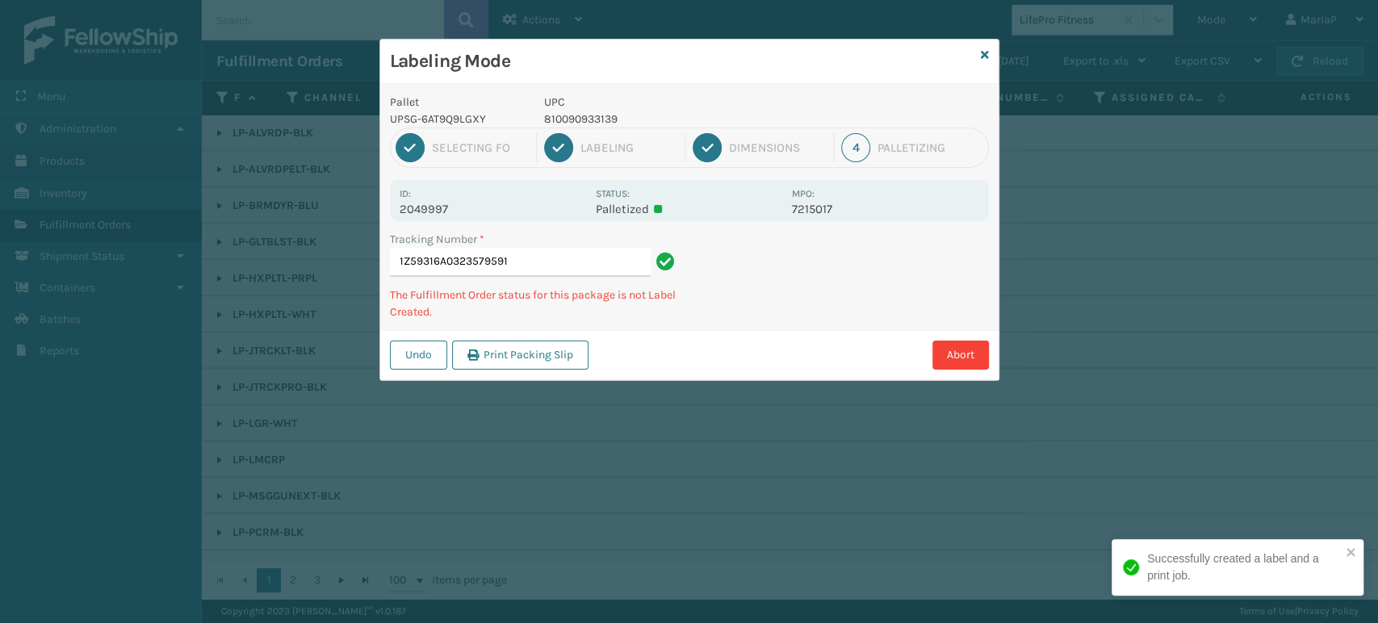
type input "1Z59316A0323579591810090933139"
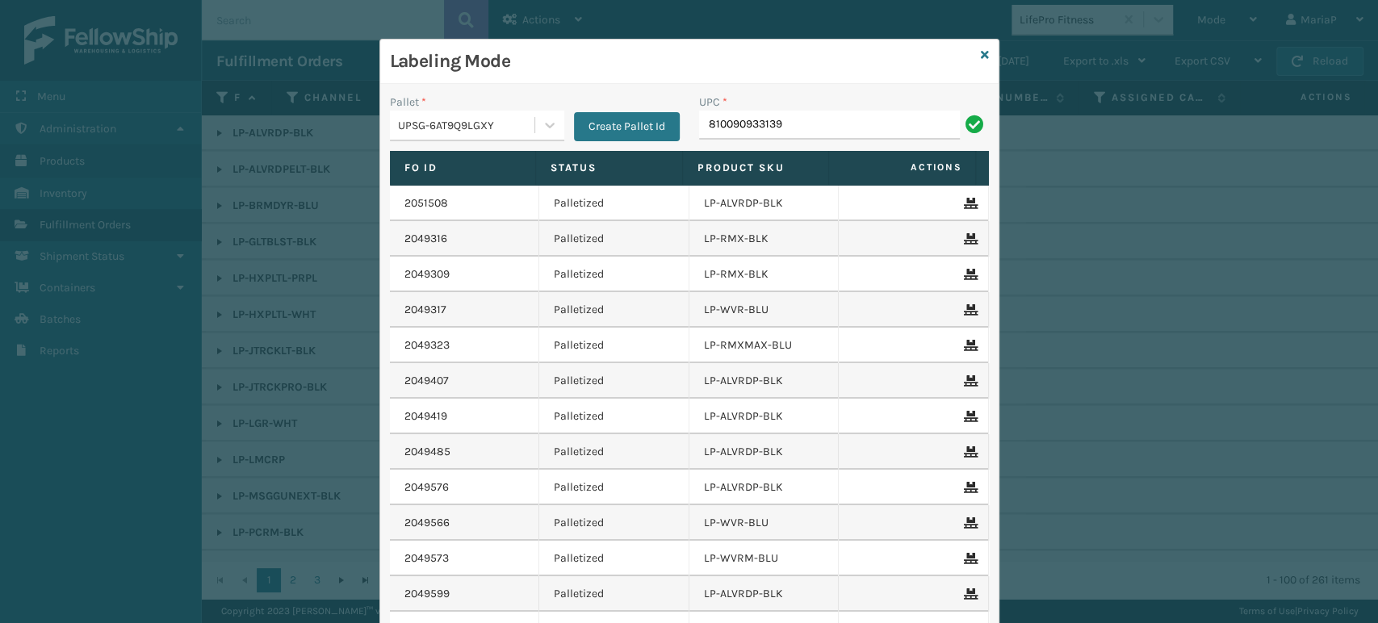
type input "810090933139"
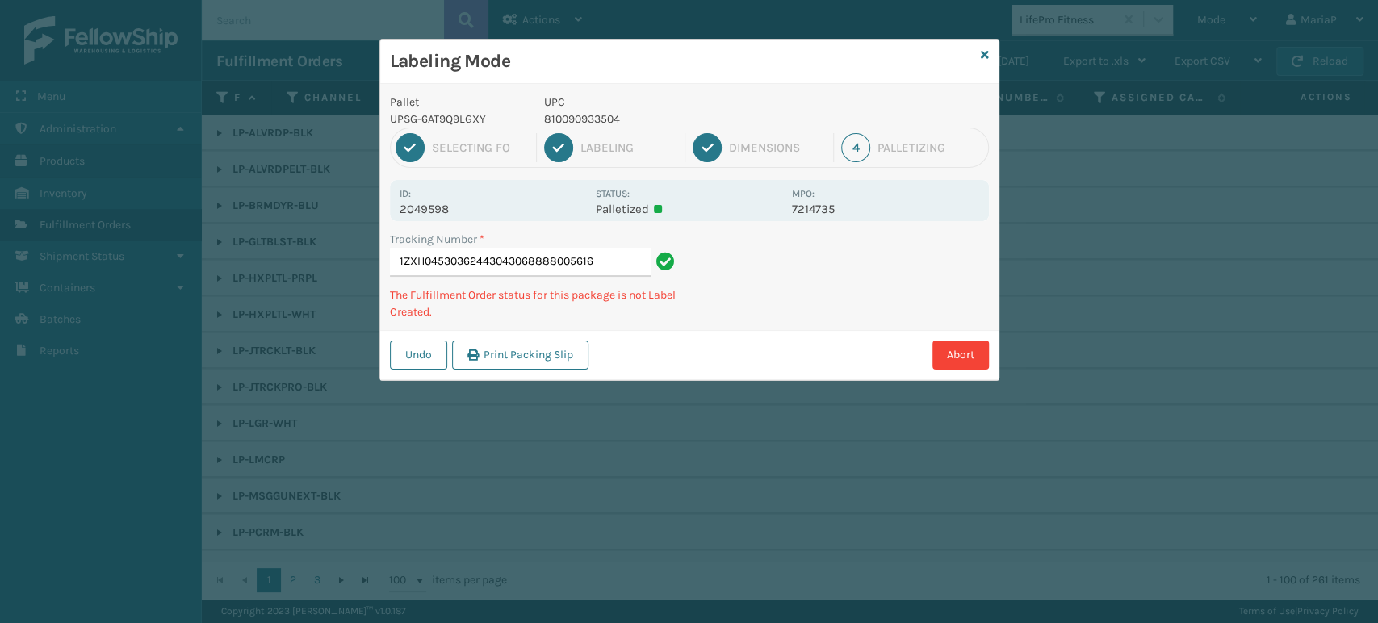
type input "1ZXH04530362443043068888005616"
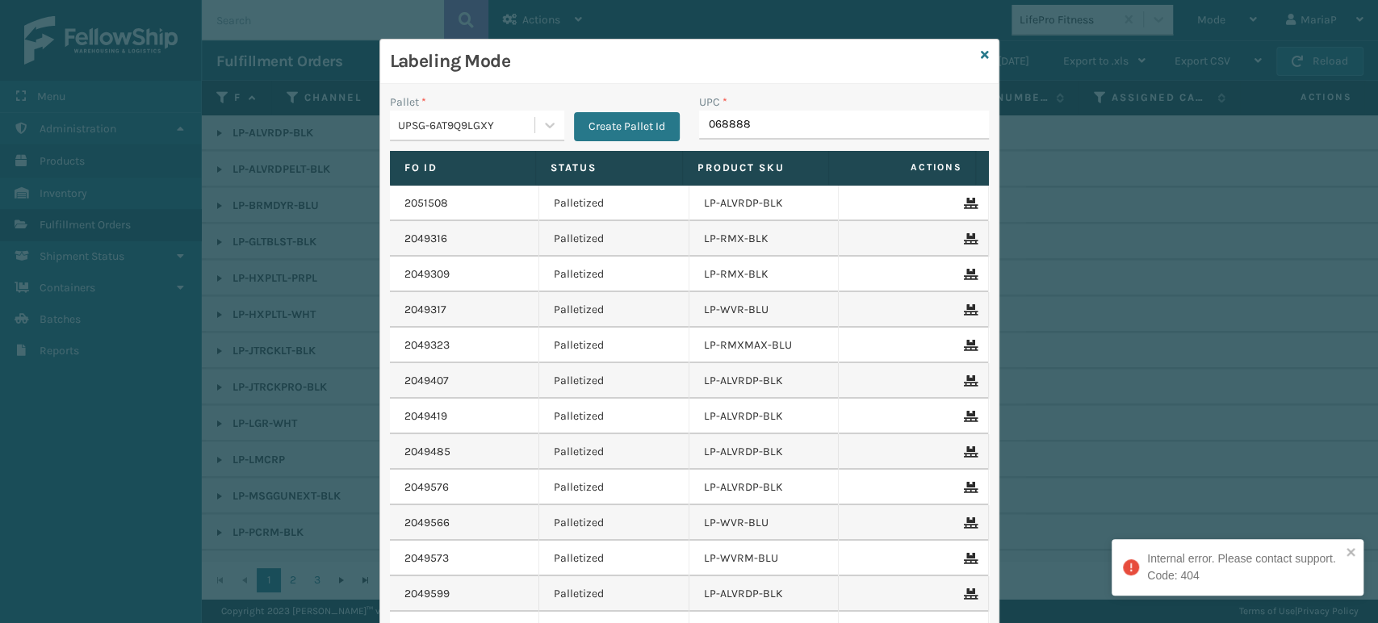
type input "0688880"
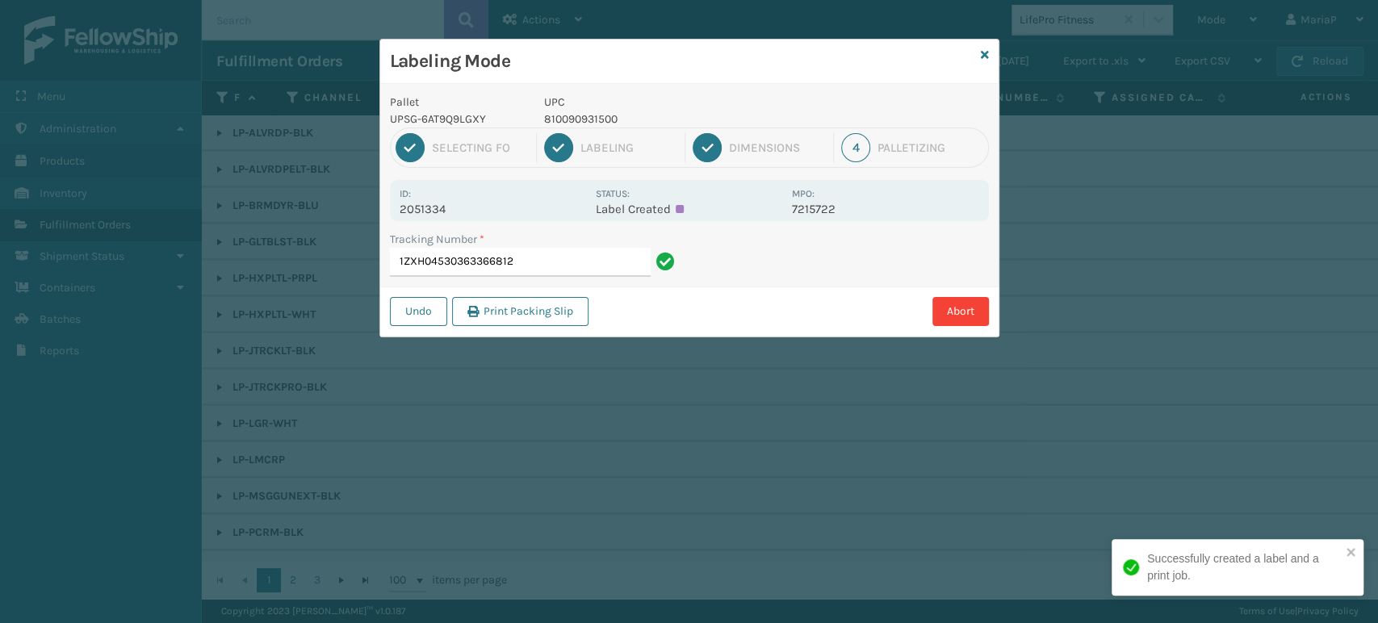
click at [558, 280] on div "Tracking Number * 1ZXH04530363366812" at bounding box center [534, 259] width 309 height 56
click at [568, 263] on input "1ZXH04530363366812" at bounding box center [520, 262] width 261 height 29
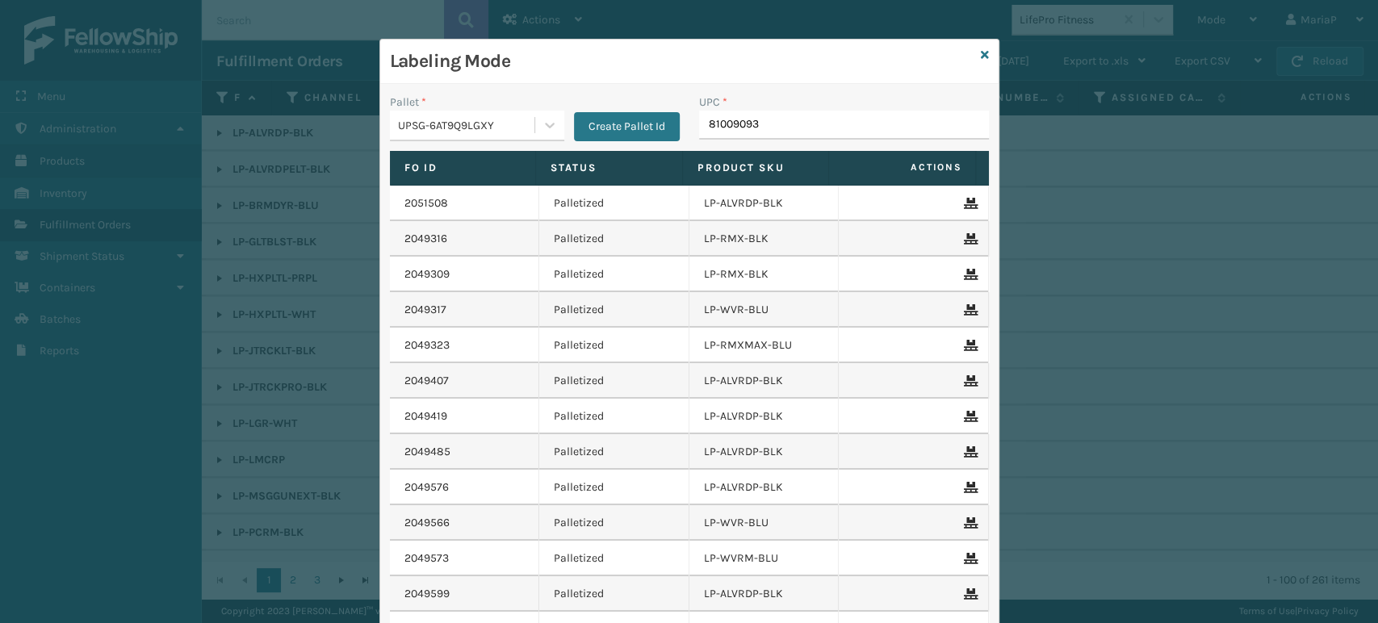
type input "810090930"
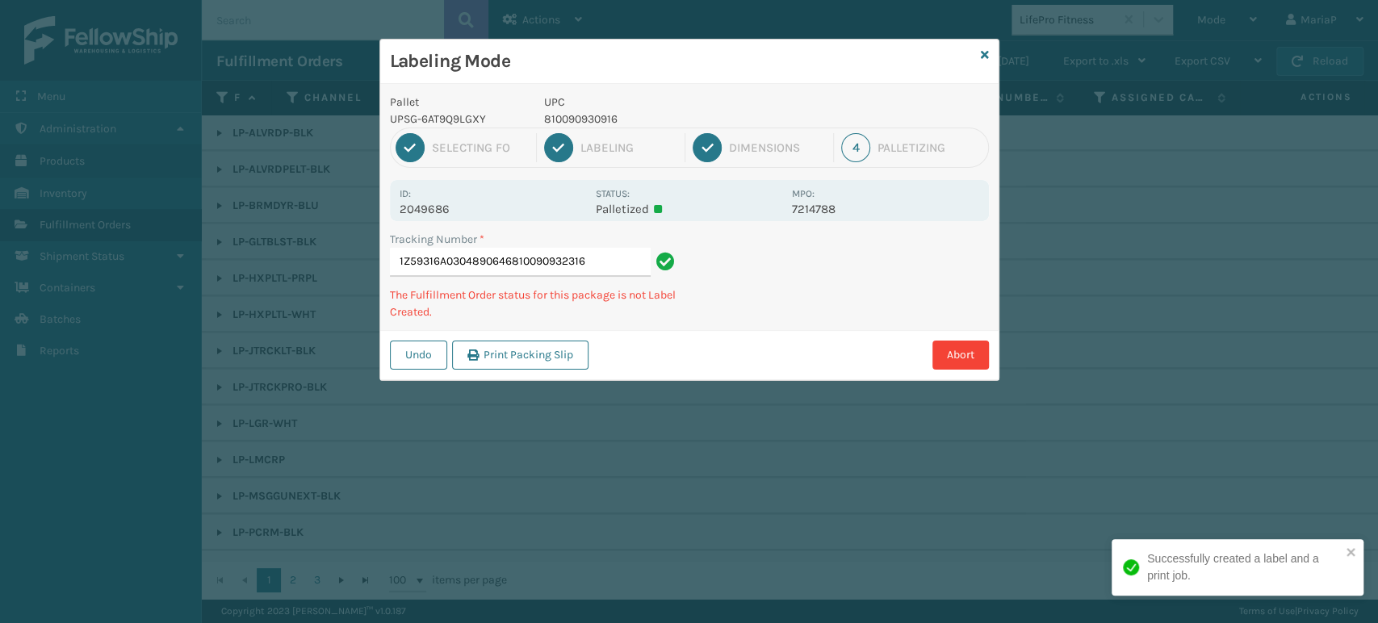
type input "1Z59316A0304890646810090932316"
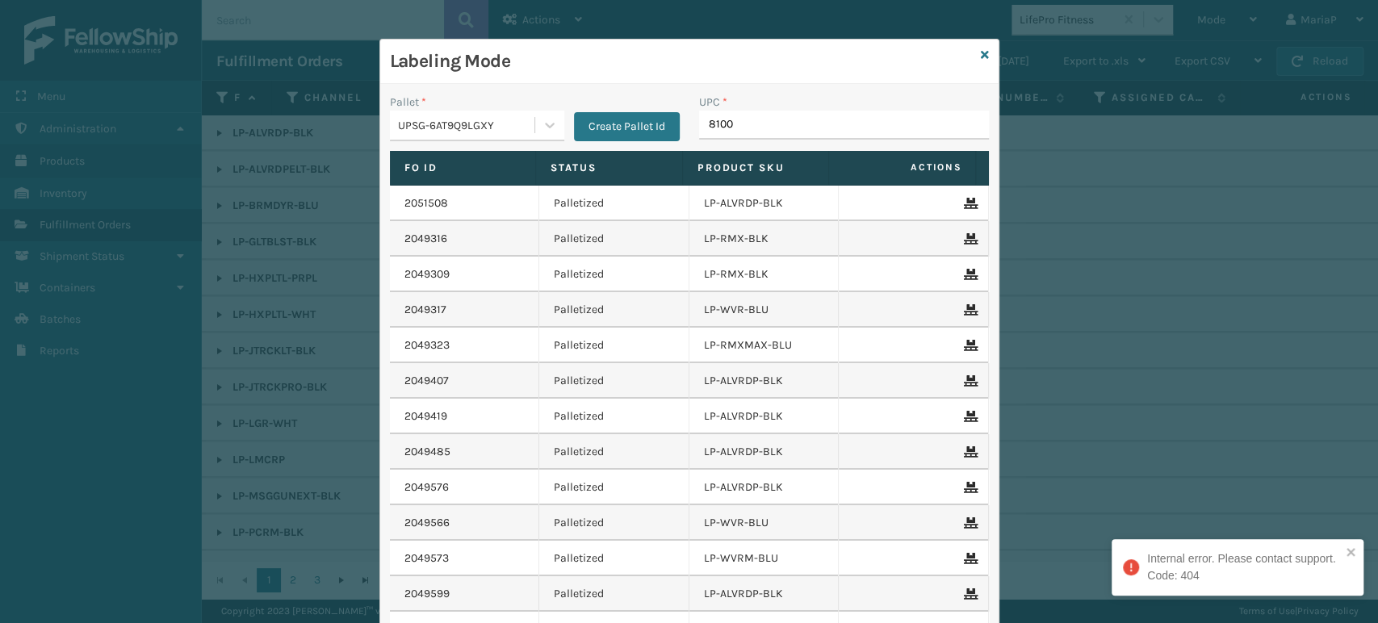
type input "81009"
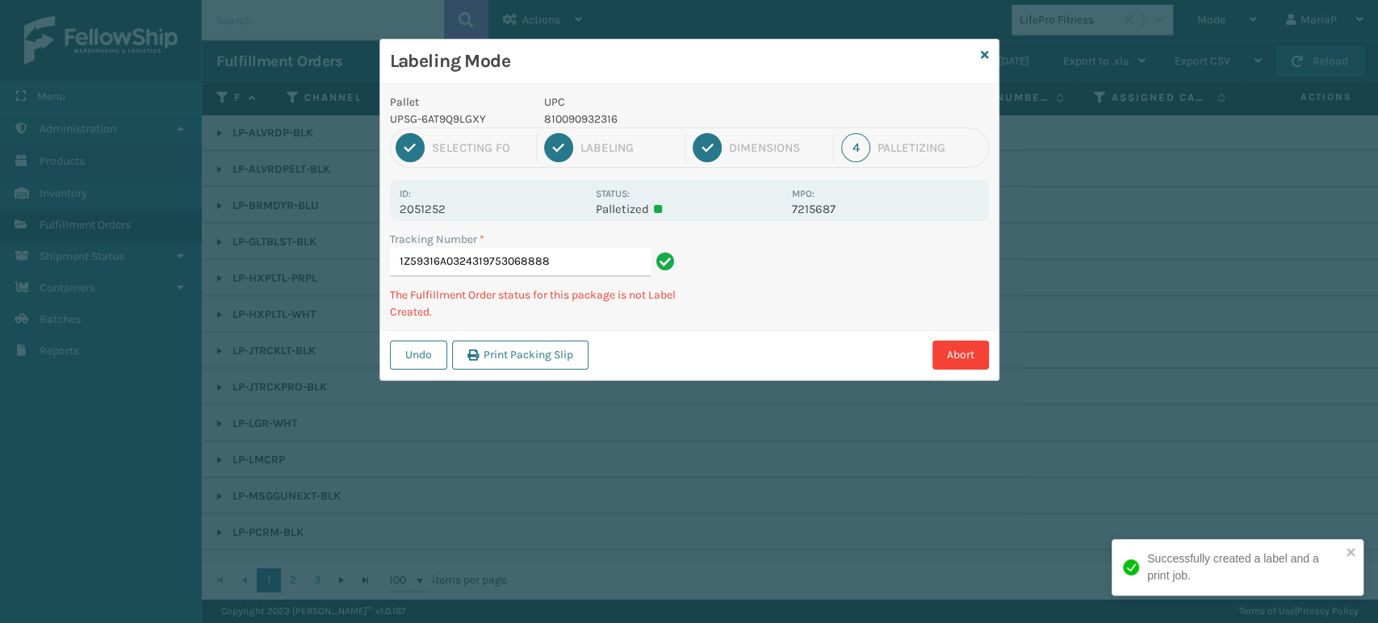
type input "1Z59316A03243197530688880"
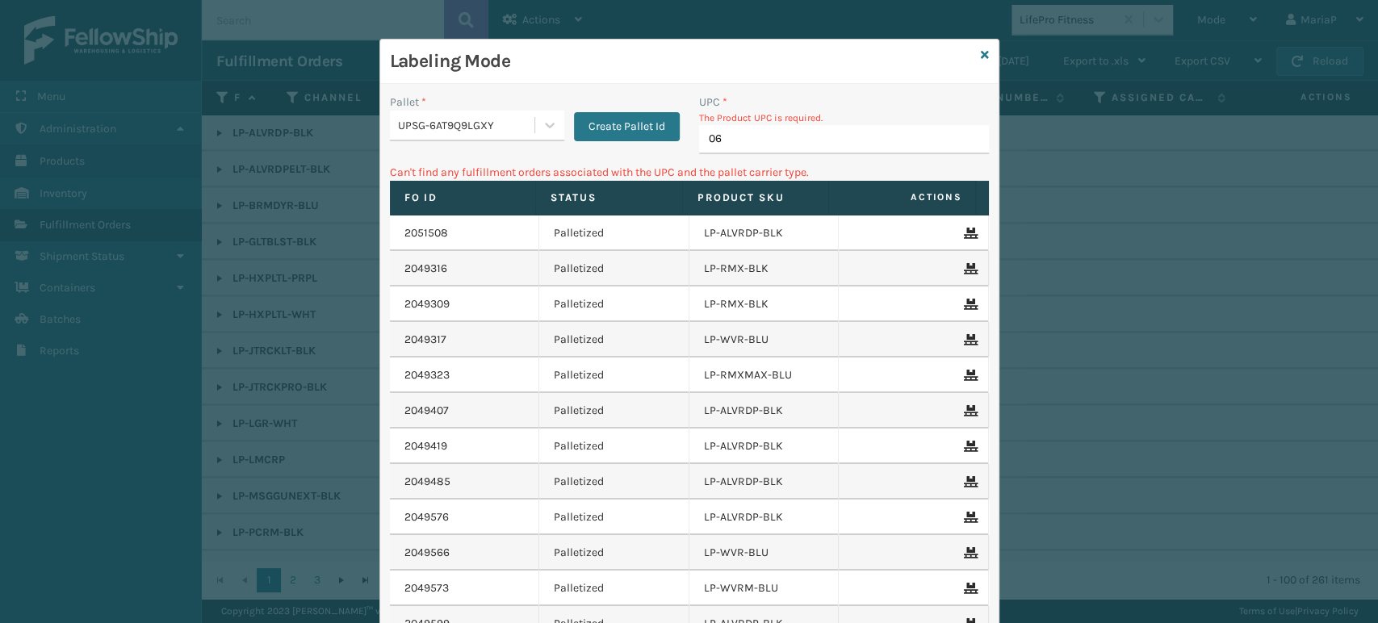
type input "068"
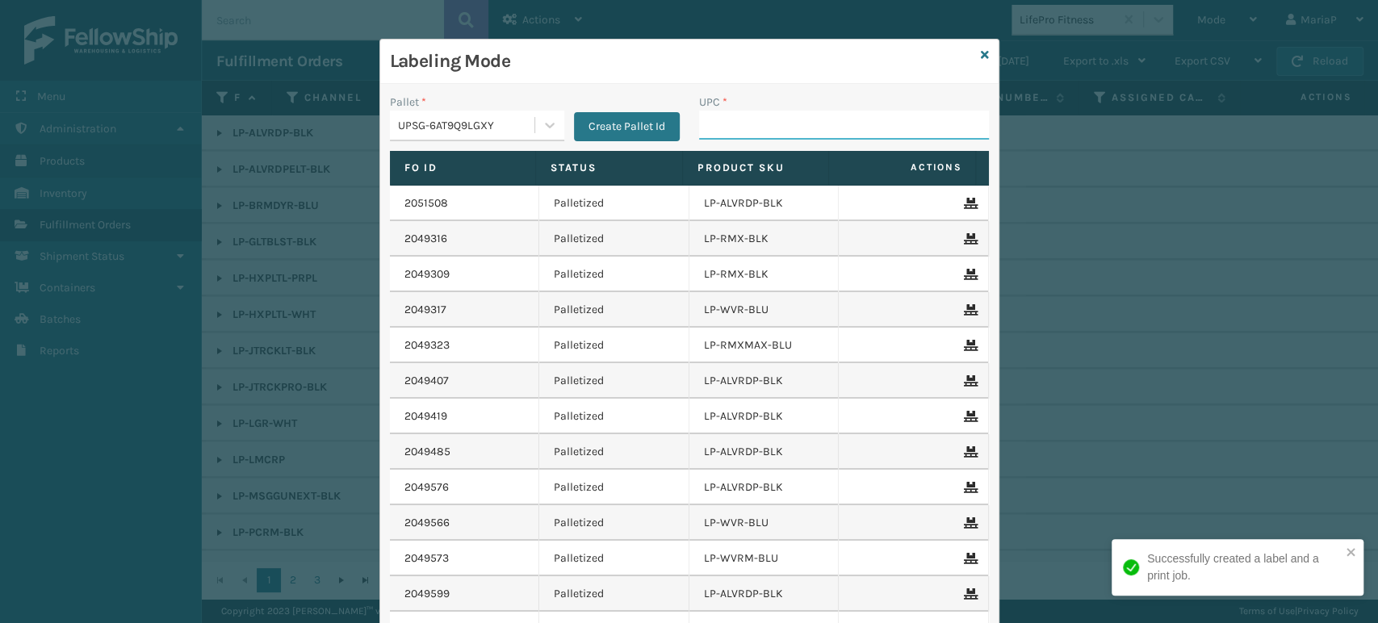
click at [744, 128] on input "UPC *" at bounding box center [844, 125] width 290 height 29
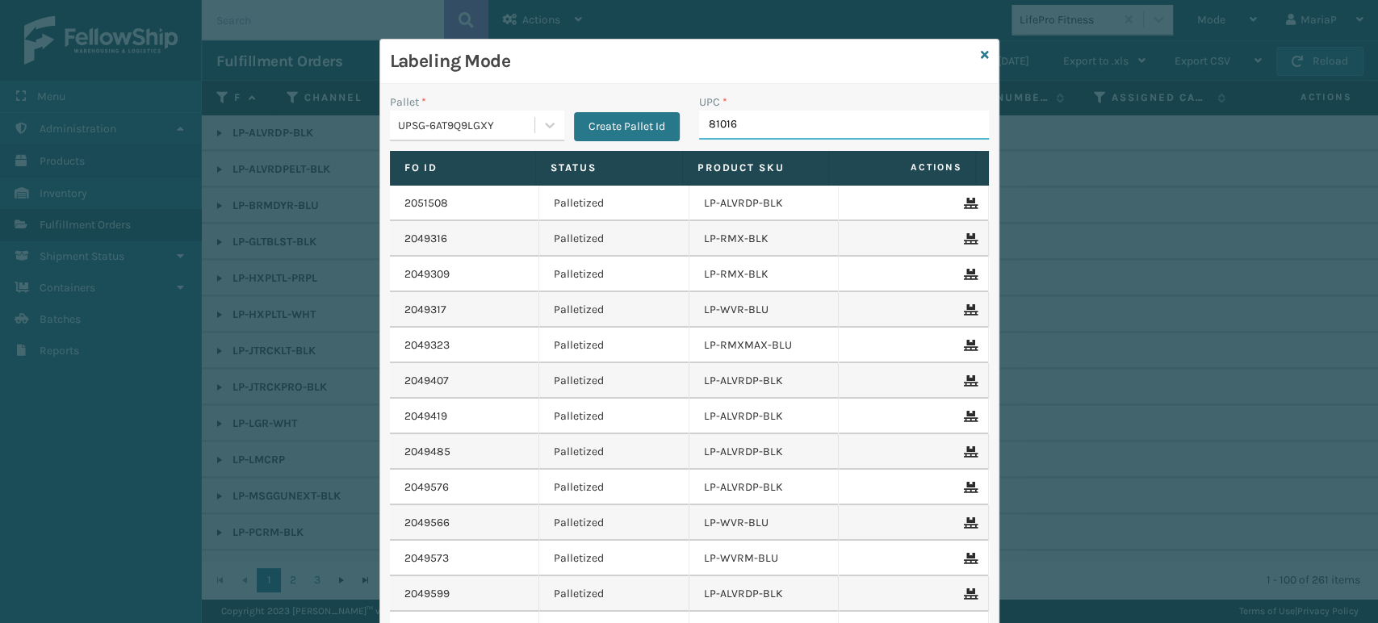
type input "810161"
type input "LP-TRB-BLK"
type input "8"
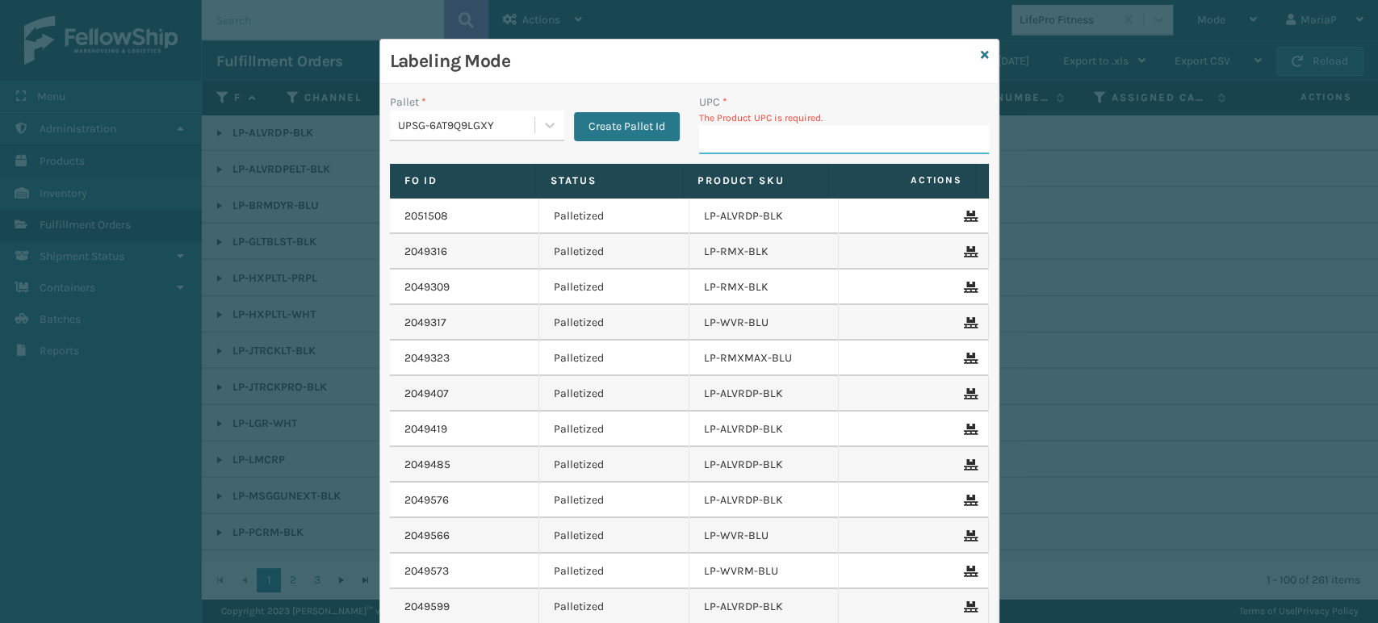
click at [737, 139] on input "UPC *" at bounding box center [844, 139] width 290 height 29
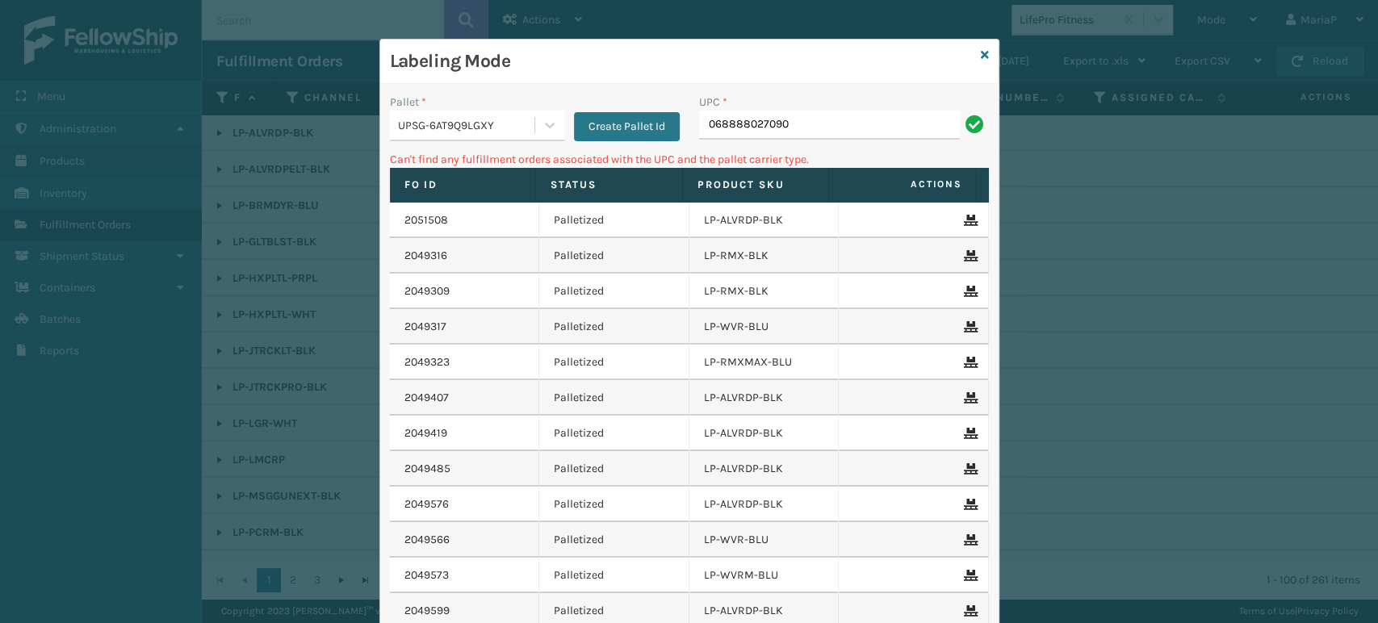
click at [708, 119] on input "068888027090" at bounding box center [829, 125] width 261 height 29
type input "68888027090"
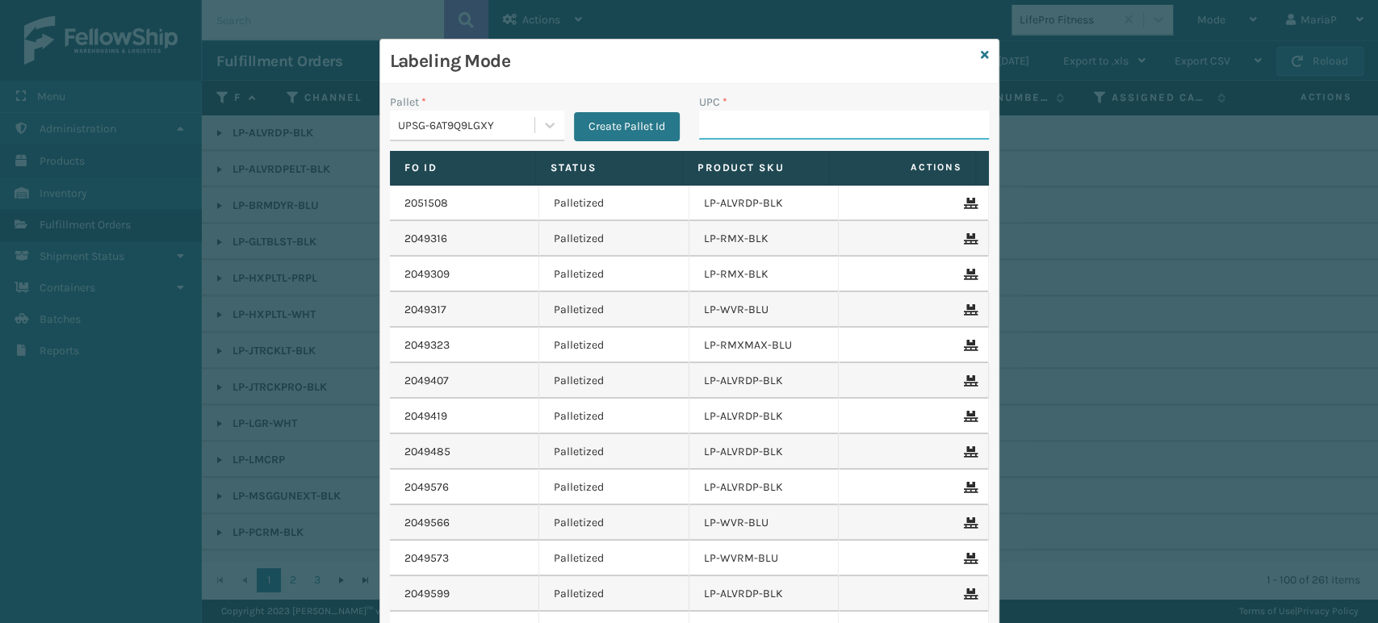
click at [711, 134] on input "UPC *" at bounding box center [844, 125] width 290 height 29
type input "8101613"
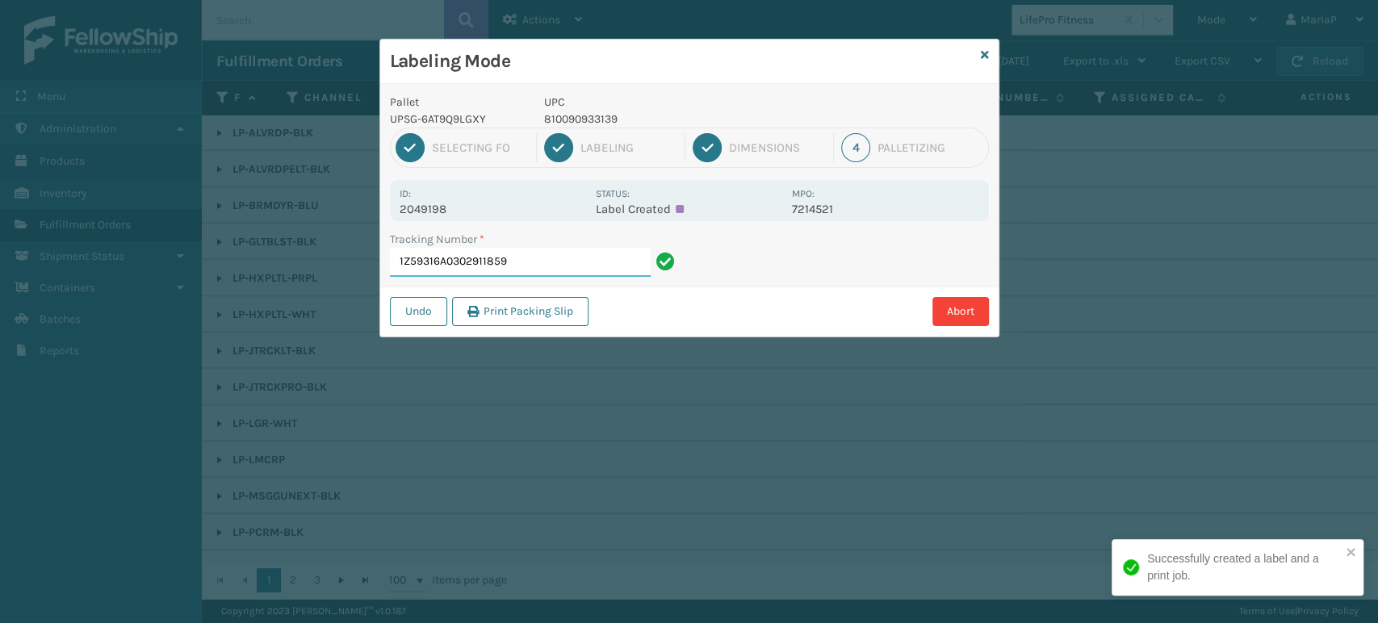
click at [554, 262] on input "1Z59316A0302911859" at bounding box center [520, 262] width 261 height 29
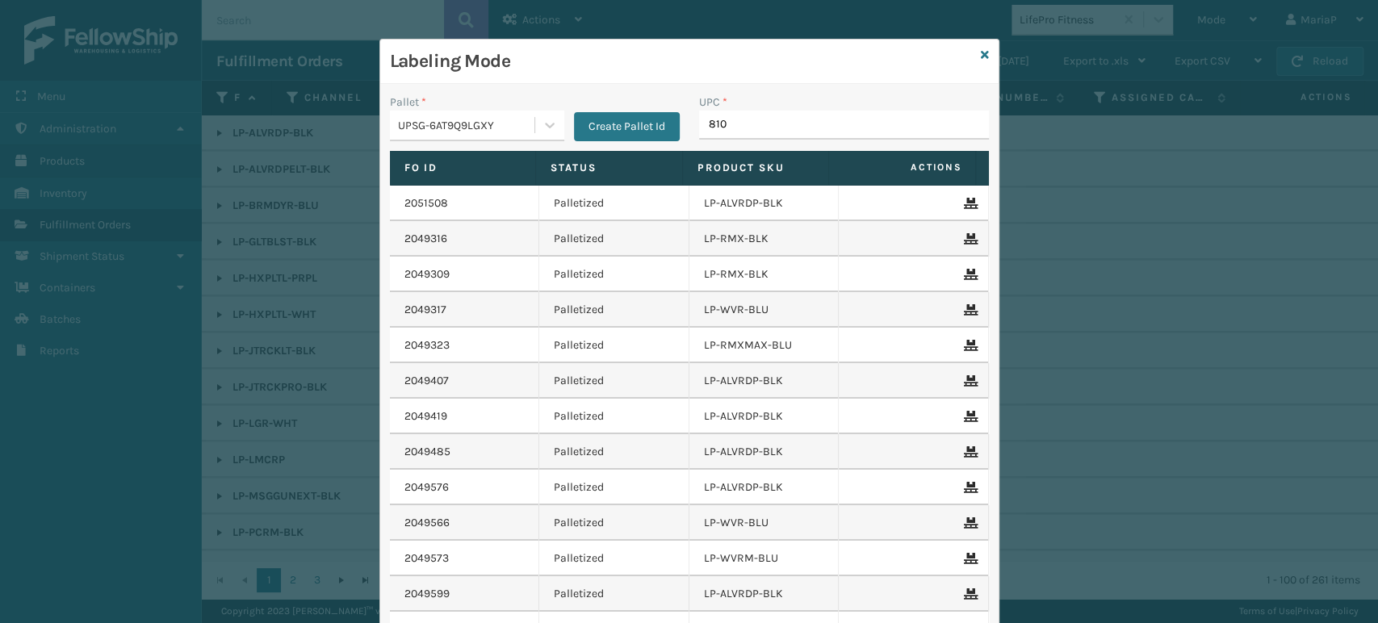
type input "8100"
type input "810090930923"
click at [712, 124] on input "UPC *" at bounding box center [844, 125] width 290 height 29
click at [742, 119] on input "UPC *" at bounding box center [844, 125] width 290 height 29
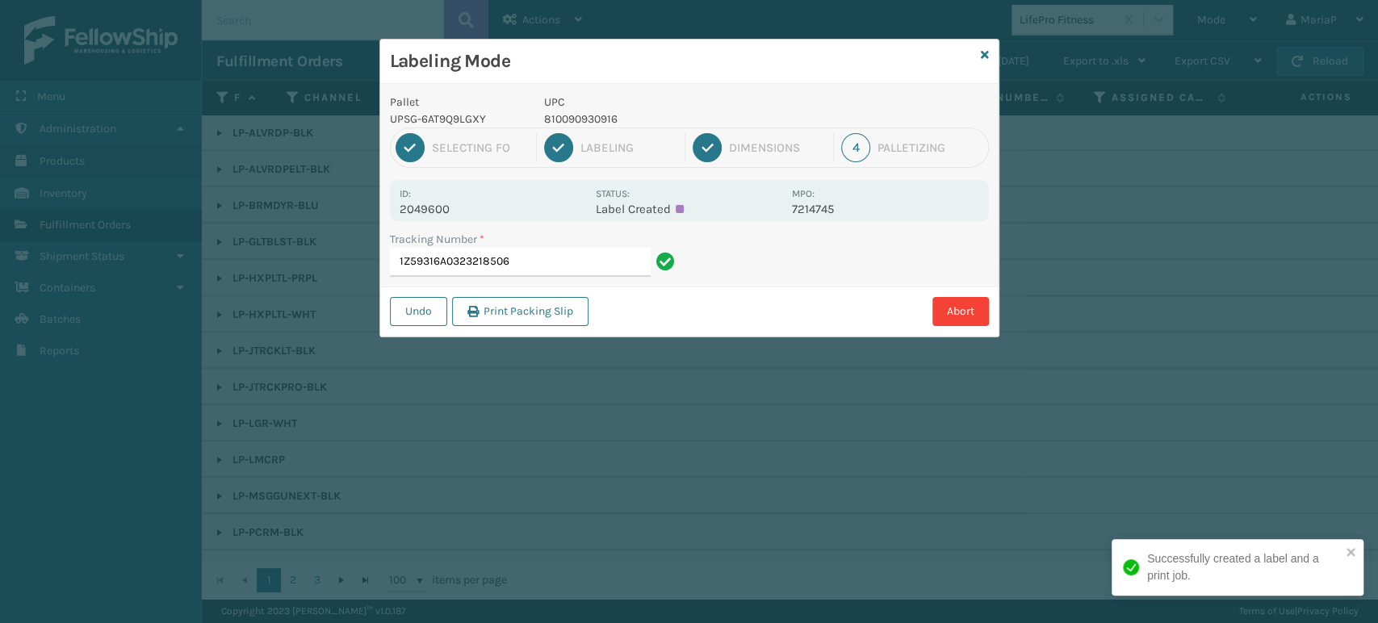
click at [604, 115] on p "810090930916" at bounding box center [663, 119] width 238 height 17
click at [547, 270] on input "1Z59316A0323218506" at bounding box center [520, 262] width 261 height 29
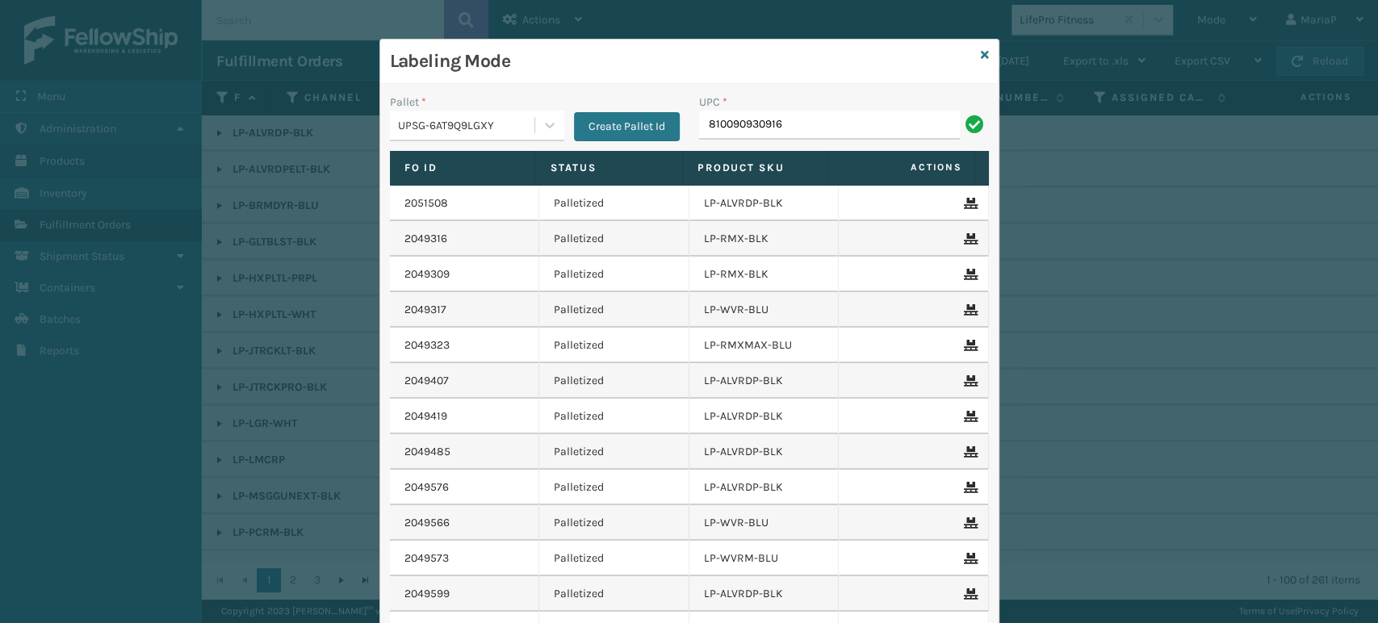
type input "810090930916"
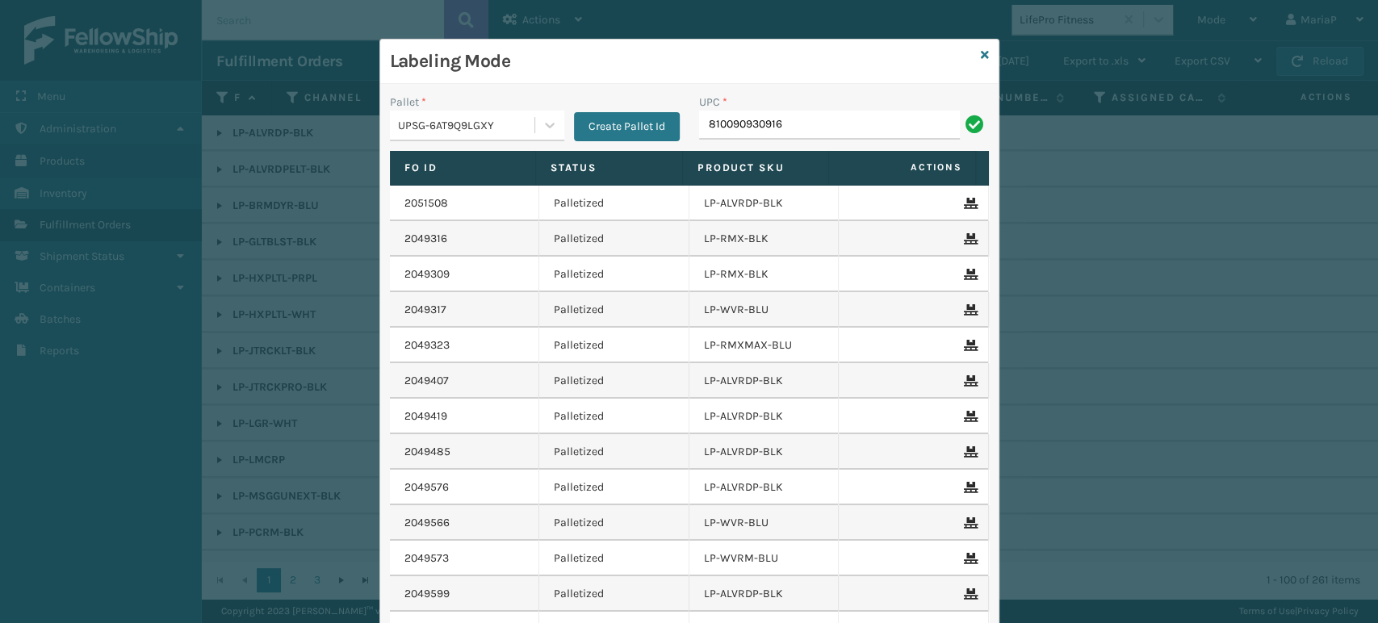
type input "810090930916"
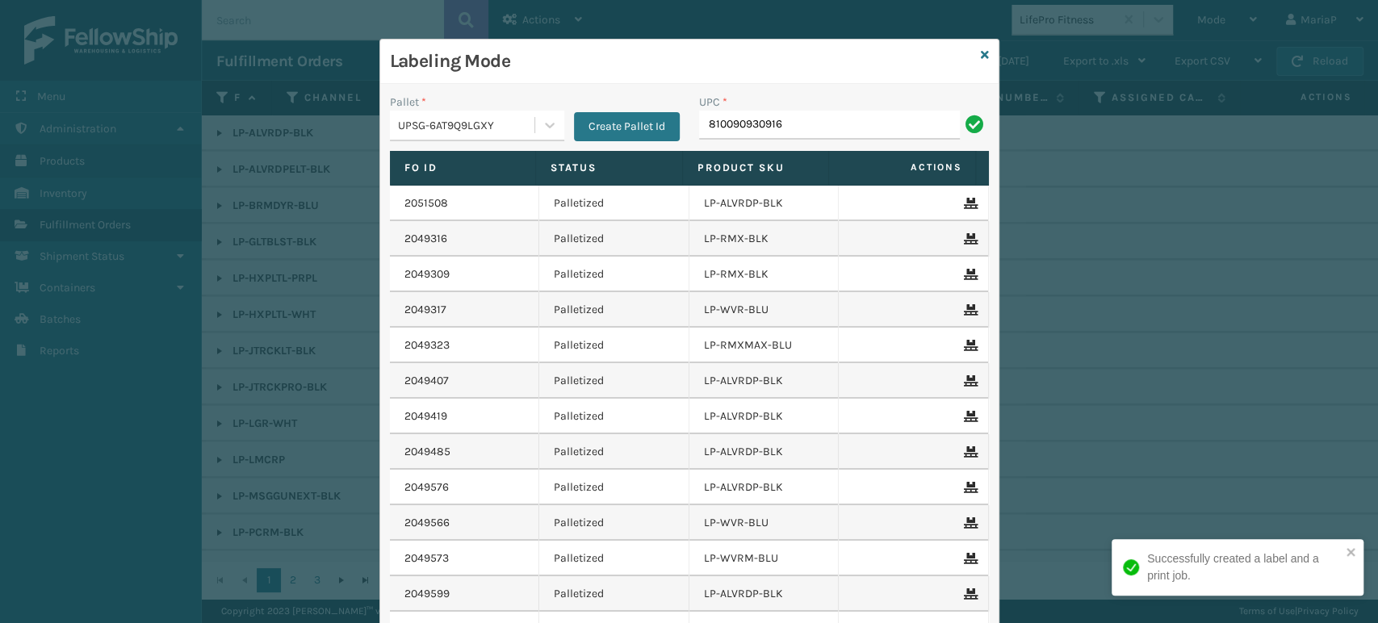
type input "810090930916"
click at [799, 135] on input "810090930916" at bounding box center [829, 125] width 261 height 29
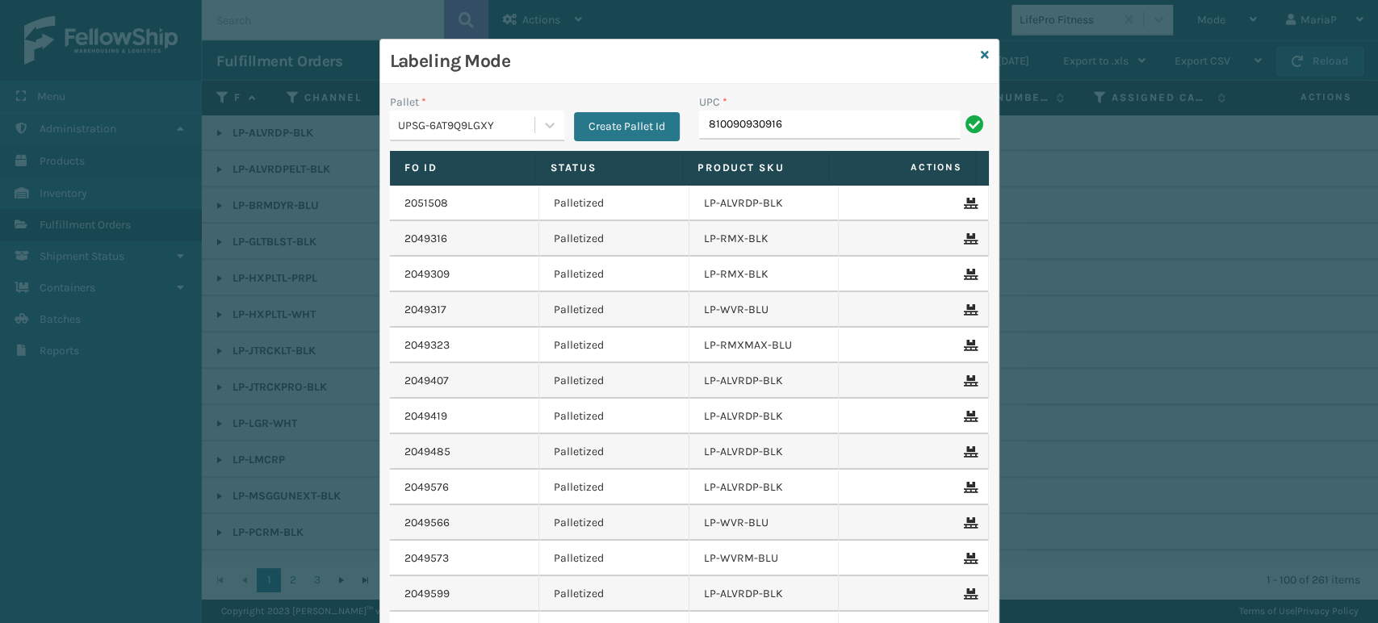
type input "810090930916"
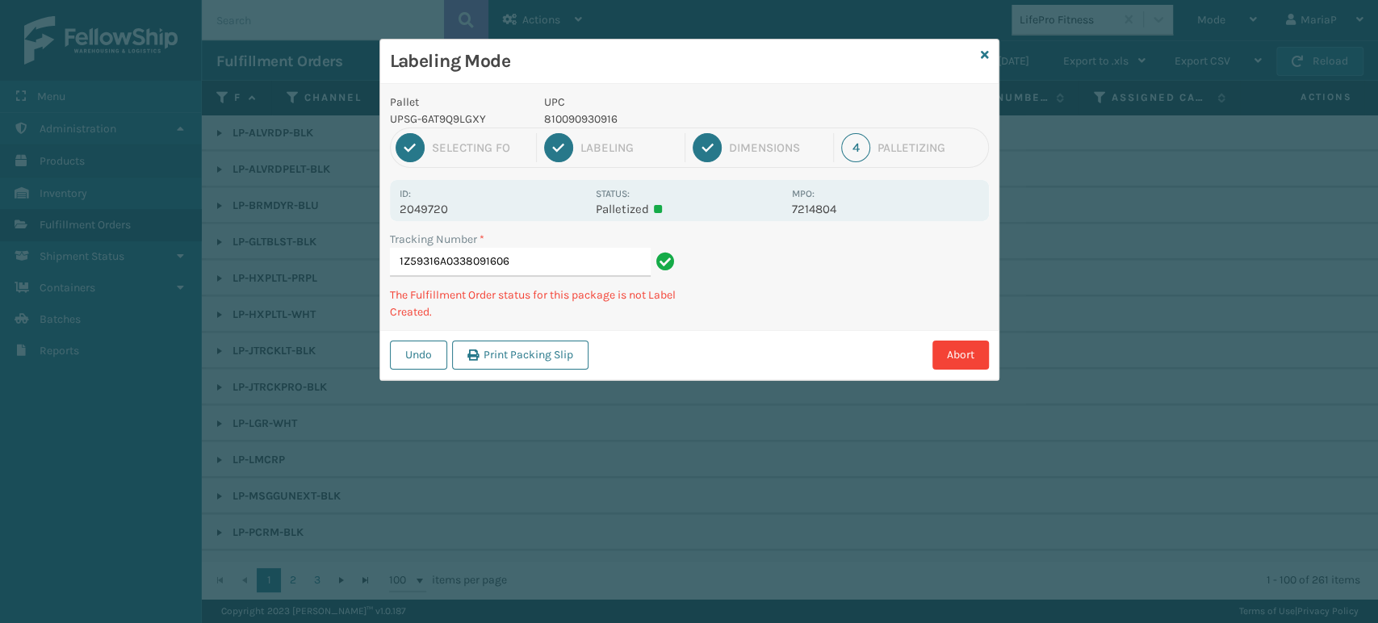
type input "1Z59316A0338091606810090930916"
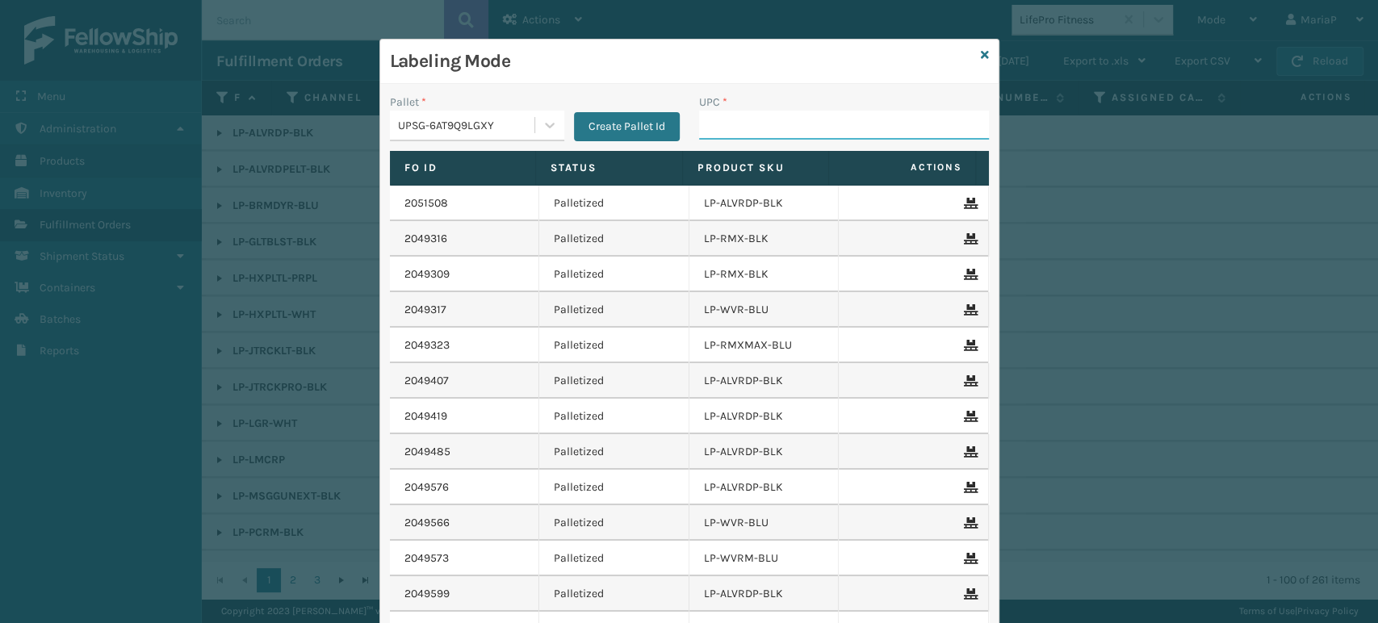
click at [786, 136] on input "UPC *" at bounding box center [844, 125] width 290 height 29
paste input "810090930916"
type input "810090930916"
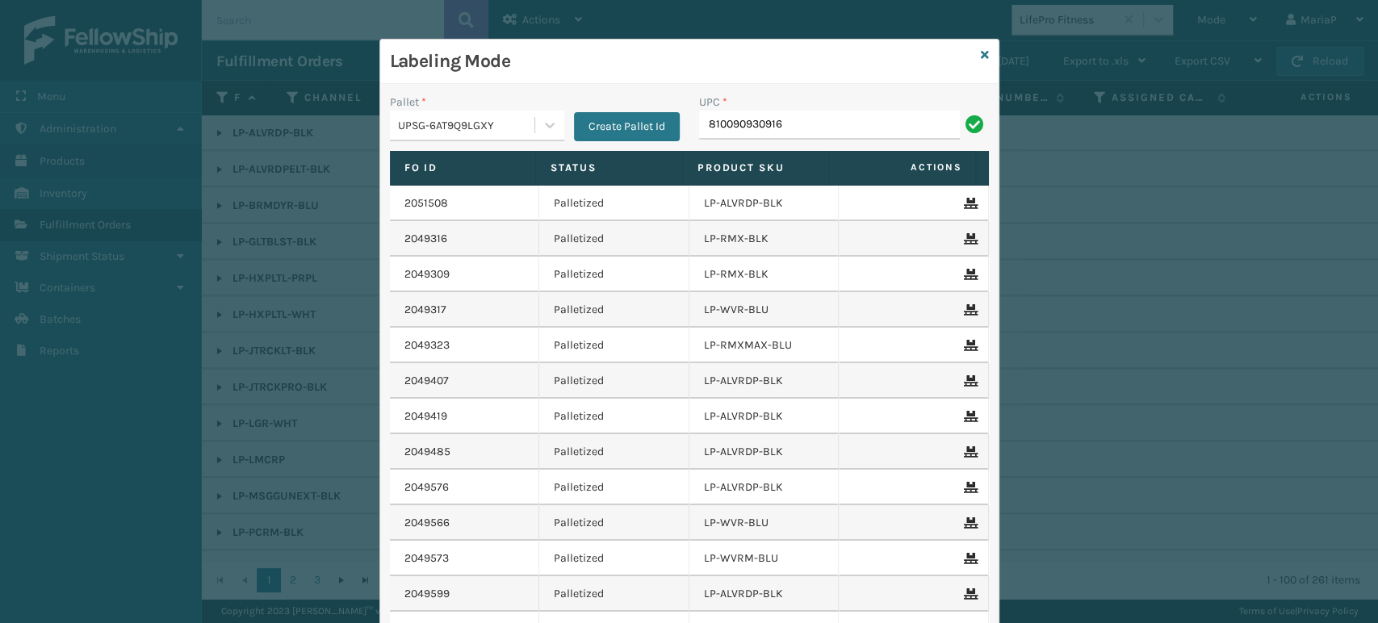
type input "810090930916"
type input "068888027"
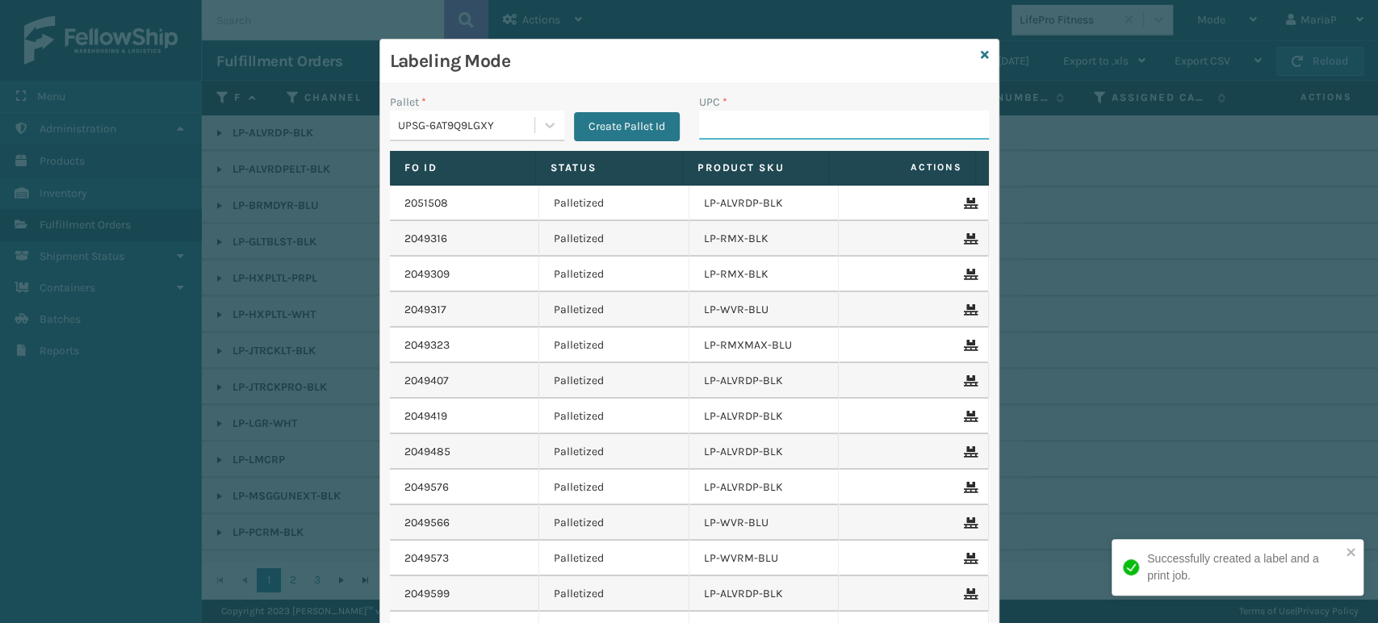
click at [852, 137] on input "UPC *" at bounding box center [844, 125] width 290 height 29
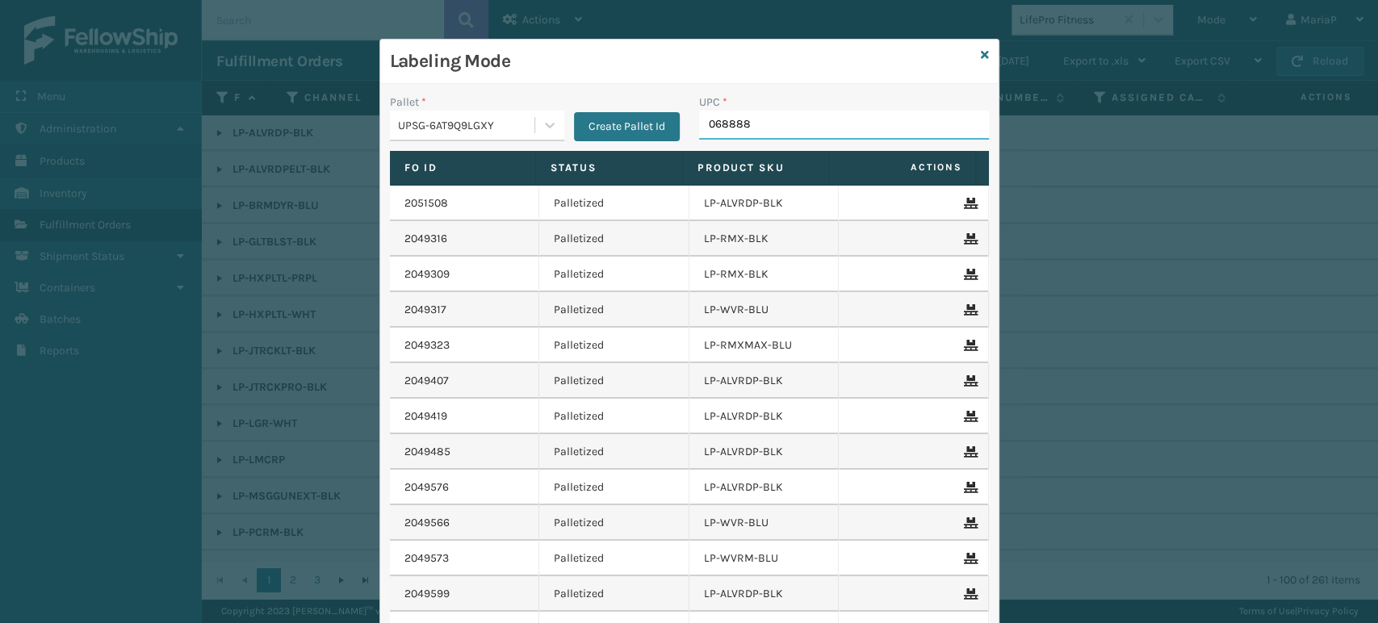
type input "0688880"
click at [806, 129] on input "lp-rmz" at bounding box center [829, 125] width 261 height 29
type input "LP-RMXPLS-BLk"
click at [798, 131] on input "LP-RMXPLS-BLk" at bounding box center [829, 125] width 261 height 29
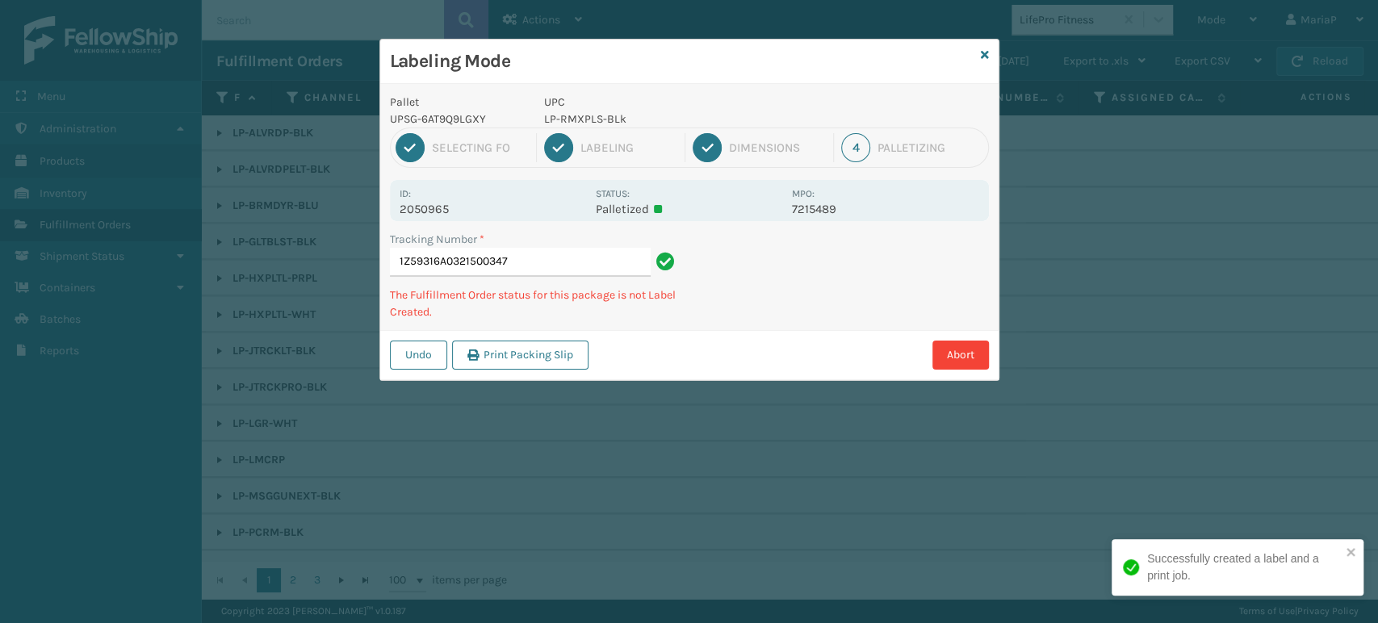
click at [591, 122] on p "LP-RMXPLS-BLk" at bounding box center [663, 119] width 238 height 17
click at [591, 123] on p "LP-RMXPLS-BLk" at bounding box center [663, 119] width 238 height 17
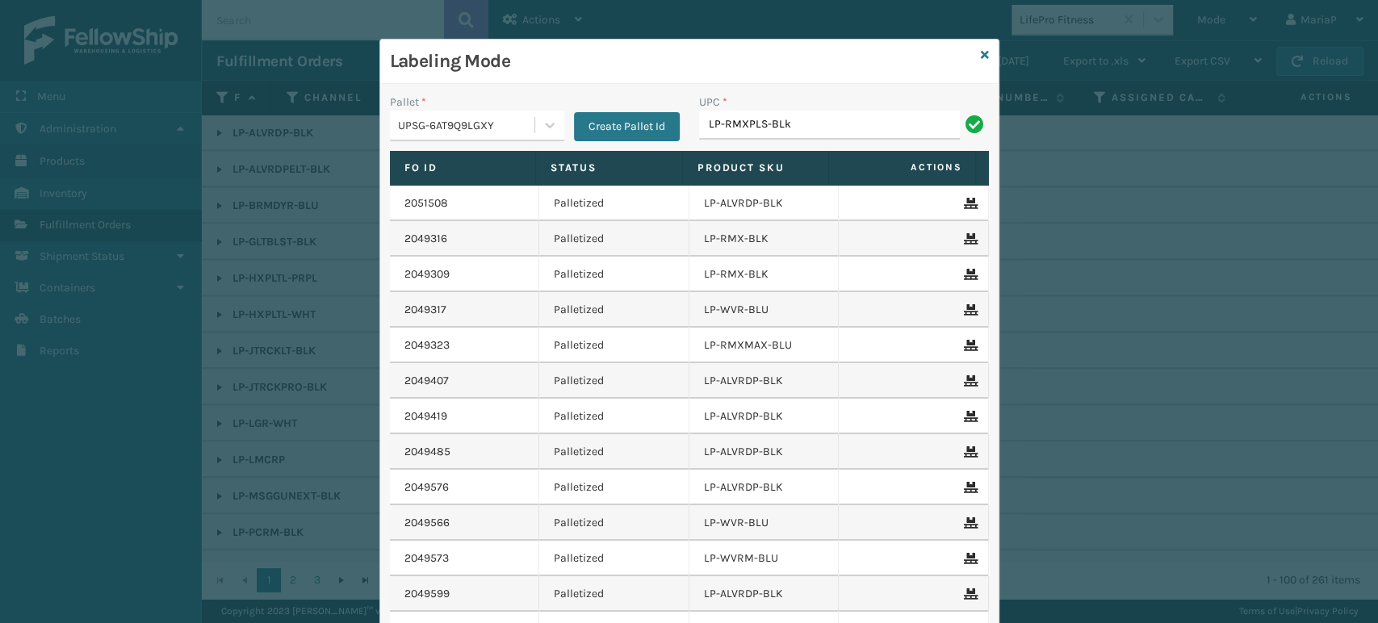
type input "LP-RMXPLS-BLk"
type input "06888800"
type input "0688880"
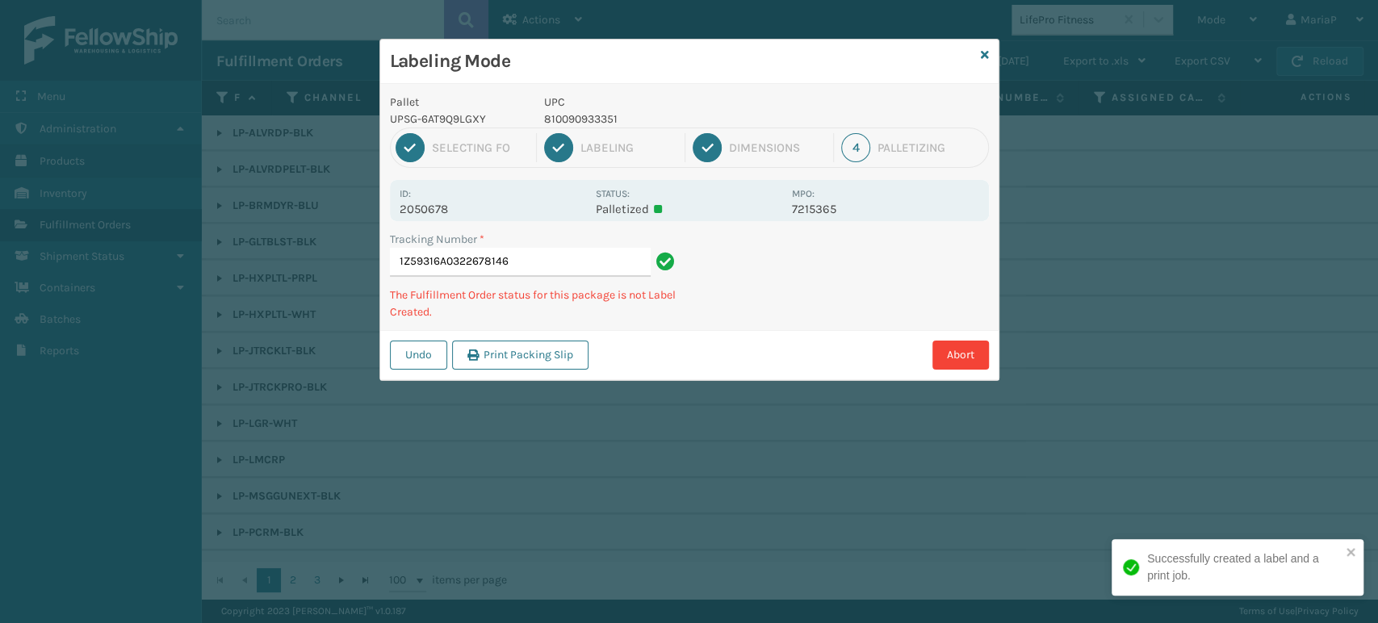
click at [571, 115] on p "810090933351" at bounding box center [663, 119] width 238 height 17
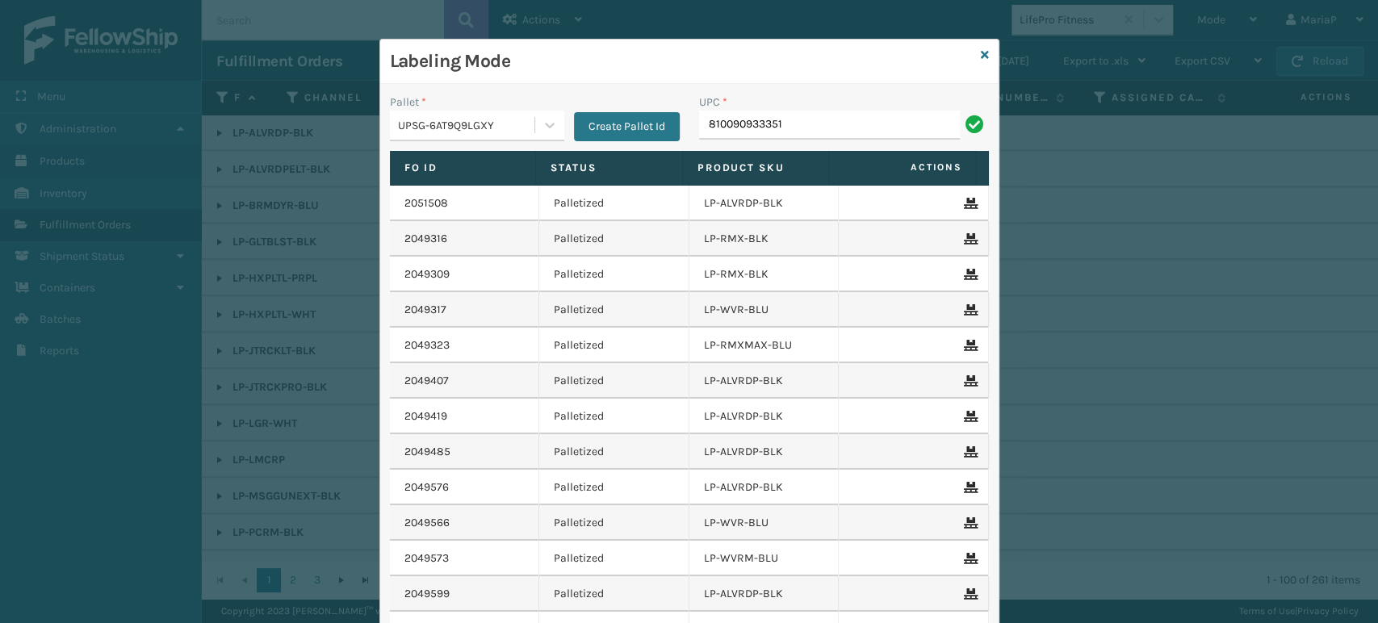
type input "810090933351"
drag, startPoint x: 562, startPoint y: 114, endPoint x: 579, endPoint y: 136, distance: 27.6
click at [579, 136] on div "Create Pallet Id" at bounding box center [621, 118] width 115 height 48
drag, startPoint x: 579, startPoint y: 136, endPoint x: 613, endPoint y: 154, distance: 38.7
click at [613, 154] on div "Pallet * UPSG-6AT9Q9LGXY Create Pallet Id UPC * Fo Id Status Product SKU Action…" at bounding box center [689, 406] width 618 height 645
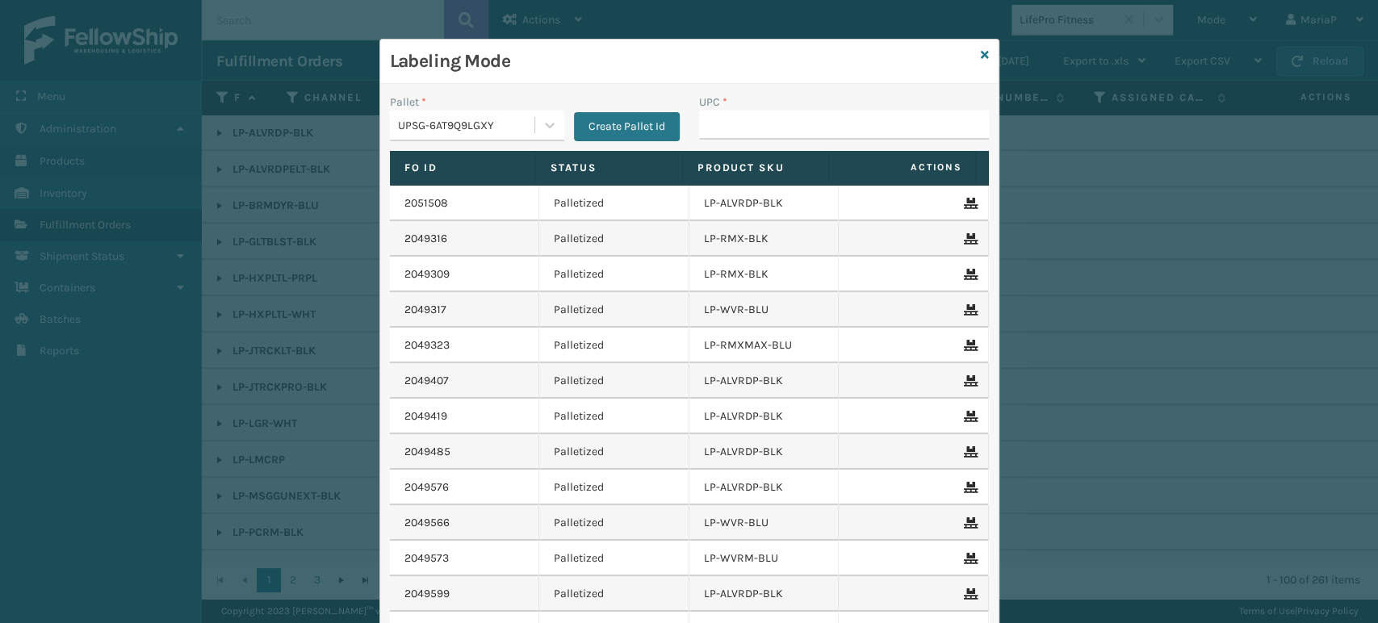
click at [748, 140] on div "UPC *" at bounding box center [843, 122] width 309 height 57
click at [756, 138] on div "UPC *" at bounding box center [843, 122] width 309 height 57
click at [763, 132] on input "UPC *" at bounding box center [844, 125] width 290 height 29
click at [769, 128] on input "UPC *" at bounding box center [844, 125] width 290 height 29
drag, startPoint x: 769, startPoint y: 125, endPoint x: 714, endPoint y: 122, distance: 55.0
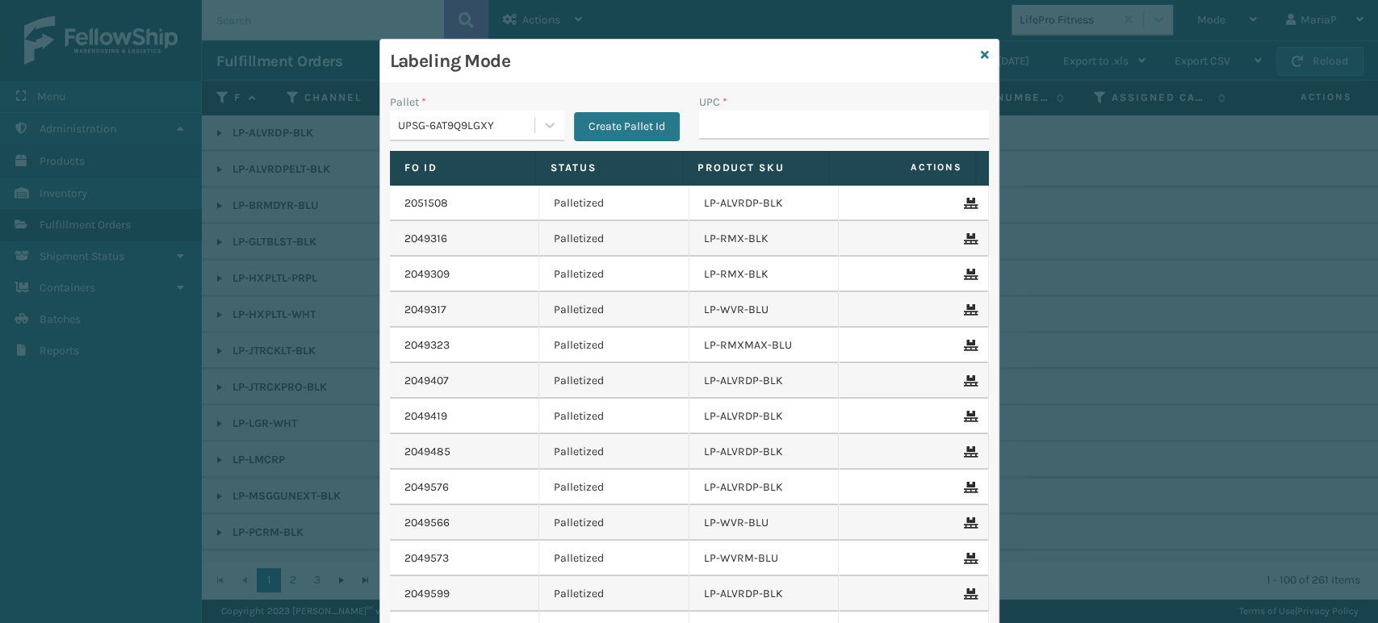
click at [769, 125] on input "UPC *" at bounding box center [844, 125] width 290 height 29
click at [708, 121] on input "UPC *" at bounding box center [844, 125] width 290 height 29
click at [849, 122] on input "UPC *" at bounding box center [844, 125] width 290 height 29
drag, startPoint x: 853, startPoint y: 121, endPoint x: 873, endPoint y: 124, distance: 19.5
click at [855, 121] on input "UPC *" at bounding box center [844, 125] width 290 height 29
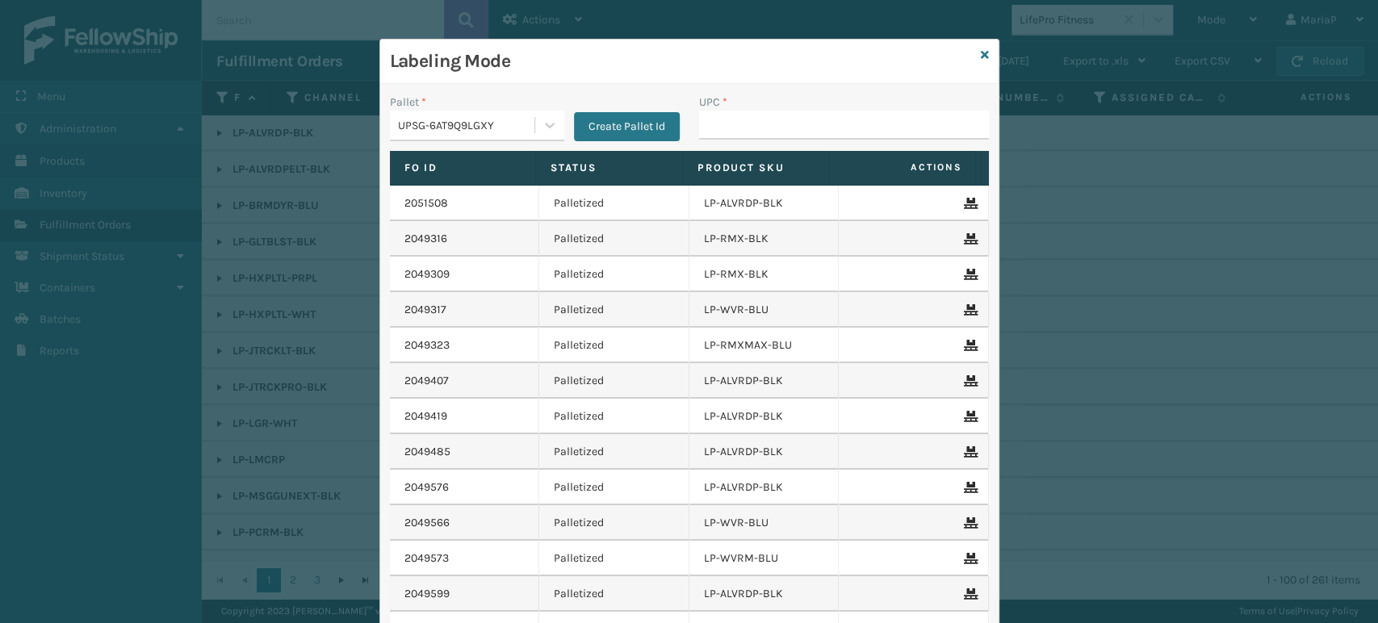
click at [493, 115] on div "UPSG-6AT9Q9LGXY" at bounding box center [462, 125] width 145 height 27
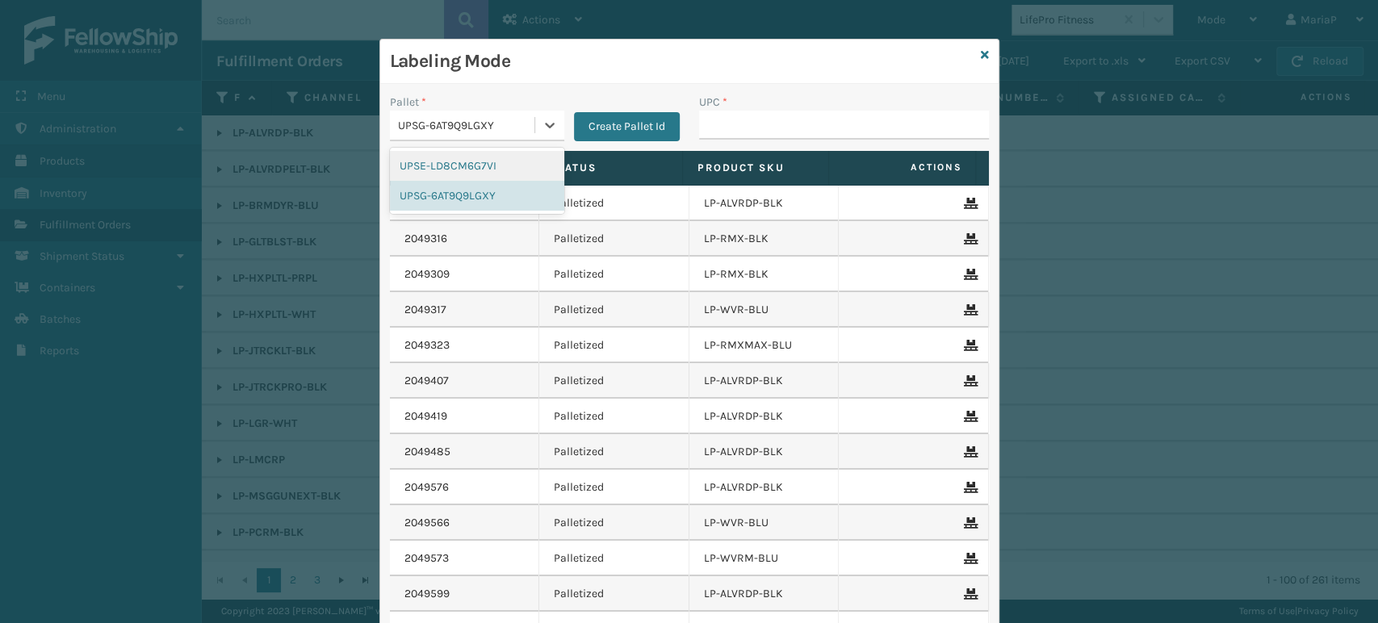
click at [814, 107] on div "UPC *" at bounding box center [844, 102] width 290 height 17
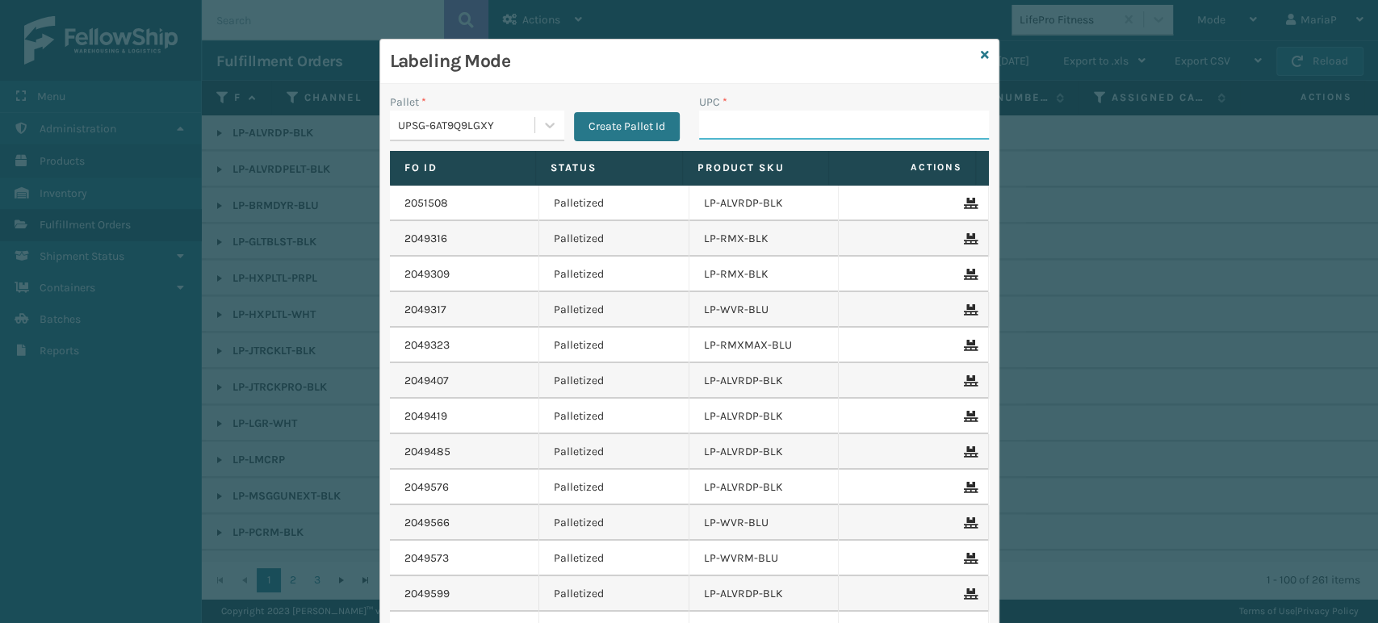
click at [810, 124] on input "UPC *" at bounding box center [844, 125] width 290 height 29
paste input "810090933351"
type input "810090933351"
click at [735, 132] on input "UPC *" at bounding box center [844, 125] width 290 height 29
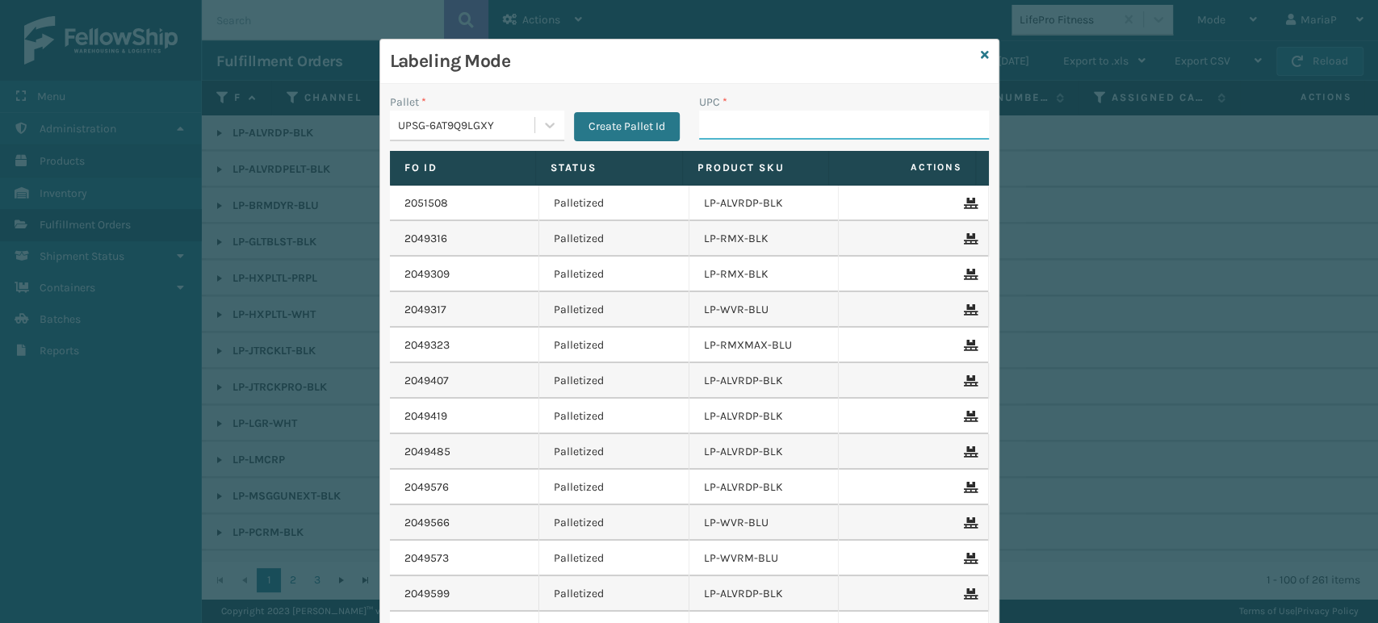
click at [730, 128] on input "UPC *" at bounding box center [844, 125] width 290 height 29
click at [769, 132] on input "UPC *" at bounding box center [844, 125] width 290 height 29
type input "0688880"
type input "LP-MSGGUNEXT-BLK"
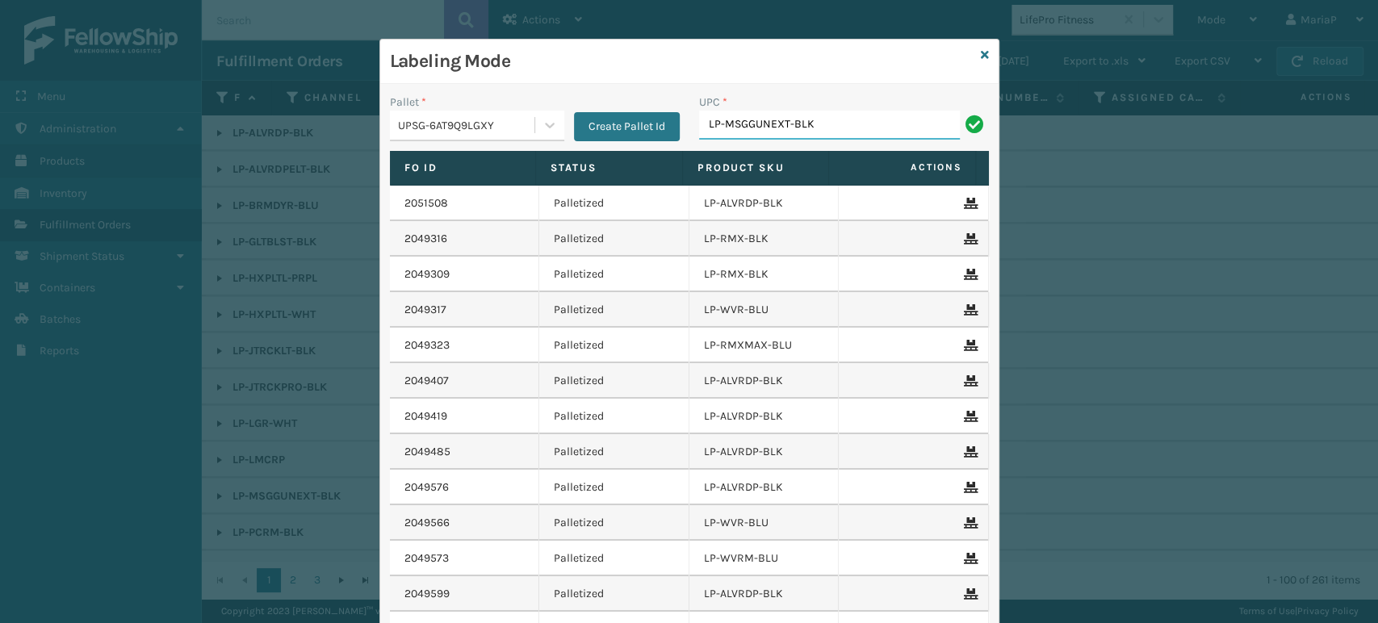
click at [849, 136] on input "LP-MSGGUNEXT-BLK" at bounding box center [829, 125] width 261 height 29
type input "85000"
type input "8500044"
type input "850004456"
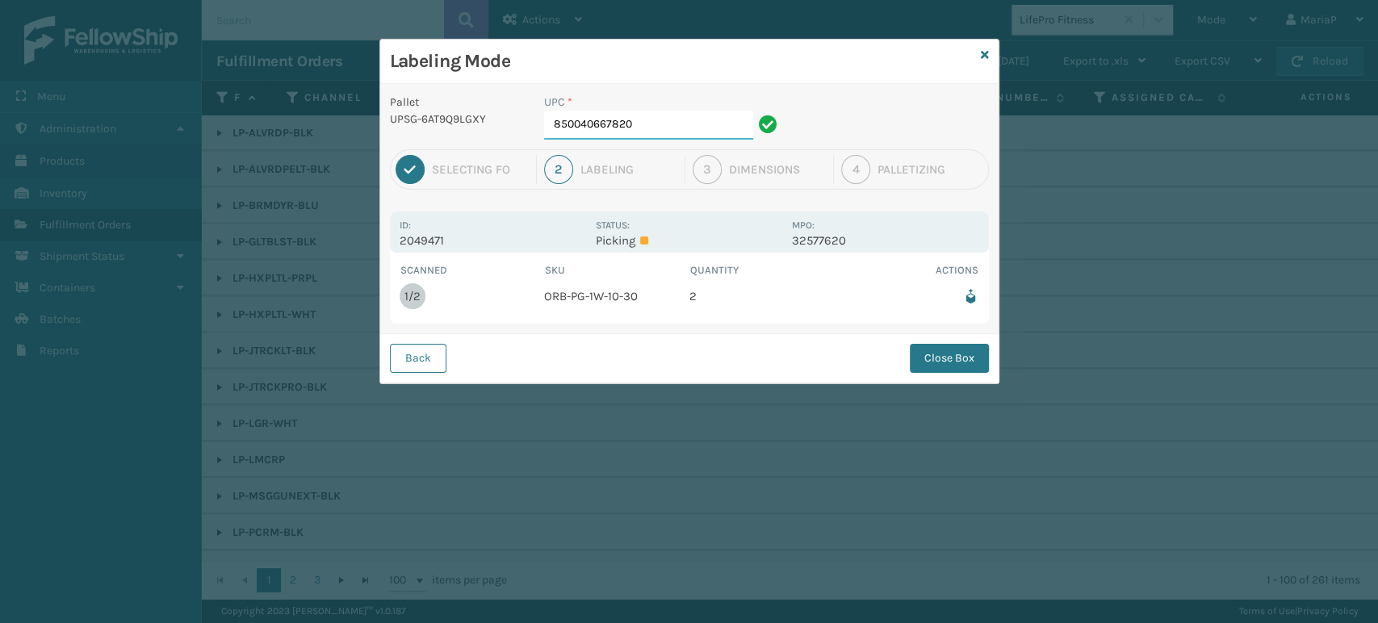
click at [652, 111] on input "850040667820" at bounding box center [648, 125] width 209 height 29
click at [968, 358] on button "Close Box" at bounding box center [949, 358] width 79 height 29
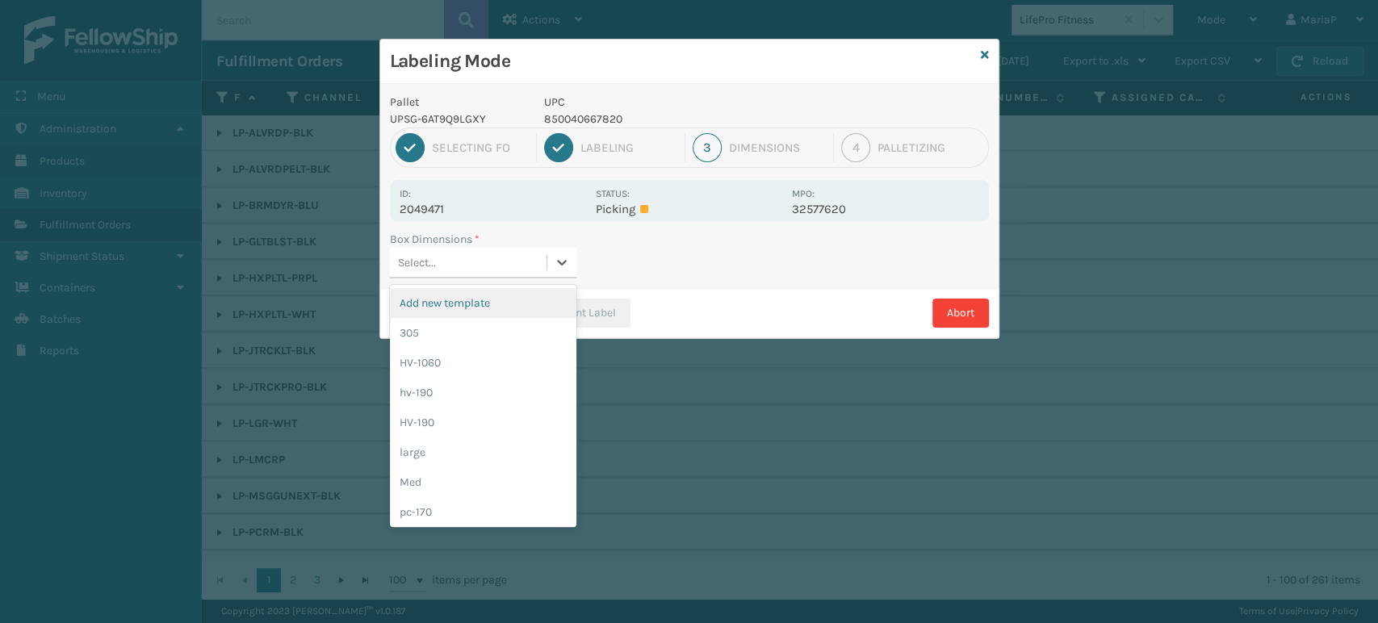
click at [520, 271] on div "Select..." at bounding box center [468, 262] width 157 height 27
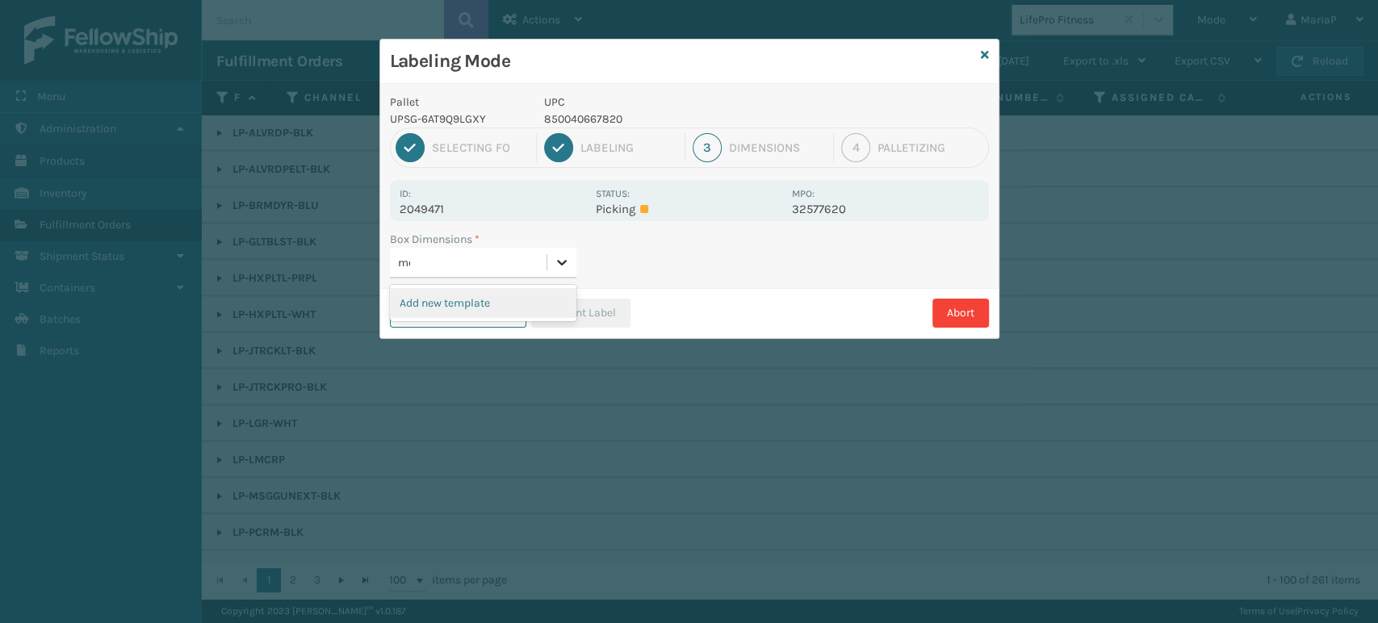
type input "med"
drag, startPoint x: 484, startPoint y: 311, endPoint x: 478, endPoint y: 302, distance: 11.0
click at [467, 302] on div "Med" at bounding box center [483, 303] width 186 height 30
click at [550, 315] on icon "button" at bounding box center [551, 313] width 11 height 11
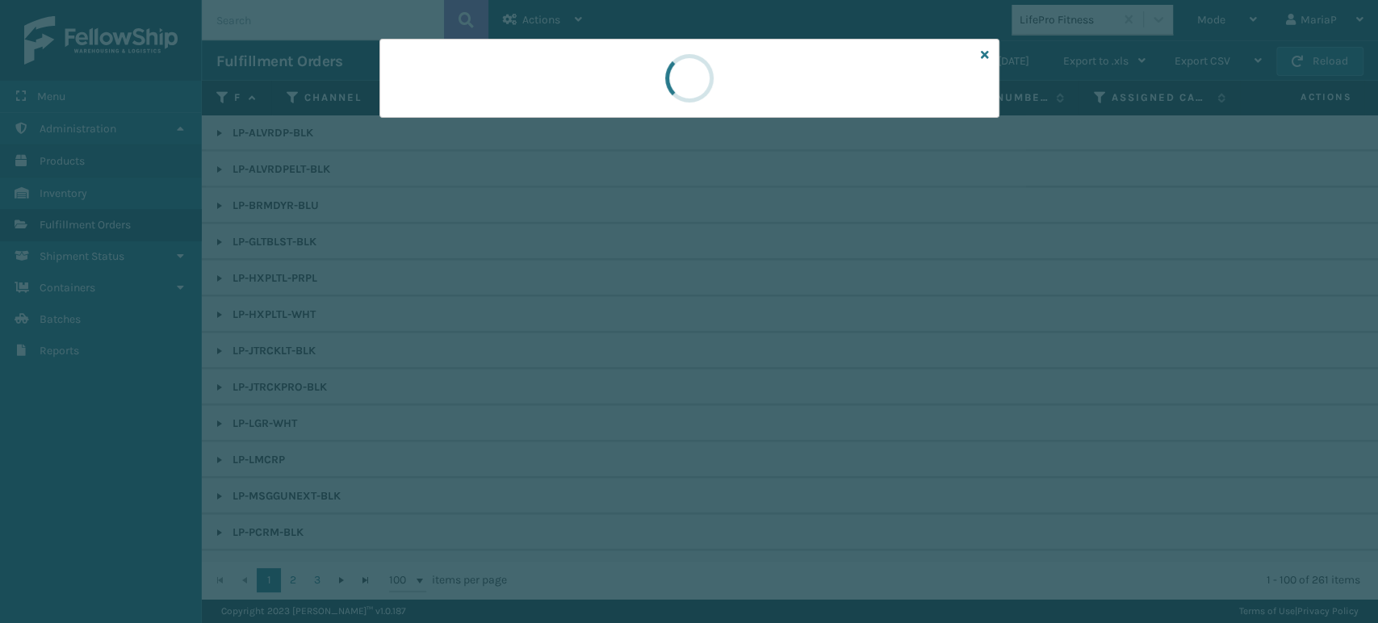
click at [551, 314] on div at bounding box center [689, 311] width 1378 height 623
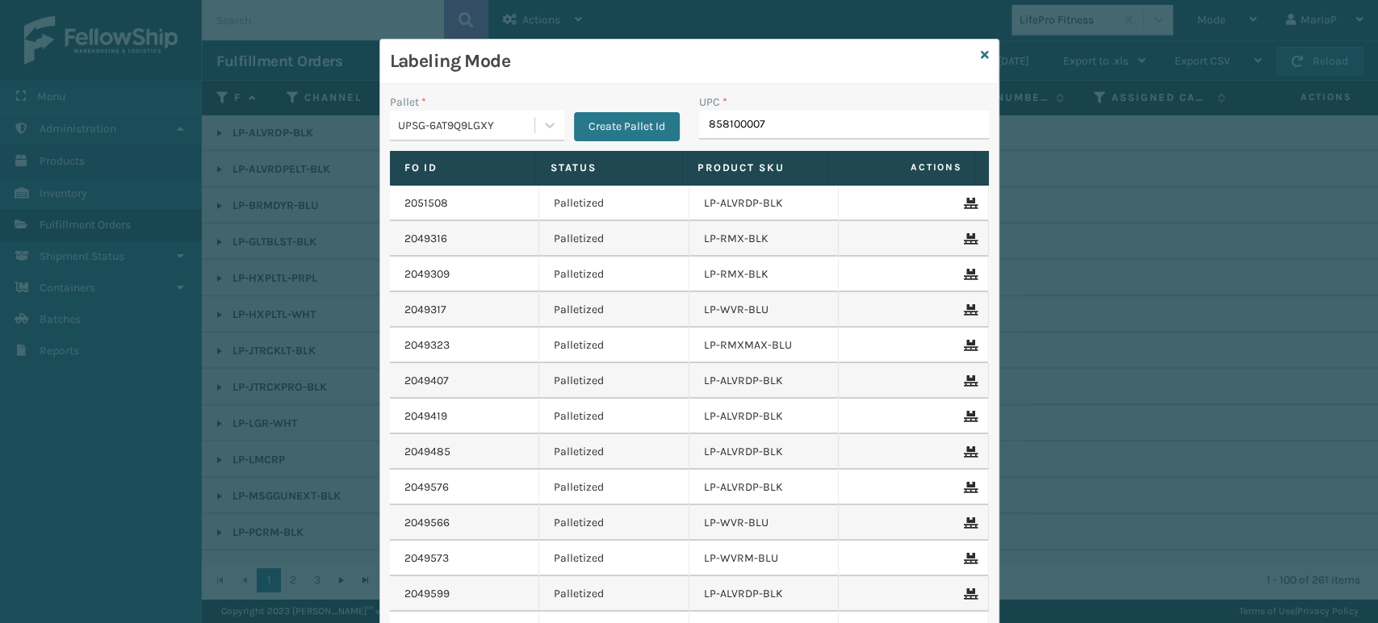
type input "8581000072"
type input "8581000"
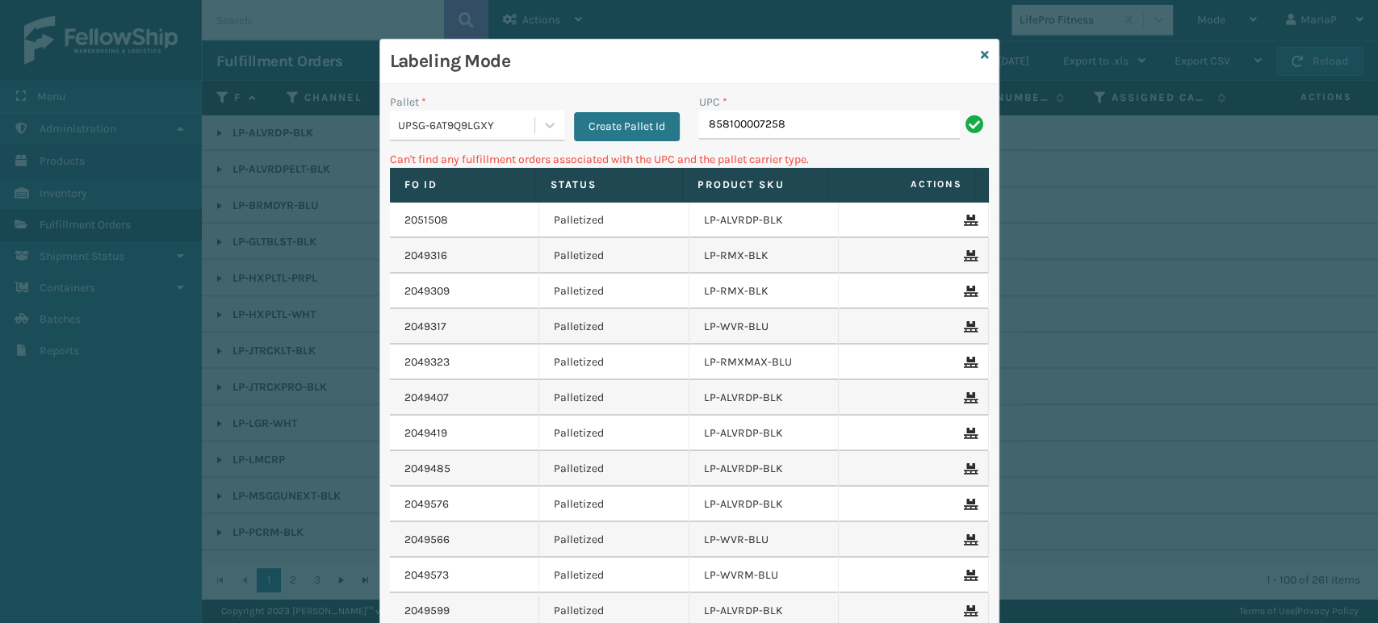
click at [450, 103] on div "Pallet *" at bounding box center [477, 102] width 174 height 17
click at [465, 130] on div "UPSG-6AT9Q9LGXY" at bounding box center [467, 125] width 138 height 17
click at [981, 54] on icon at bounding box center [985, 54] width 8 height 11
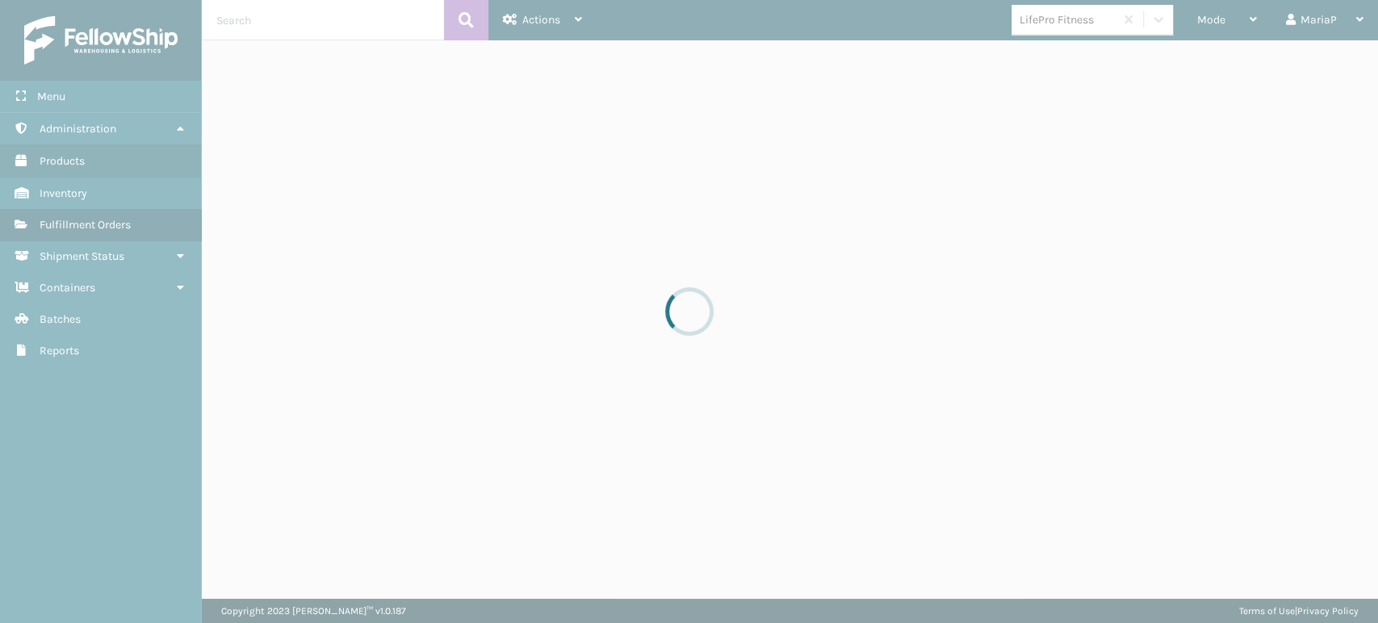
click at [1071, 25] on div at bounding box center [689, 311] width 1378 height 623
click at [1070, 24] on div at bounding box center [689, 311] width 1378 height 623
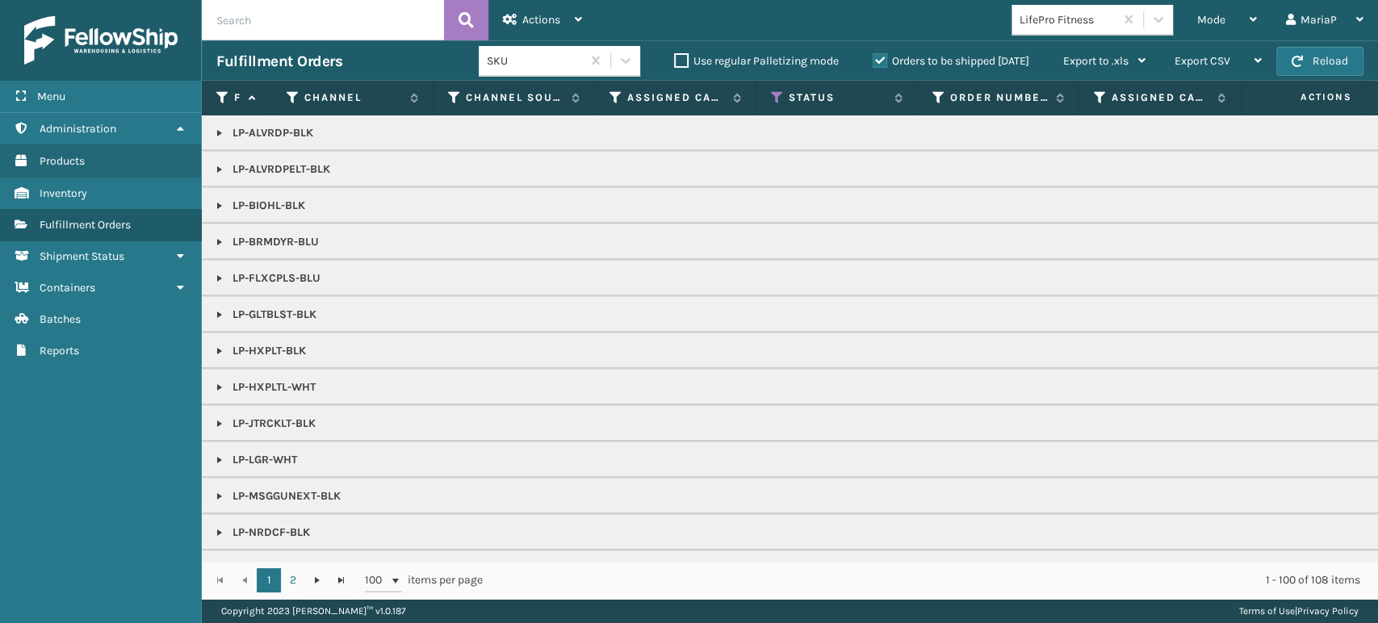
click at [1044, 21] on div "LifePro Fitness" at bounding box center [1068, 19] width 96 height 17
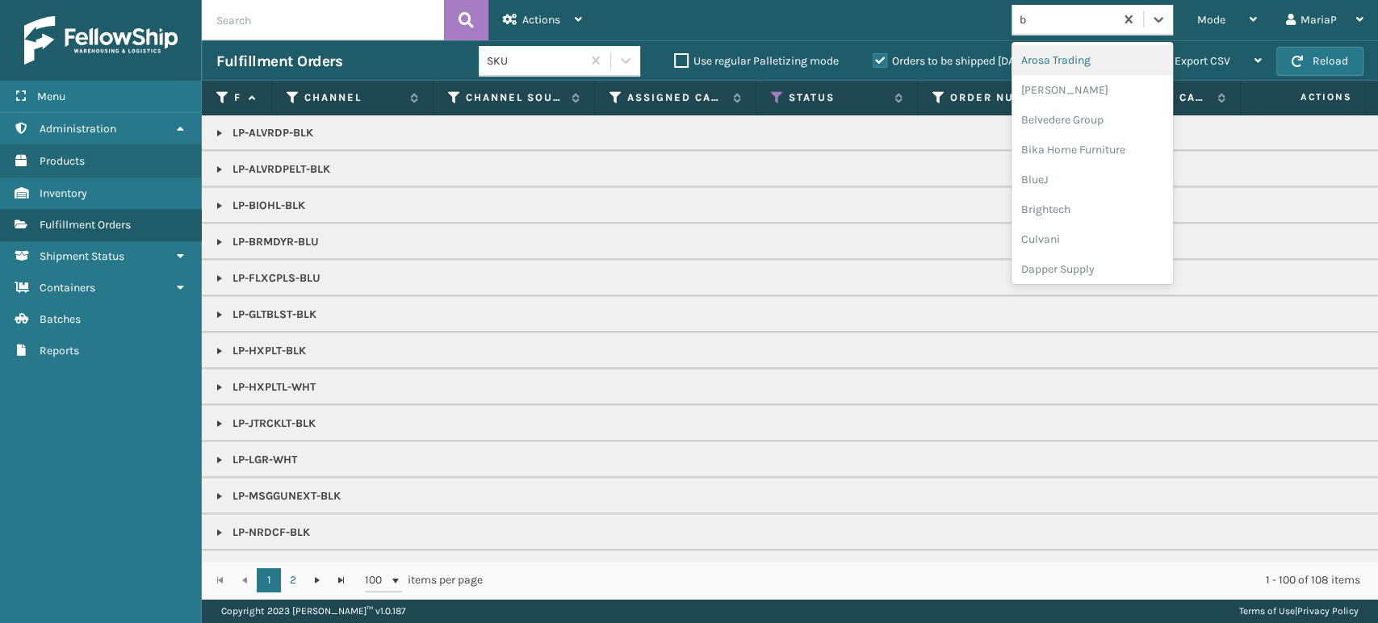
type input "br"
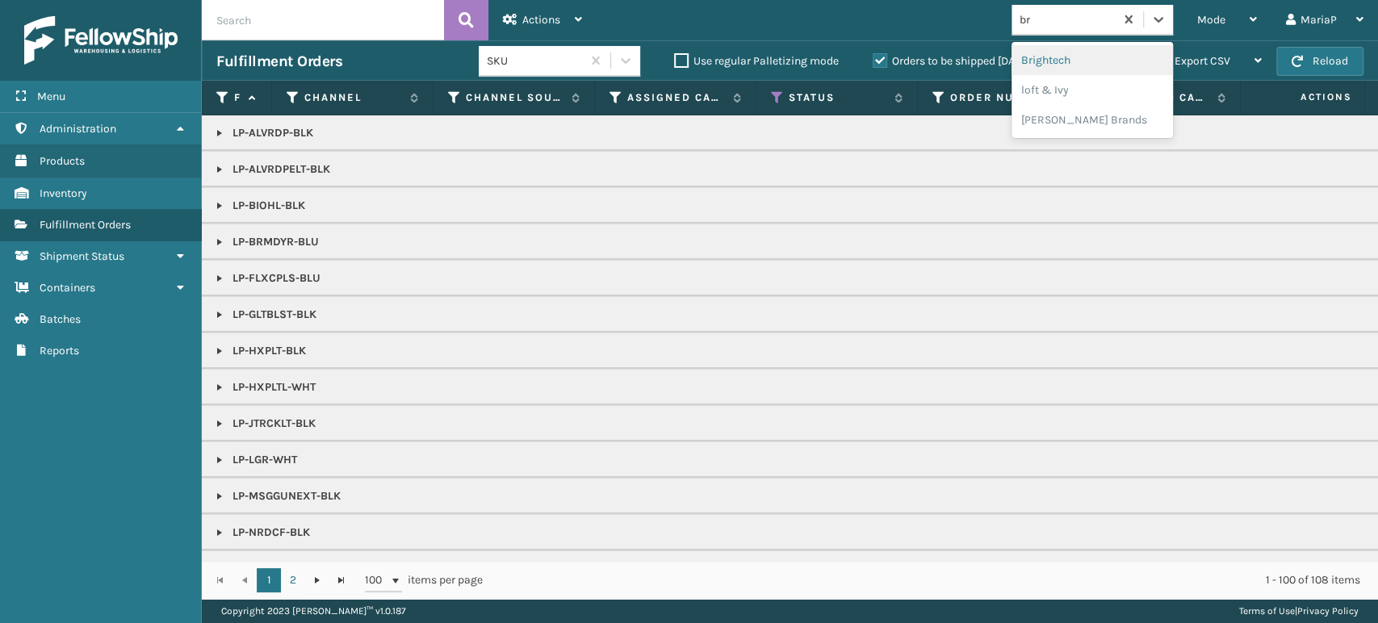
click at [1075, 57] on div "Brightech" at bounding box center [1092, 60] width 161 height 30
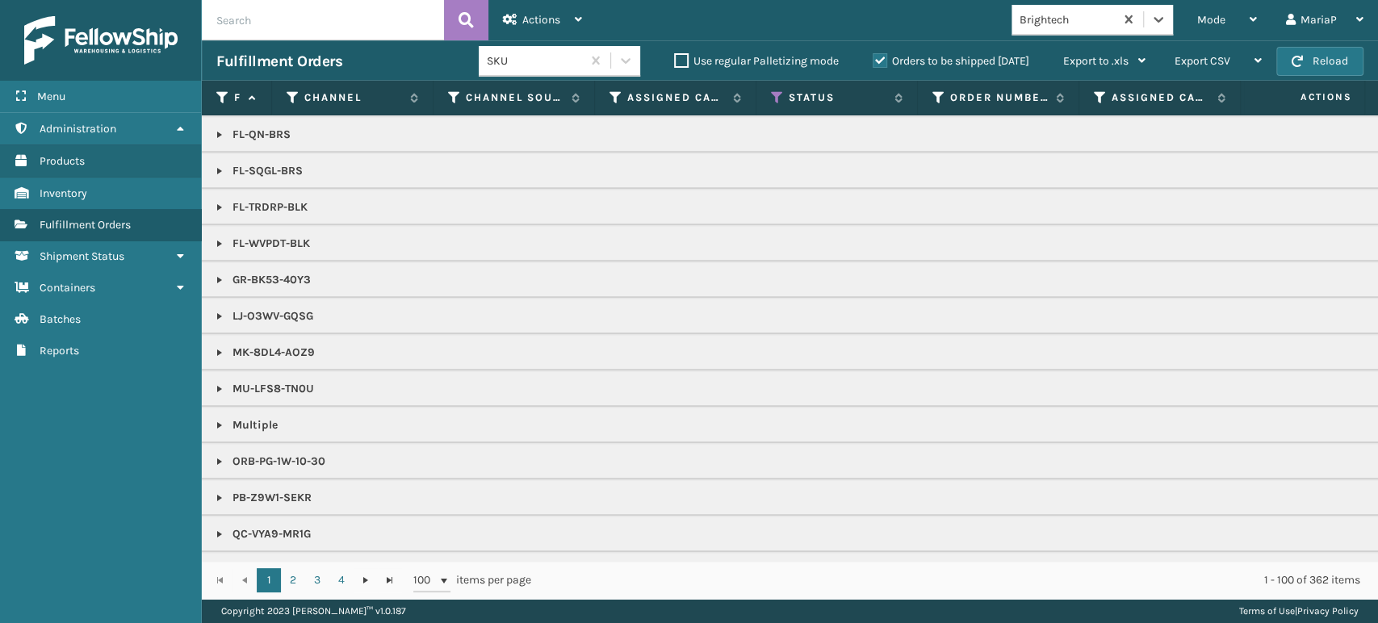
scroll to position [987, 0]
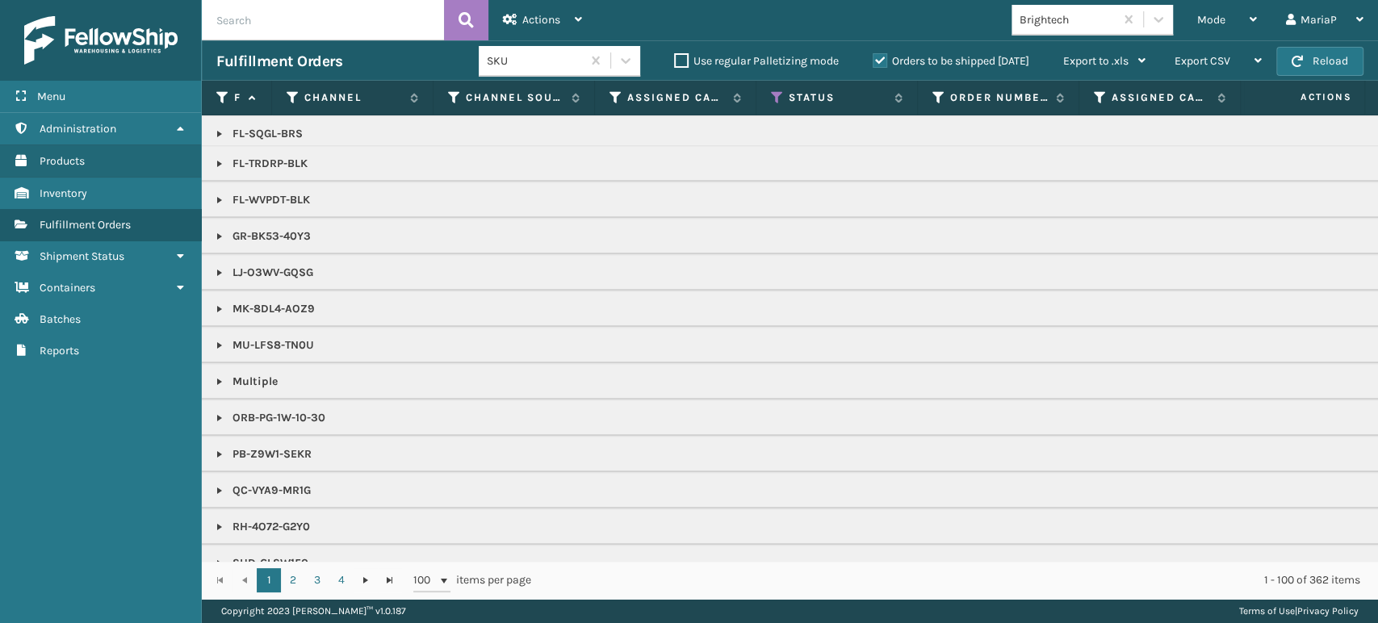
click at [217, 380] on link at bounding box center [219, 381] width 13 height 13
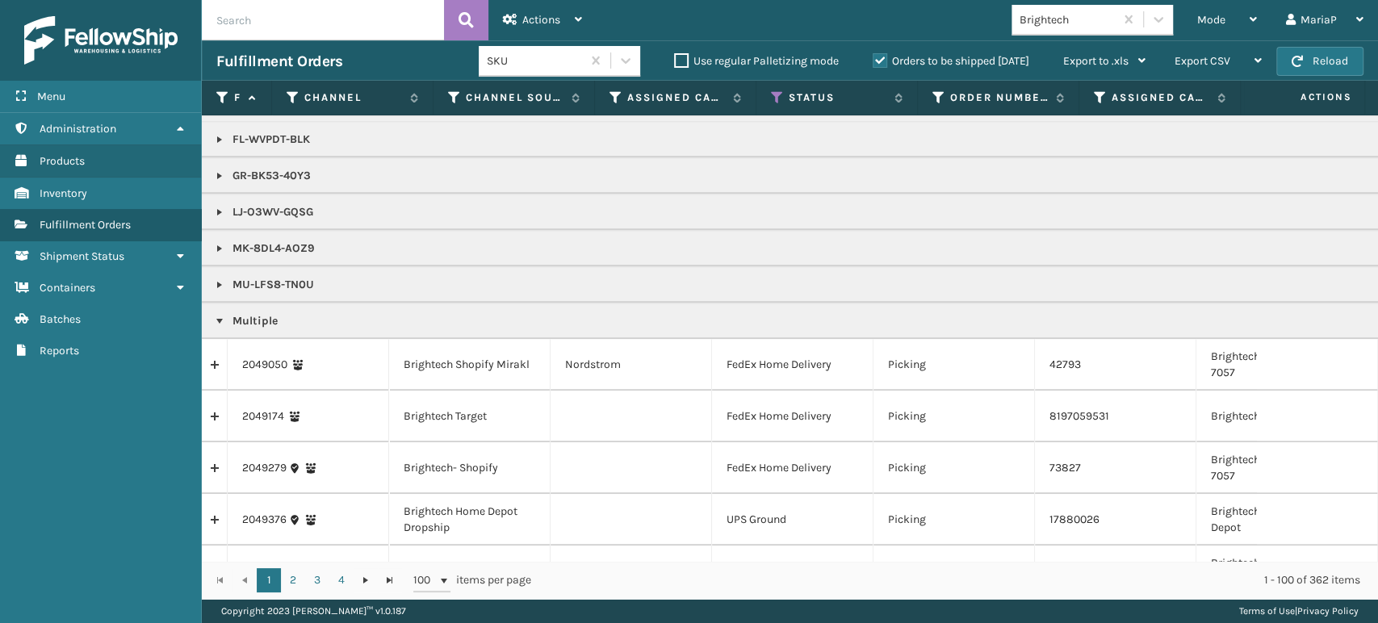
scroll to position [1166, 0]
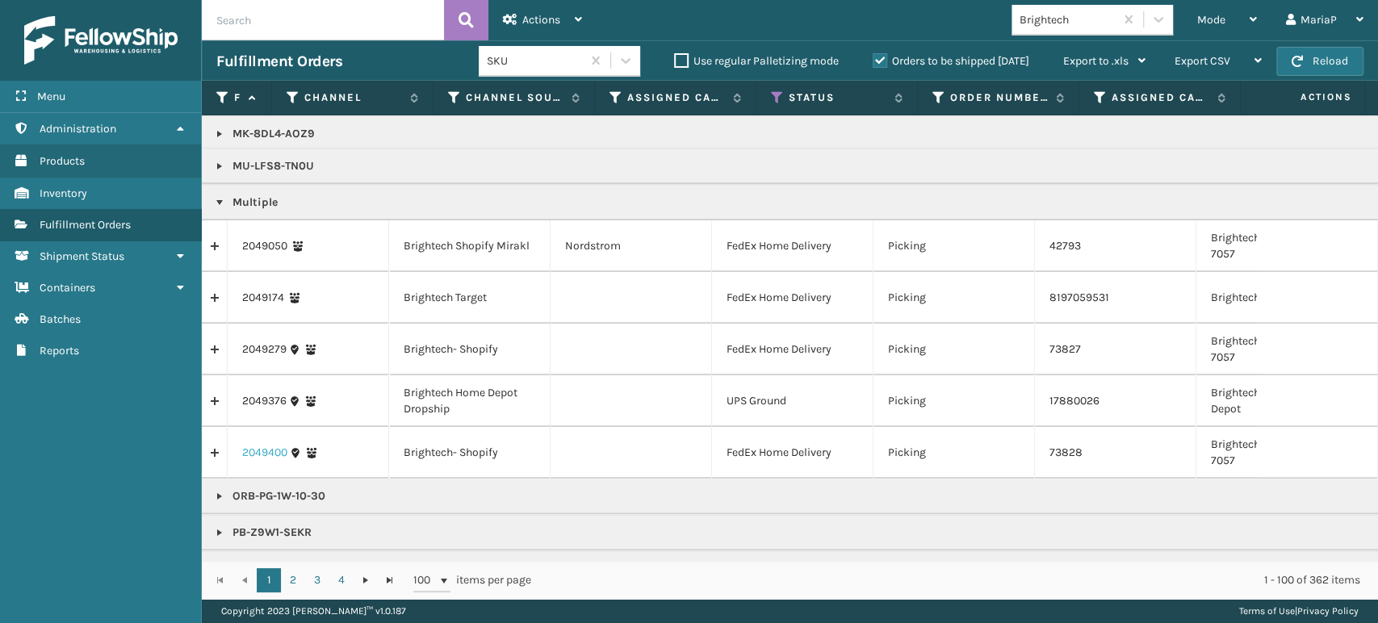
click at [258, 453] on link "2049400" at bounding box center [264, 453] width 45 height 16
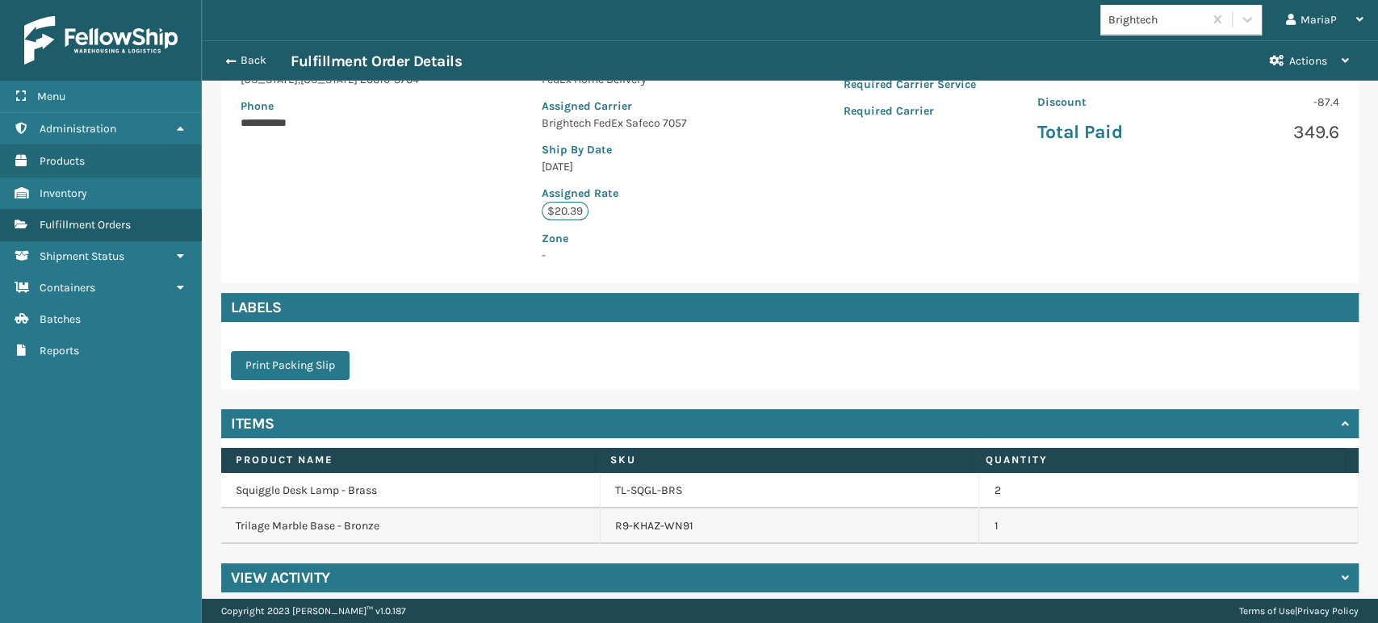
scroll to position [303, 0]
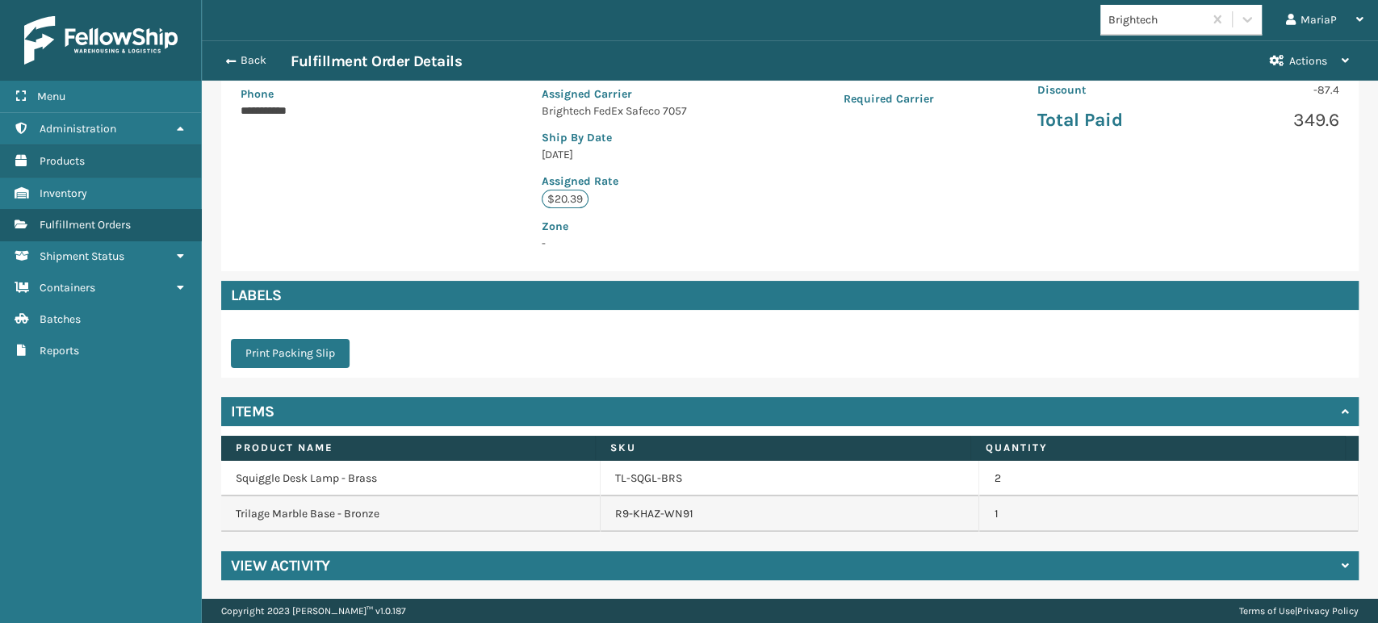
click at [252, 67] on button "Back" at bounding box center [253, 60] width 74 height 15
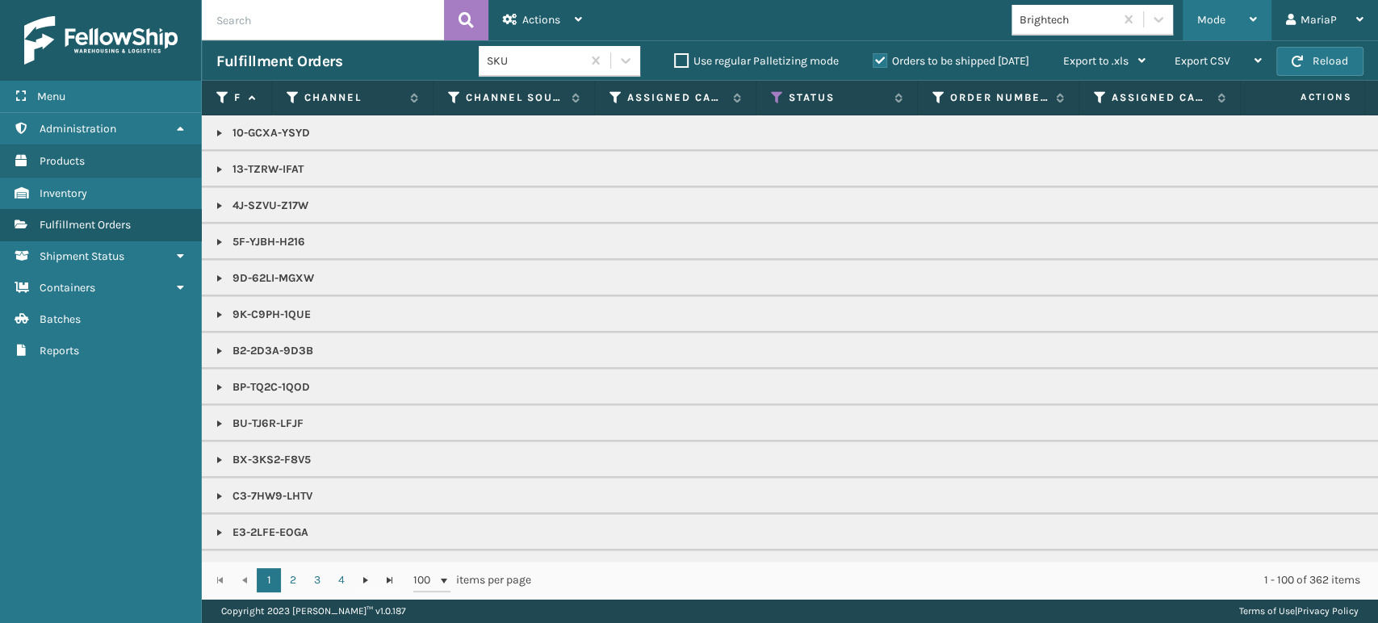
click at [1203, 25] on span "Mode" at bounding box center [1211, 20] width 28 height 14
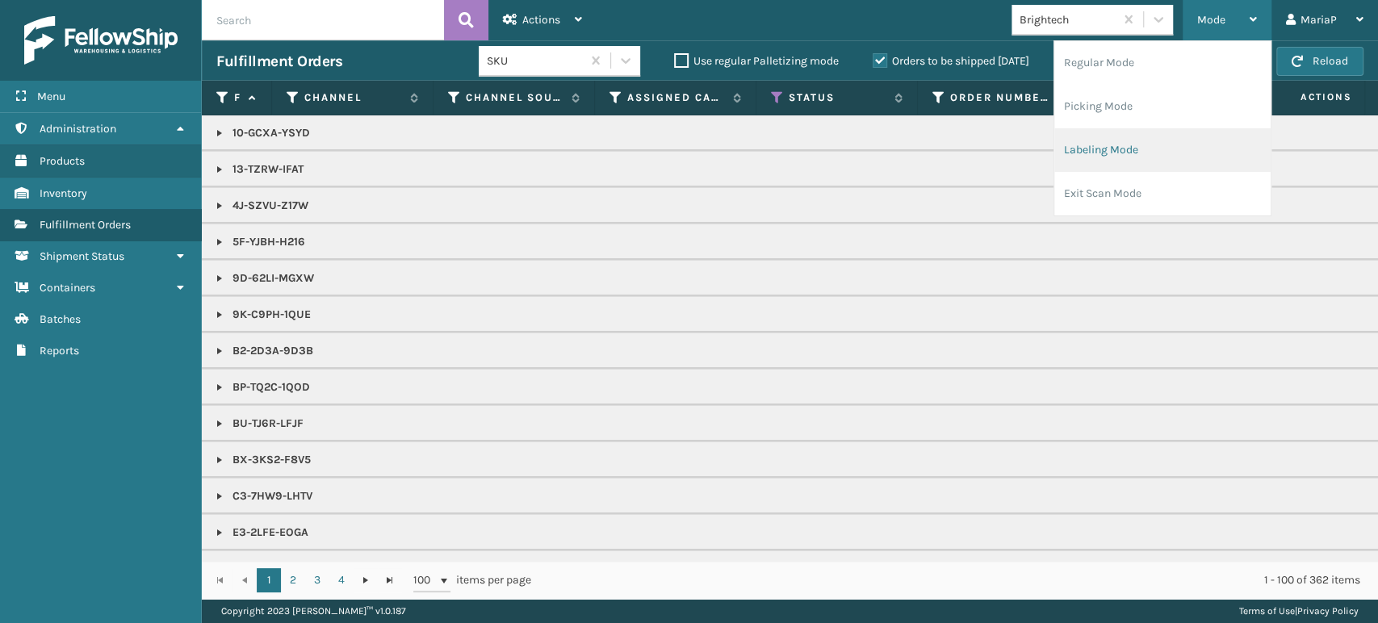
click at [1187, 141] on li "Labeling Mode" at bounding box center [1162, 150] width 216 height 44
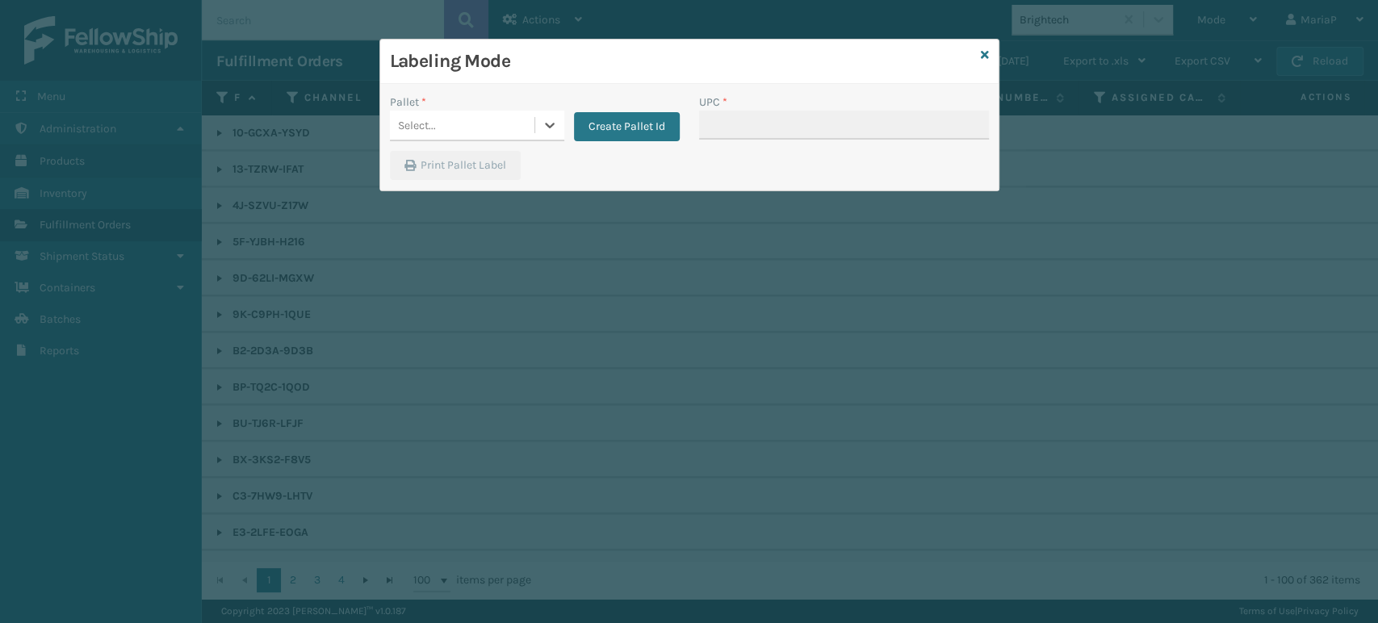
click at [449, 124] on div "Select..." at bounding box center [462, 125] width 145 height 27
click at [461, 199] on div "UPSG-6AT9Q9LGXY" at bounding box center [477, 196] width 174 height 30
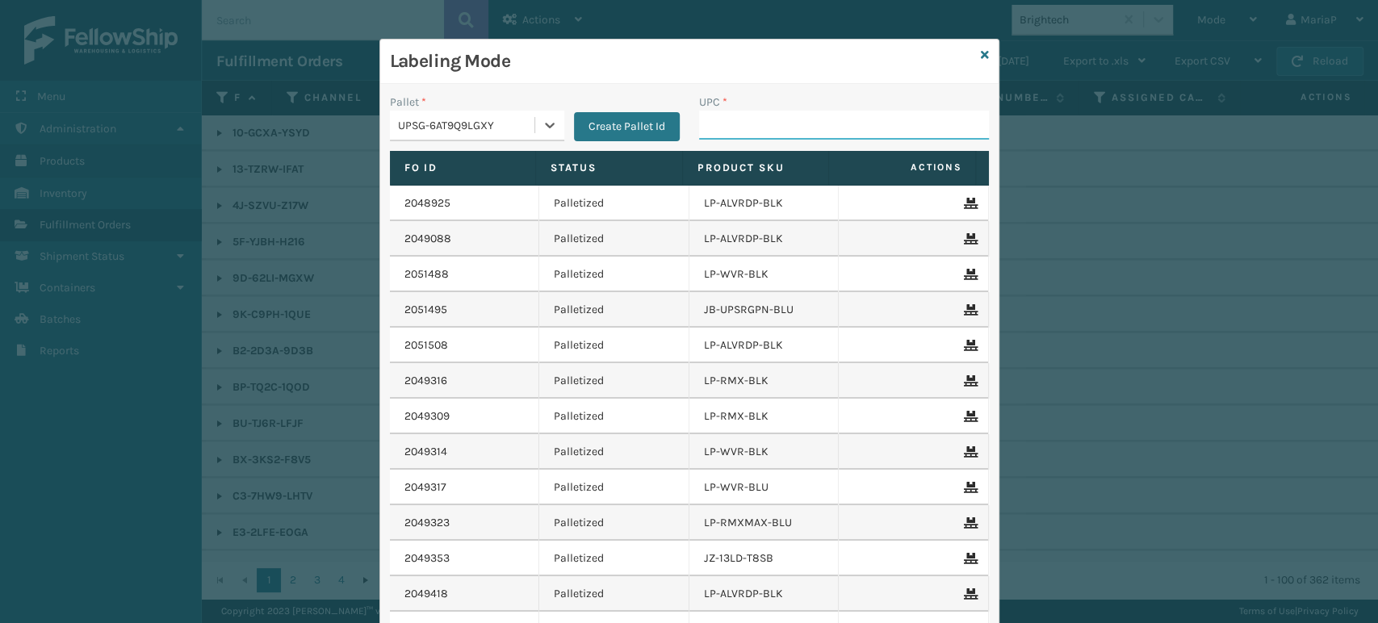
click at [753, 125] on input "UPC *" at bounding box center [844, 125] width 290 height 29
type input "858100007920"
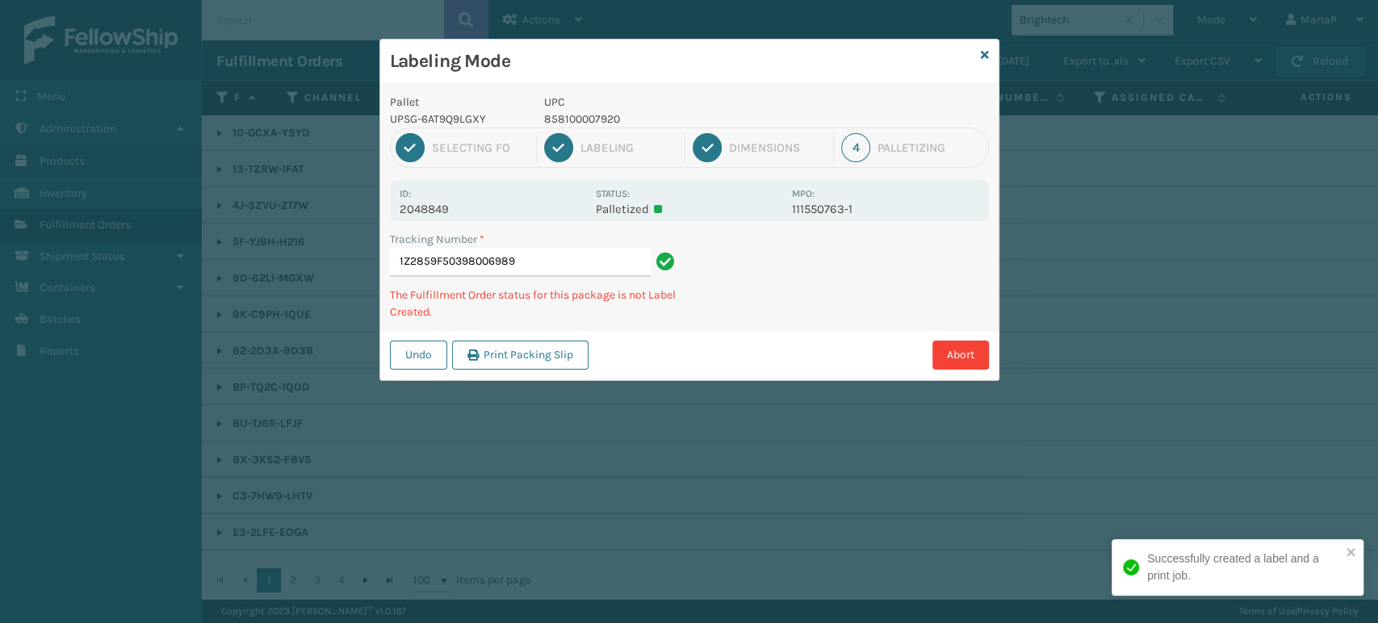
click at [591, 117] on p "858100007920" at bounding box center [663, 119] width 238 height 17
drag, startPoint x: 591, startPoint y: 117, endPoint x: 568, endPoint y: 115, distance: 22.7
click at [591, 115] on p "858100007920" at bounding box center [663, 119] width 238 height 17
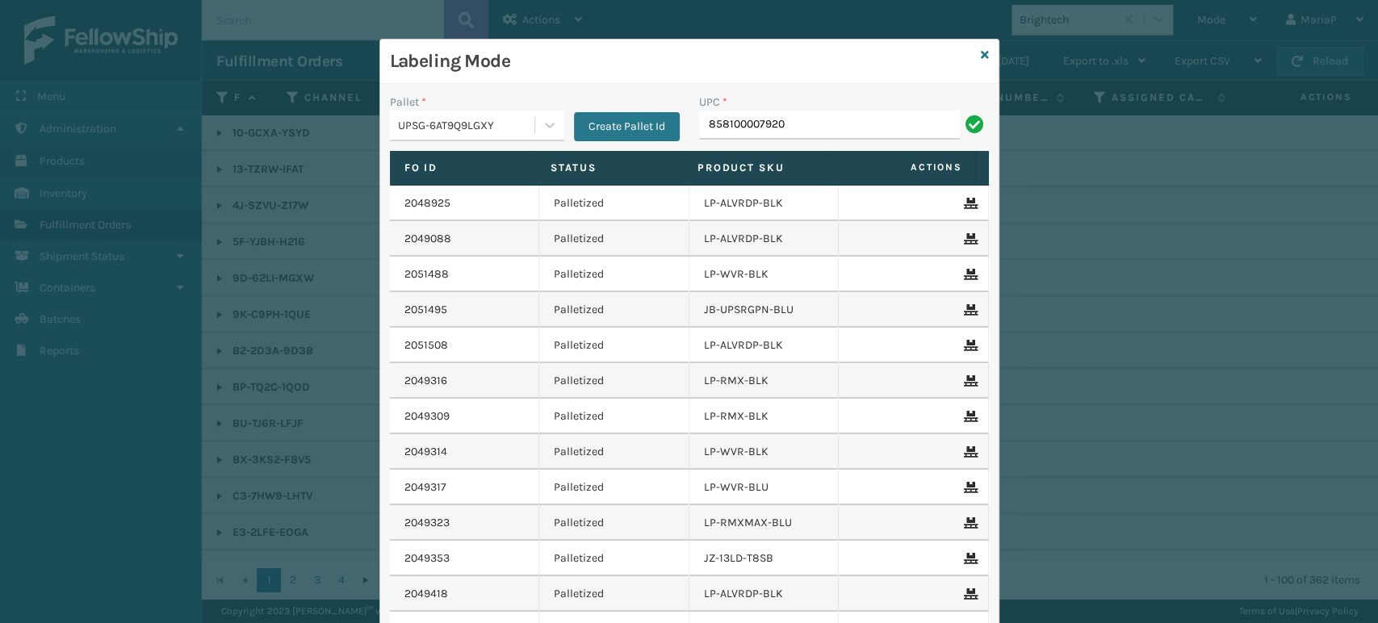
type input "858100007920"
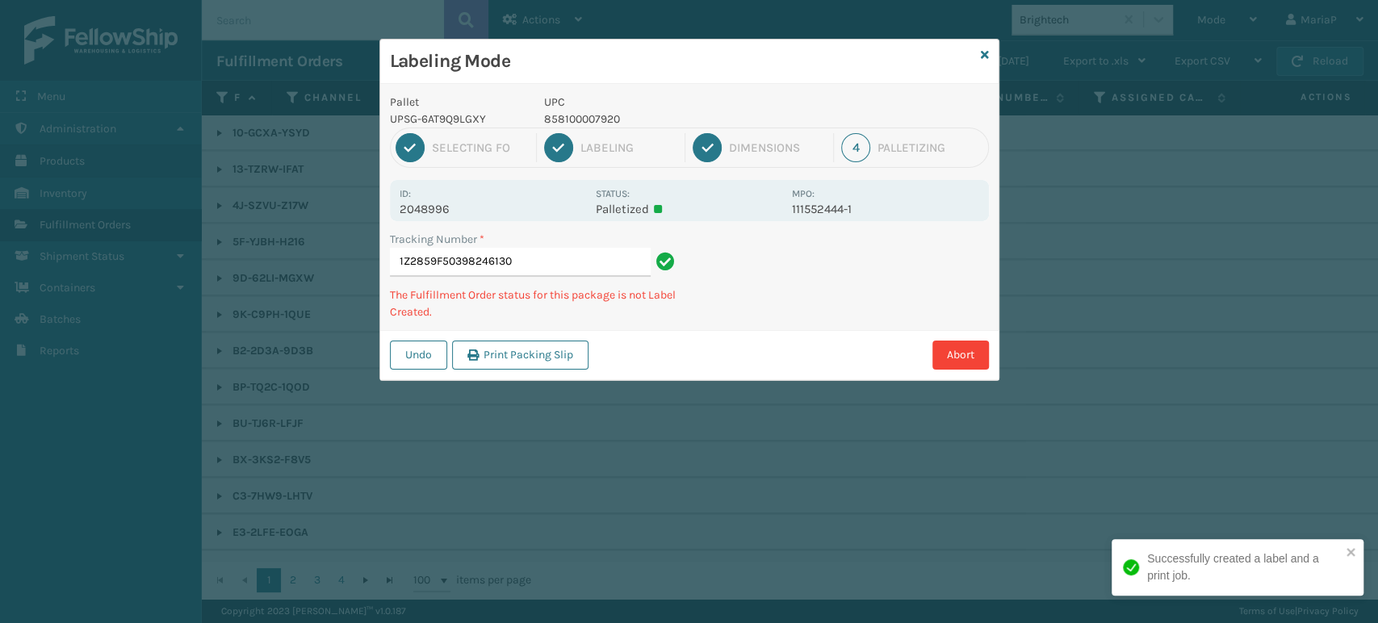
type input "1Z2859F50398246130858100007920"
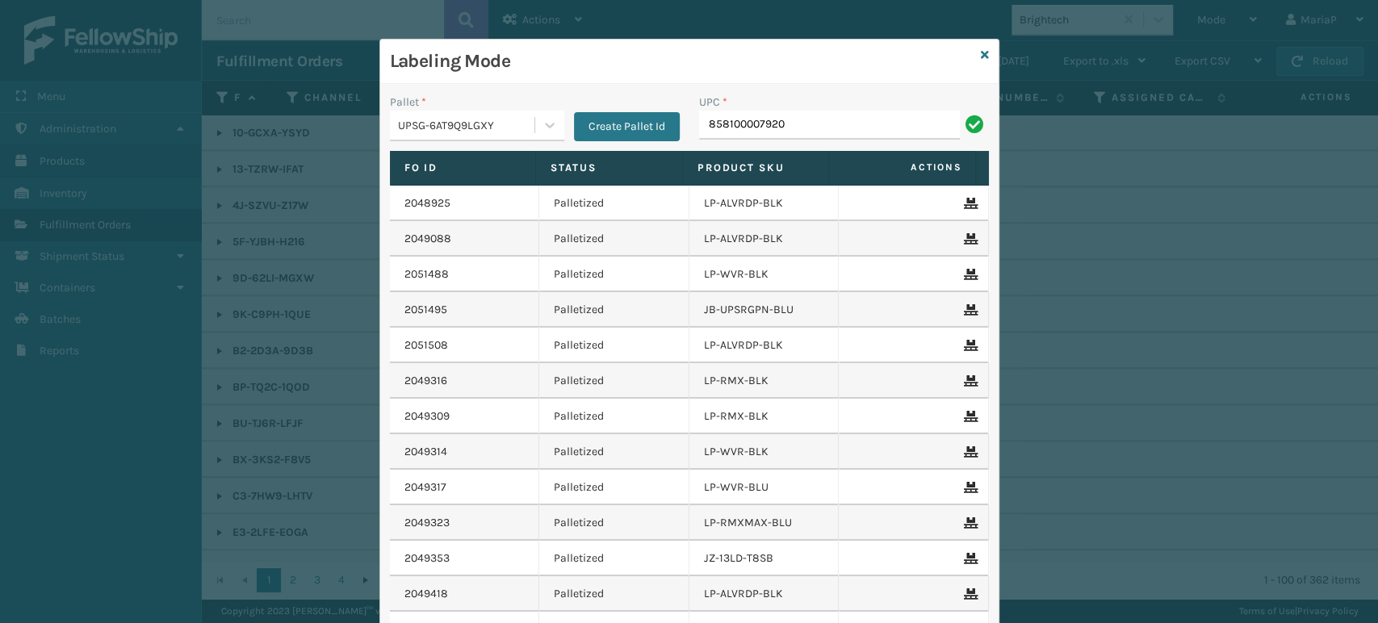
type input "858100007920"
drag, startPoint x: 1376, startPoint y: 200, endPoint x: 985, endPoint y: 140, distance: 396.1
paste input "858100007920"
type input "858100007920"
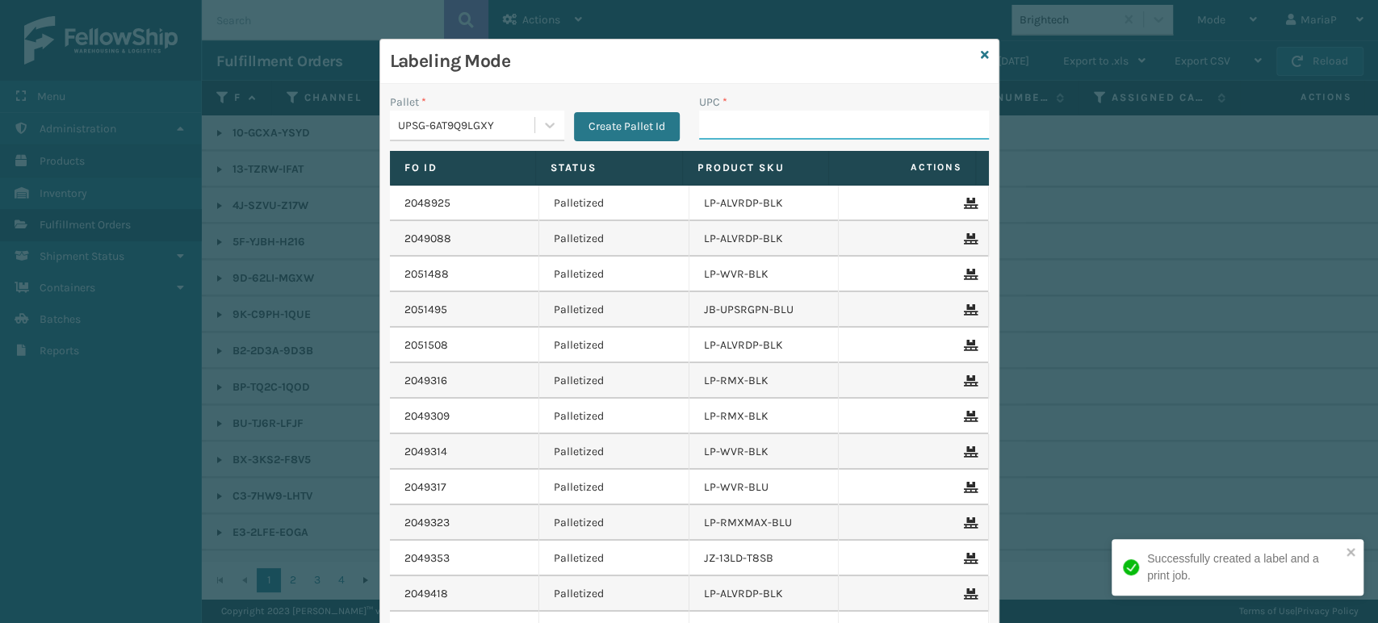
click at [736, 132] on input "UPC *" at bounding box center [844, 125] width 290 height 29
paste input "858100007920"
type input "858100007920"
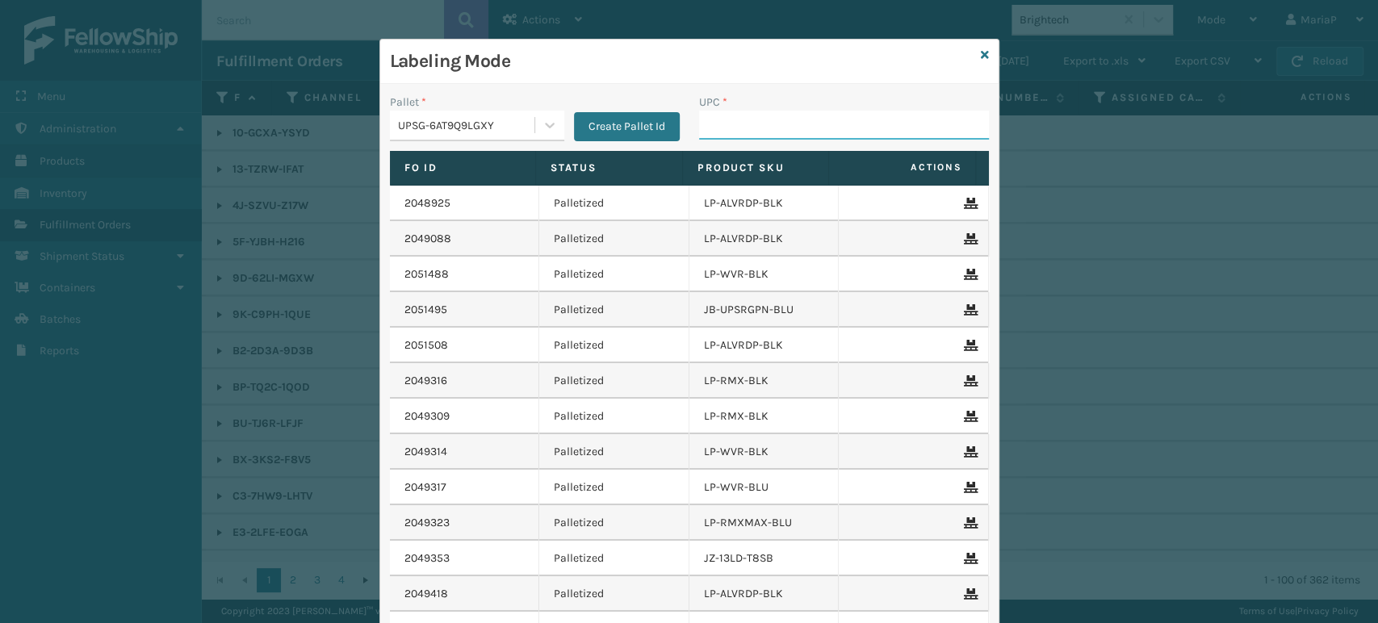
click at [733, 133] on input "UPC *" at bounding box center [844, 125] width 290 height 29
paste input "858100007920"
type input "858100007920"
click at [843, 128] on input "858100007920" at bounding box center [829, 125] width 261 height 29
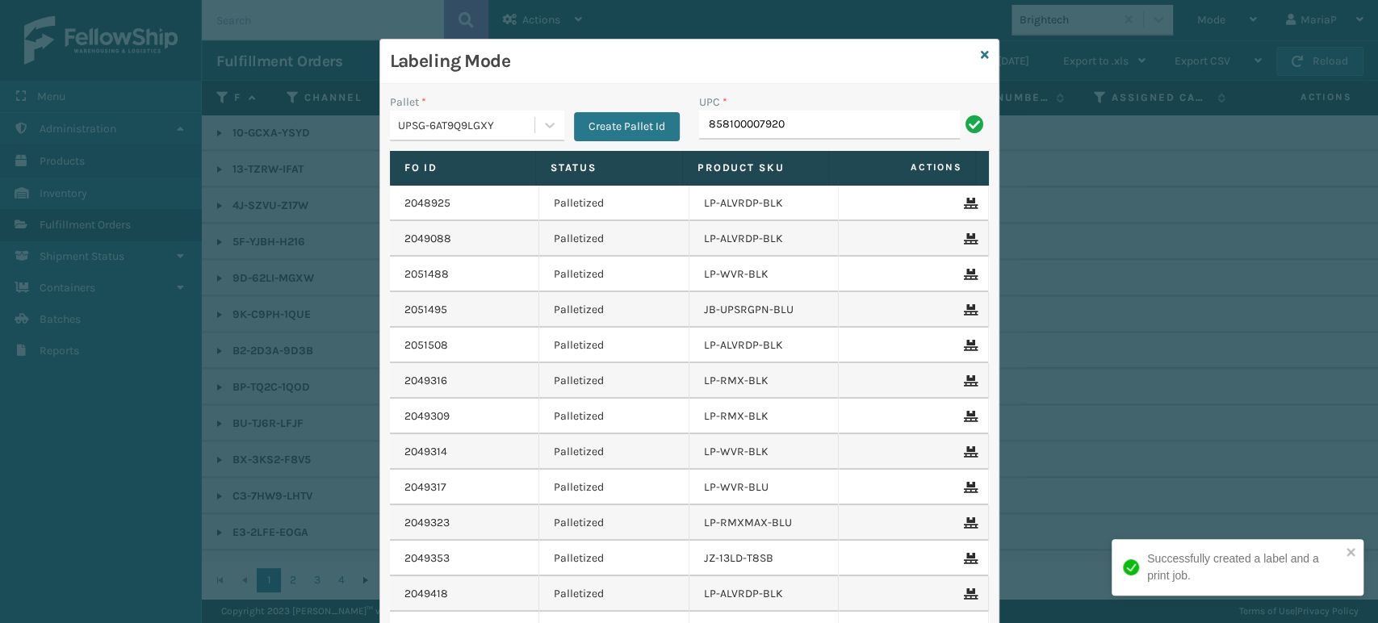
type input "858100007920"
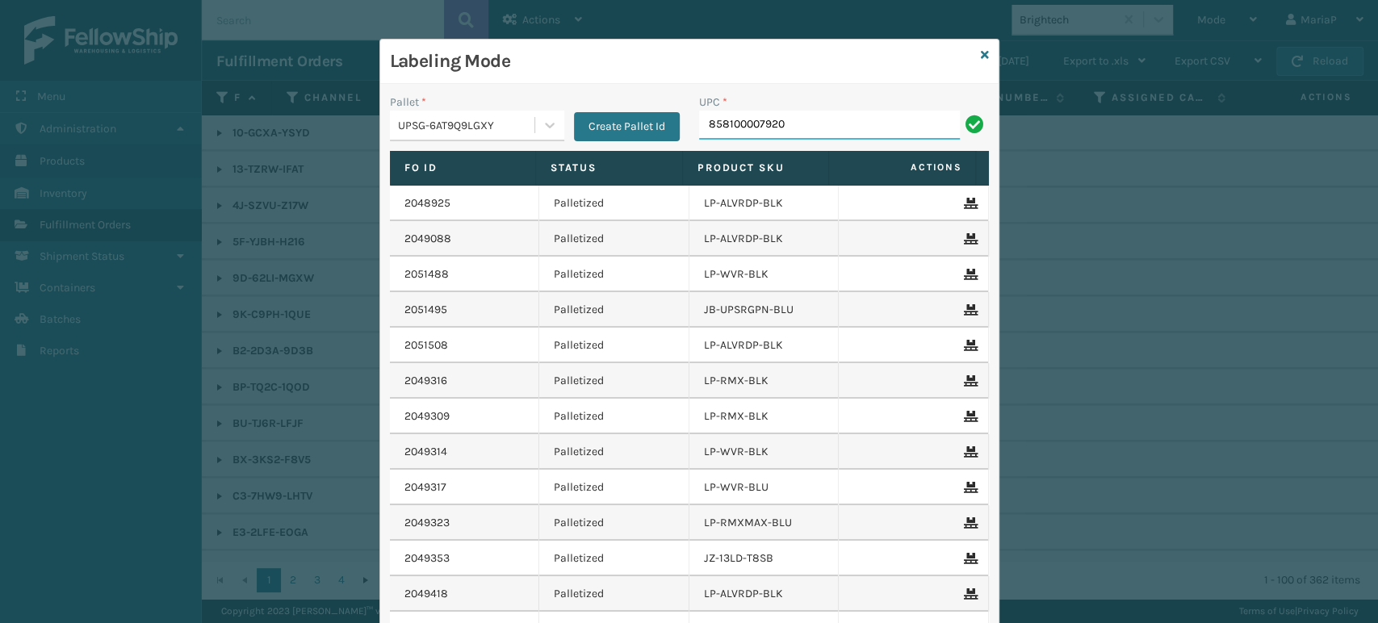
click at [844, 129] on input "858100007920" at bounding box center [829, 125] width 261 height 29
type input "850012486756"
type input "8539130"
type input "8581000"
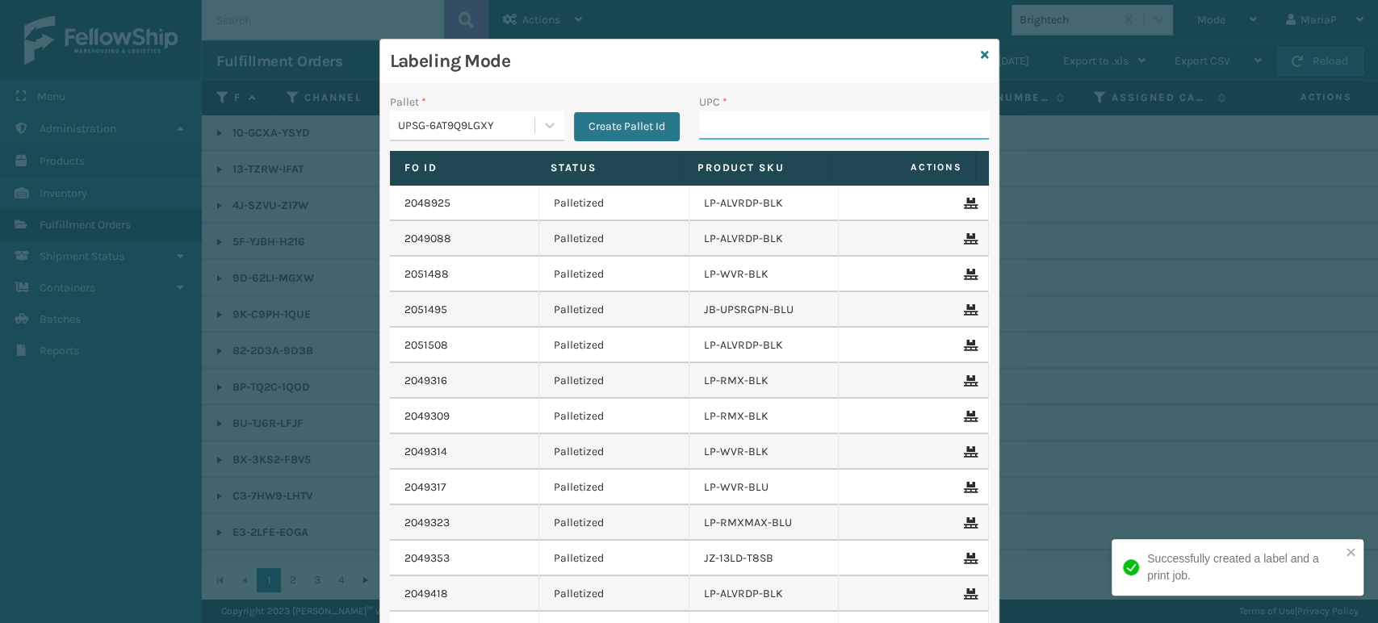
click at [798, 131] on input "UPC *" at bounding box center [844, 125] width 290 height 29
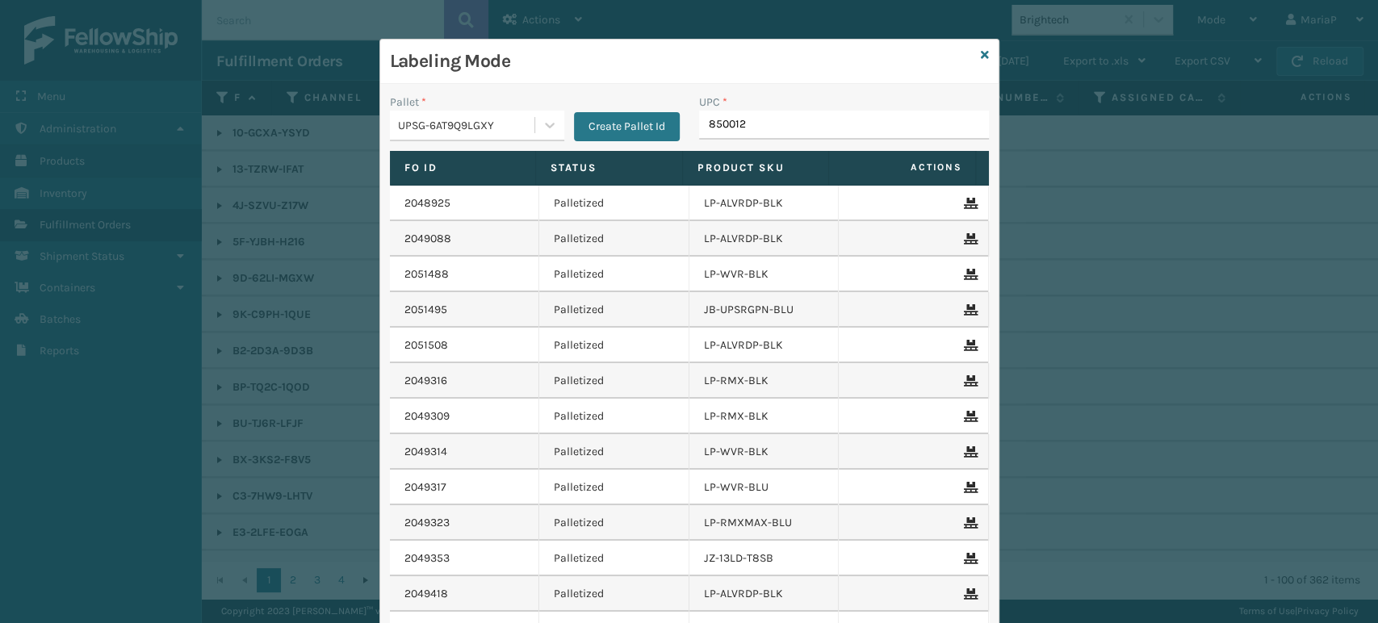
type input "8500124"
type input "850012486"
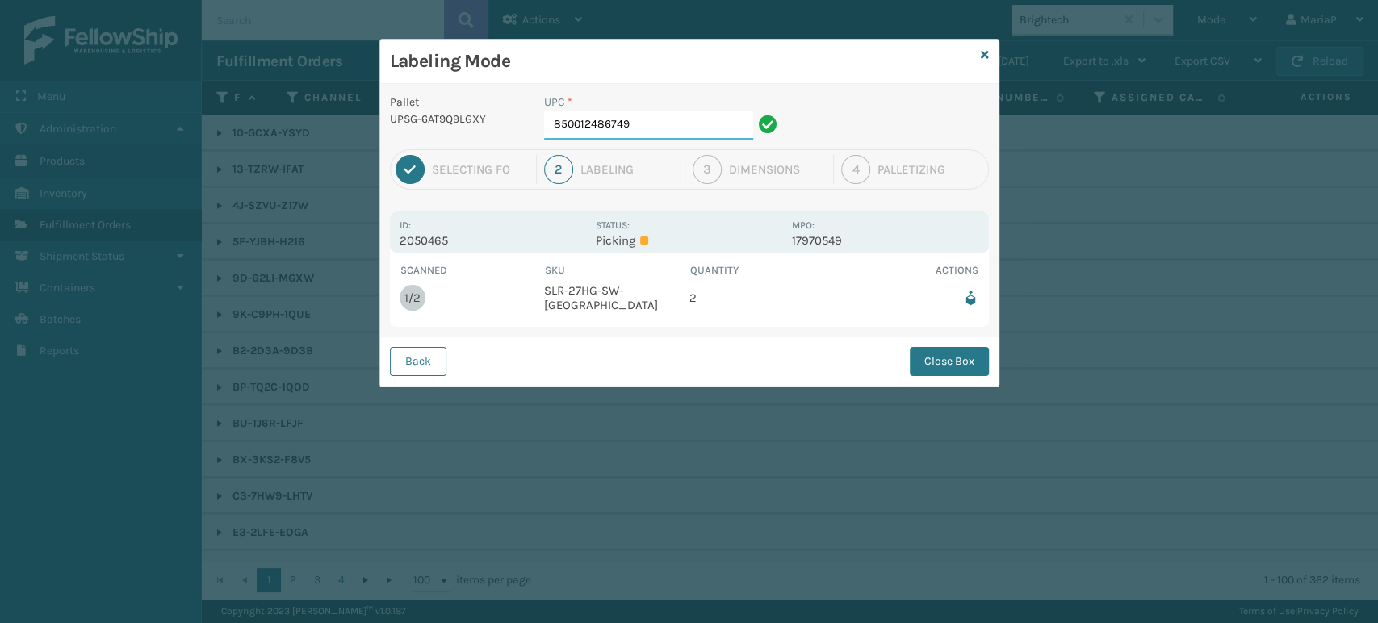
click at [683, 127] on input "850012486749" at bounding box center [648, 125] width 209 height 29
click at [930, 363] on button "Close Box" at bounding box center [949, 361] width 79 height 29
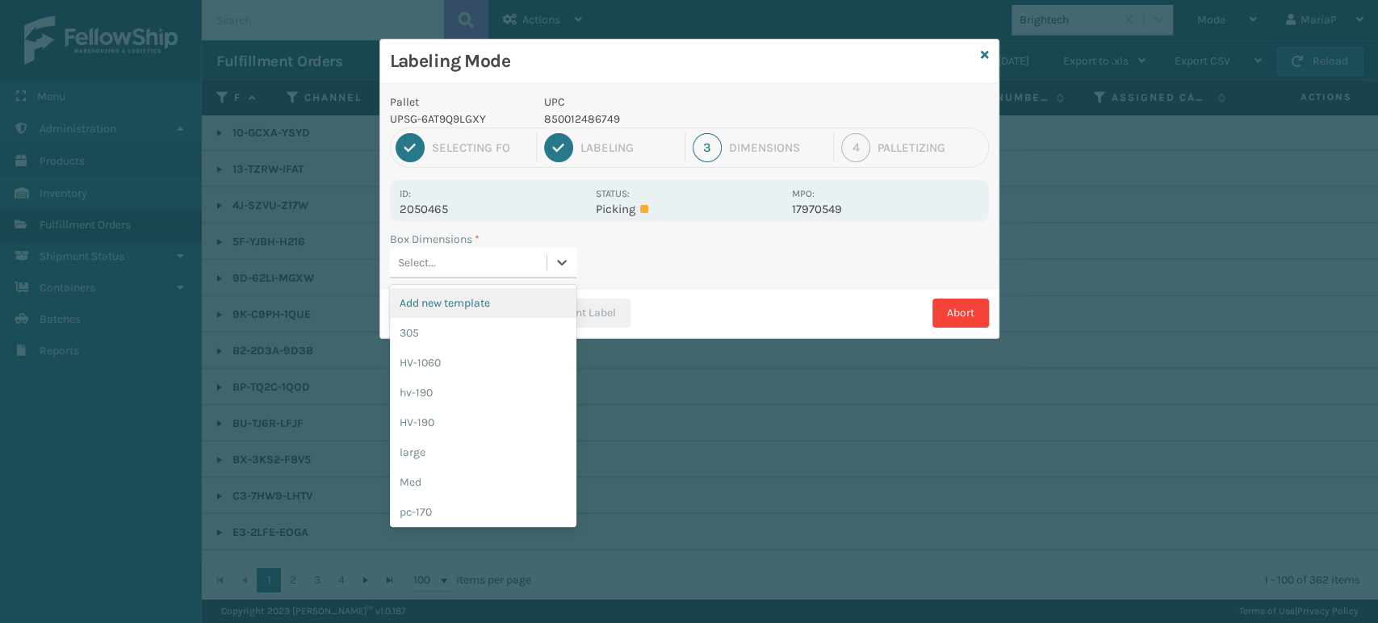
click at [486, 253] on div "Select..." at bounding box center [468, 262] width 157 height 27
type input "med"
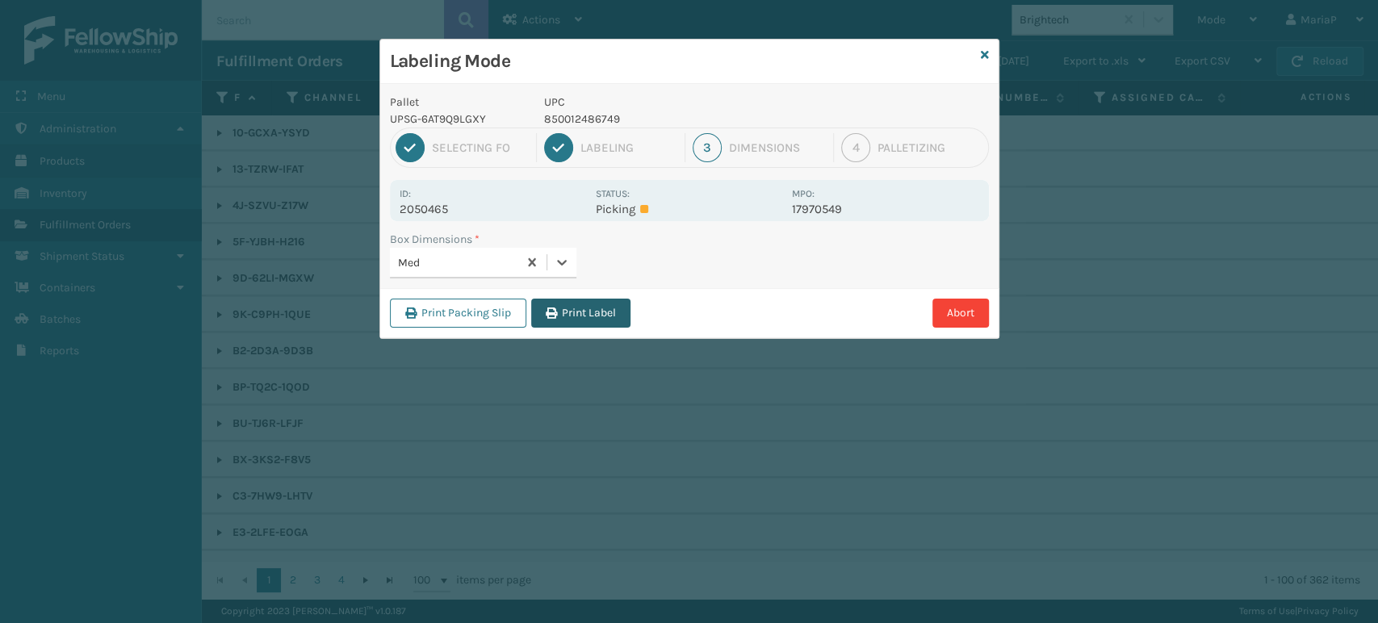
click at [543, 319] on button "Print Label" at bounding box center [580, 313] width 99 height 29
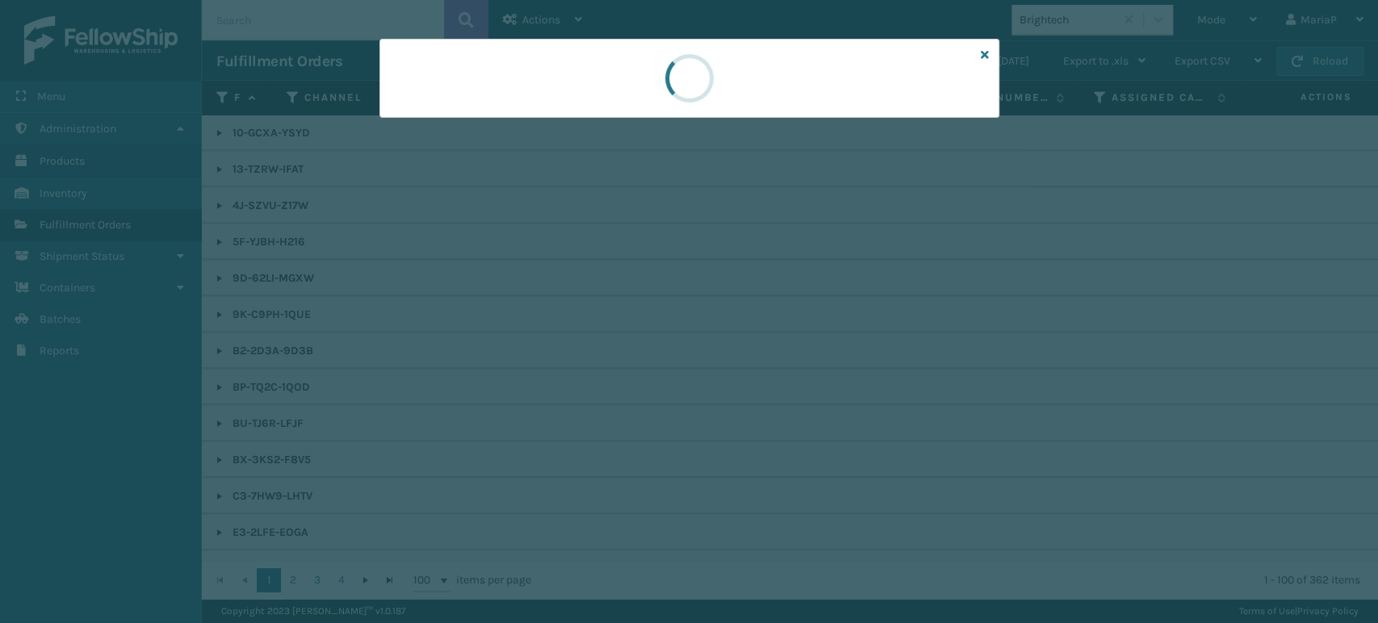
click at [543, 318] on div at bounding box center [689, 311] width 1378 height 623
click at [543, 316] on div at bounding box center [689, 311] width 1378 height 623
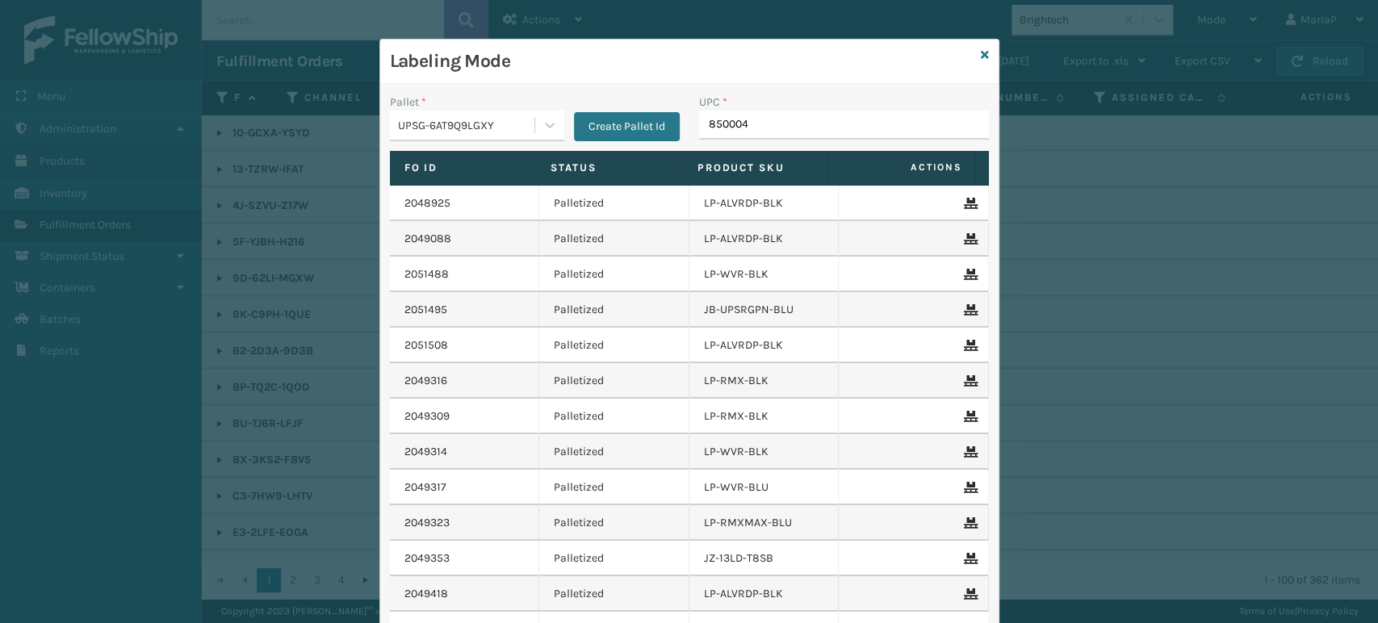
type input "8500044"
type input "850004"
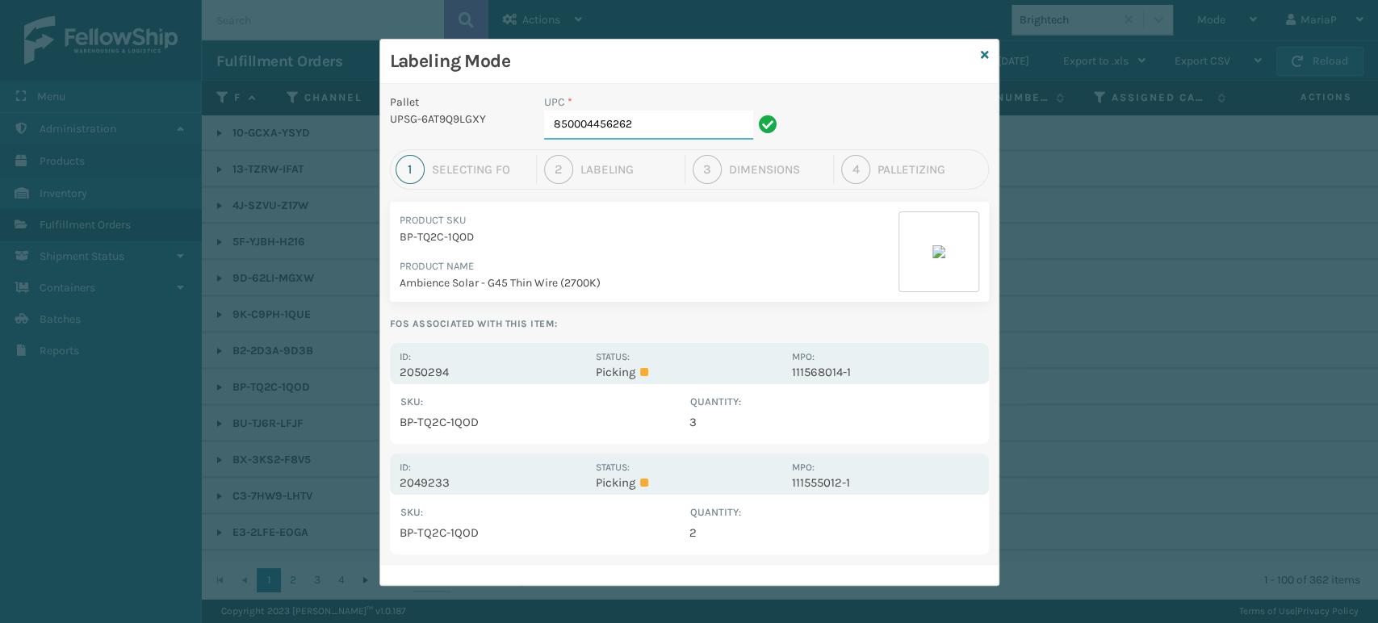
click at [679, 137] on input "850004456262" at bounding box center [648, 125] width 209 height 29
drag, startPoint x: 420, startPoint y: 367, endPoint x: 480, endPoint y: 344, distance: 64.9
click at [421, 367] on p "2050294" at bounding box center [493, 372] width 186 height 15
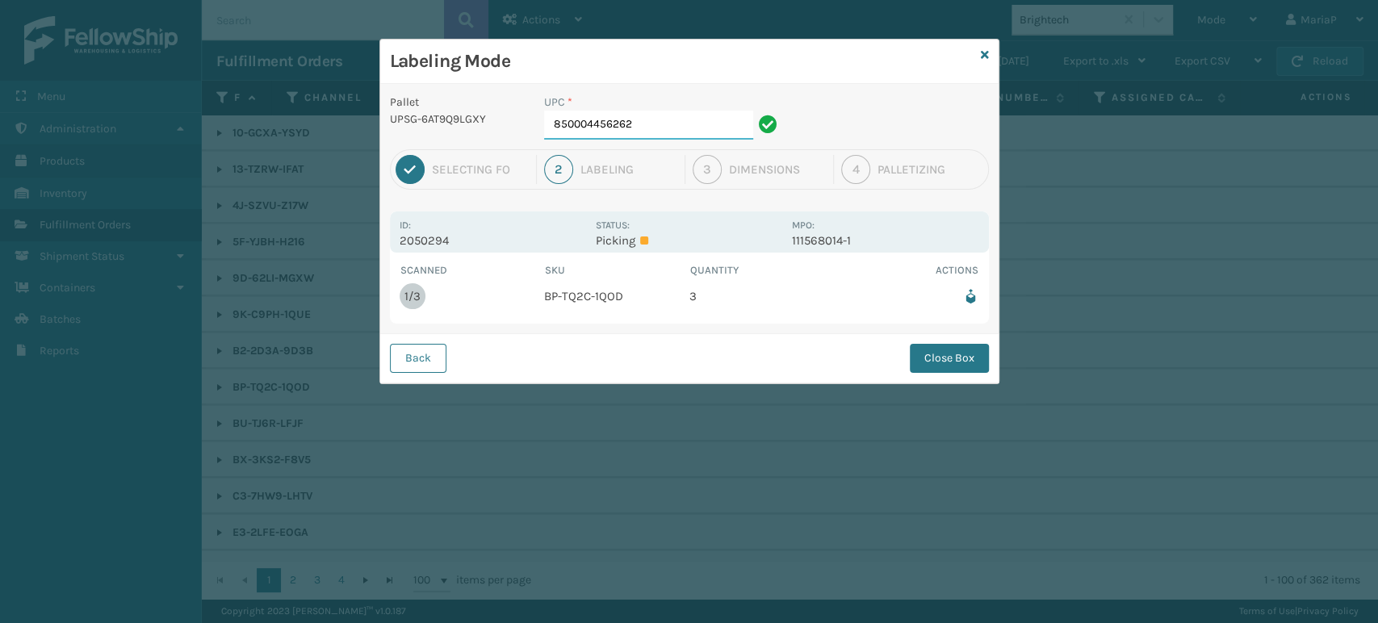
click at [643, 132] on input "850004456262" at bounding box center [648, 125] width 209 height 29
drag, startPoint x: 952, startPoint y: 363, endPoint x: 945, endPoint y: 358, distance: 9.2
click at [952, 362] on button "Close Box" at bounding box center [949, 358] width 79 height 29
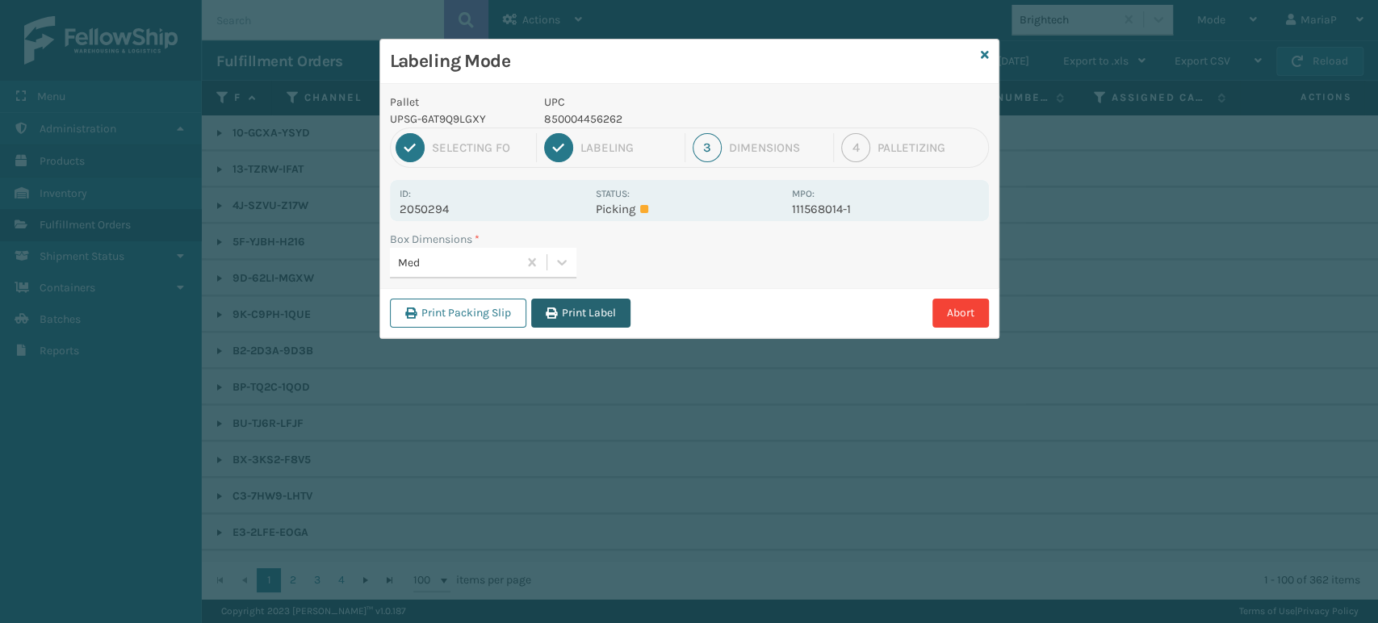
click at [630, 317] on button "Print Label" at bounding box center [580, 313] width 99 height 29
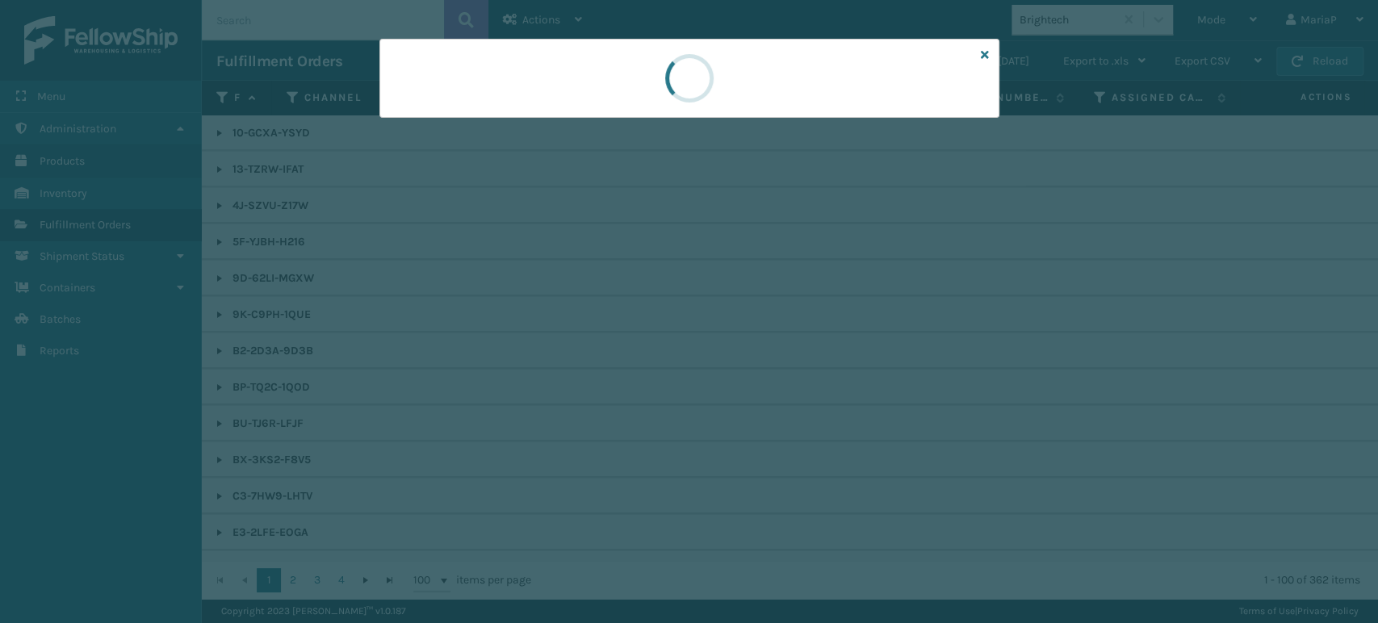
click at [623, 316] on div at bounding box center [689, 311] width 1378 height 623
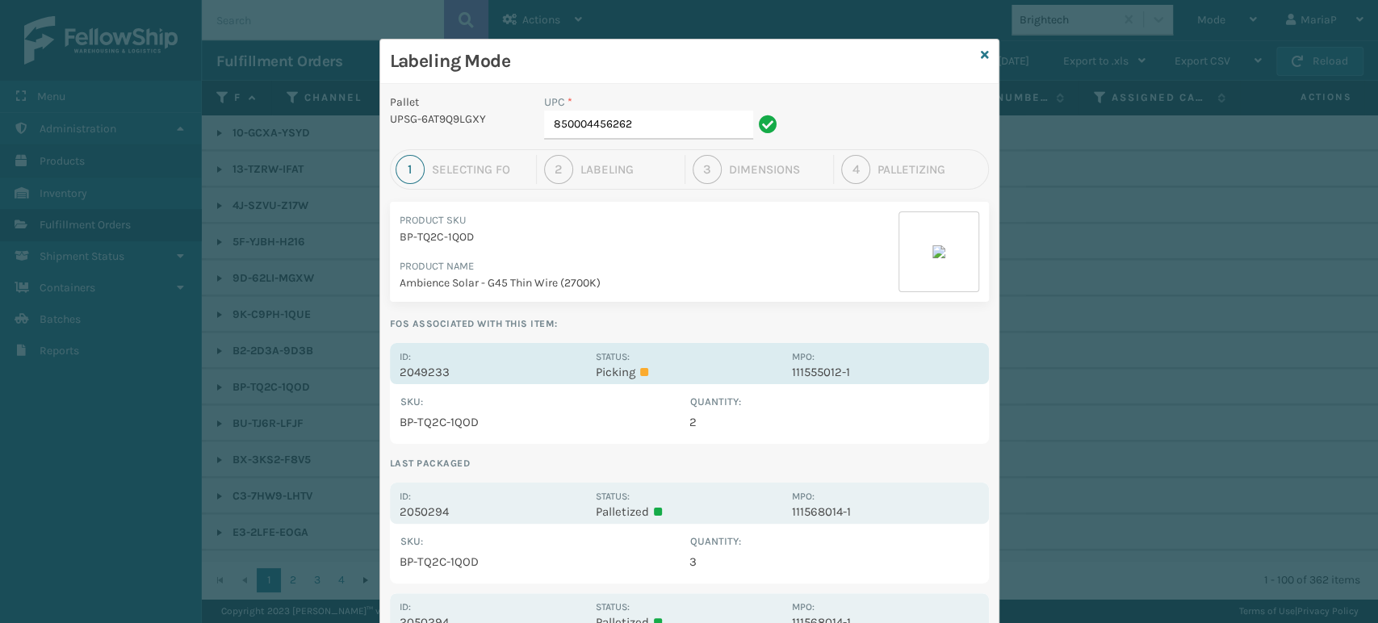
click at [425, 355] on div "Id: 2049233" at bounding box center [493, 363] width 186 height 31
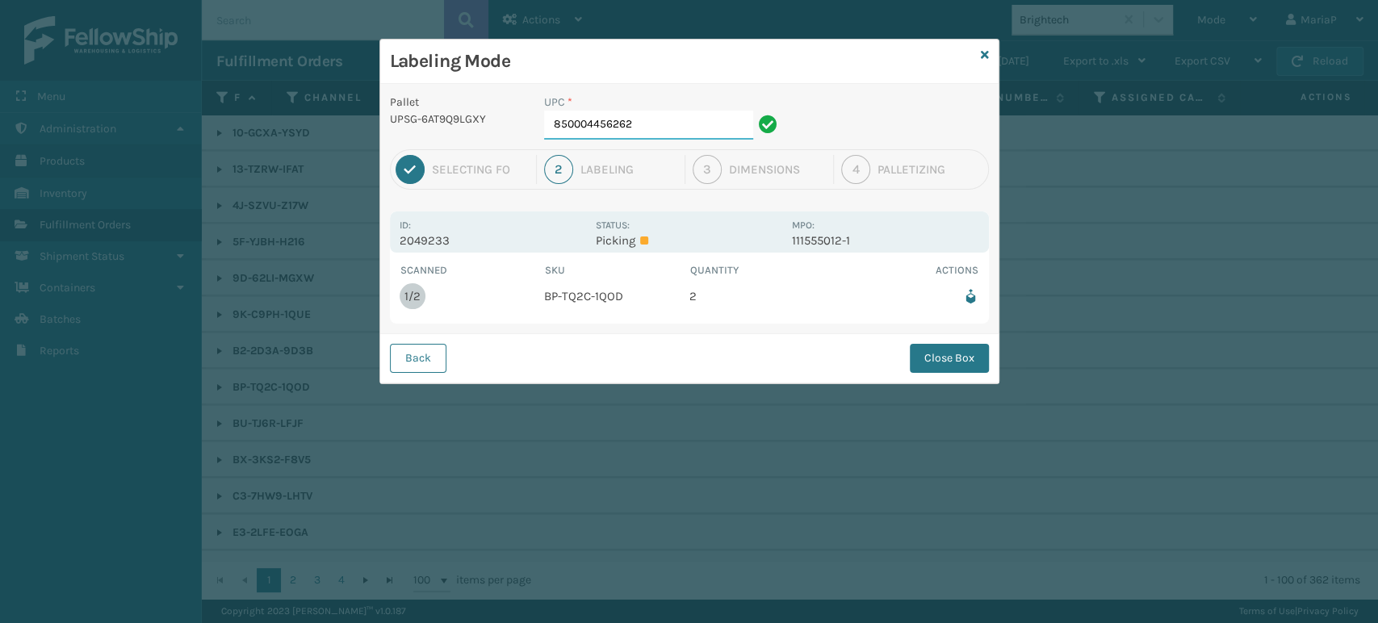
click at [642, 119] on input "850004456262" at bounding box center [648, 125] width 209 height 29
drag, startPoint x: 949, startPoint y: 359, endPoint x: 522, endPoint y: 318, distance: 429.0
click at [949, 358] on button "Close Box" at bounding box center [949, 358] width 79 height 29
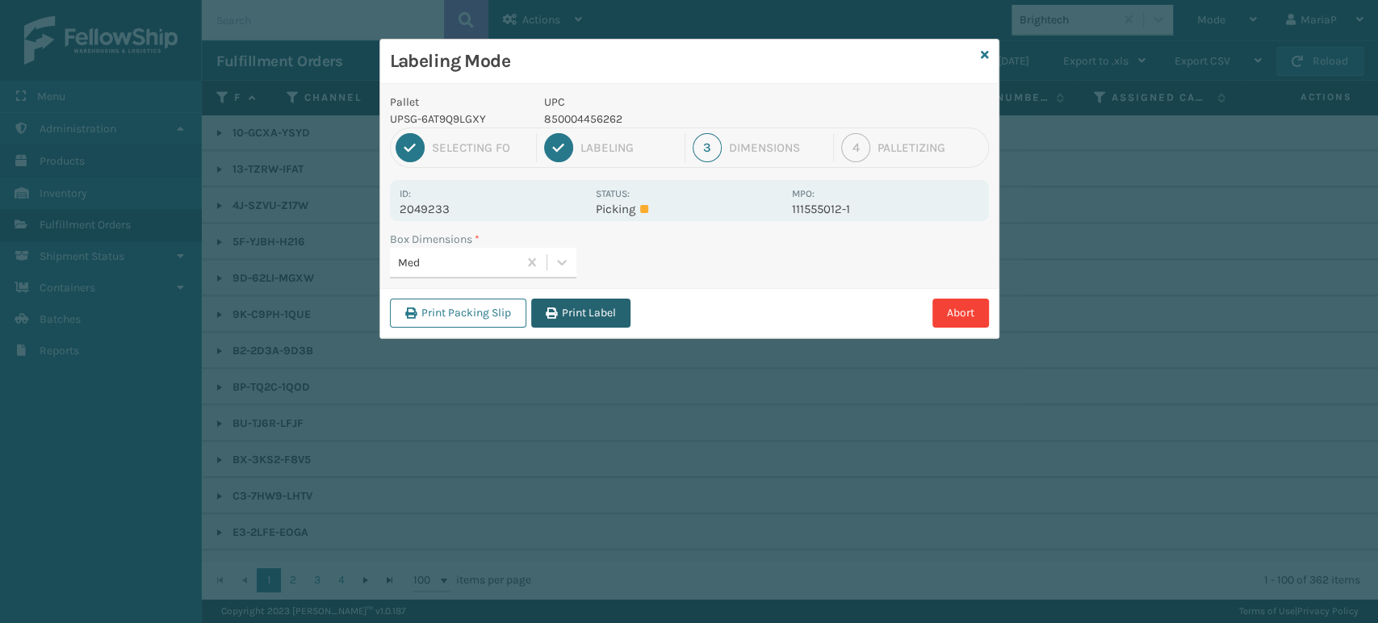
click at [564, 302] on button "Print Label" at bounding box center [580, 313] width 99 height 29
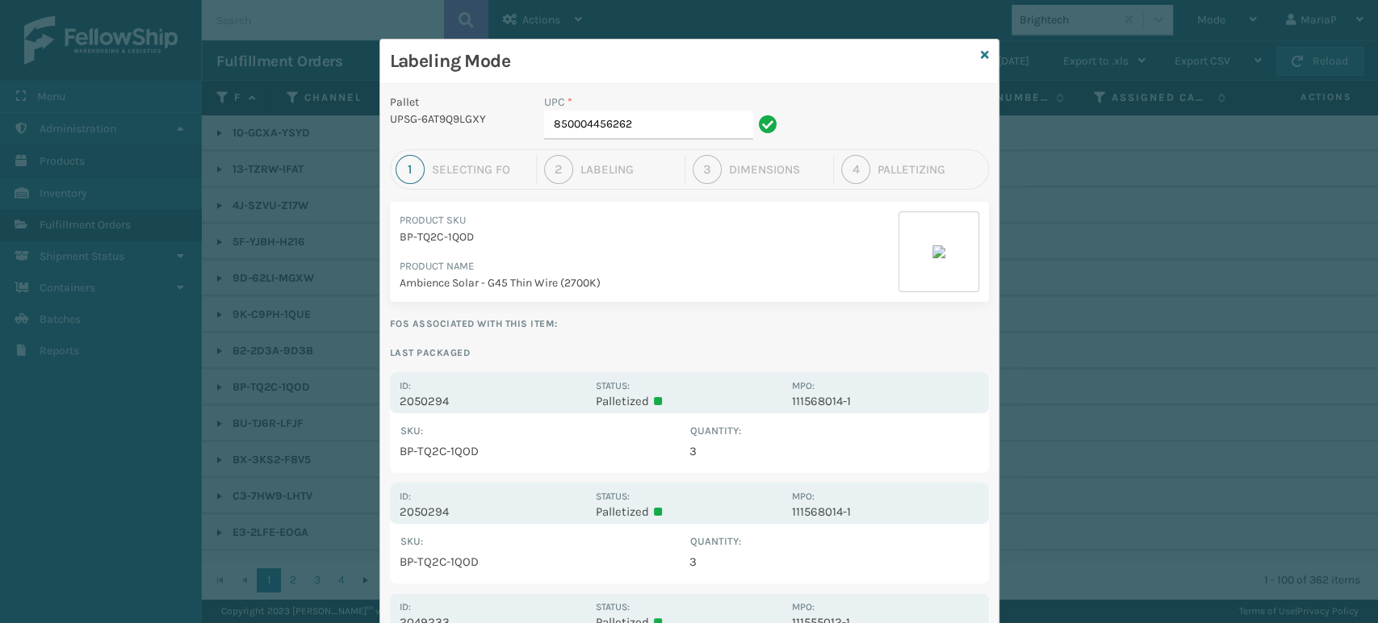
click at [681, 140] on div "UPC * 850004456262" at bounding box center [663, 122] width 258 height 56
click at [676, 133] on input "850004456262" at bounding box center [648, 125] width 209 height 29
drag, startPoint x: 676, startPoint y: 133, endPoint x: 736, endPoint y: 188, distance: 81.7
click at [707, 163] on div "Pallet UPSG-6AT9Q9LGXY UPC * 850004456262 1 Selecting FO 2 Labeling 3 Dimension…" at bounding box center [689, 404] width 618 height 641
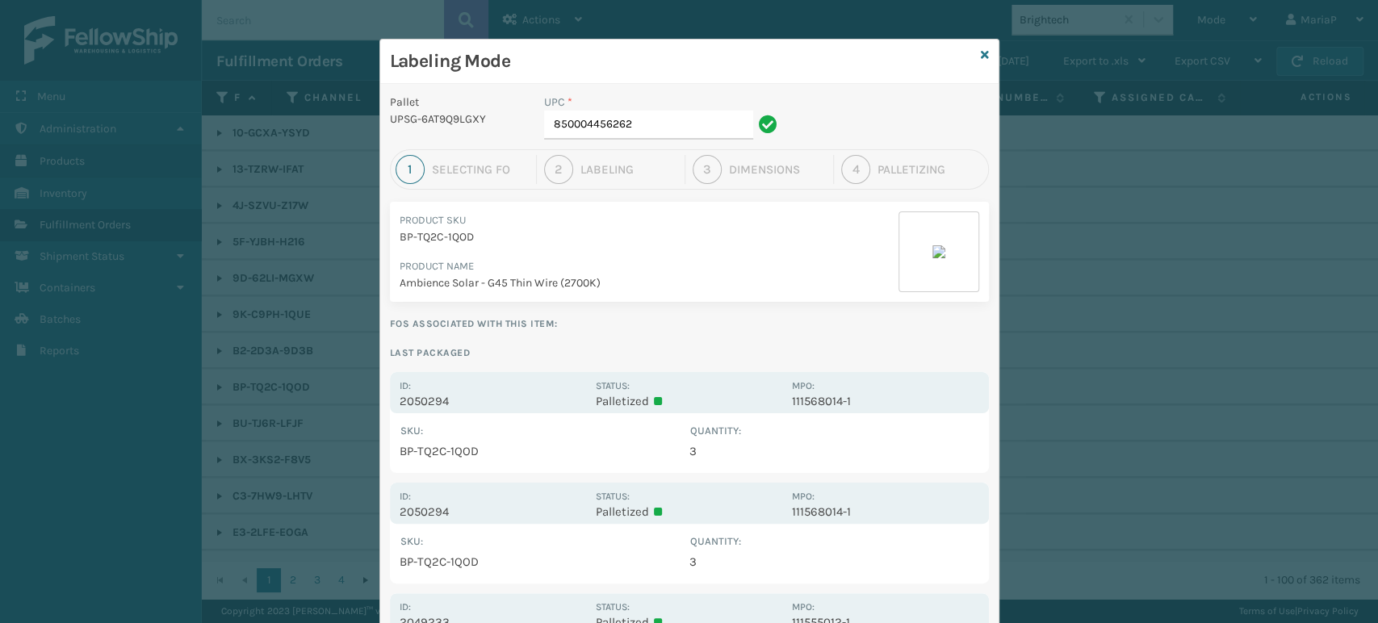
click at [736, 189] on div "1 Selecting FO 2 Labeling 3 Dimensions 4 Palletizing" at bounding box center [689, 169] width 599 height 40
drag, startPoint x: 651, startPoint y: 135, endPoint x: 443, endPoint y: 162, distance: 209.3
click at [457, 160] on div "Pallet UPSG-6AT9Q9LGXY UPC * 850004456262 1 Selecting FO 2 Labeling 3 Dimension…" at bounding box center [689, 404] width 618 height 641
drag, startPoint x: 437, startPoint y: 165, endPoint x: 620, endPoint y: 195, distance: 185.7
